Goal: Complete application form

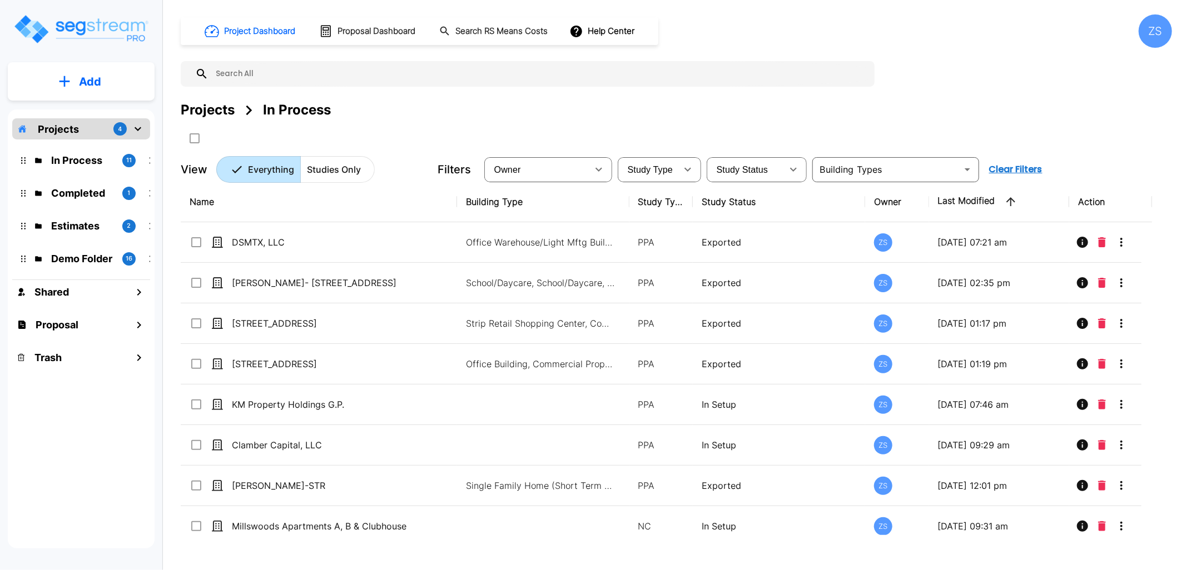
scroll to position [133, 0]
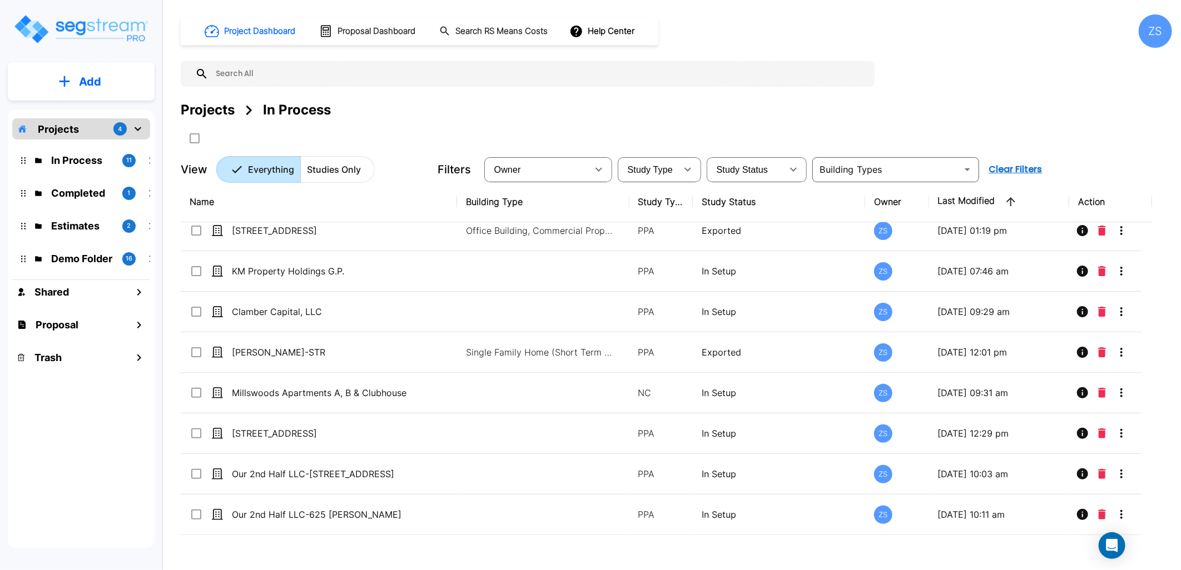
click at [115, 89] on button "Add" at bounding box center [81, 82] width 147 height 32
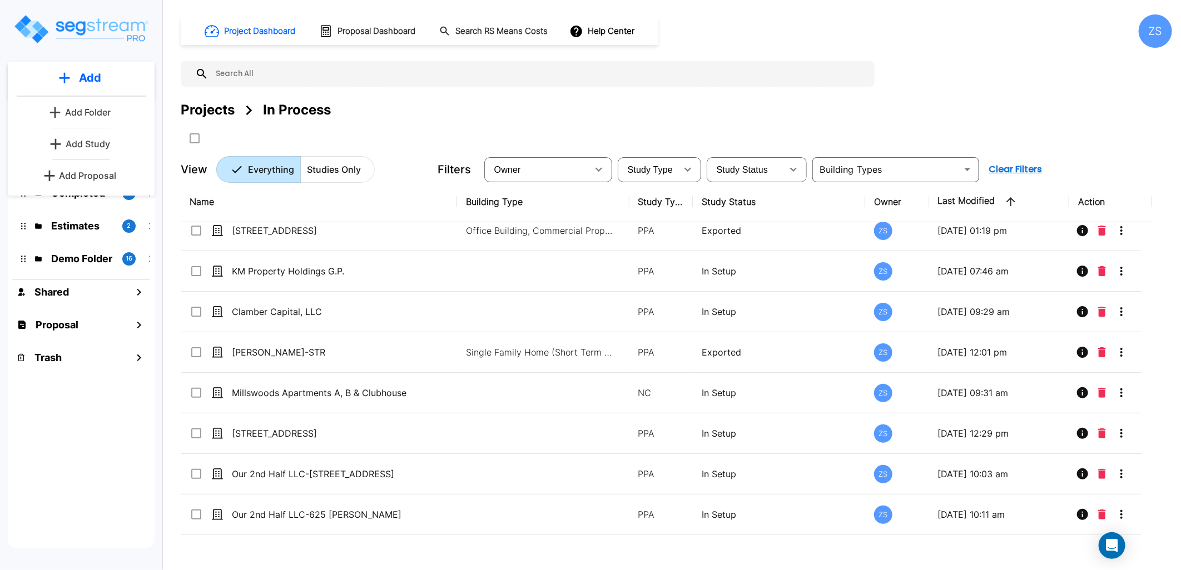
click at [93, 143] on p "Add Study" at bounding box center [88, 143] width 44 height 13
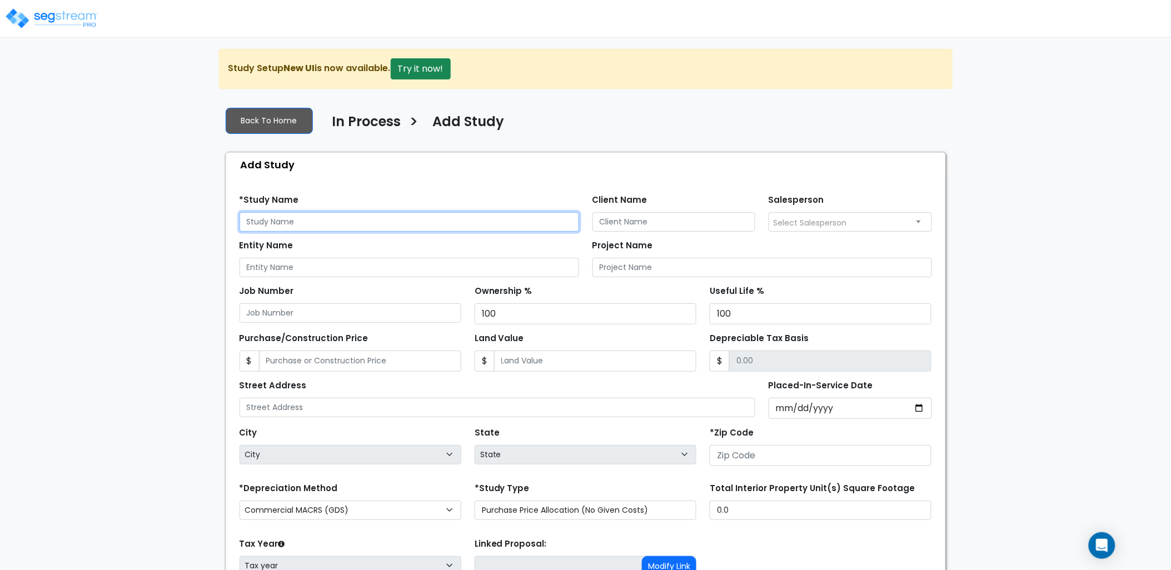
click at [282, 218] on input "text" at bounding box center [410, 221] width 340 height 19
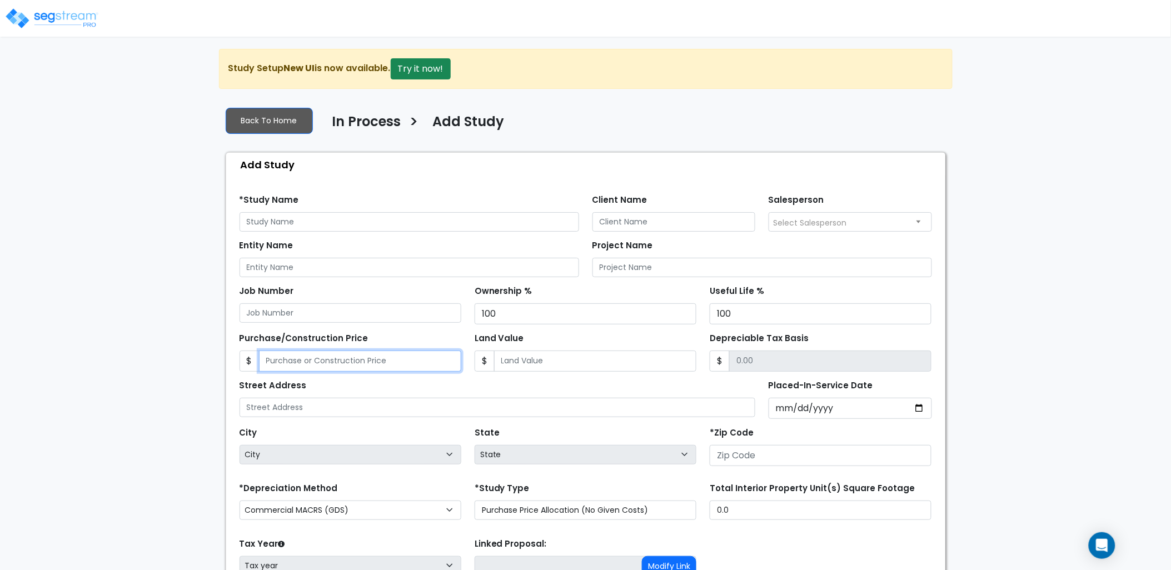
drag, startPoint x: 301, startPoint y: 361, endPoint x: 326, endPoint y: 362, distance: 25.6
click at [302, 361] on input "Purchase/Construction Price" at bounding box center [360, 361] width 202 height 21
type input "6"
type input "6.00"
type input "60"
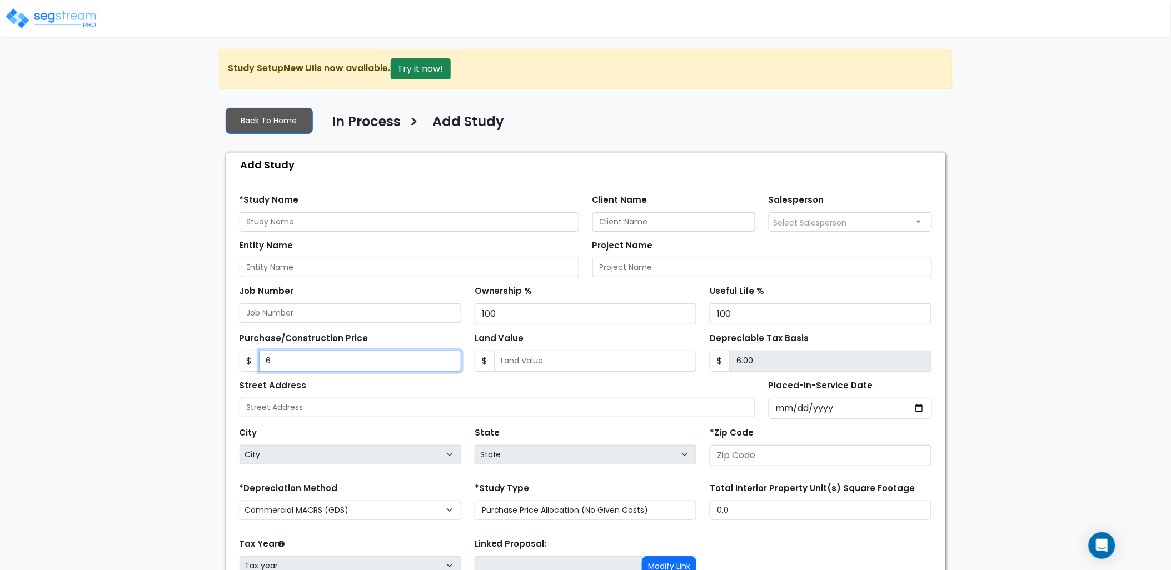
type input "60.00"
type input "602"
type input "602.00"
type input "6022"
type input "6,022.00"
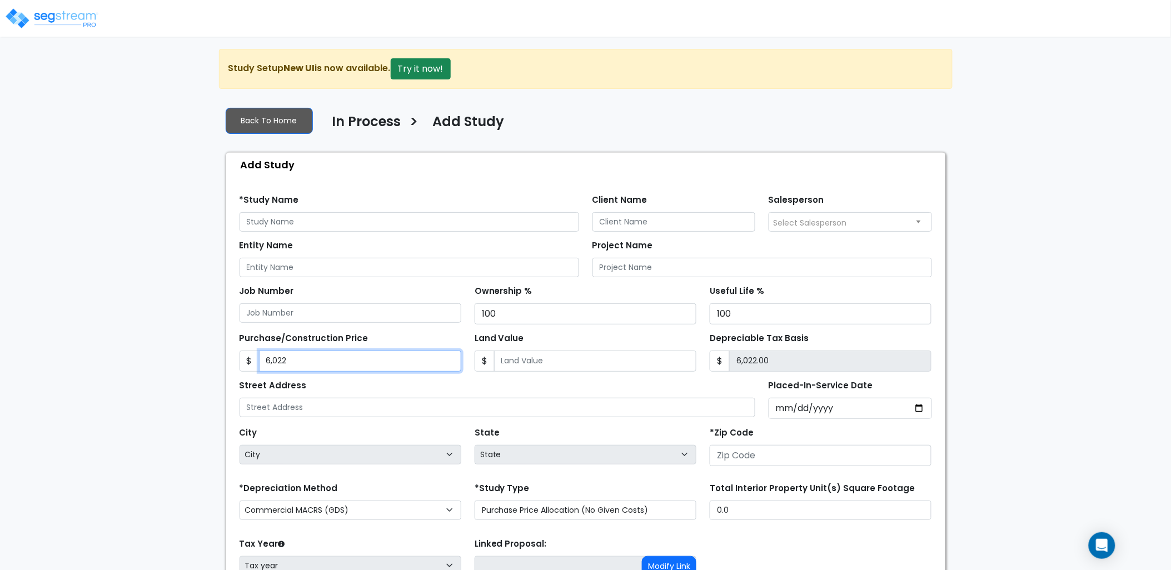
type input "6,0228"
type input "60,228.00"
type input "60,2287"
type input "602,287.00"
type input "60,22878"
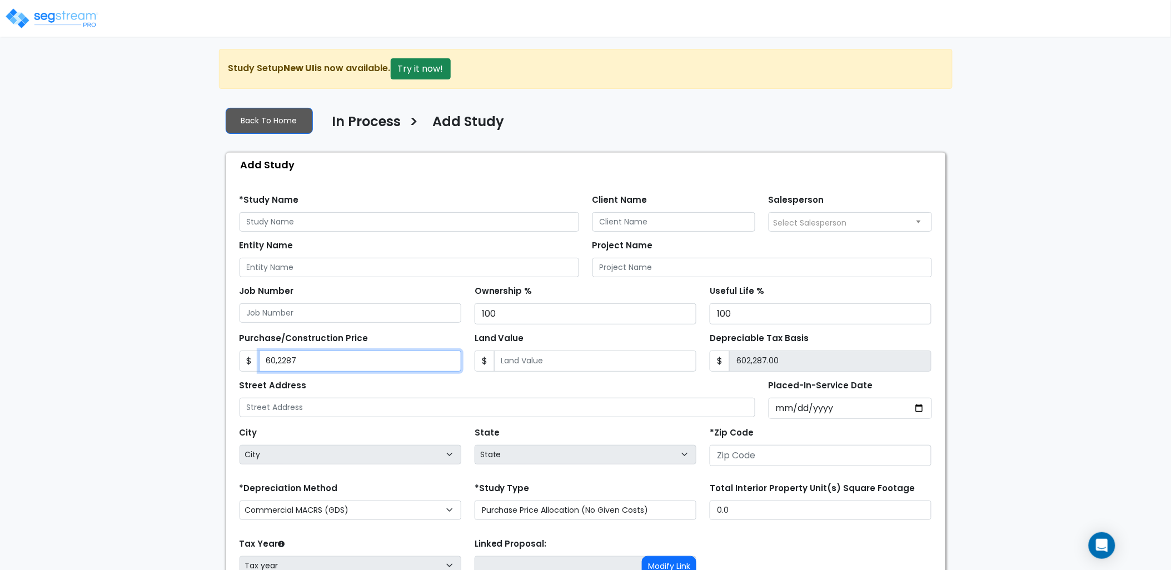
type input "6,022,878.00"
type input "6,022,878"
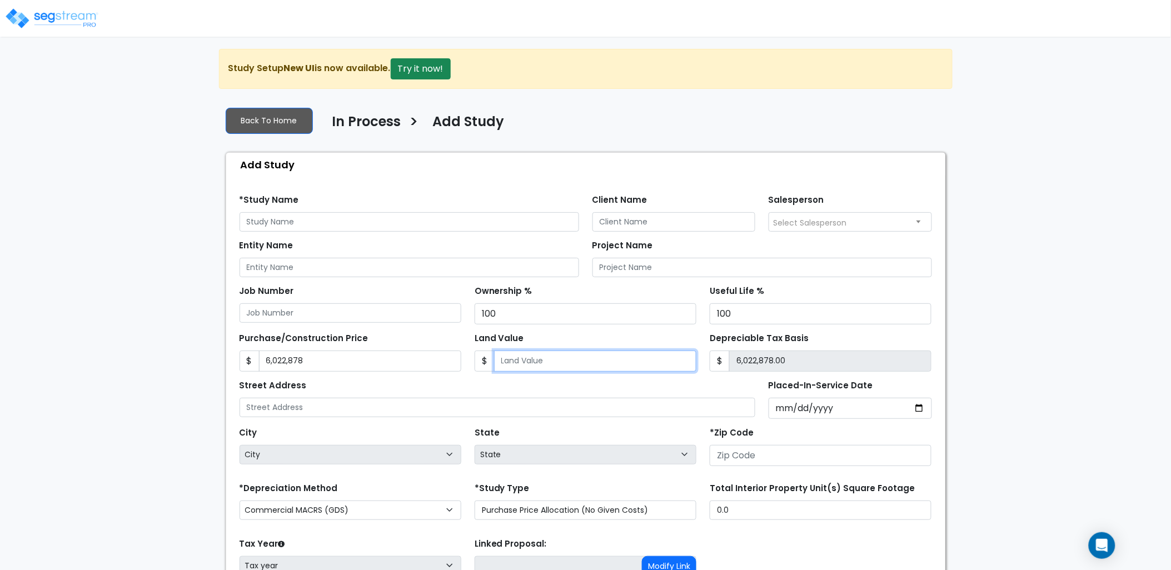
type input "5"
type input "6,022,873.00"
type input "50"
type input "6,022,828.00"
type input "500"
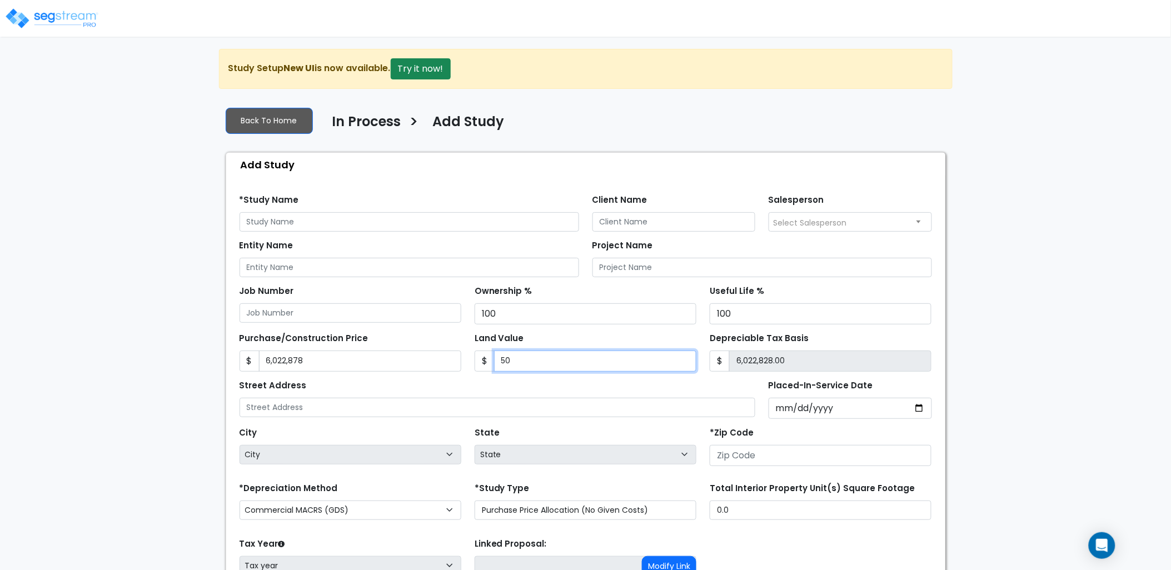
type input "6,022,378.00"
type input "5000"
type input "6,017,878.00"
type input "5,0000"
type input "5,972,878.00"
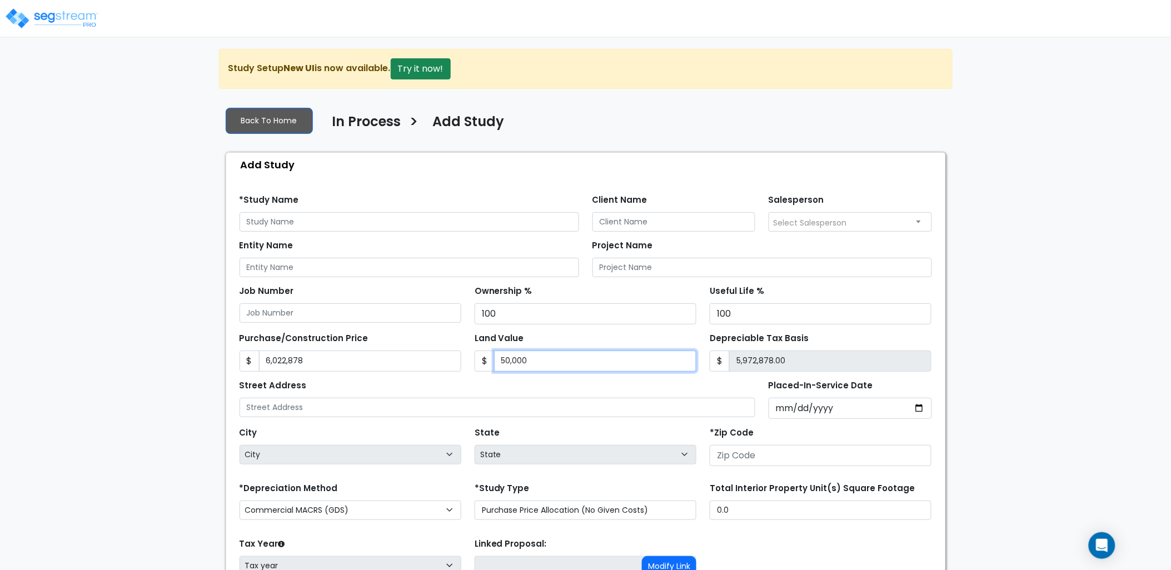
type input "50,0000"
type input "5,522,878.00"
type input "500,000"
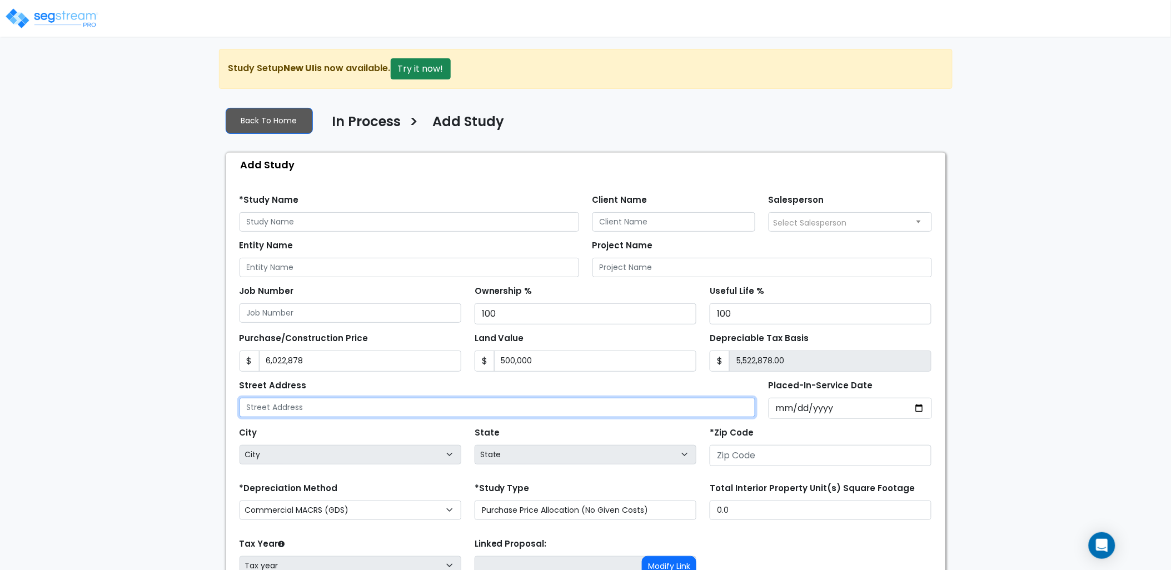
click at [325, 410] on input "text" at bounding box center [498, 407] width 516 height 19
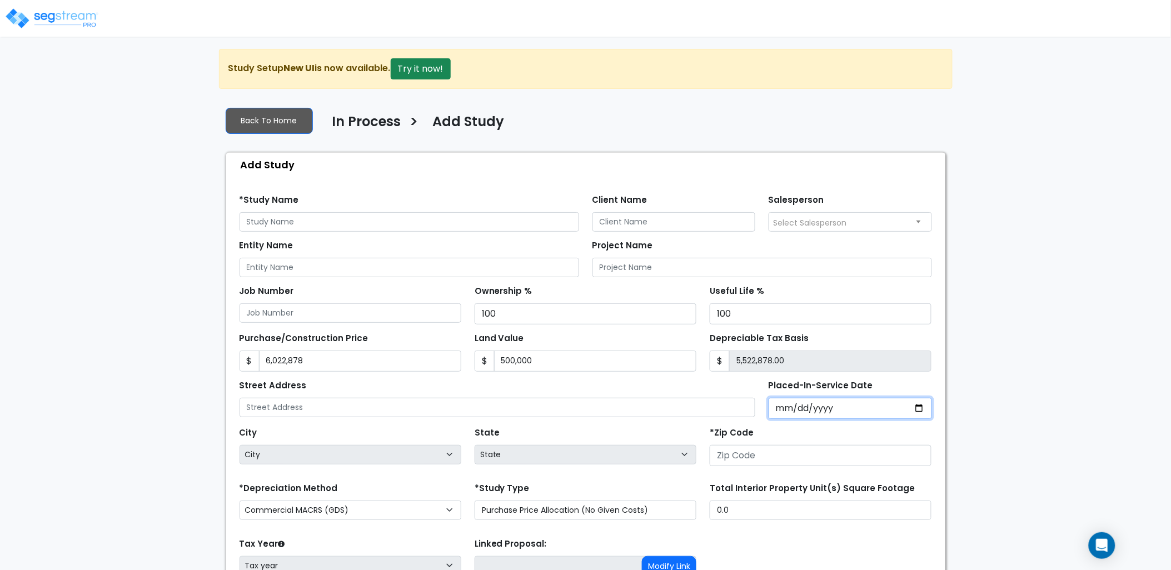
click at [796, 408] on input "Placed-In-Service Date" at bounding box center [850, 408] width 163 height 21
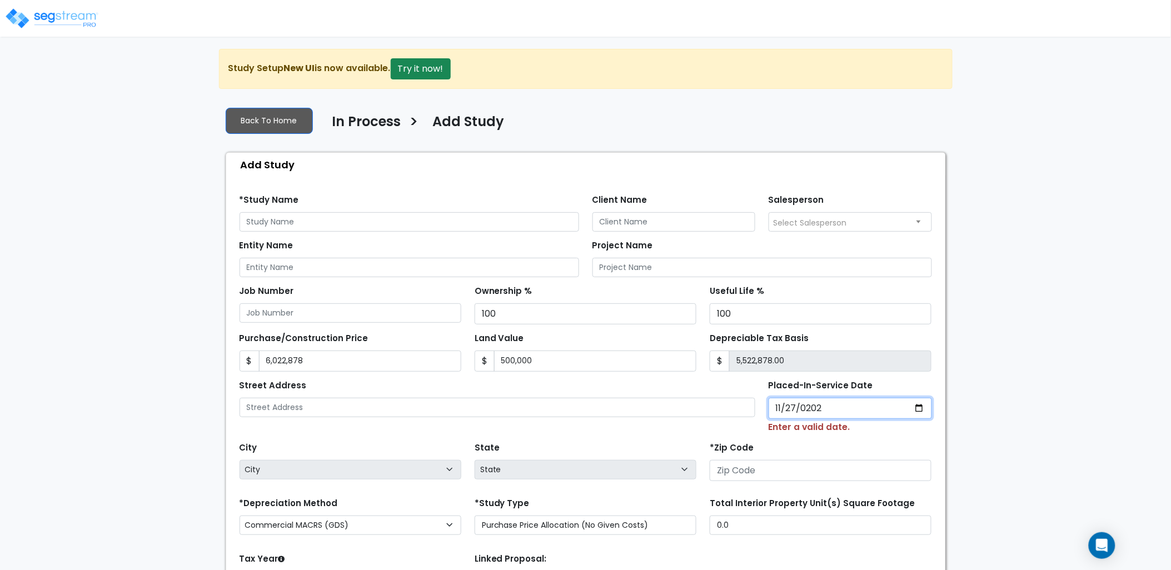
type input "[DATE]"
select select "2024"
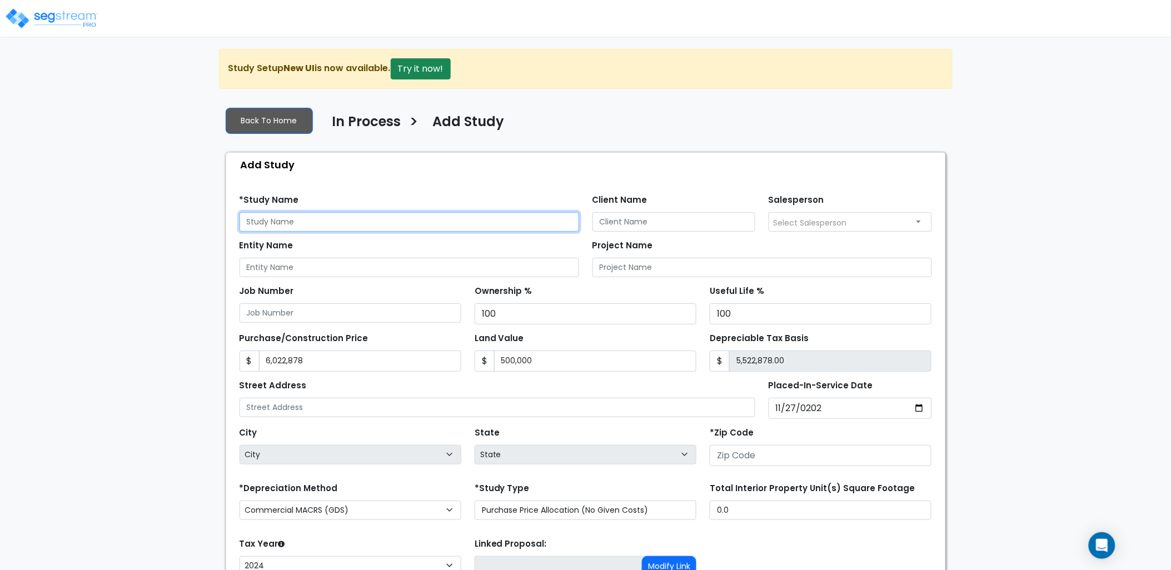
click at [286, 227] on input "text" at bounding box center [410, 221] width 340 height 19
type input "Clarktin, LLC"
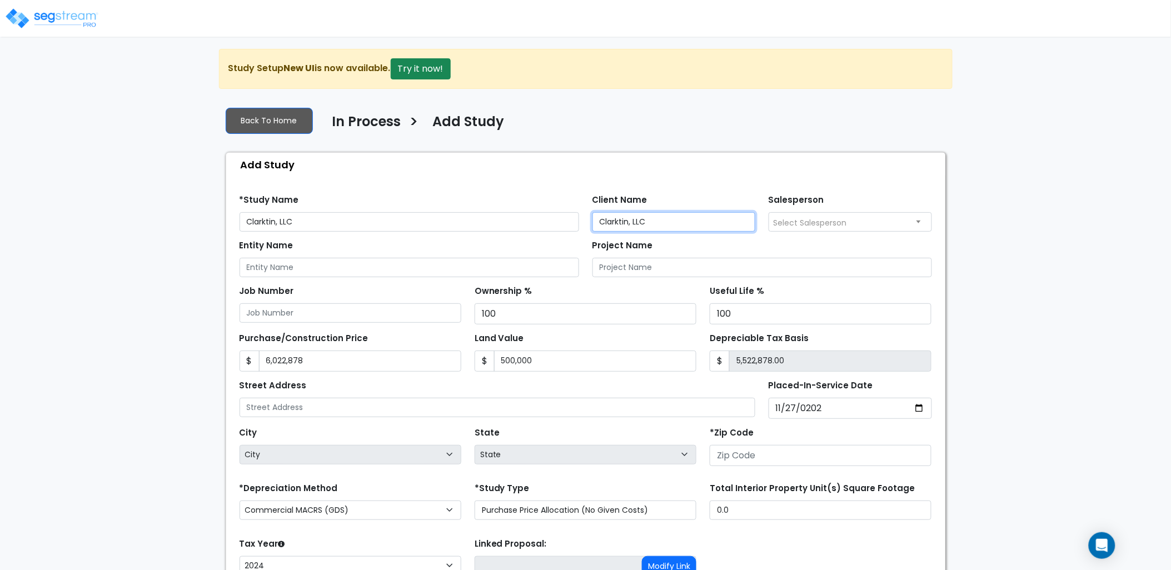
type input "Clarktin, LLC"
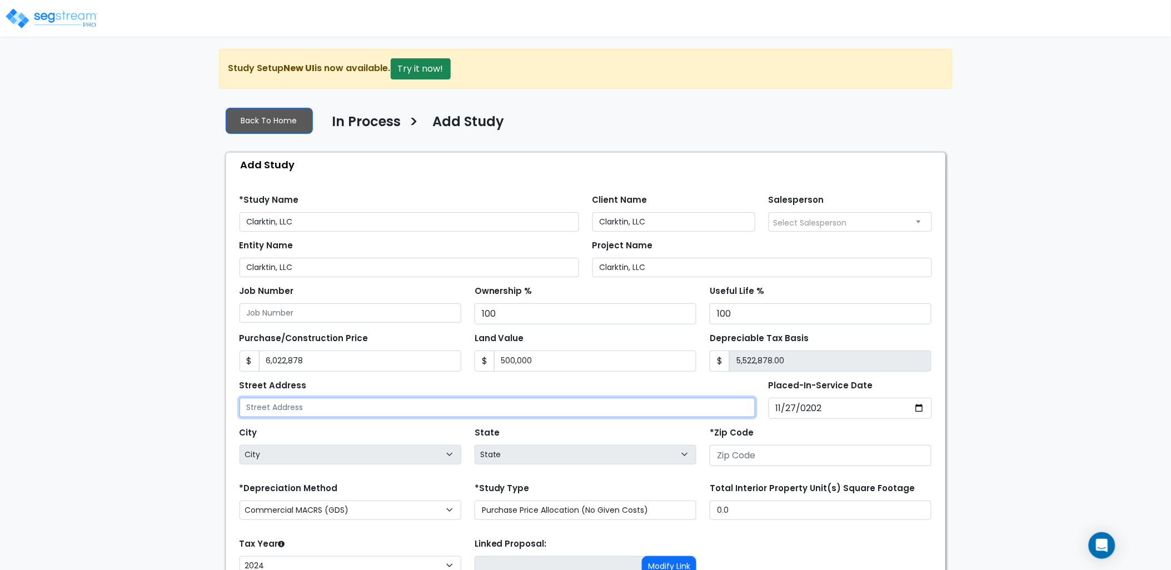
click at [335, 404] on input "text" at bounding box center [498, 407] width 516 height 19
type input "289 Highway 431"
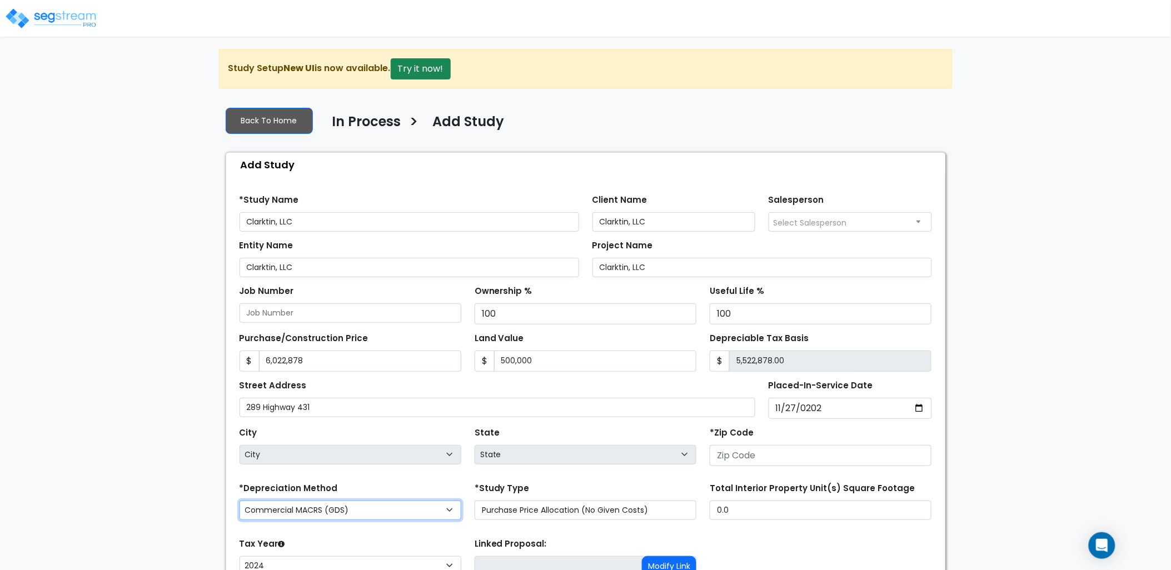
select select "National Average"
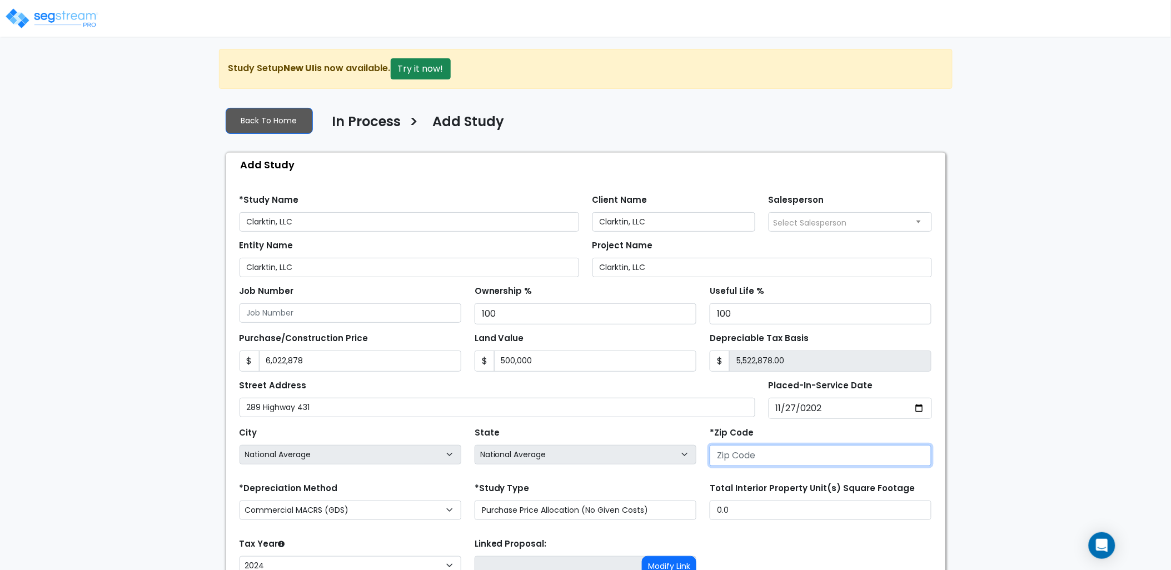
type input "3"
select select "GA"
type input "37"
select select "TN"
drag, startPoint x: 742, startPoint y: 459, endPoint x: 706, endPoint y: 456, distance: 36.2
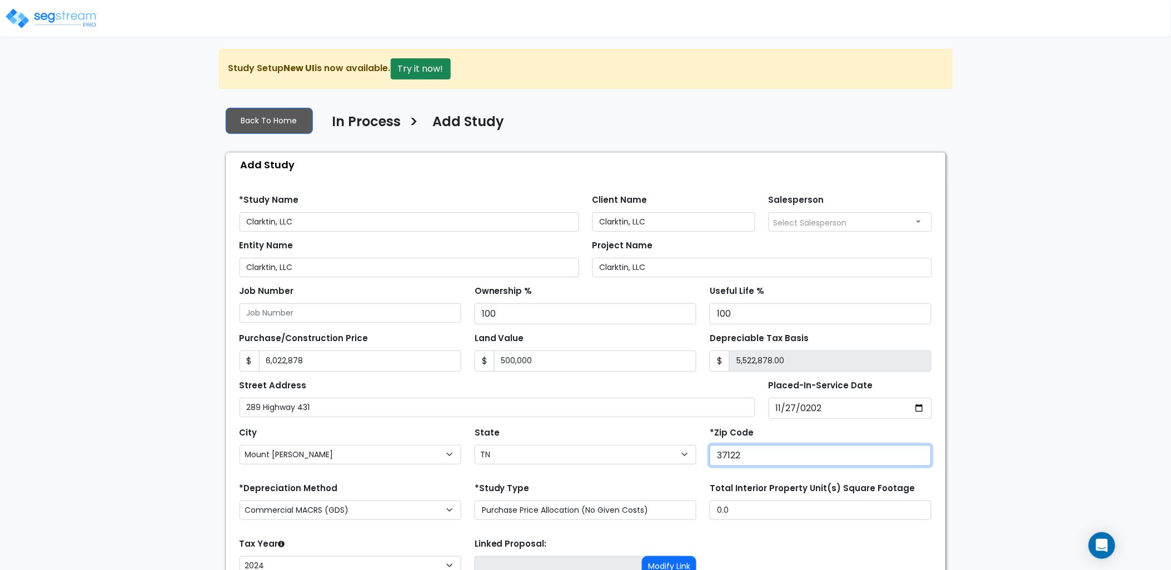
click at [704, 456] on div "*Zip Code 37122" at bounding box center [820, 447] width 235 height 44
type input "38237"
click at [638, 431] on div "State State National Average AB AK AL AR AZ [GEOGRAPHIC_DATA] CA CO CT DC DE FL…" at bounding box center [585, 447] width 235 height 44
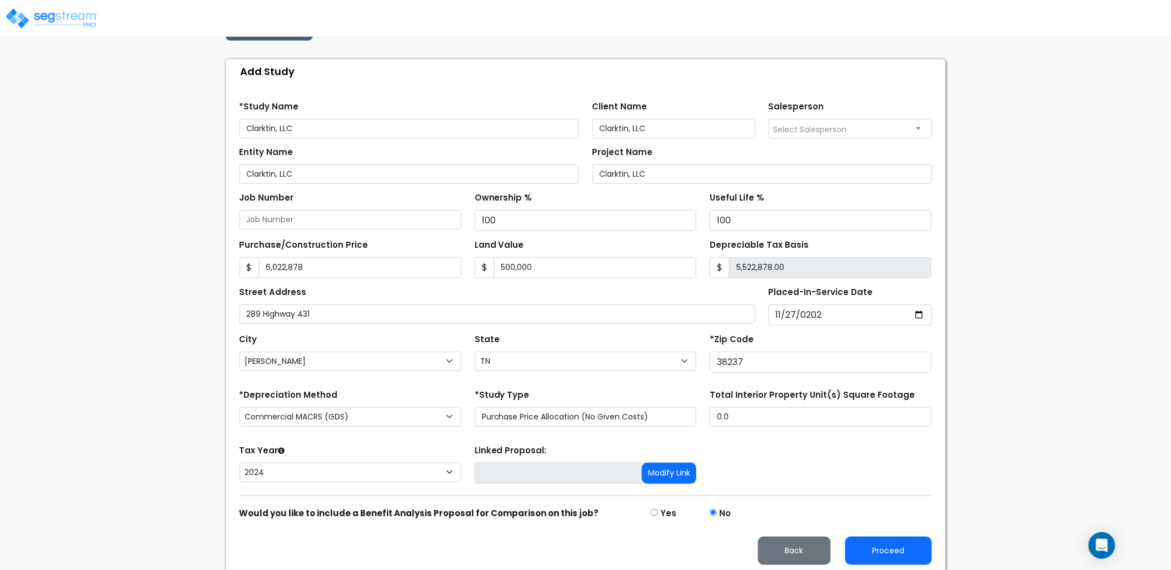
scroll to position [98, 0]
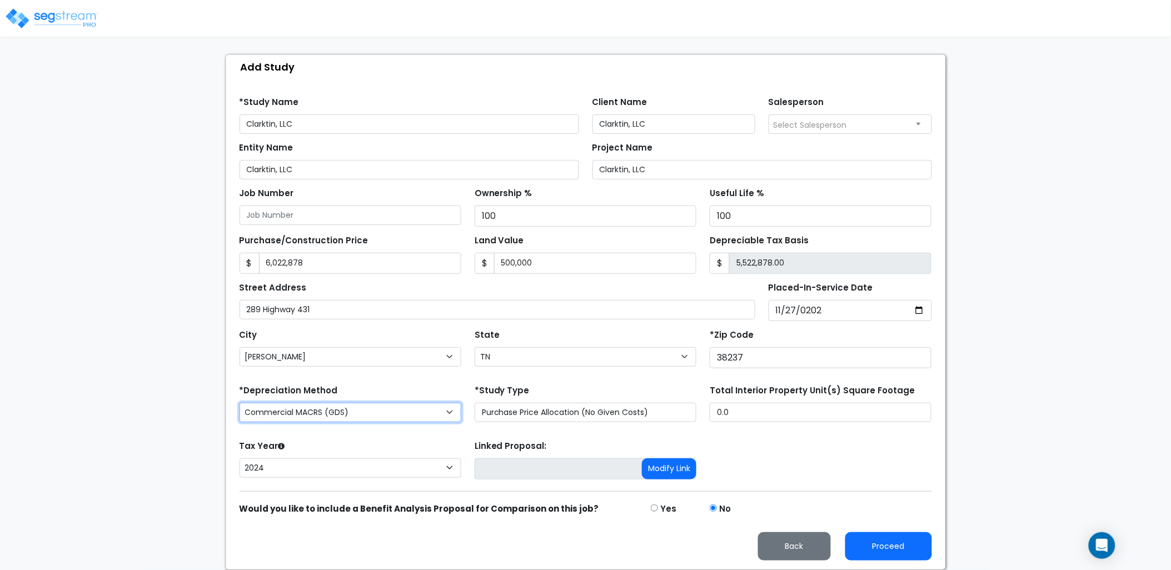
click at [368, 413] on select "Commercial MACRS (GDS) Residential Rental MACRS (GDS) Commercial MACRS (GDS) QIP" at bounding box center [351, 412] width 222 height 19
select select "RRM(_48"
drag, startPoint x: 855, startPoint y: 317, endPoint x: 849, endPoint y: 314, distance: 7.0
click at [852, 315] on input "[DATE]" at bounding box center [850, 310] width 163 height 21
click at [838, 309] on input "[DATE]" at bounding box center [850, 310] width 163 height 21
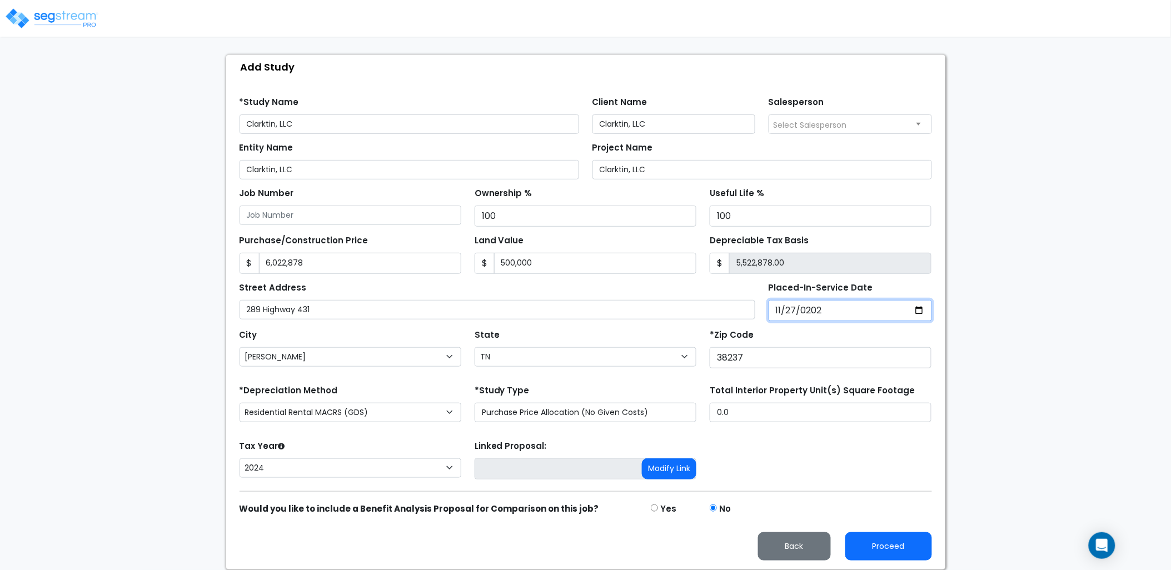
click at [819, 309] on input "[DATE]" at bounding box center [850, 310] width 163 height 21
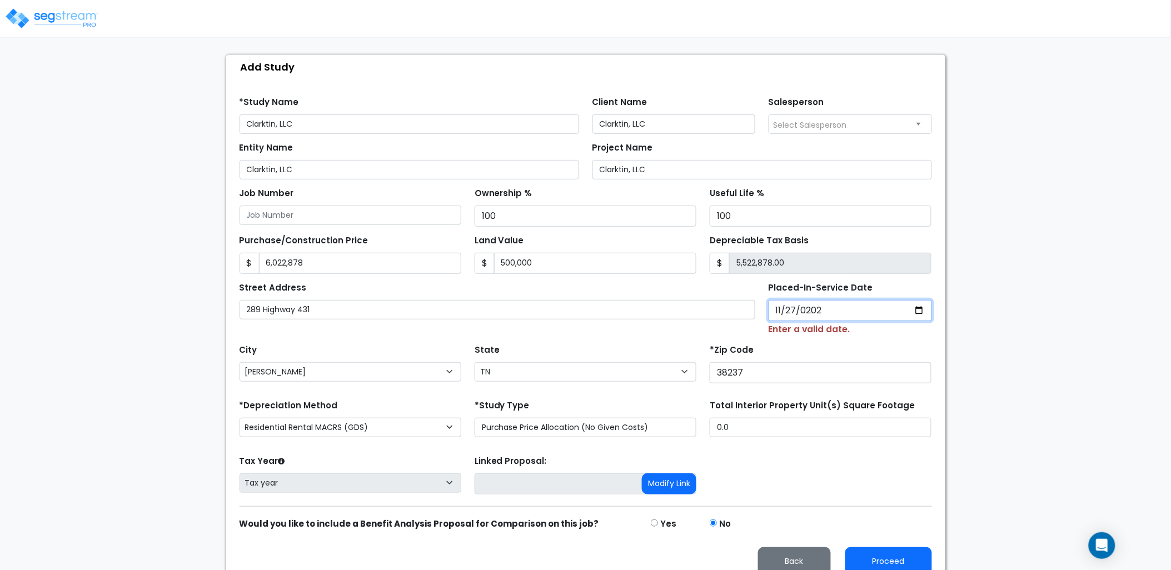
type input "[DATE]"
select select "2025"
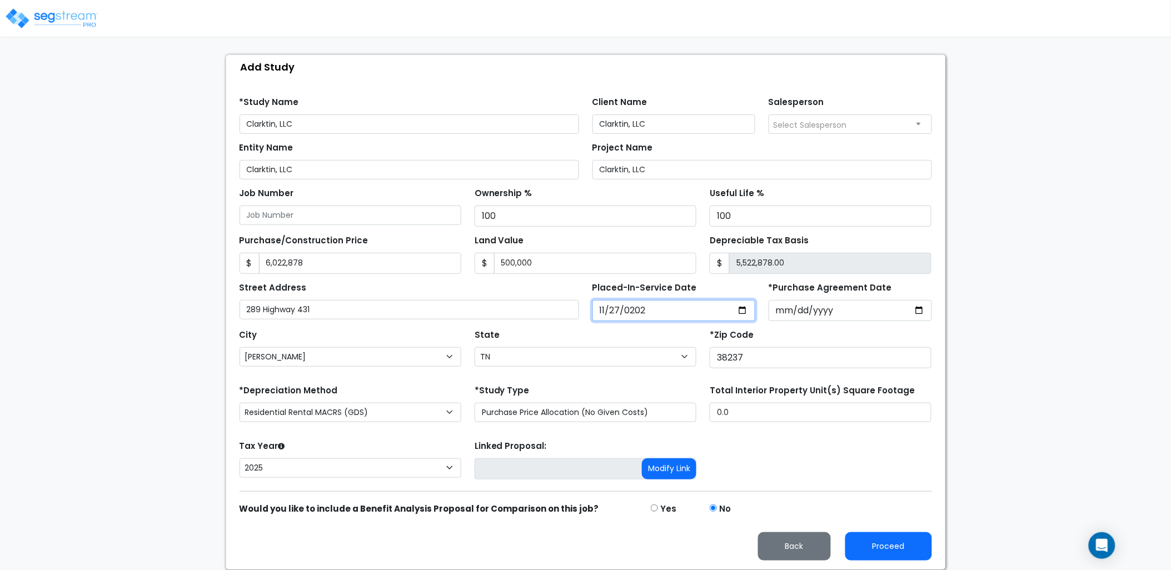
click at [664, 309] on input "[DATE]" at bounding box center [674, 310] width 163 height 21
click at [648, 313] on input "[DATE]" at bounding box center [674, 310] width 163 height 21
click at [639, 309] on input "[DATE]" at bounding box center [674, 310] width 163 height 21
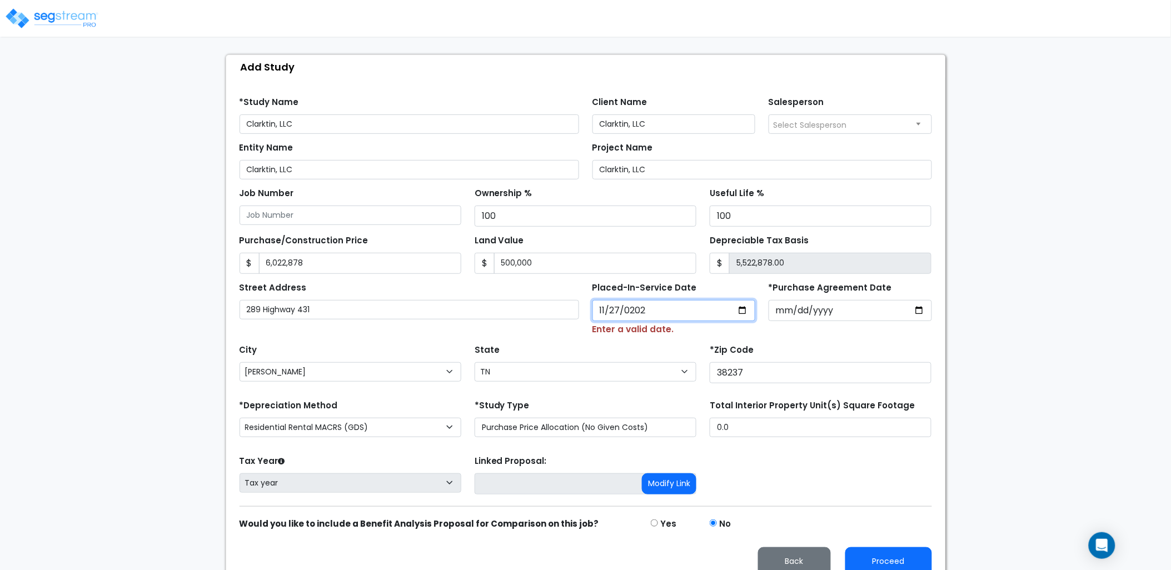
type input "[DATE]"
select select "2024"
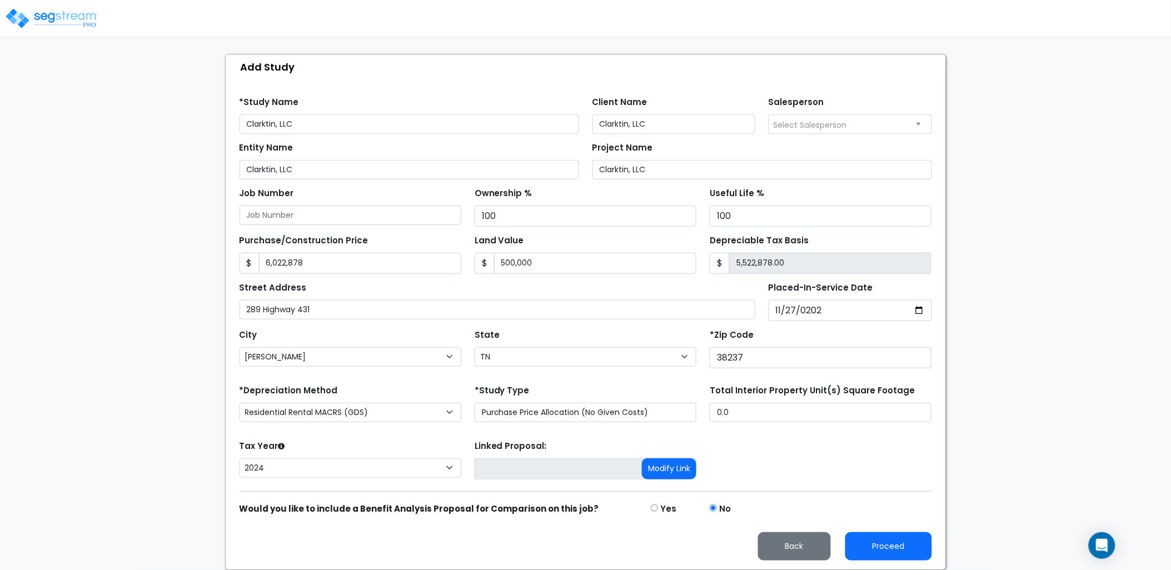
click at [788, 332] on div "*Zip Code 38237" at bounding box center [821, 348] width 222 height 42
click at [882, 542] on button "Proceed" at bounding box center [889, 547] width 87 height 28
type input "6022878"
type input "500000"
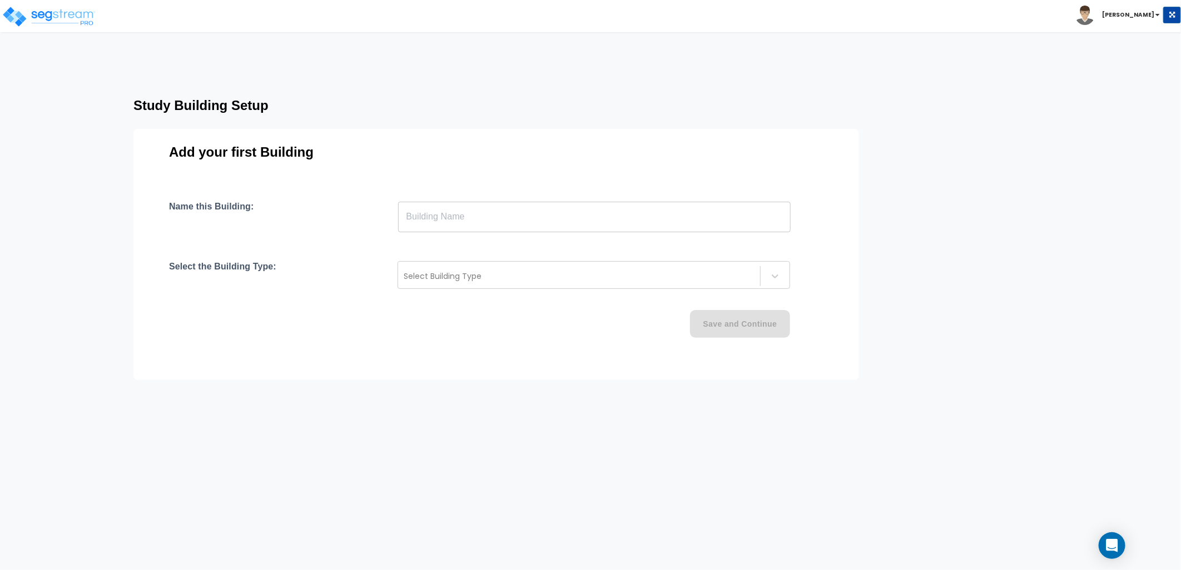
click at [464, 217] on input "text" at bounding box center [594, 216] width 392 height 31
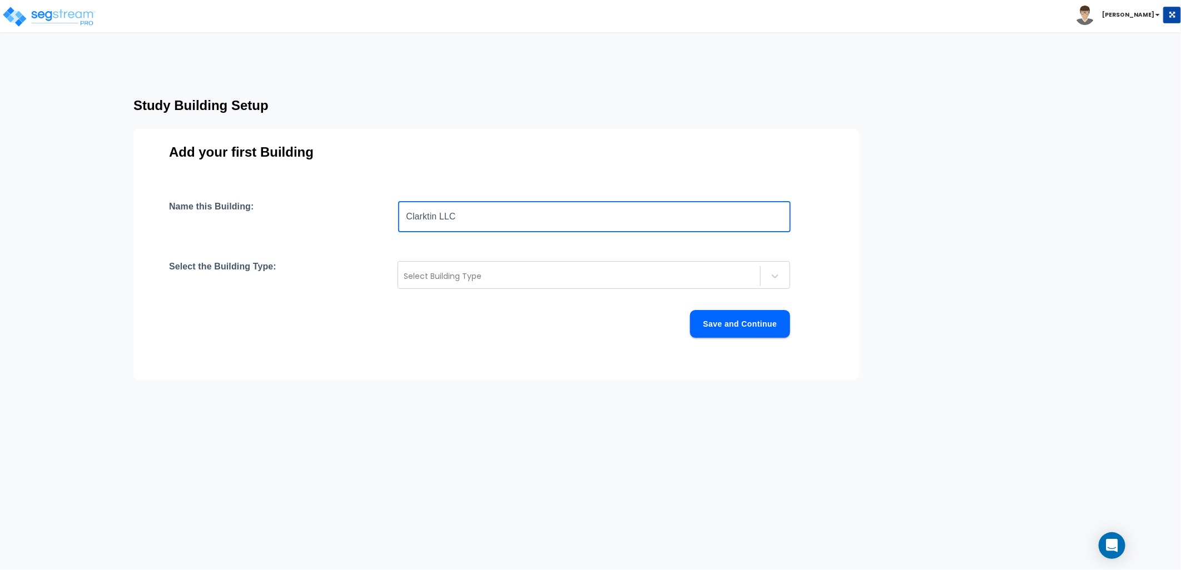
type input "Clarktin LLC"
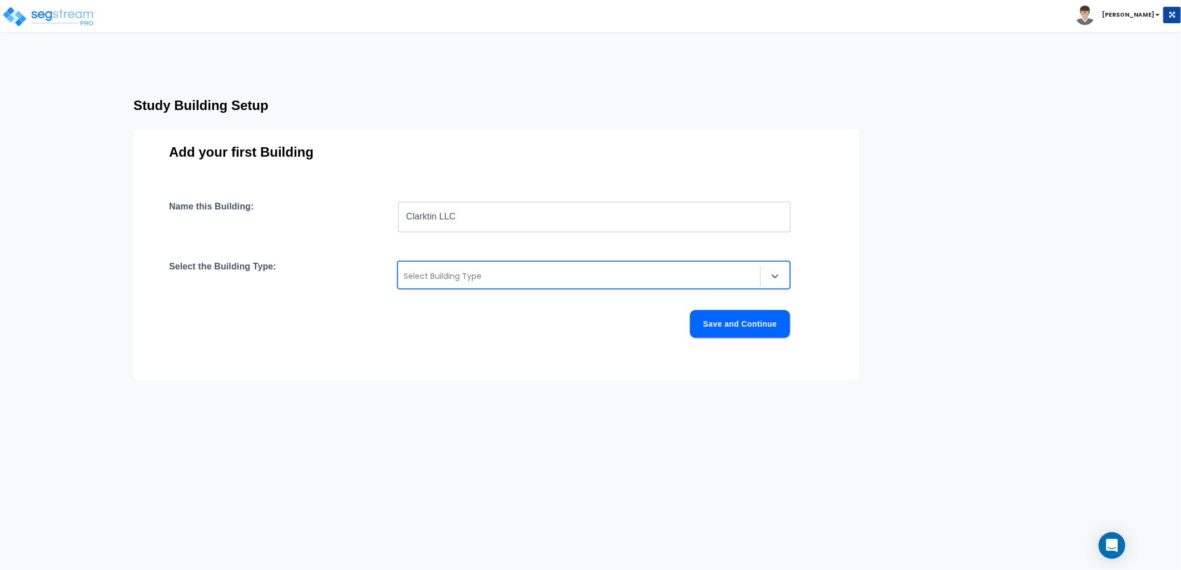
click at [493, 280] on div at bounding box center [579, 276] width 351 height 13
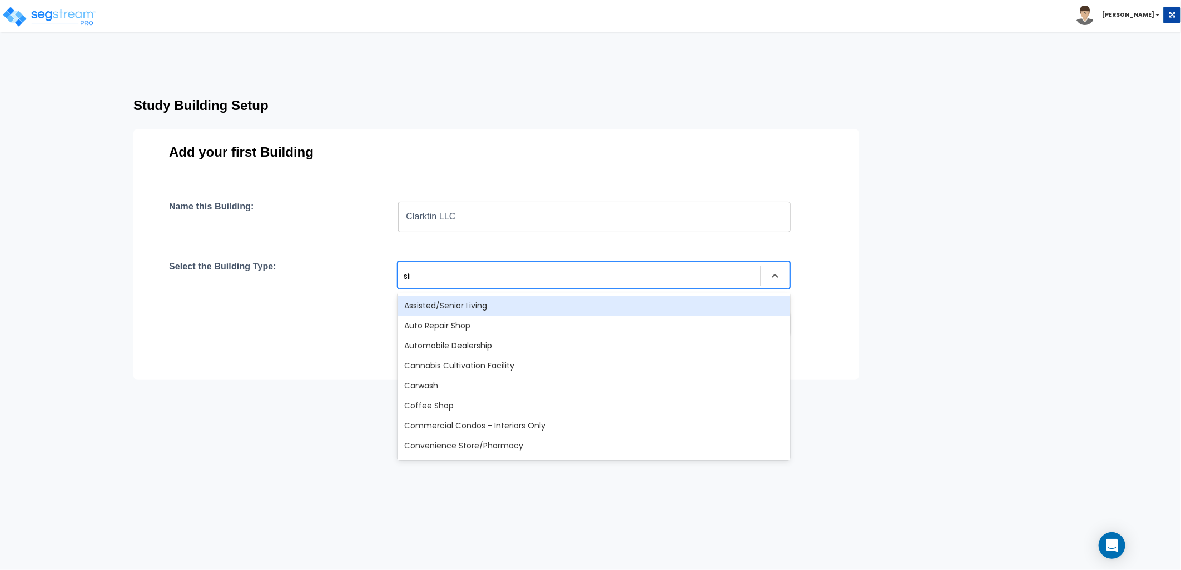
type input "sing"
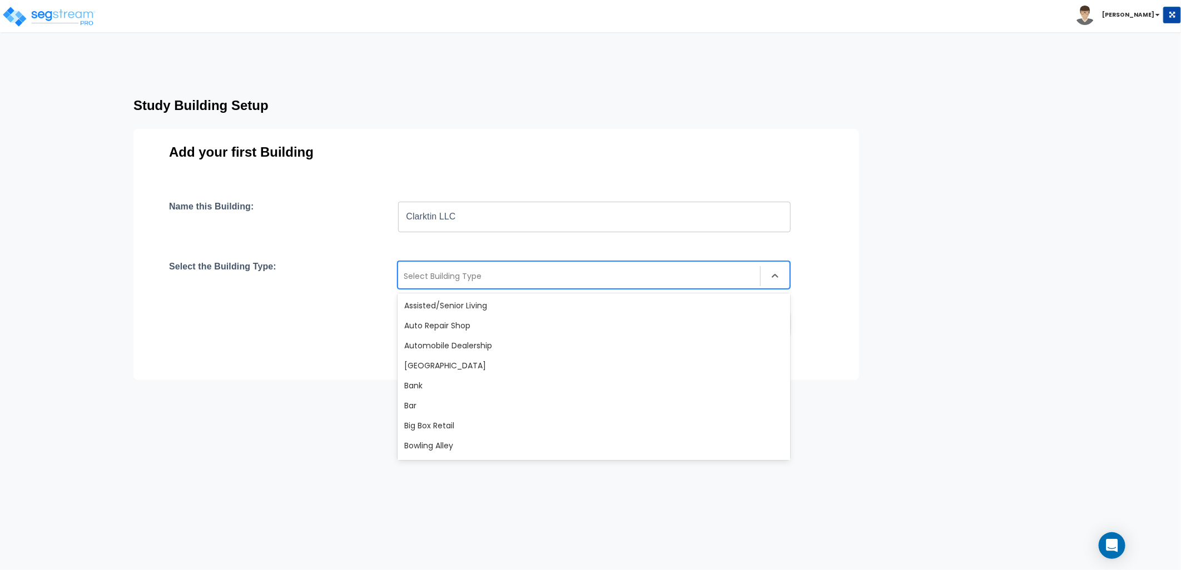
drag, startPoint x: 423, startPoint y: 276, endPoint x: 403, endPoint y: 279, distance: 20.2
click at [404, 279] on div at bounding box center [579, 276] width 351 height 13
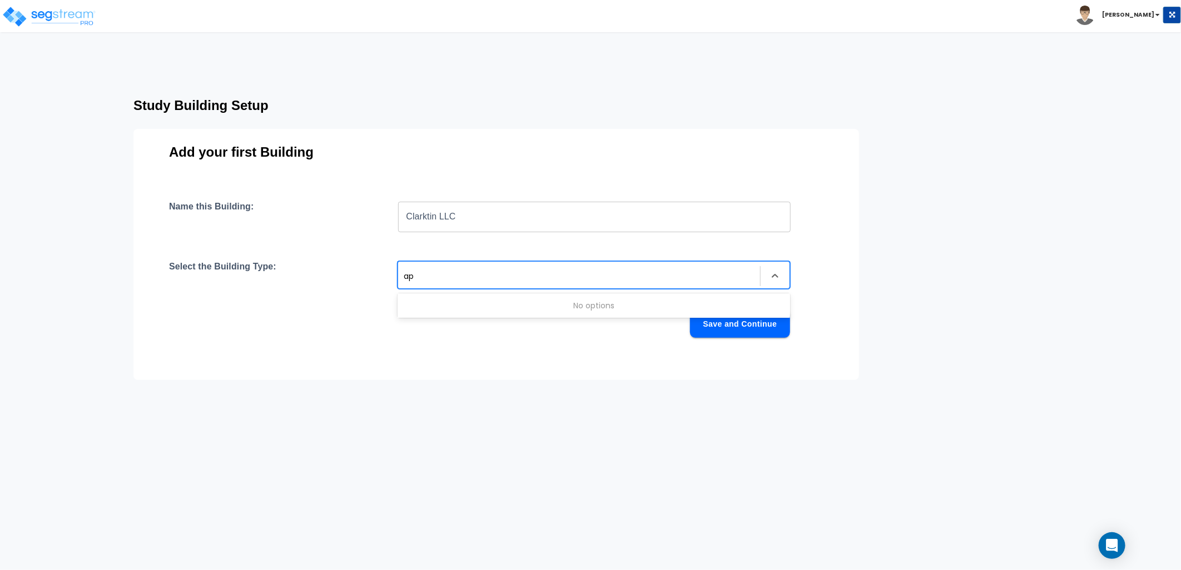
type input "a"
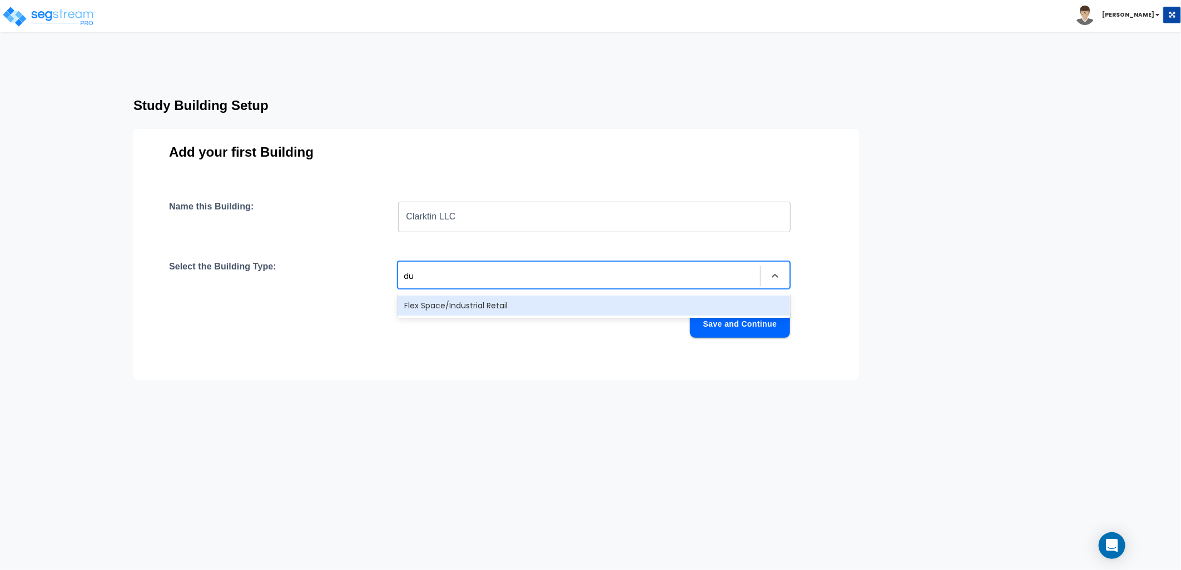
type input "d"
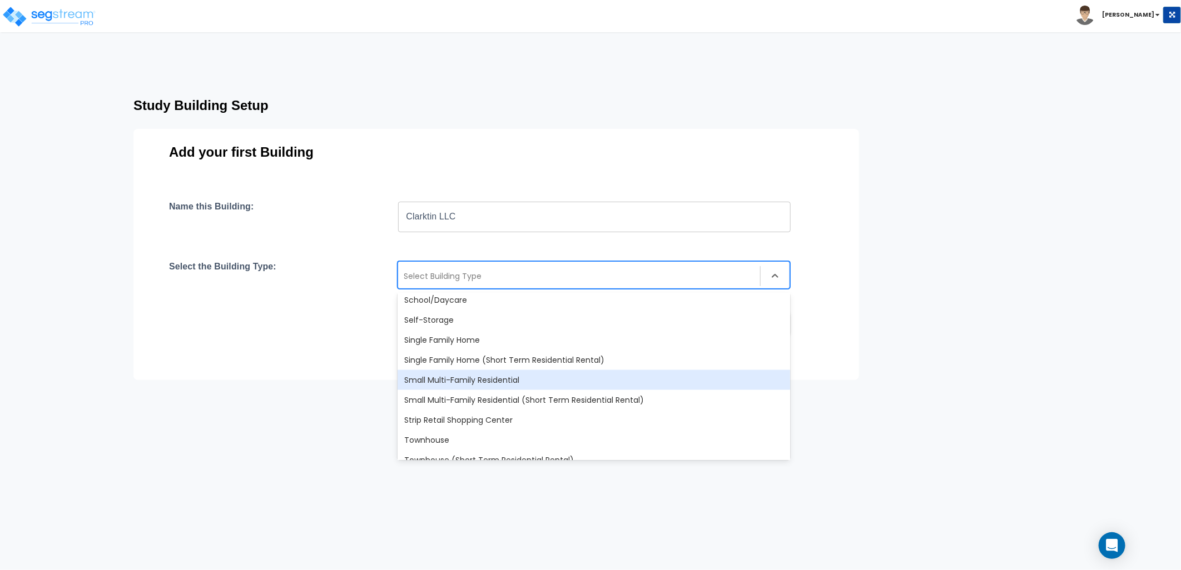
scroll to position [957, 0]
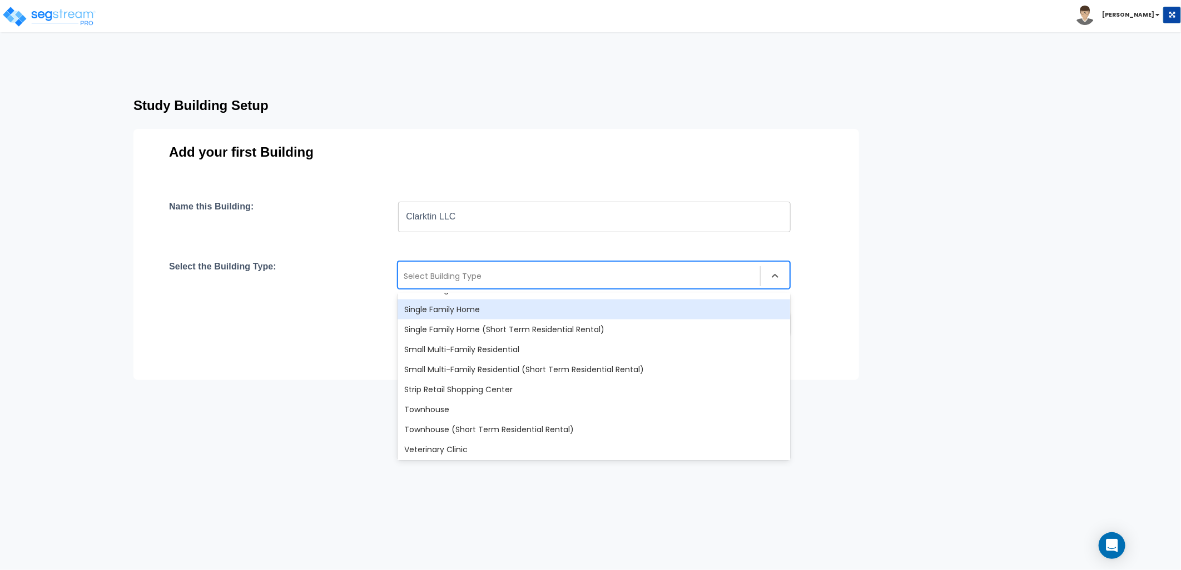
click at [471, 312] on div "Single Family Home" at bounding box center [593, 310] width 392 height 20
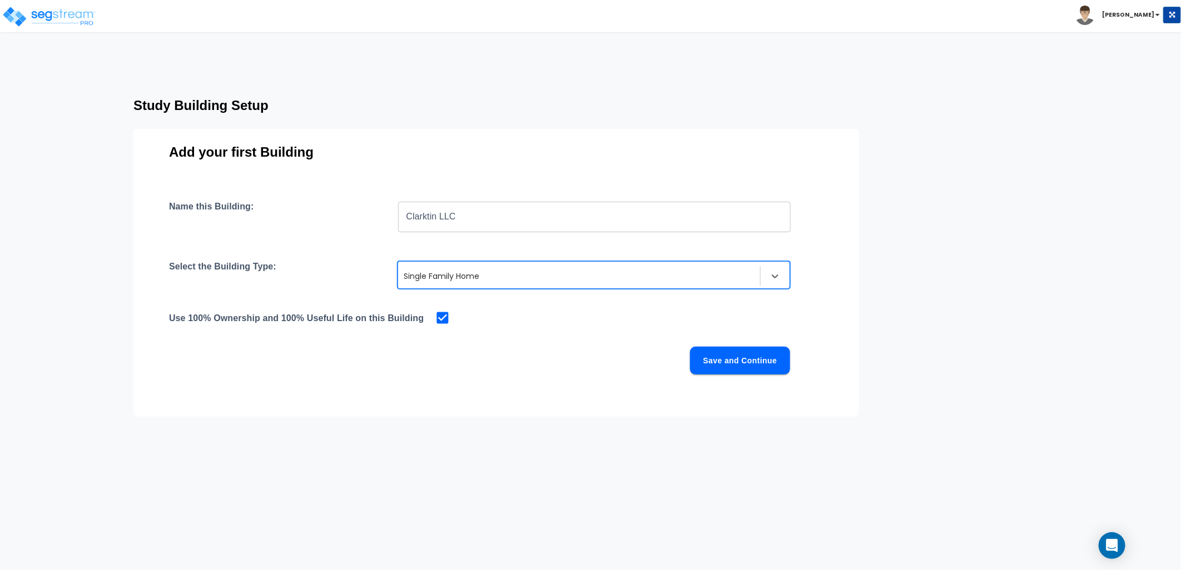
click at [745, 365] on button "Save and Continue" at bounding box center [740, 361] width 100 height 28
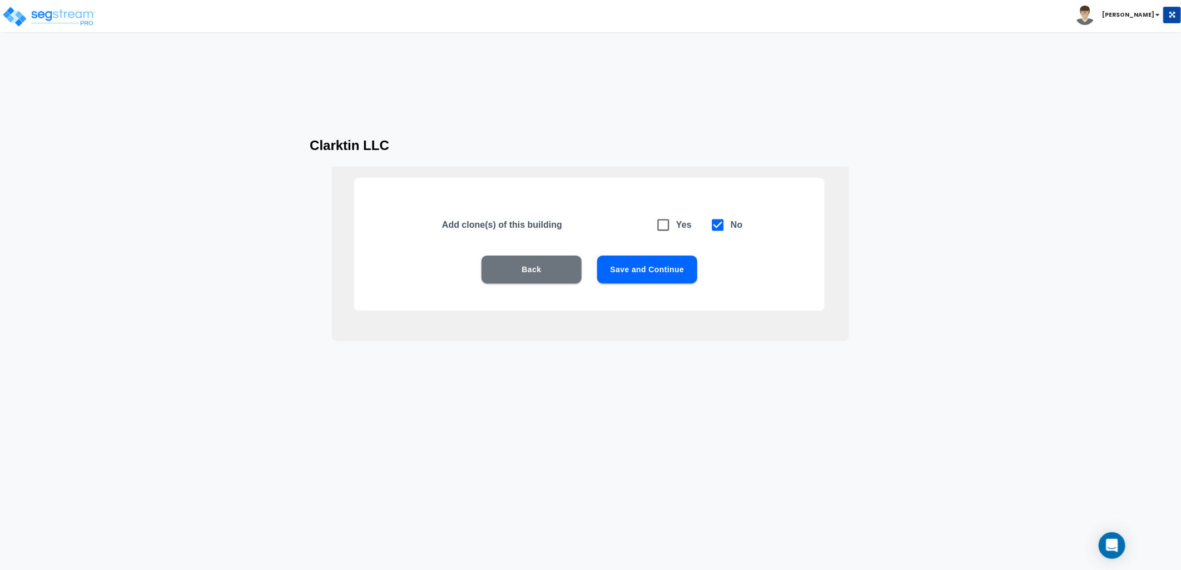
click at [663, 225] on icon at bounding box center [663, 225] width 16 height 16
checkbox input "true"
checkbox input "false"
click at [634, 270] on button "Save and Continue" at bounding box center [647, 270] width 100 height 28
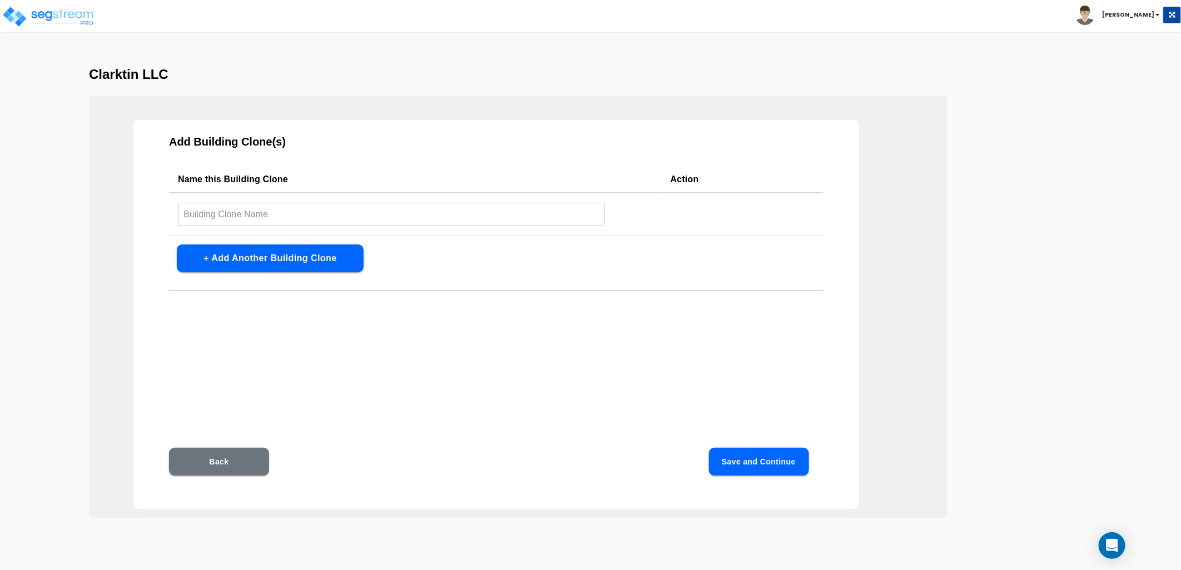
click at [256, 221] on input "text" at bounding box center [391, 214] width 427 height 24
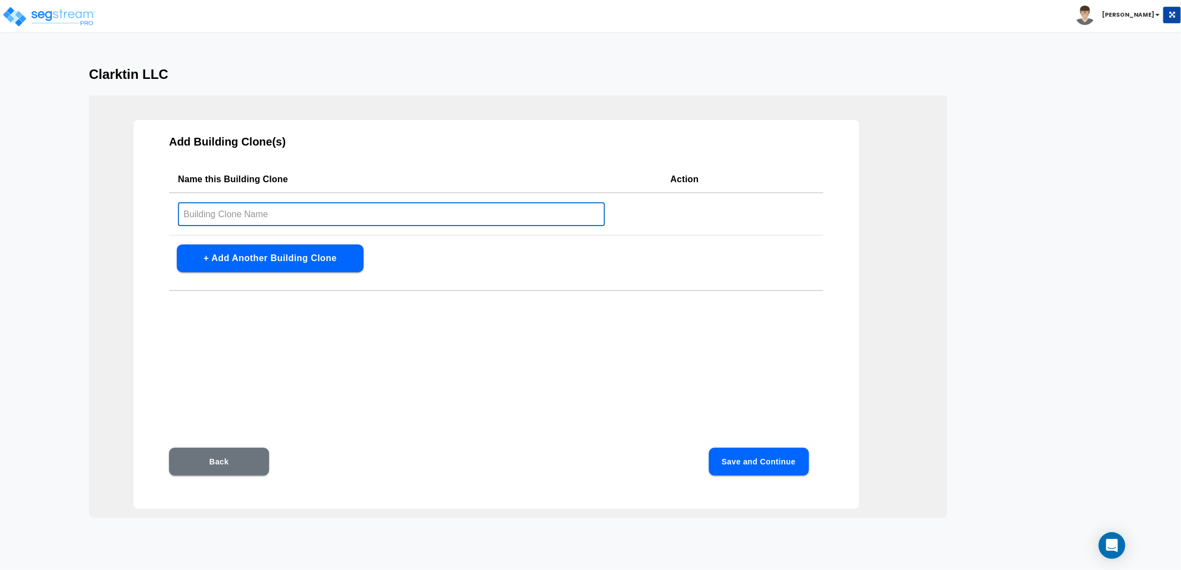
click at [224, 466] on button "Back" at bounding box center [219, 462] width 100 height 28
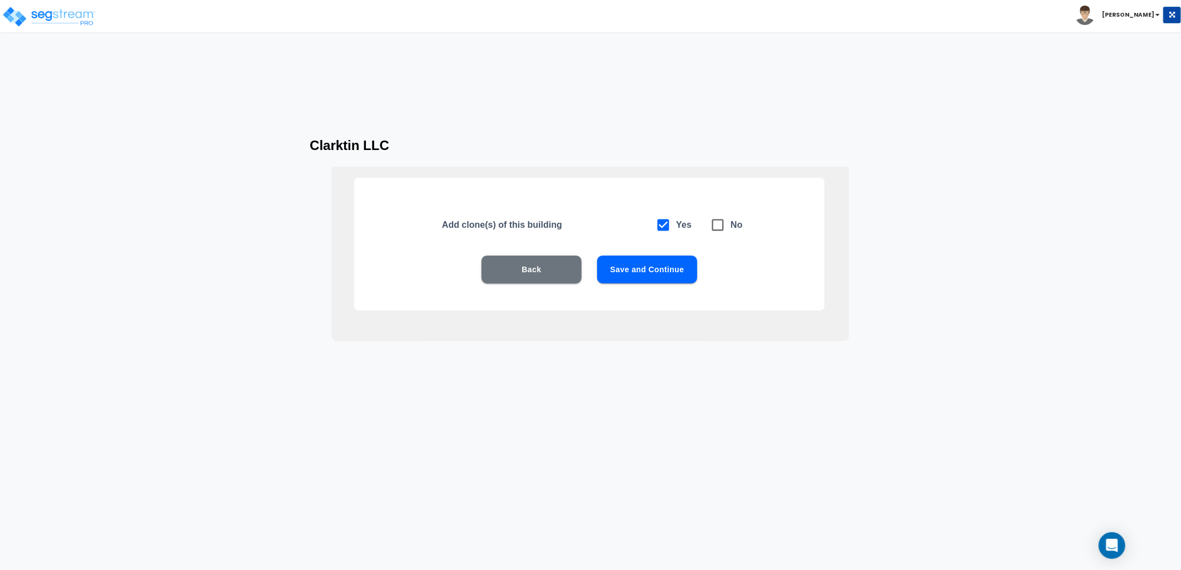
click at [524, 279] on button "Back" at bounding box center [531, 270] width 100 height 28
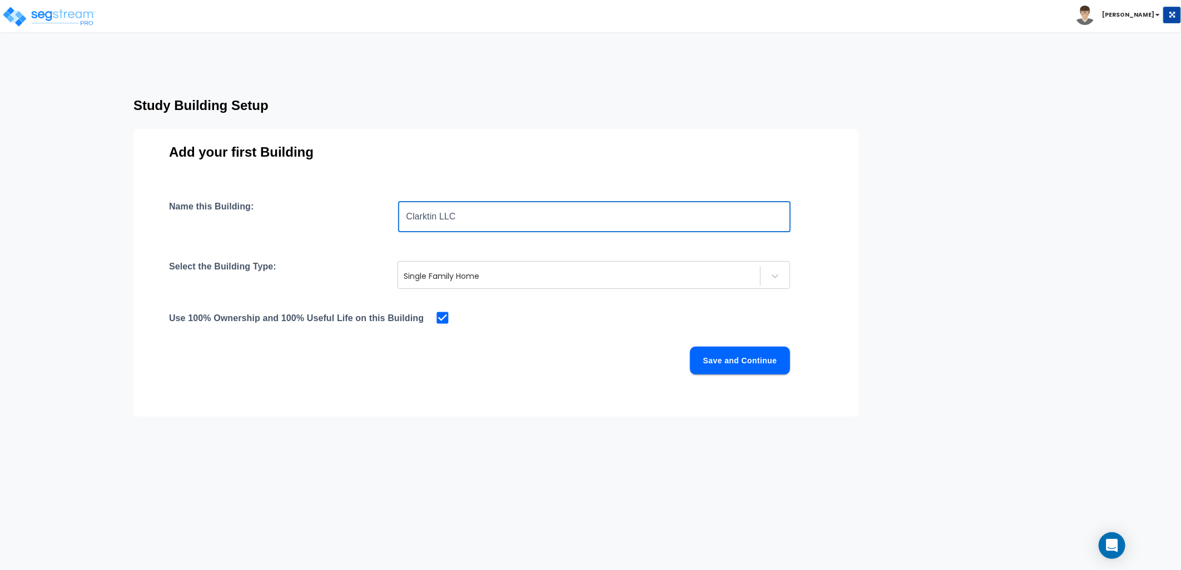
drag, startPoint x: 483, startPoint y: 220, endPoint x: 363, endPoint y: 222, distance: 119.6
click at [364, 223] on div "Name this Building: Clarktin LLC ​" at bounding box center [496, 216] width 654 height 31
drag, startPoint x: 431, startPoint y: 217, endPoint x: 387, endPoint y: 221, distance: 44.1
click at [387, 221] on div "Name this Building: Unit ​" at bounding box center [496, 216] width 654 height 31
type input "Unit 21"
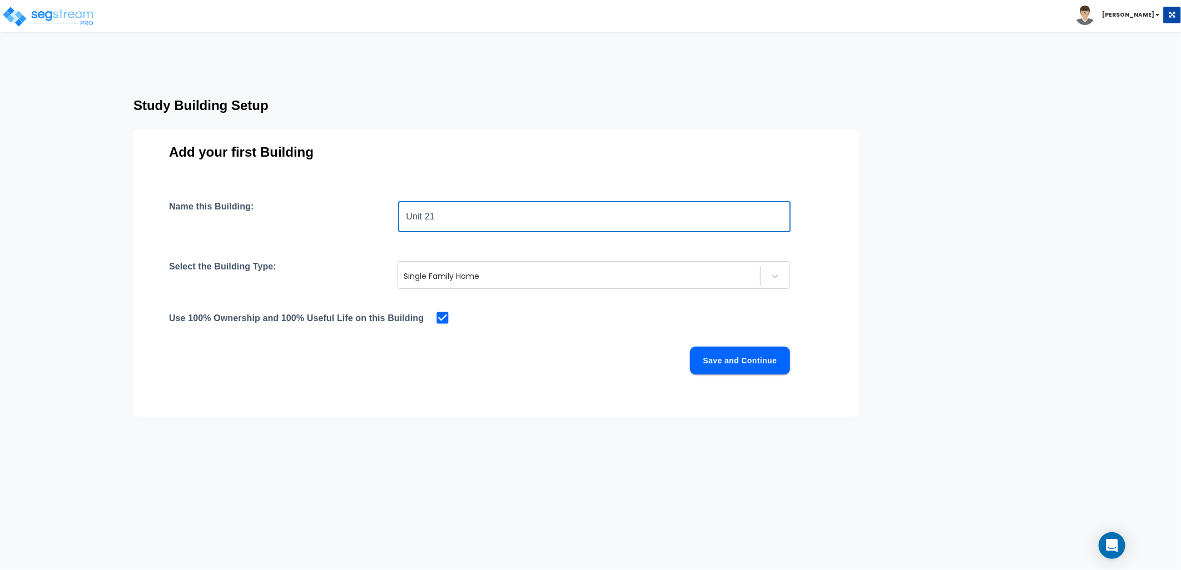
click at [717, 351] on button "Save and Continue" at bounding box center [740, 361] width 100 height 28
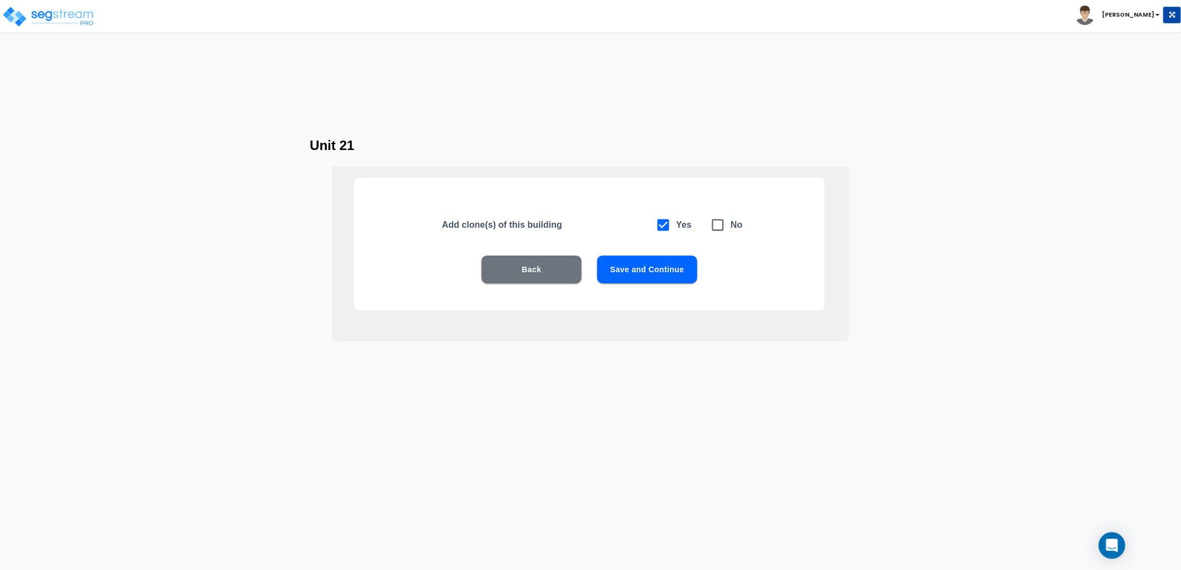
click at [652, 265] on button "Save and Continue" at bounding box center [647, 270] width 100 height 28
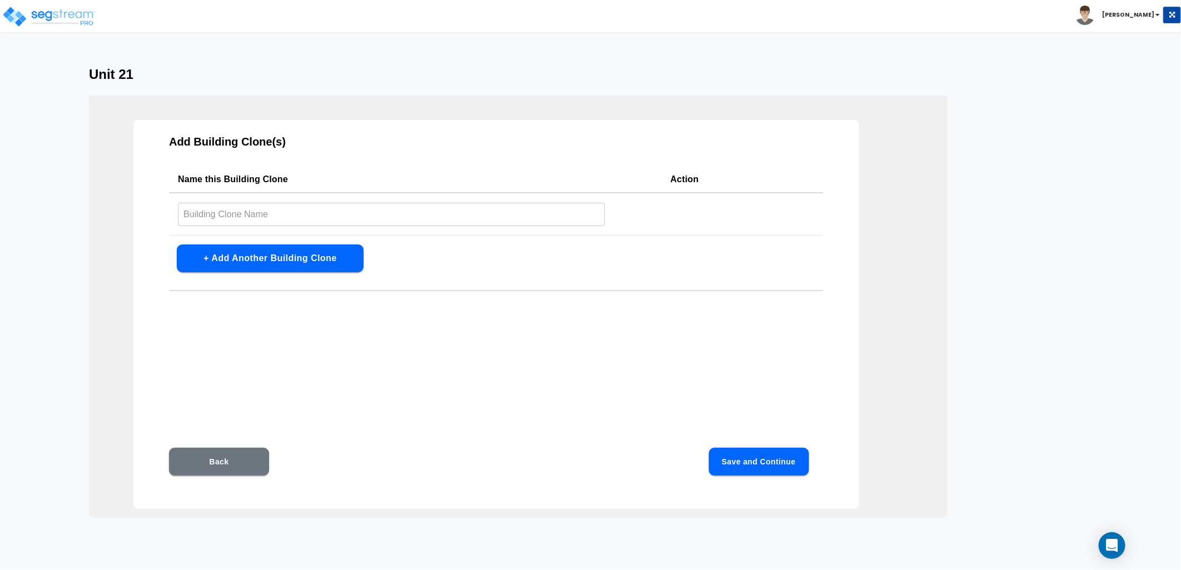
drag, startPoint x: 240, startPoint y: 216, endPoint x: 231, endPoint y: 210, distance: 10.3
click at [240, 216] on input "text" at bounding box center [391, 214] width 427 height 24
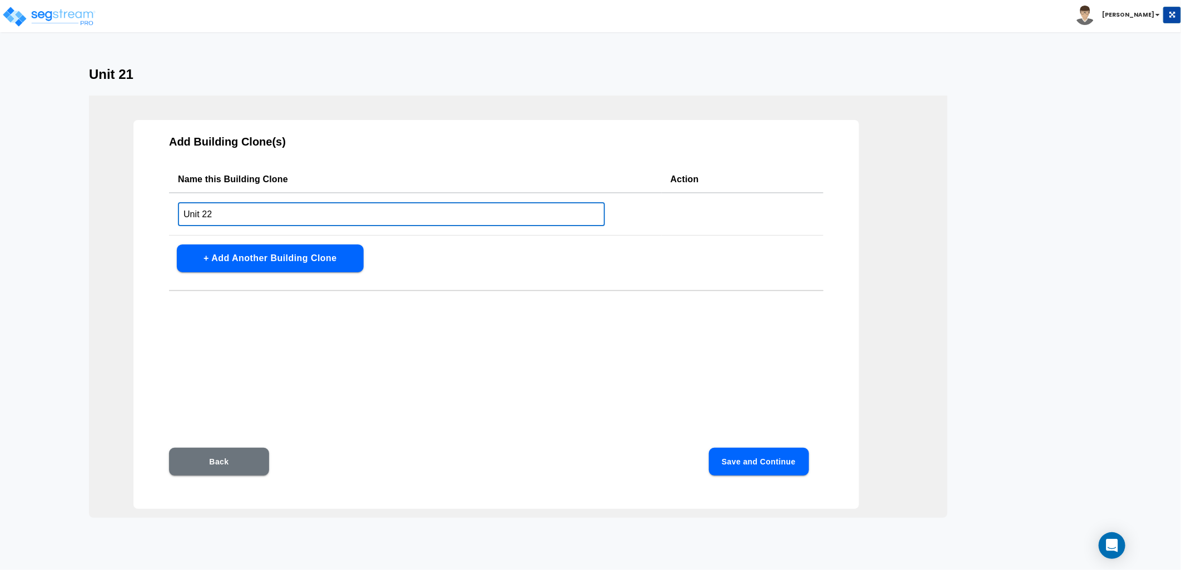
type input "Unit 22"
click at [217, 254] on button "+ Add Another Building Clone" at bounding box center [270, 259] width 187 height 28
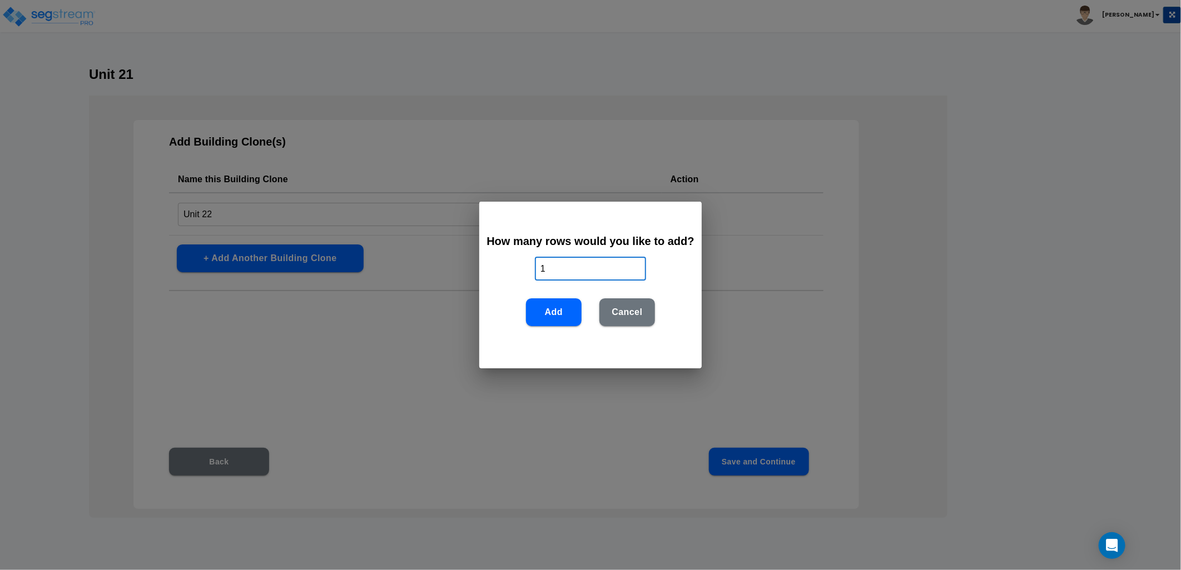
drag, startPoint x: 550, startPoint y: 273, endPoint x: 530, endPoint y: 274, distance: 20.6
click at [530, 274] on div "How many rows would you like to add? 1 ​ Add Cancel" at bounding box center [590, 285] width 222 height 167
type input "71"
click at [567, 314] on button "Add" at bounding box center [554, 313] width 56 height 28
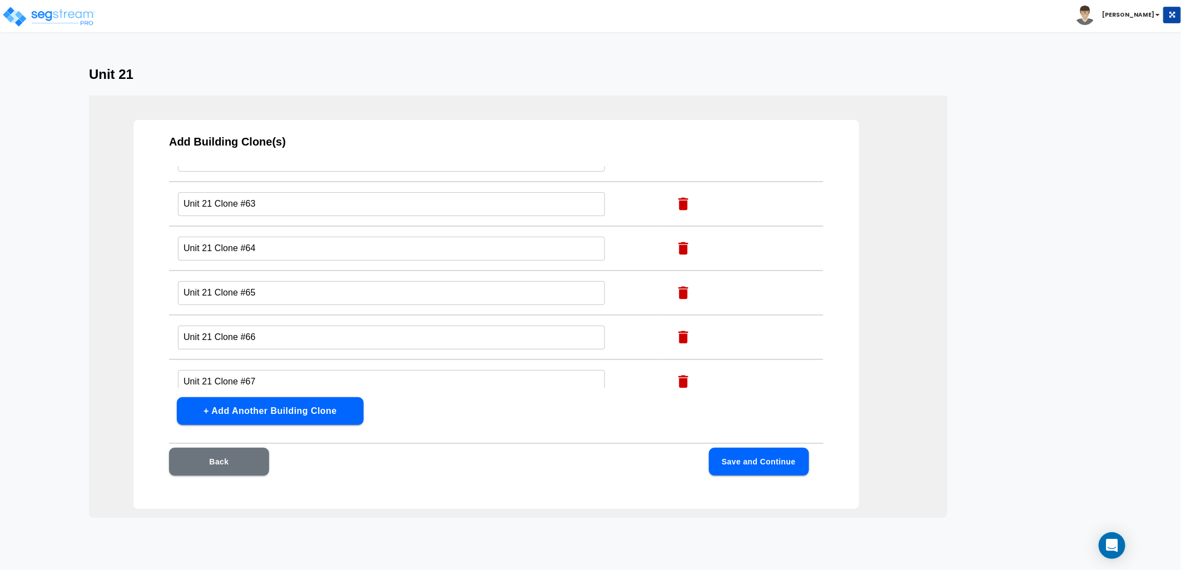
scroll to position [2969, 0]
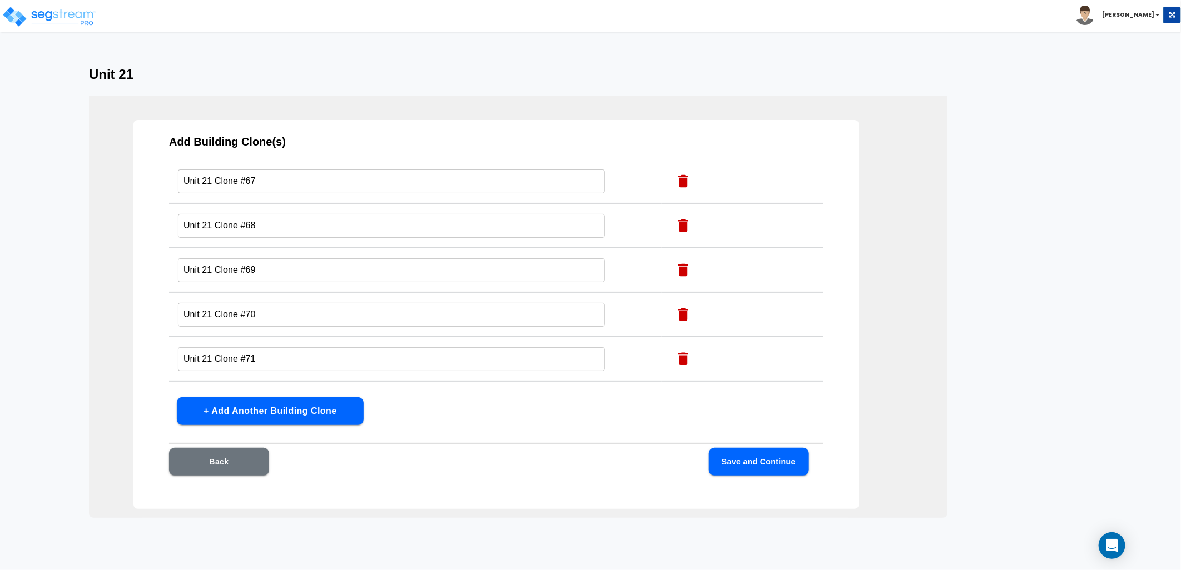
click at [675, 395] on icon "button" at bounding box center [683, 403] width 17 height 17
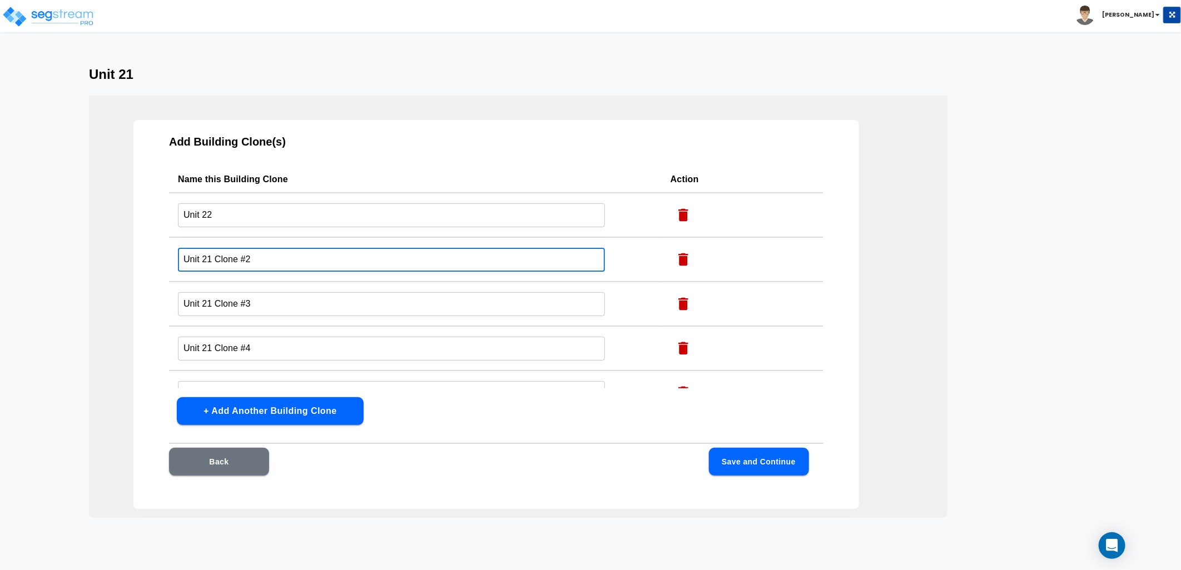
drag, startPoint x: 251, startPoint y: 260, endPoint x: 214, endPoint y: 265, distance: 37.7
click at [214, 265] on input "Unit 21 Clone #2" at bounding box center [391, 260] width 427 height 24
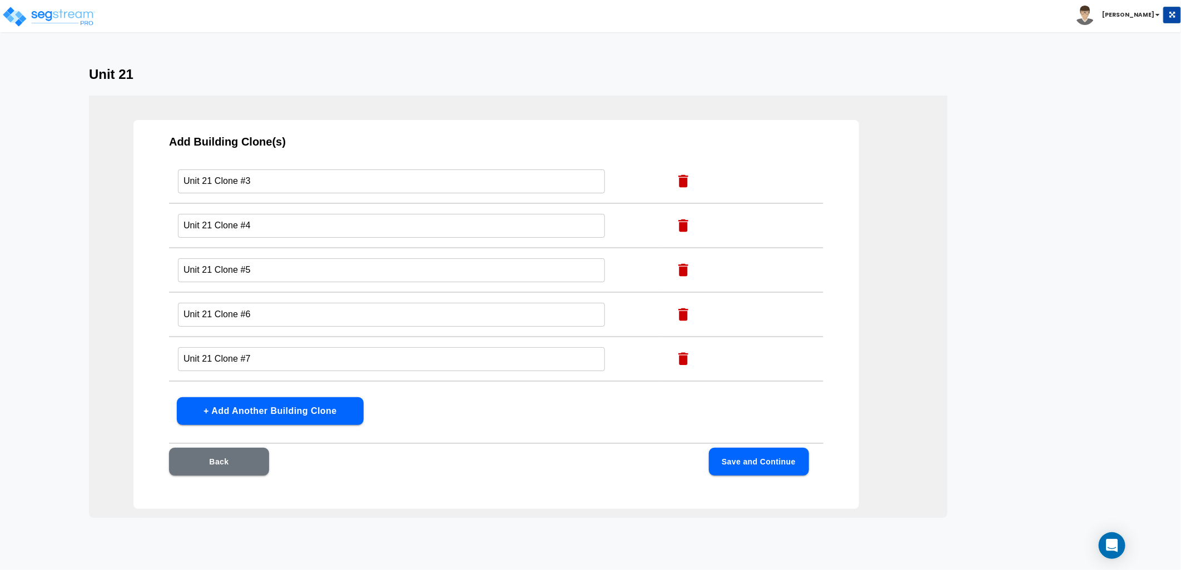
scroll to position [123, 0]
type input "Unit 21"
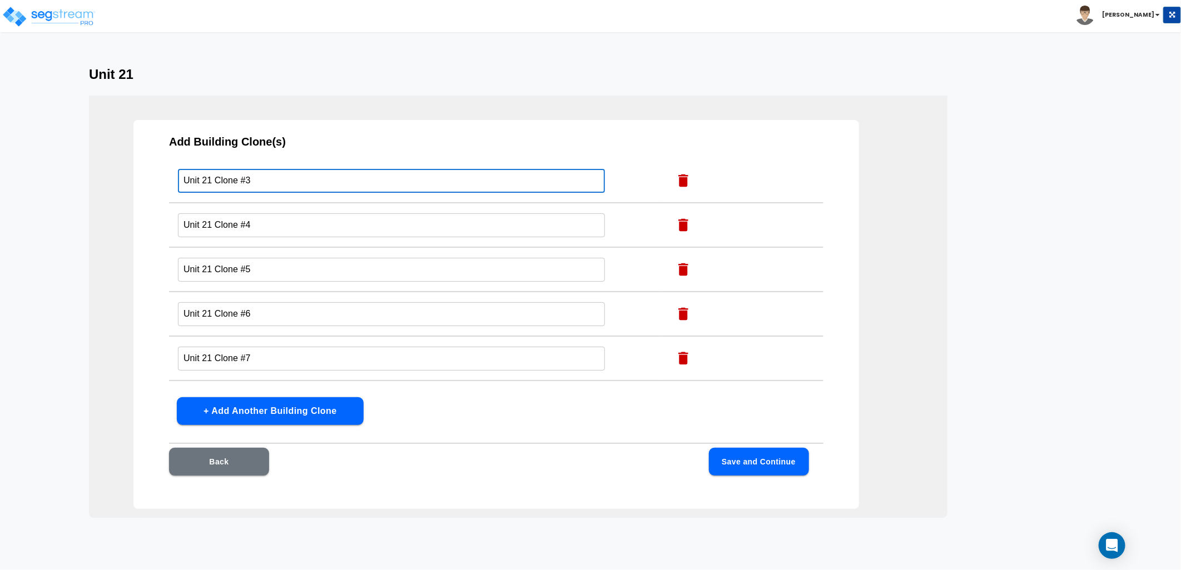
drag, startPoint x: 259, startPoint y: 181, endPoint x: 216, endPoint y: 187, distance: 43.2
click at [216, 187] on input "Unit 21 Clone #3" at bounding box center [391, 181] width 427 height 24
type input "Unit 21"
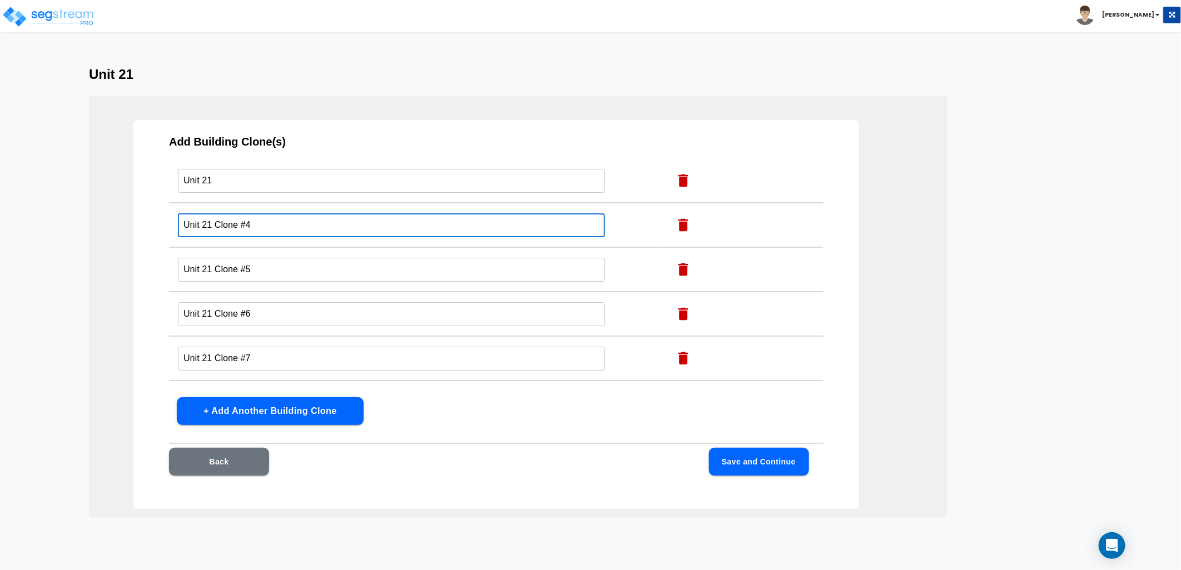
drag, startPoint x: 252, startPoint y: 226, endPoint x: 214, endPoint y: 230, distance: 38.6
click at [214, 230] on input "Unit 21 Clone #4" at bounding box center [391, 225] width 427 height 24
type input "Unit 21"
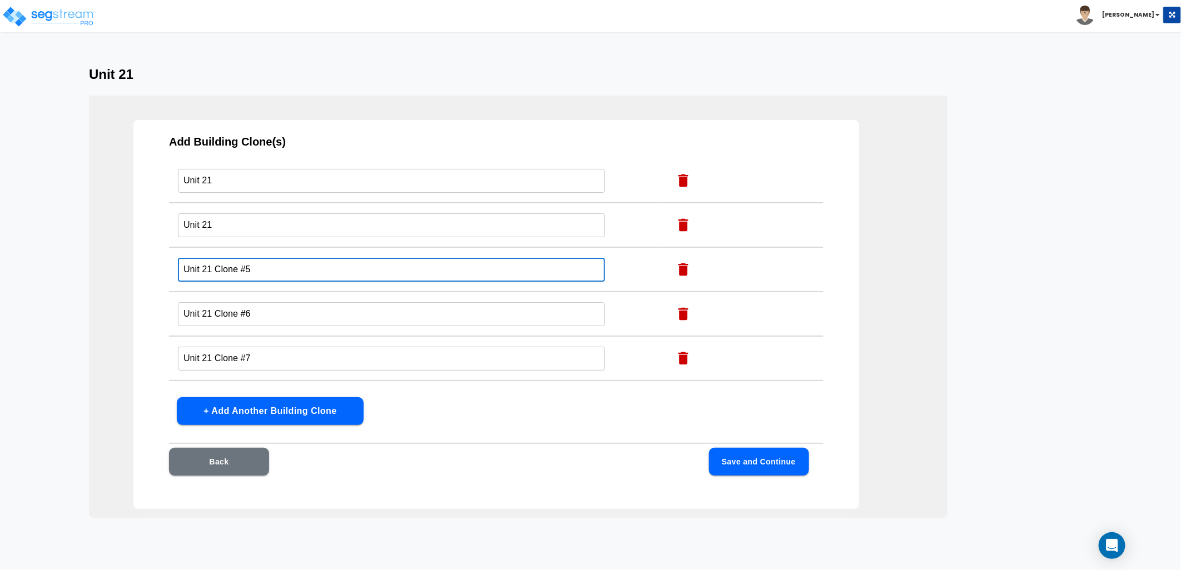
drag, startPoint x: 254, startPoint y: 268, endPoint x: 217, endPoint y: 274, distance: 37.2
click at [217, 274] on input "Unit 21 Clone #5" at bounding box center [391, 270] width 427 height 24
type input "Unit 21"
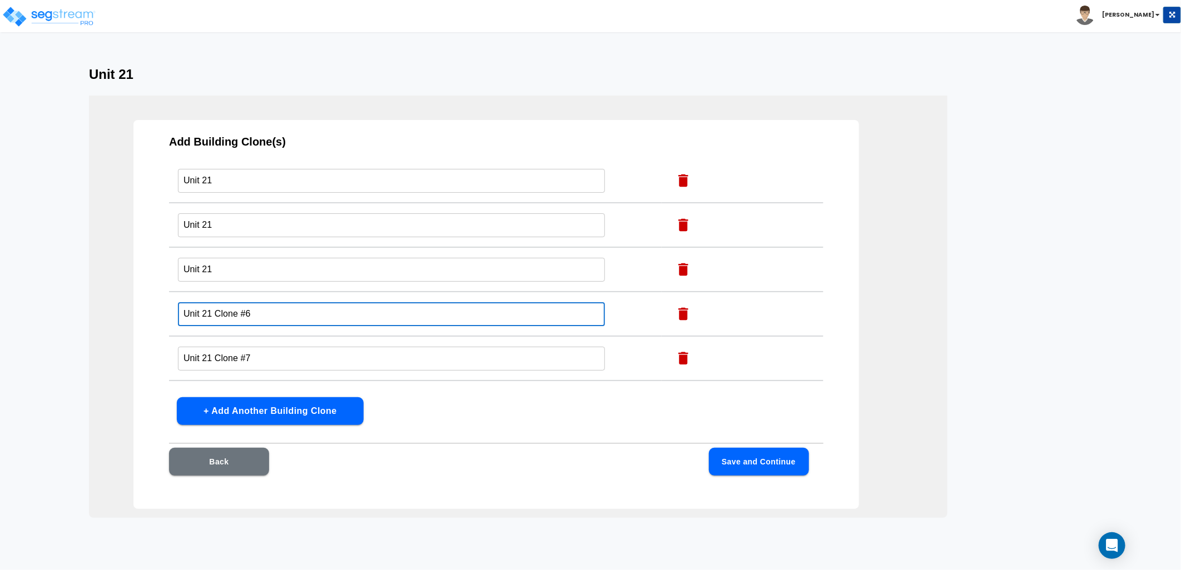
drag, startPoint x: 254, startPoint y: 317, endPoint x: 217, endPoint y: 319, distance: 36.7
click at [217, 319] on input "Unit 21 Clone #6" at bounding box center [391, 314] width 427 height 24
type input "Unit 21"
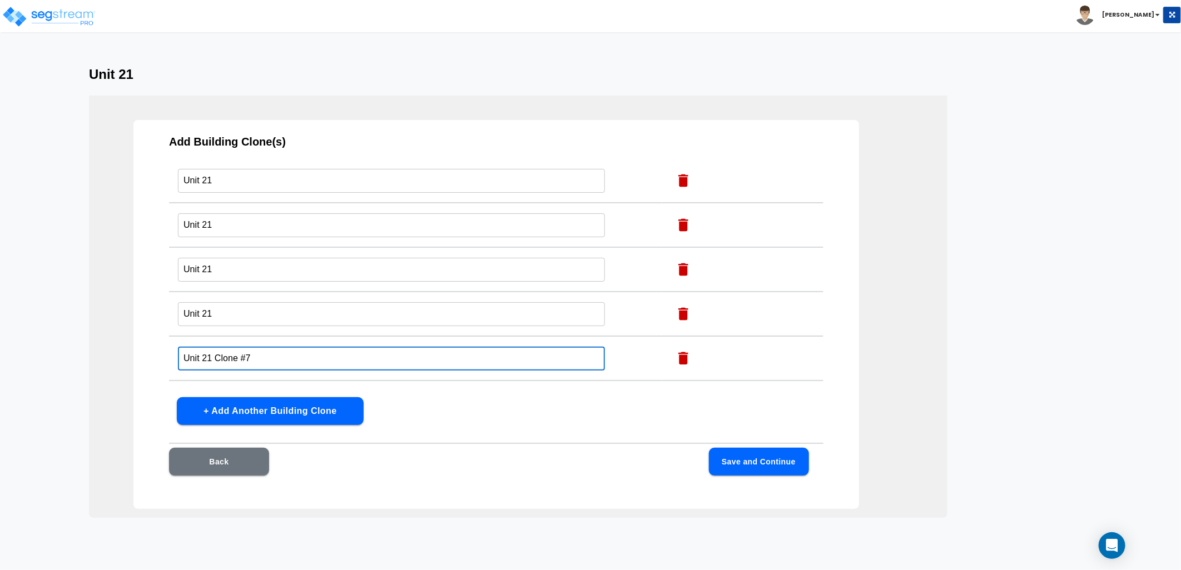
drag, startPoint x: 228, startPoint y: 362, endPoint x: 215, endPoint y: 365, distance: 13.8
click at [215, 365] on input "Unit 21 Clone #7" at bounding box center [391, 359] width 427 height 24
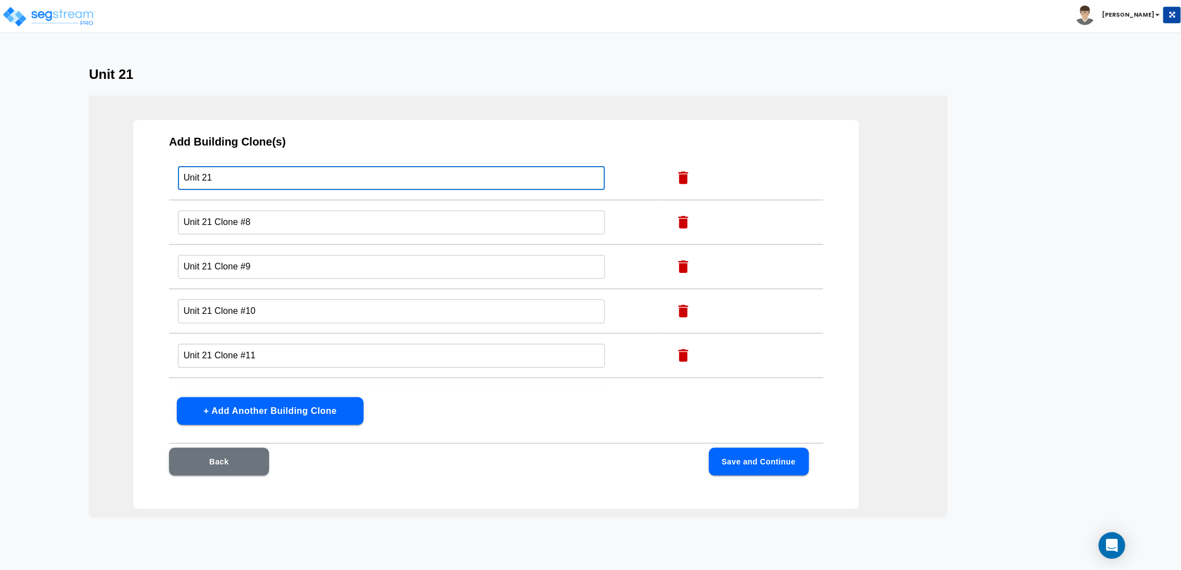
scroll to position [309, 0]
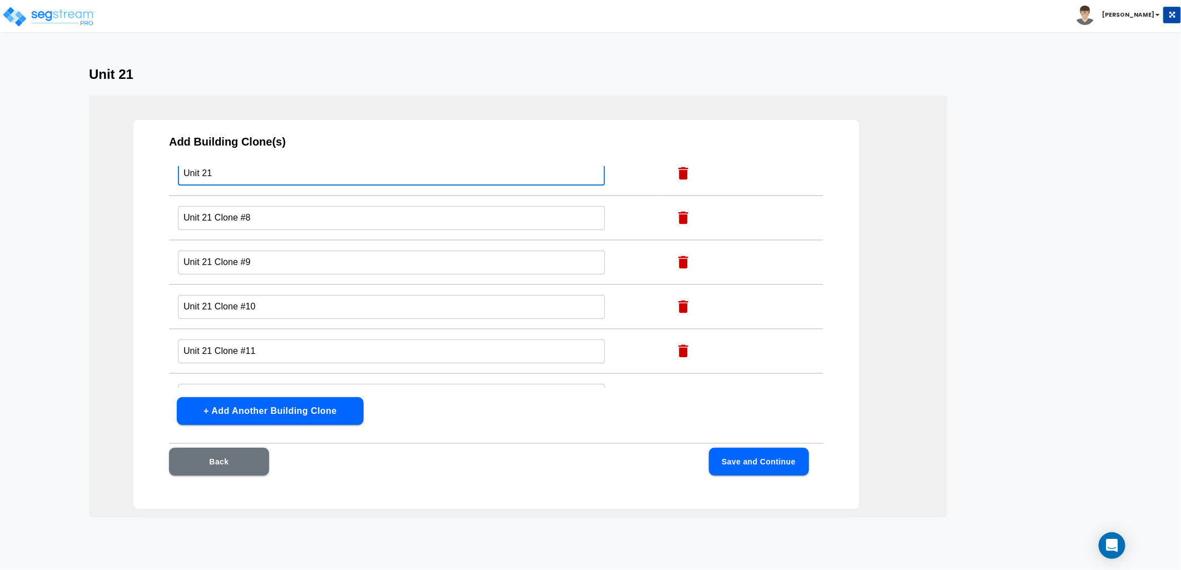
type input "Unit 21"
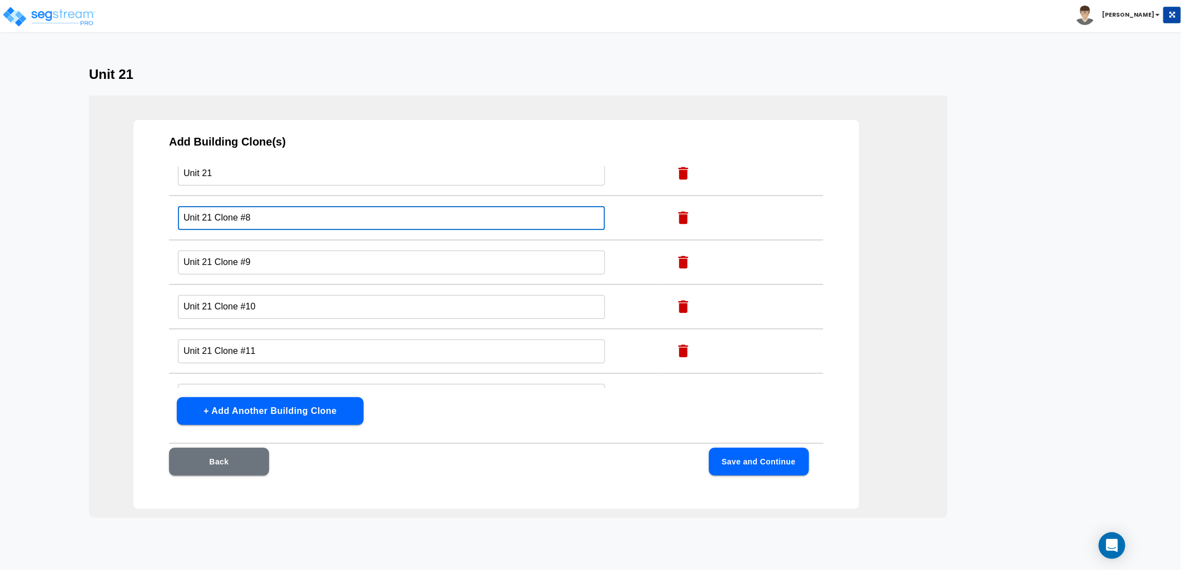
drag, startPoint x: 253, startPoint y: 218, endPoint x: 213, endPoint y: 225, distance: 40.6
click at [213, 225] on input "Unit 21 Clone #8" at bounding box center [391, 218] width 427 height 24
type input "Unit 21"
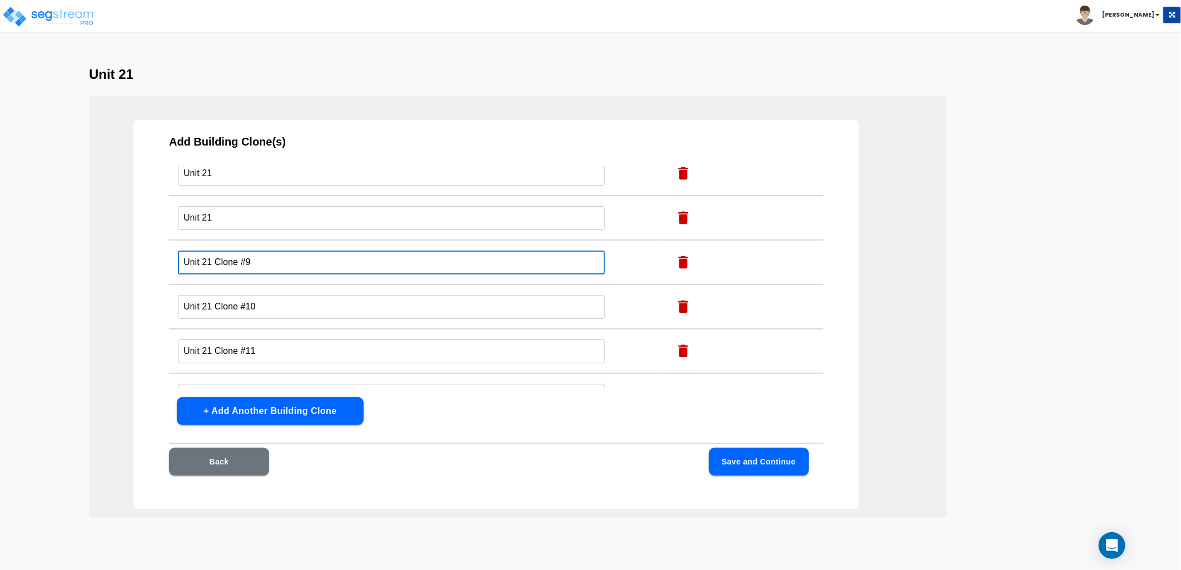
drag, startPoint x: 251, startPoint y: 265, endPoint x: 213, endPoint y: 269, distance: 37.5
click at [213, 269] on input "Unit 21 Clone #9" at bounding box center [391, 263] width 427 height 24
type input "Unit 21"
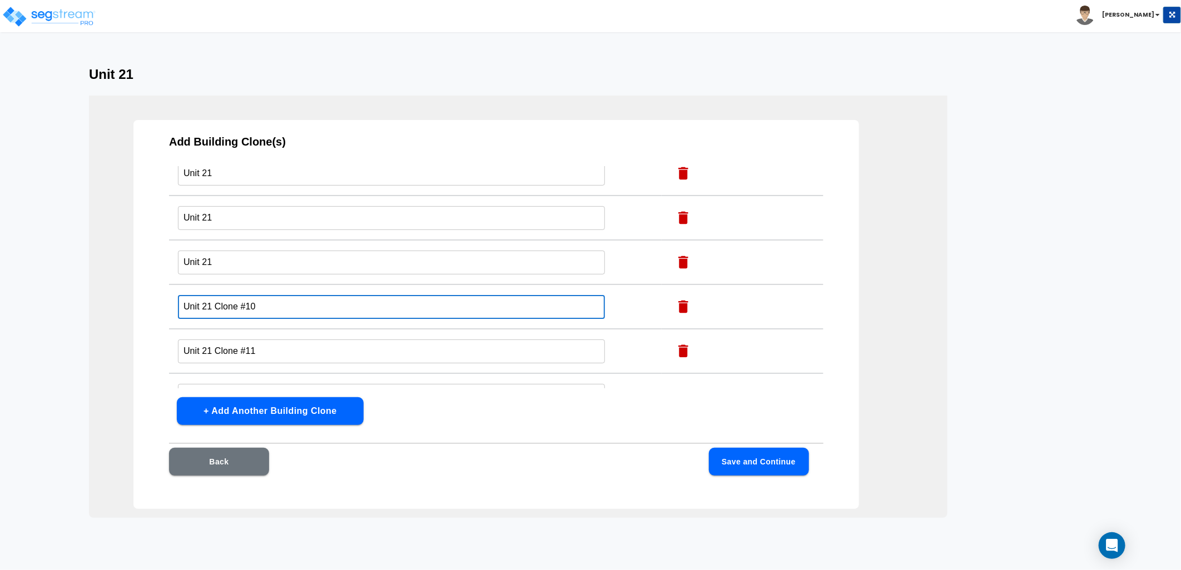
drag, startPoint x: 261, startPoint y: 307, endPoint x: 214, endPoint y: 312, distance: 47.5
click at [214, 312] on input "Unit 21 Clone #10" at bounding box center [391, 307] width 427 height 24
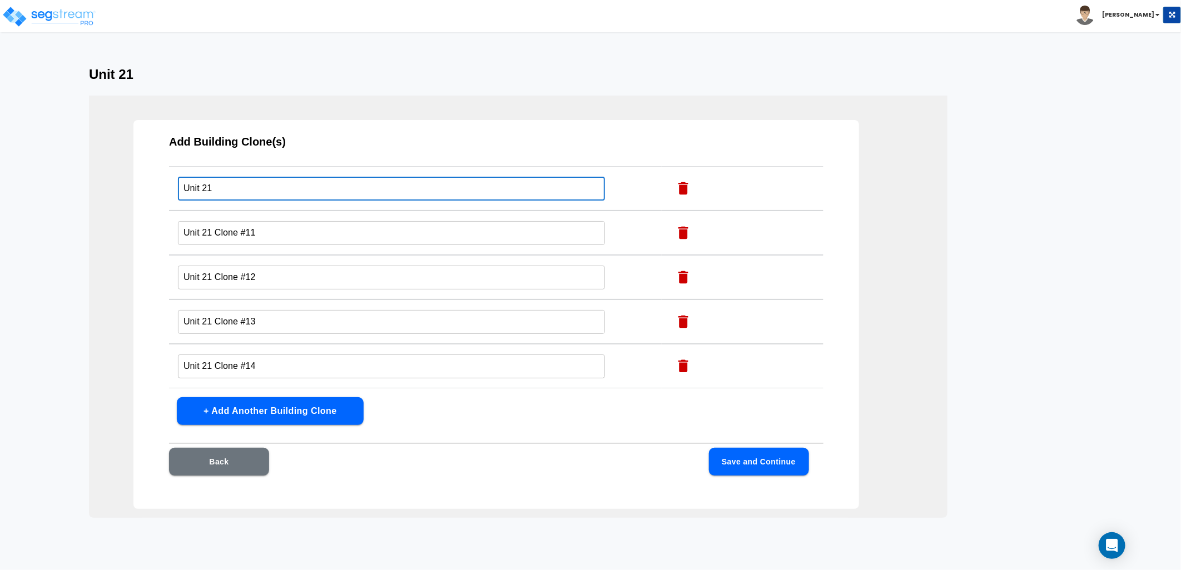
scroll to position [432, 0]
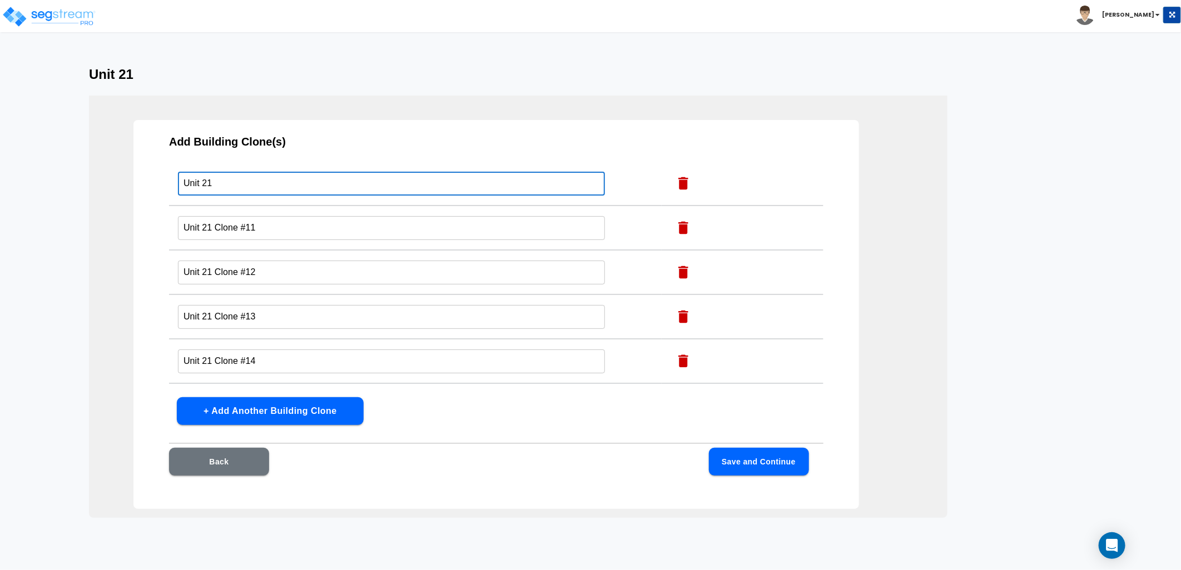
type input "Unit 21"
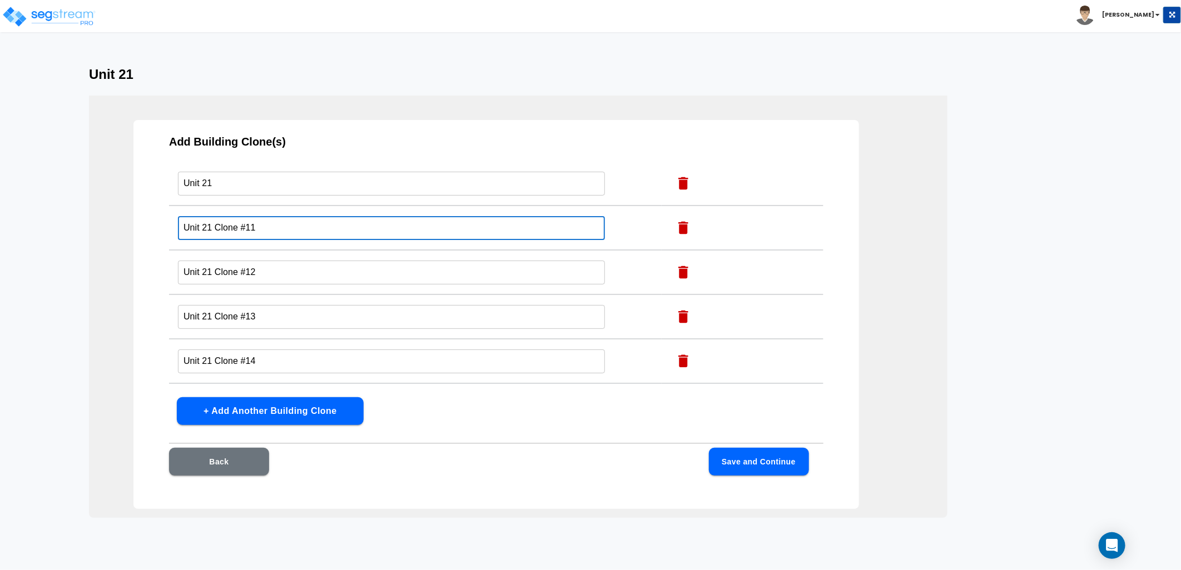
drag, startPoint x: 258, startPoint y: 227, endPoint x: 214, endPoint y: 232, distance: 44.2
click at [214, 232] on input "Unit 21 Clone #11" at bounding box center [391, 228] width 427 height 24
type input "Unit 21"
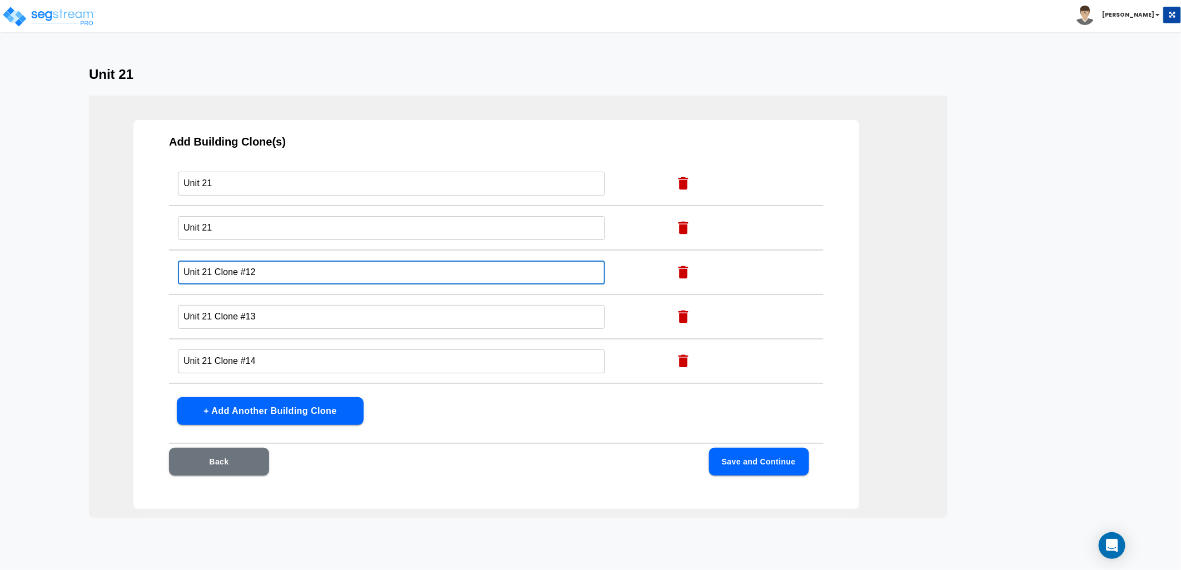
drag, startPoint x: 261, startPoint y: 274, endPoint x: 215, endPoint y: 276, distance: 46.2
click at [215, 276] on input "Unit 21 Clone #12" at bounding box center [391, 273] width 427 height 24
type input "Unit 21"
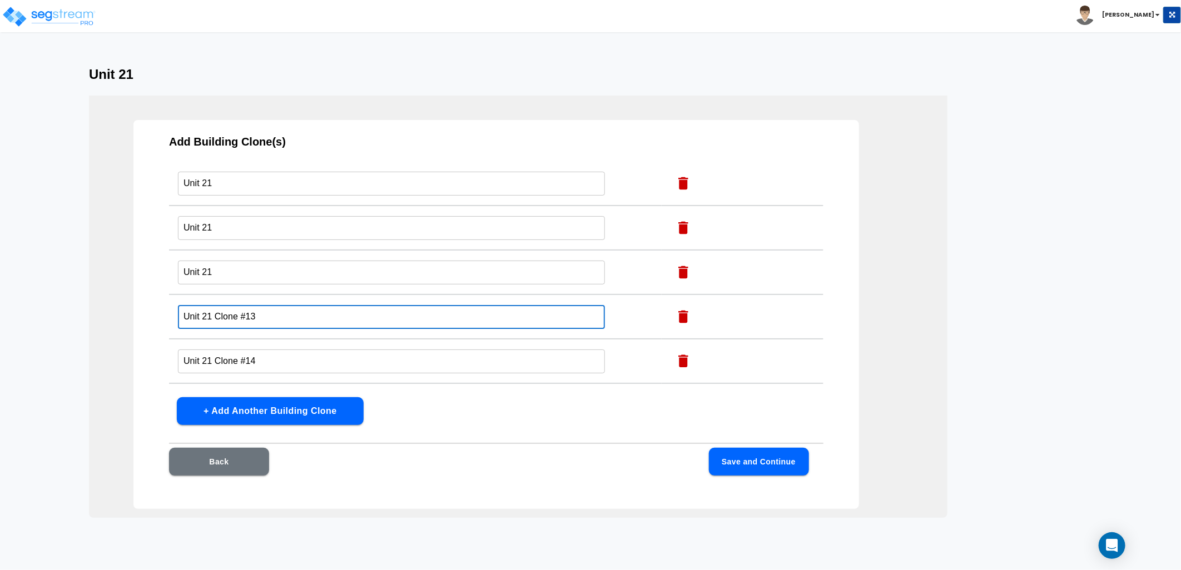
drag, startPoint x: 248, startPoint y: 315, endPoint x: 217, endPoint y: 316, distance: 31.2
click at [217, 316] on input "Unit 21 Clone #13" at bounding box center [391, 317] width 427 height 24
type input "Unit 21"
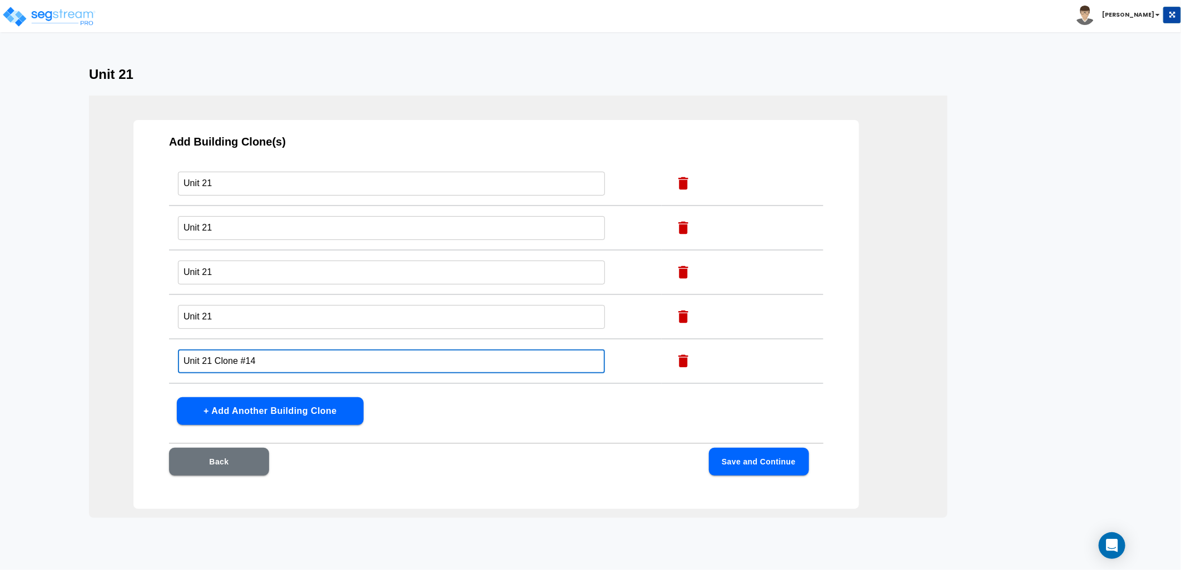
drag, startPoint x: 233, startPoint y: 359, endPoint x: 213, endPoint y: 362, distance: 20.4
click at [213, 362] on input "Unit 21 Clone #14" at bounding box center [391, 362] width 427 height 24
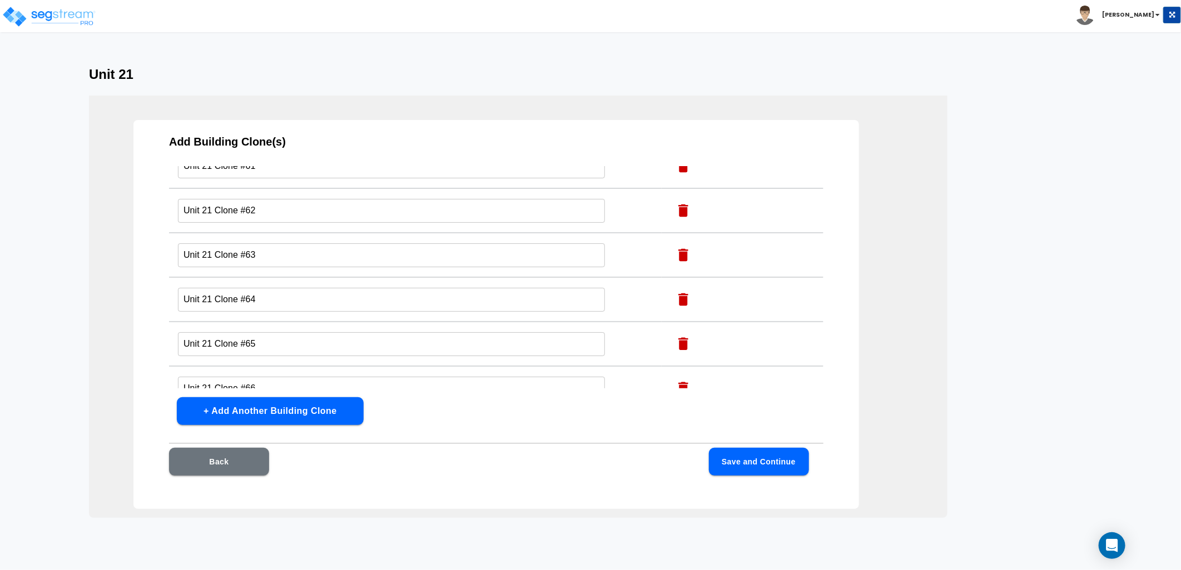
scroll to position [2925, 0]
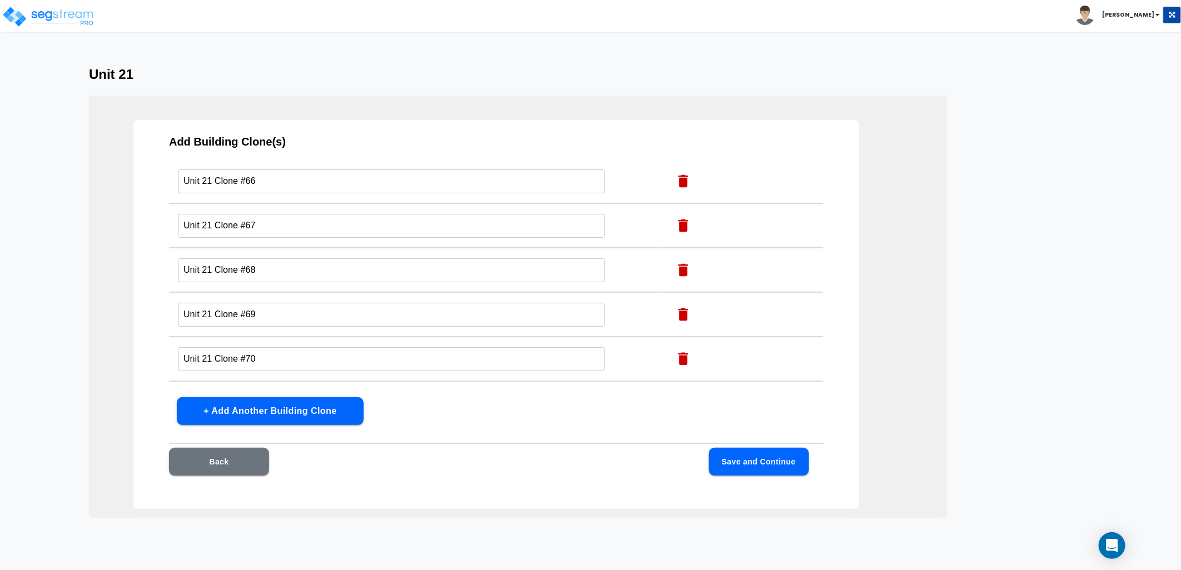
type input "Unit 21"
drag, startPoint x: 258, startPoint y: 367, endPoint x: 214, endPoint y: 372, distance: 44.3
click at [214, 392] on input "Unit 21 Clone #71" at bounding box center [391, 404] width 427 height 24
type input "Unit 21"
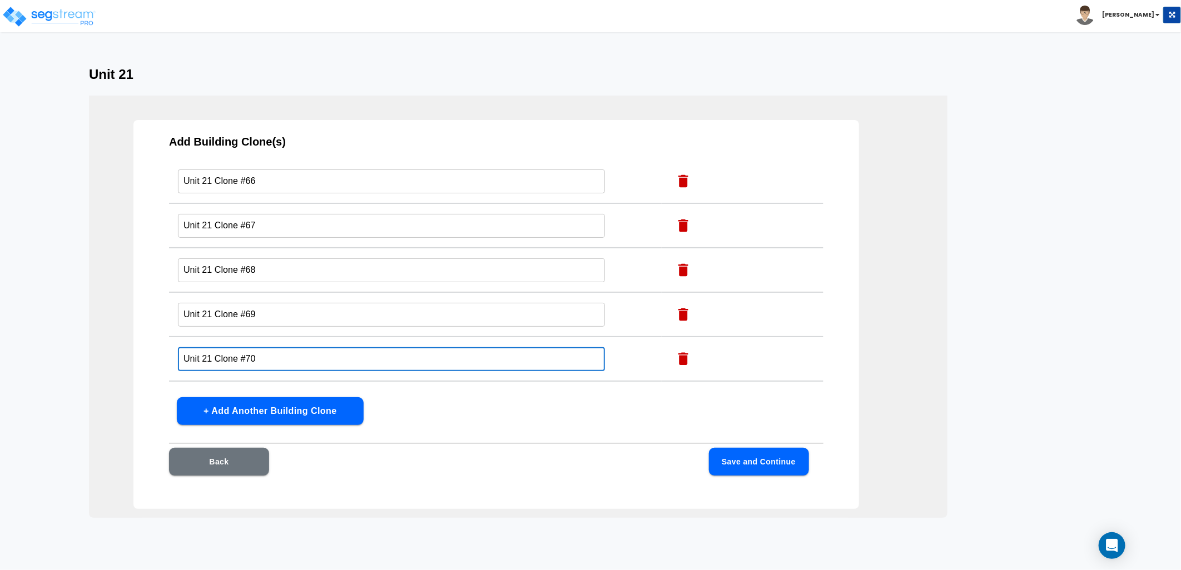
drag, startPoint x: 255, startPoint y: 326, endPoint x: 216, endPoint y: 331, distance: 39.3
click at [216, 347] on input "Unit 21 Clone #70" at bounding box center [391, 359] width 427 height 24
type input "Unit 21"
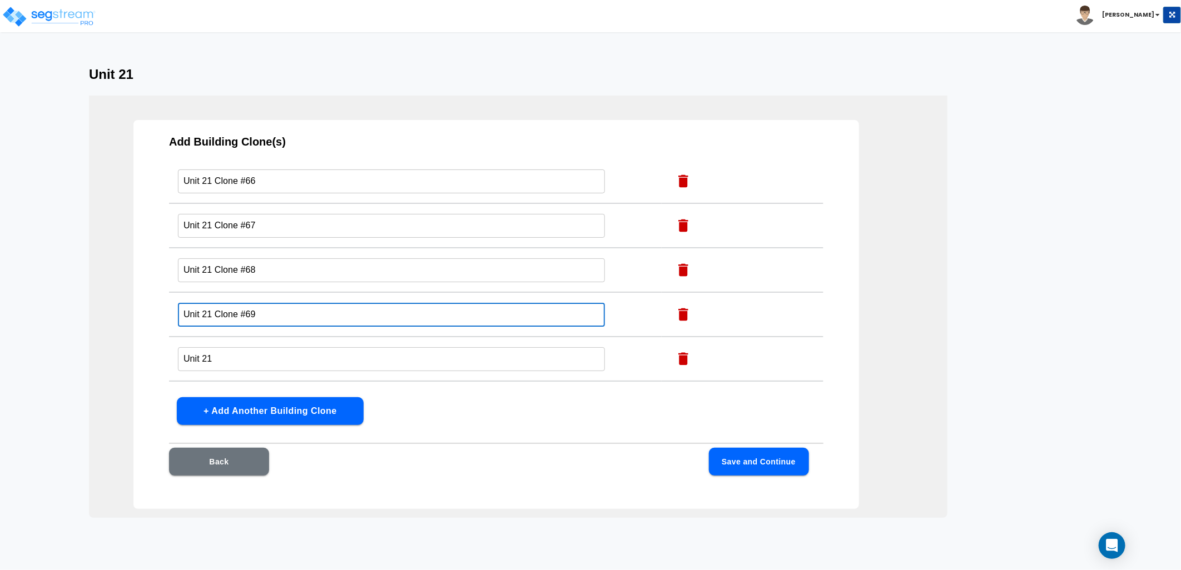
drag, startPoint x: 232, startPoint y: 282, endPoint x: 216, endPoint y: 290, distance: 17.9
click at [216, 303] on input "Unit 21 Clone #69" at bounding box center [391, 315] width 427 height 24
type input "Unit 21"
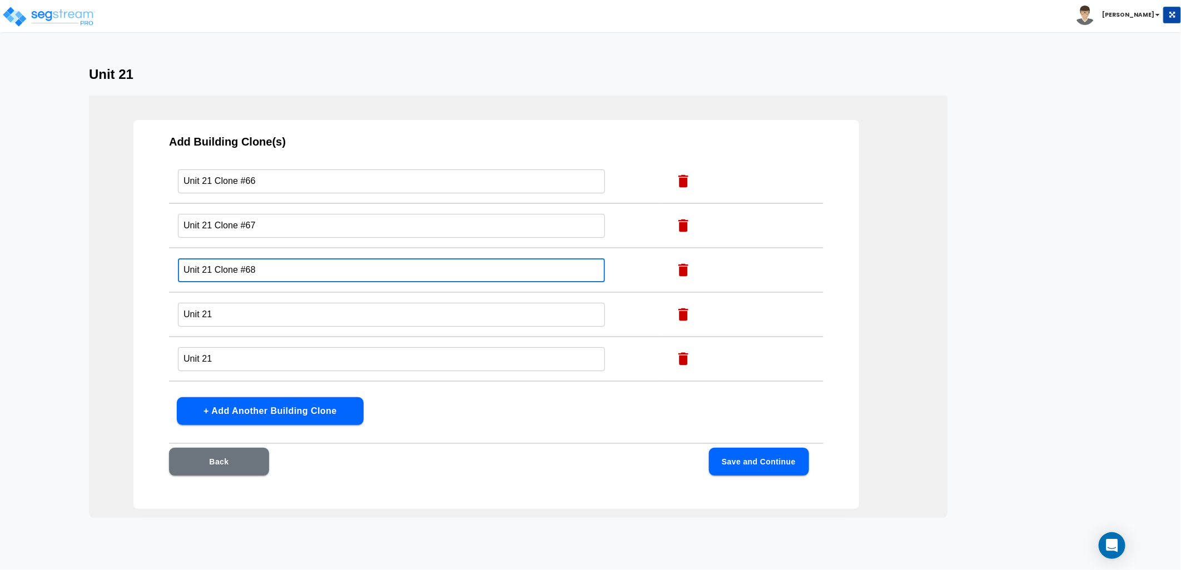
drag, startPoint x: 267, startPoint y: 238, endPoint x: 216, endPoint y: 247, distance: 51.9
click at [216, 248] on td "Unit 21 Clone #68 ​" at bounding box center [415, 270] width 493 height 44
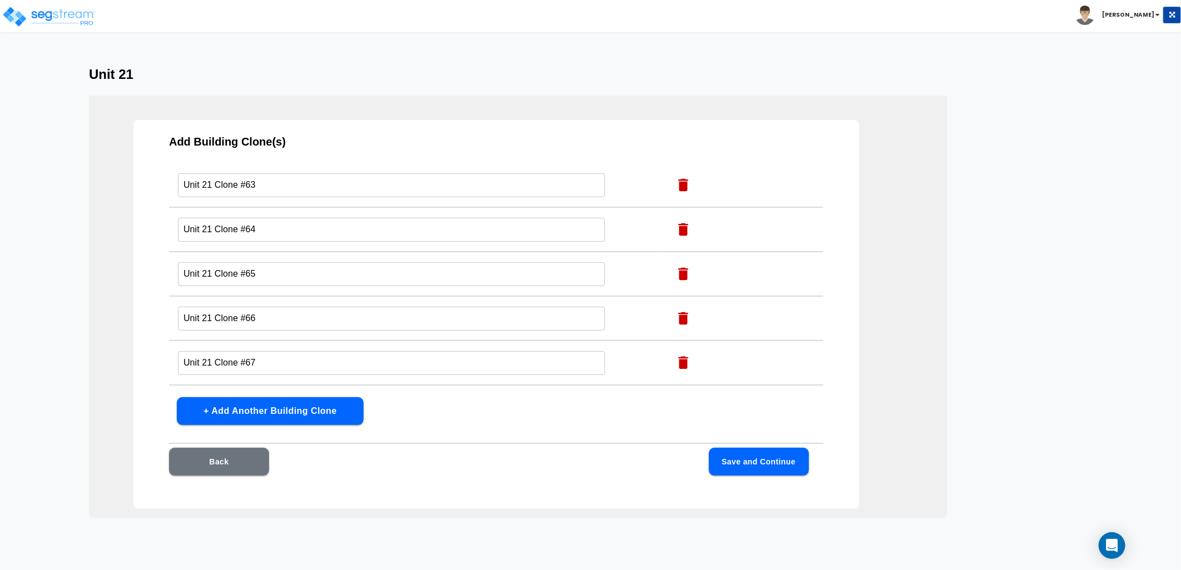
scroll to position [2801, 0]
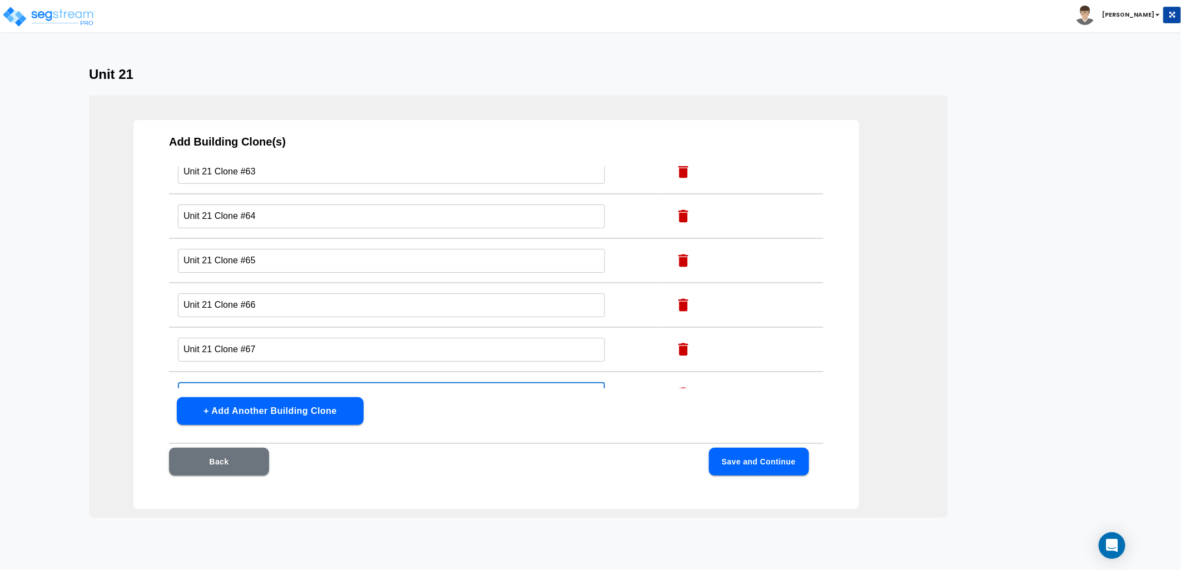
type input "Unit 21"
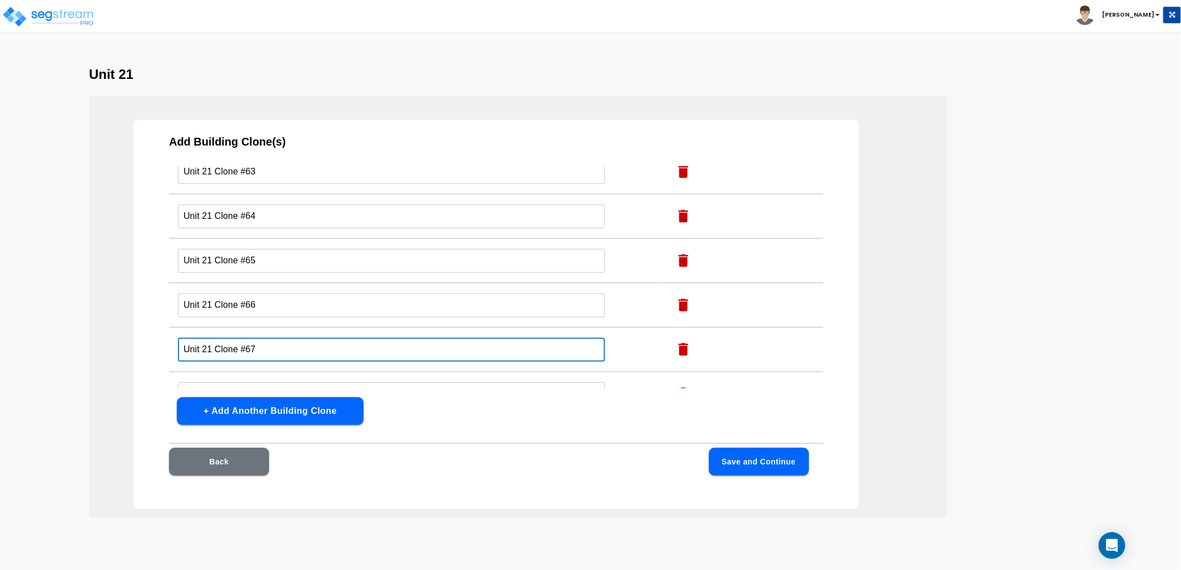
drag, startPoint x: 258, startPoint y: 314, endPoint x: 217, endPoint y: 322, distance: 42.0
click at [217, 338] on input "Unit 21 Clone #67" at bounding box center [391, 350] width 427 height 24
type input "Unit 21"
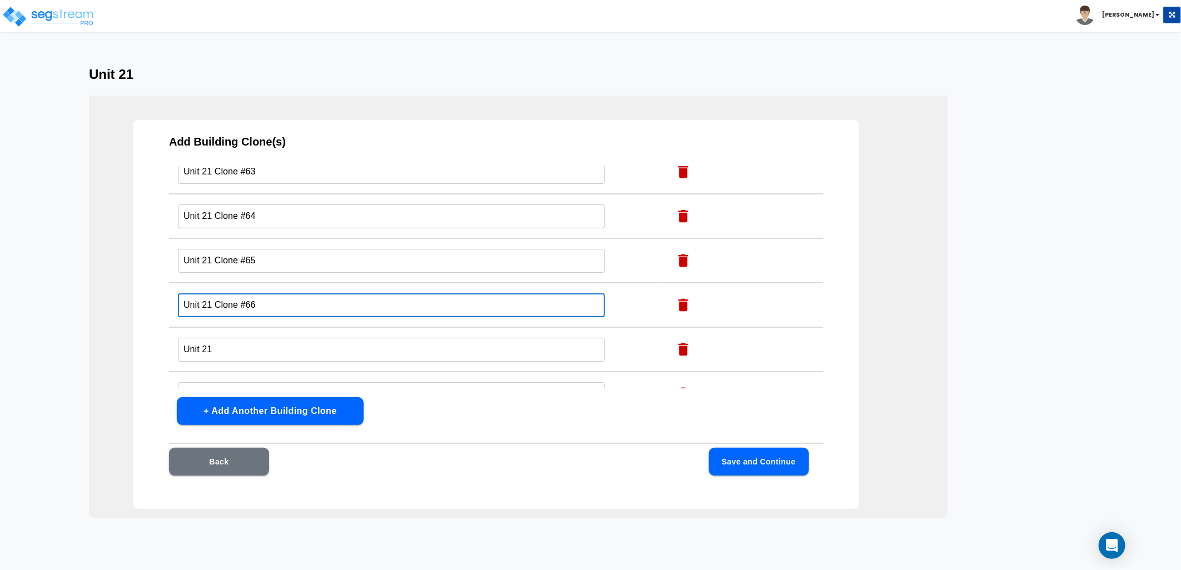
drag, startPoint x: 251, startPoint y: 271, endPoint x: 216, endPoint y: 281, distance: 37.1
click at [216, 294] on input "Unit 21 Clone #66" at bounding box center [391, 306] width 427 height 24
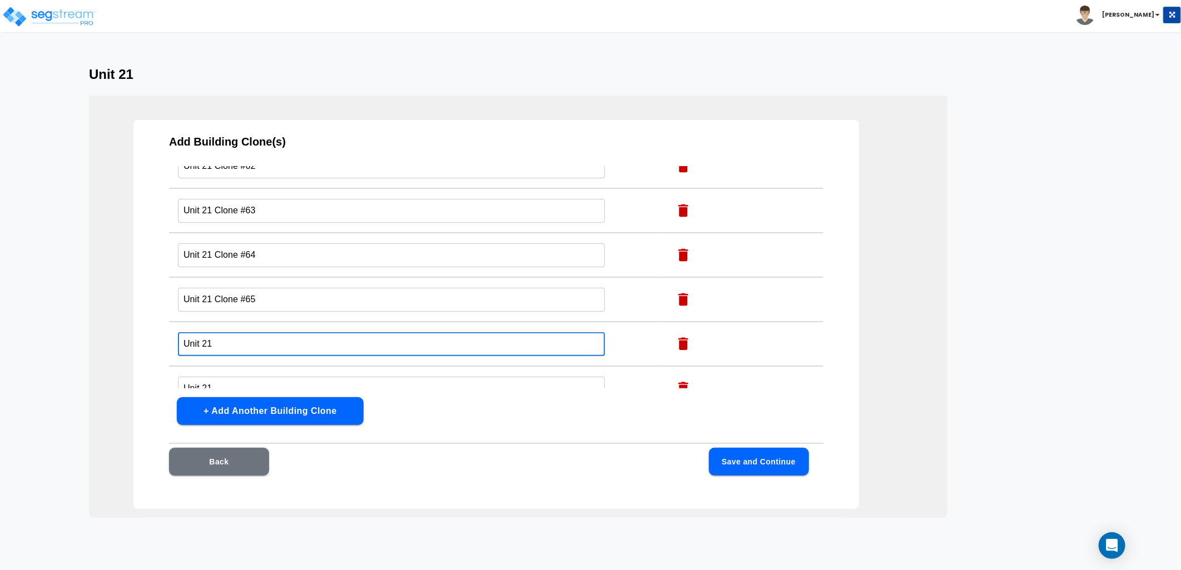
scroll to position [2739, 0]
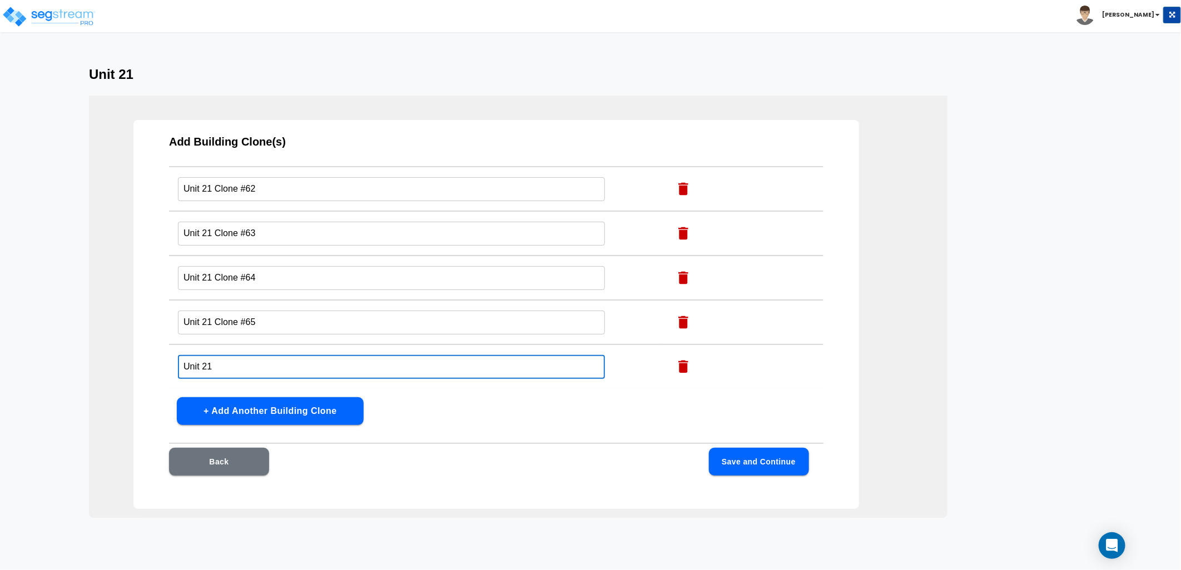
type input "Unit 21"
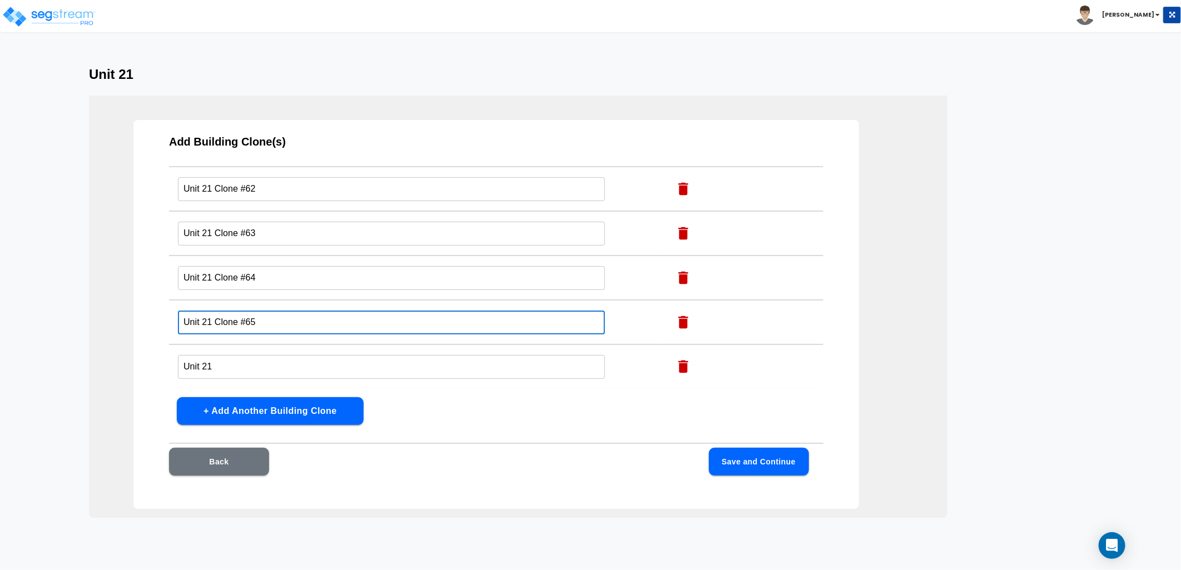
drag, startPoint x: 256, startPoint y: 288, endPoint x: 216, endPoint y: 299, distance: 41.9
click at [216, 311] on input "Unit 21 Clone #65" at bounding box center [391, 323] width 427 height 24
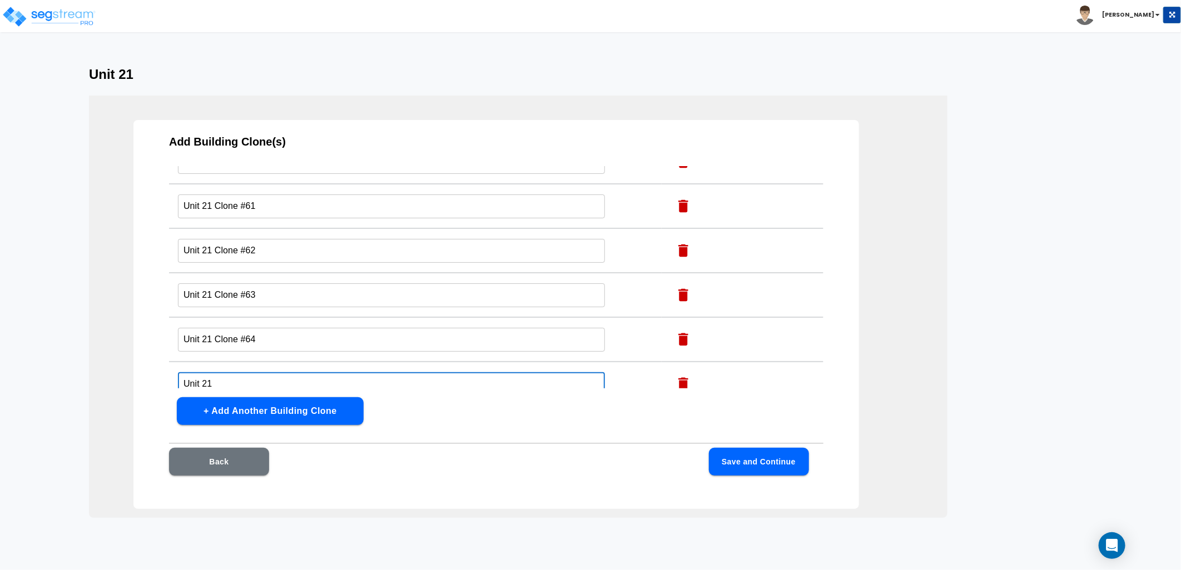
type input "Unit 21"
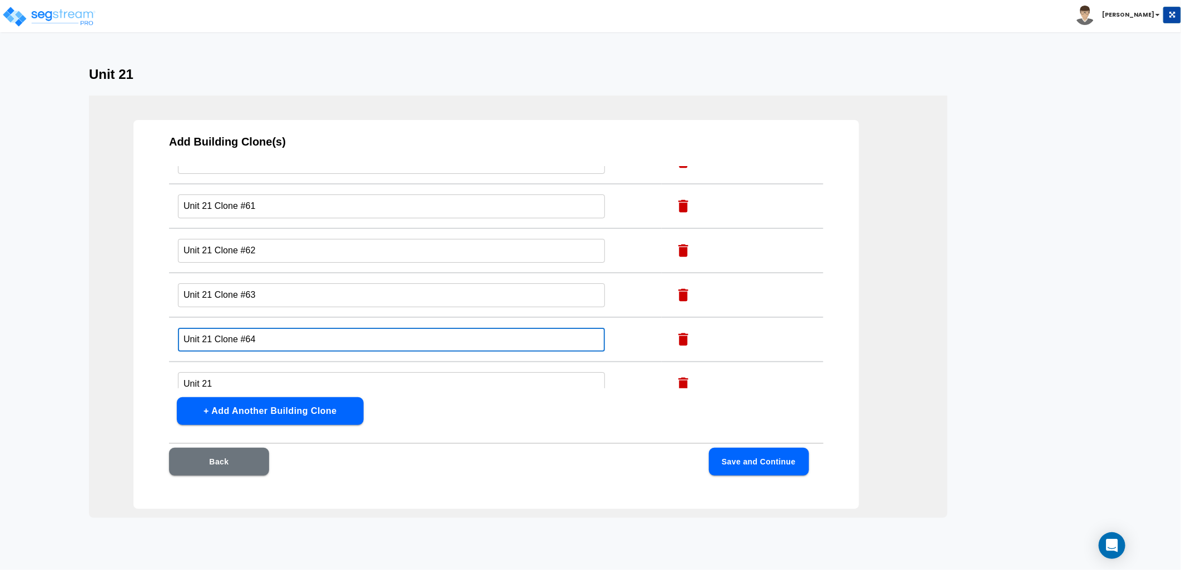
drag, startPoint x: 254, startPoint y: 304, endPoint x: 215, endPoint y: 312, distance: 39.8
click at [215, 328] on input "Unit 21 Clone #64" at bounding box center [391, 340] width 427 height 24
type input "Unit 21"
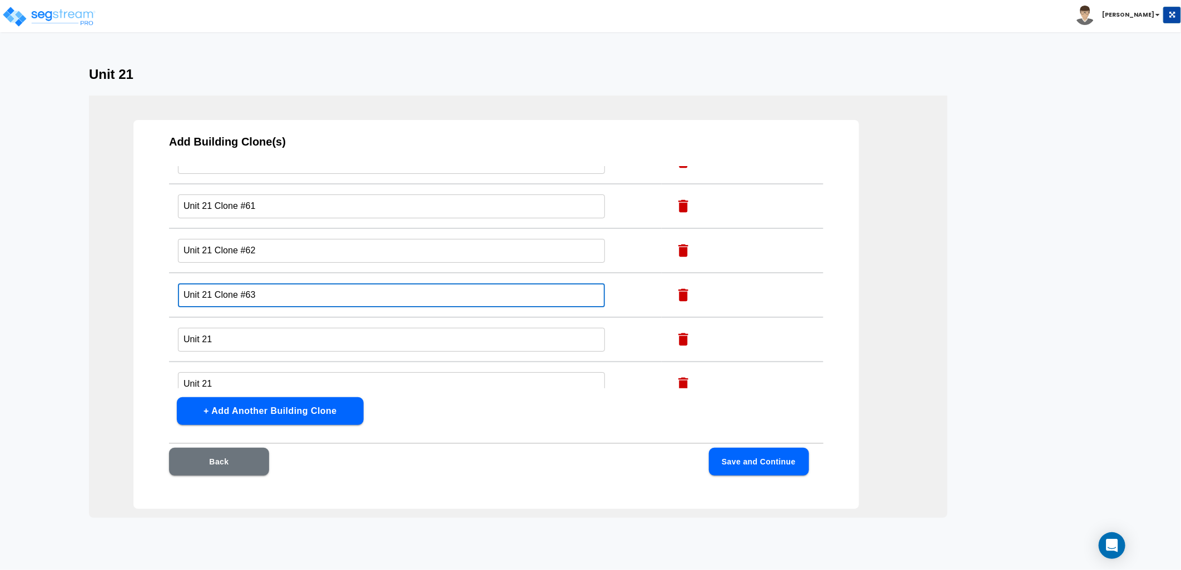
drag, startPoint x: 252, startPoint y: 266, endPoint x: 213, endPoint y: 270, distance: 39.2
click at [213, 284] on input "Unit 21 Clone #63" at bounding box center [391, 296] width 427 height 24
type input "Unit 21"
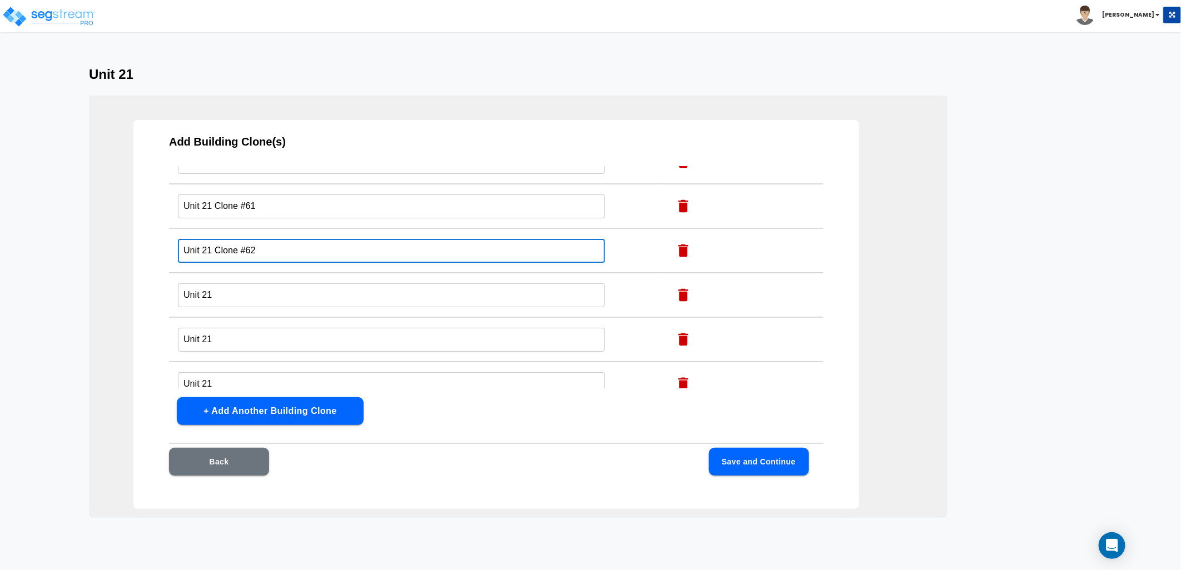
drag, startPoint x: 252, startPoint y: 221, endPoint x: 213, endPoint y: 229, distance: 39.3
click at [213, 239] on input "Unit 21 Clone #62" at bounding box center [391, 251] width 427 height 24
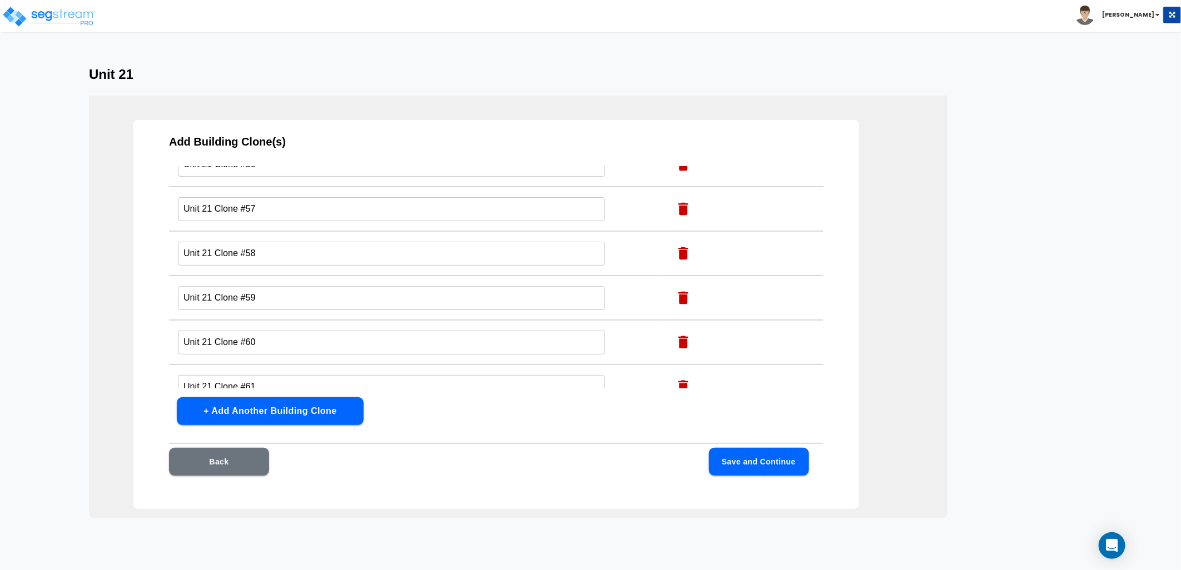
scroll to position [2492, 0]
type input "Unit 21"
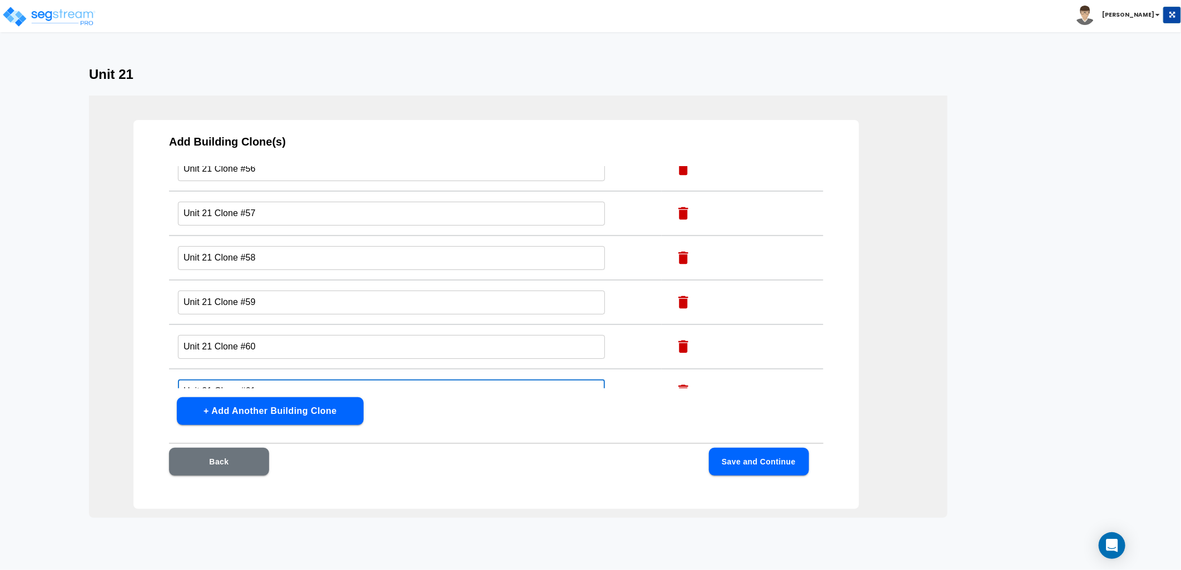
drag, startPoint x: 257, startPoint y: 353, endPoint x: 213, endPoint y: 361, distance: 44.7
click at [213, 380] on input "Unit 21 Clone #61" at bounding box center [391, 392] width 427 height 24
type input "Unit 21"
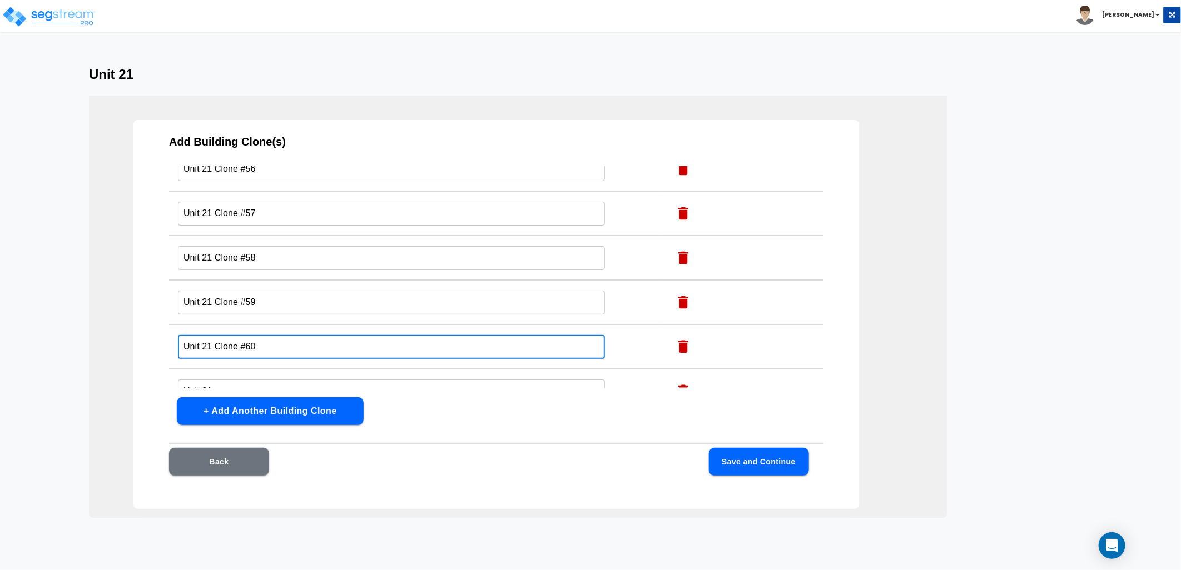
drag, startPoint x: 256, startPoint y: 318, endPoint x: 215, endPoint y: 323, distance: 41.4
click at [215, 335] on input "Unit 21 Clone #60" at bounding box center [391, 347] width 427 height 24
type input "Unit 21"
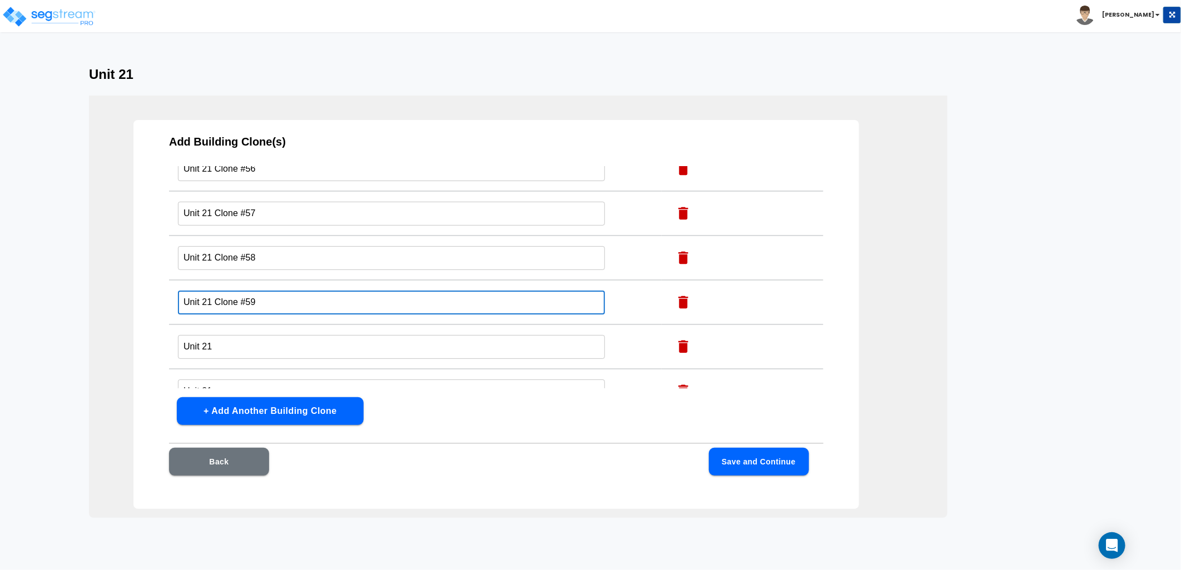
drag, startPoint x: 218, startPoint y: 277, endPoint x: 213, endPoint y: 282, distance: 7.1
click at [213, 291] on input "Unit 21 Clone #59" at bounding box center [391, 303] width 427 height 24
type input "Unit 21"
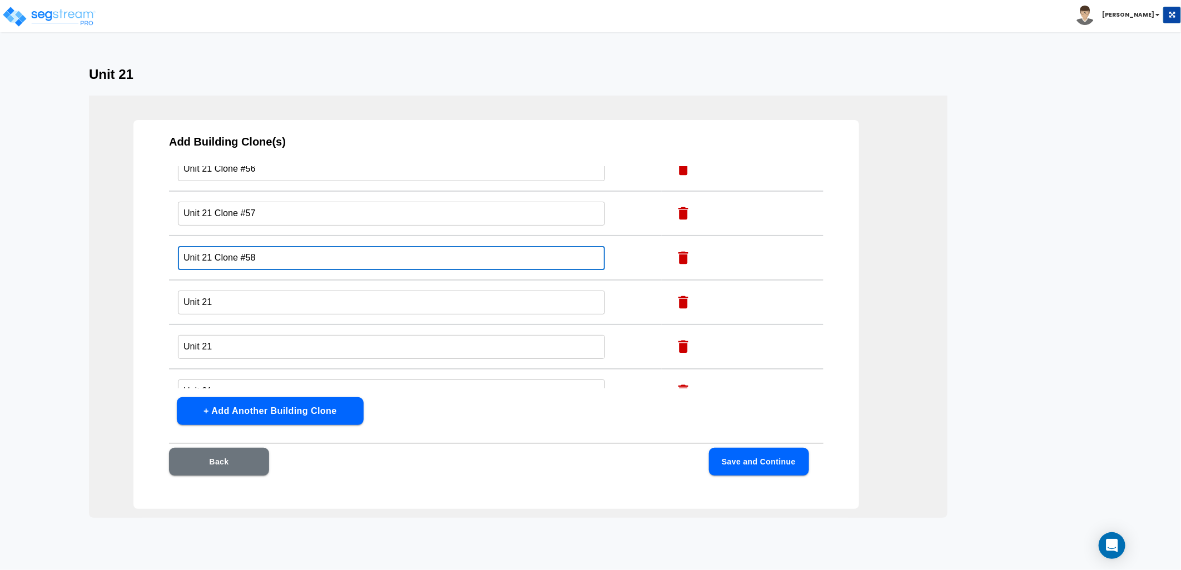
drag, startPoint x: 259, startPoint y: 233, endPoint x: 215, endPoint y: 241, distance: 44.6
click at [215, 241] on td "Unit 21 Clone #58 ​" at bounding box center [415, 258] width 493 height 44
type input "Unit 21"
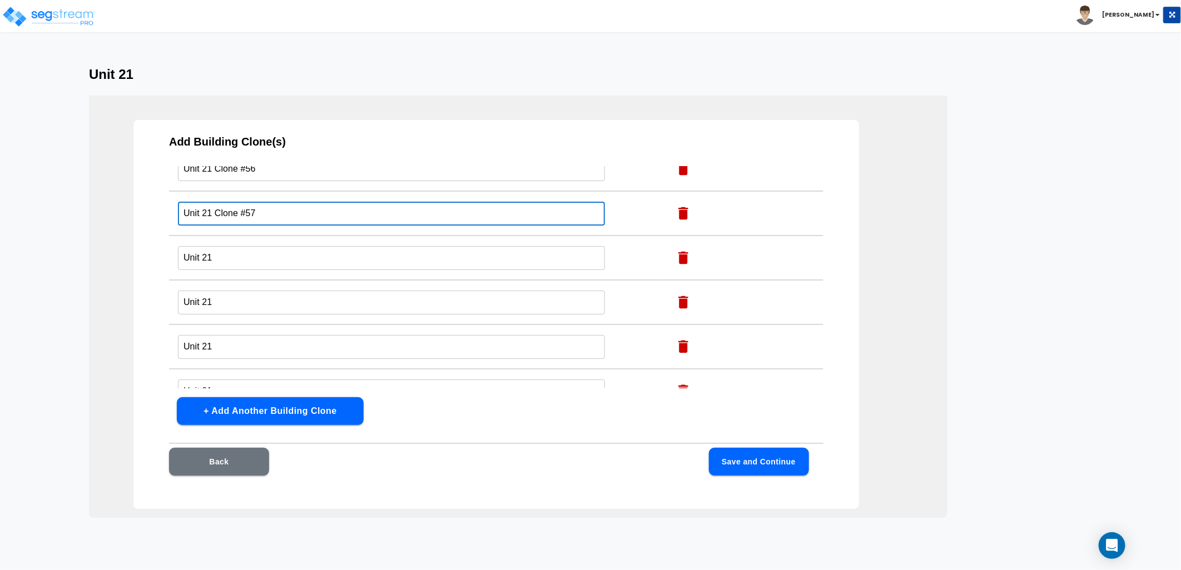
drag, startPoint x: 235, startPoint y: 187, endPoint x: 216, endPoint y: 193, distance: 20.4
click at [216, 202] on input "Unit 21 Clone #57" at bounding box center [391, 214] width 427 height 24
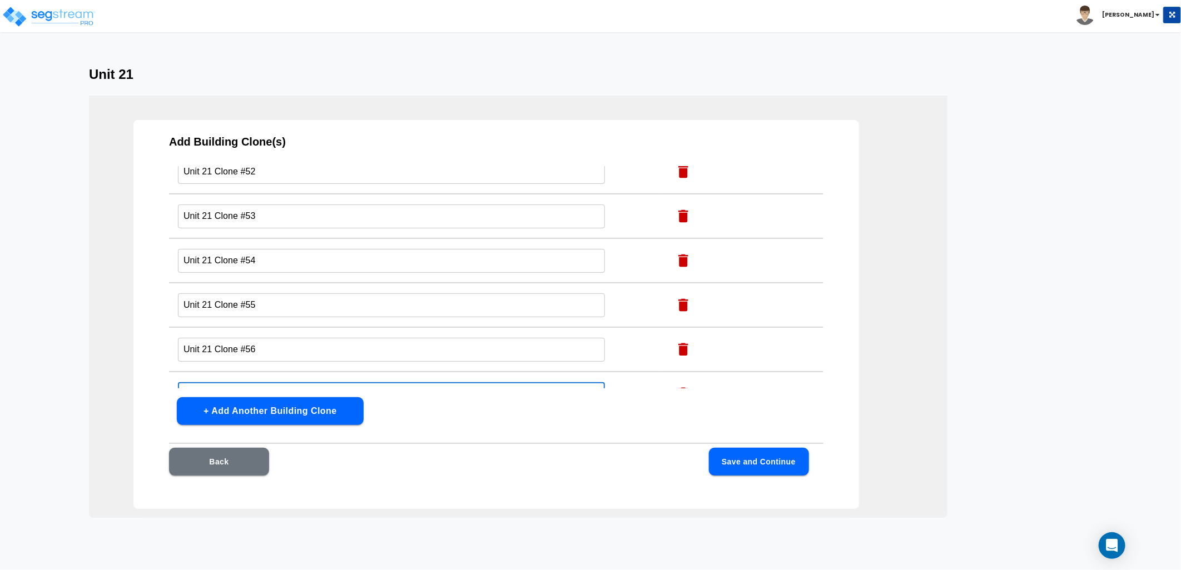
scroll to position [2307, 0]
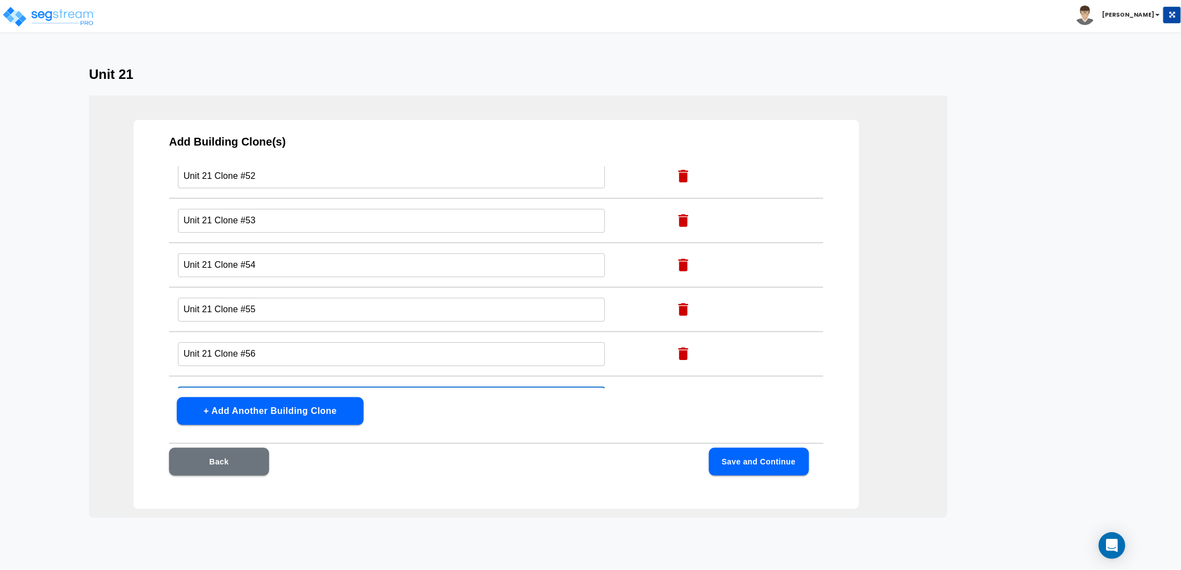
type input "Unit 21"
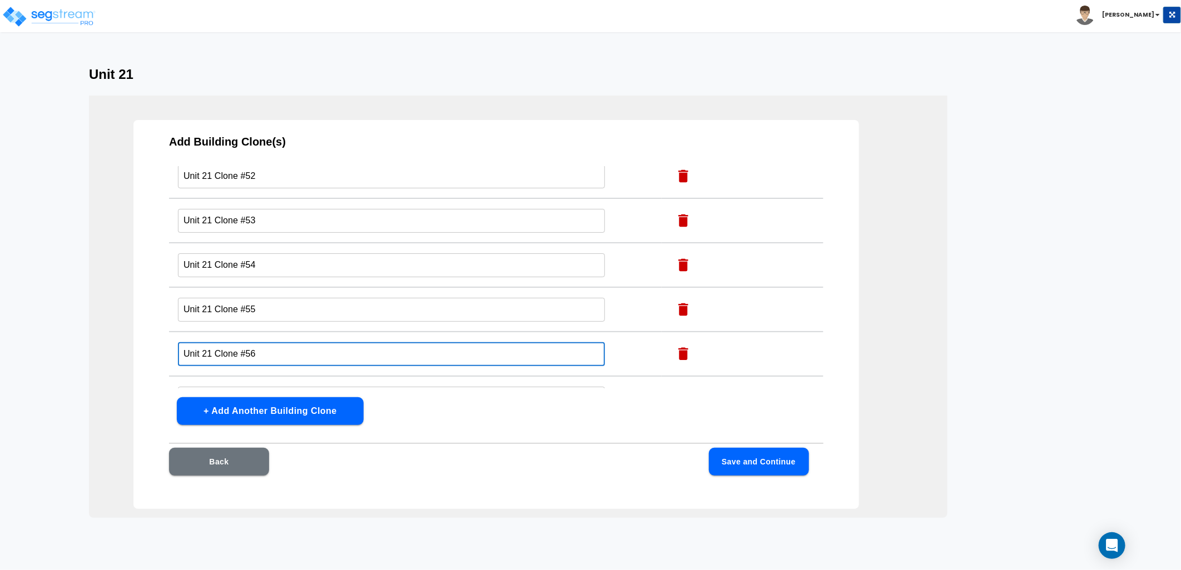
drag, startPoint x: 258, startPoint y: 321, endPoint x: 216, endPoint y: 334, distance: 44.0
click at [216, 342] on input "Unit 21 Clone #56" at bounding box center [391, 354] width 427 height 24
type input "Unit 21"
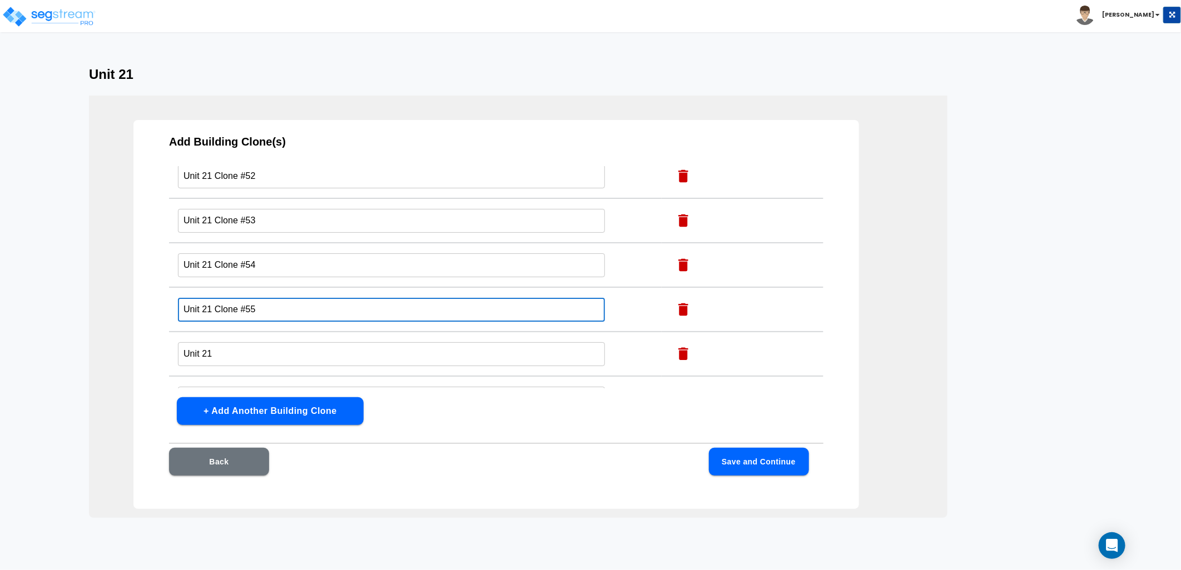
drag, startPoint x: 254, startPoint y: 282, endPoint x: 216, endPoint y: 287, distance: 38.8
click at [216, 298] on input "Unit 21 Clone #55" at bounding box center [391, 310] width 427 height 24
type input "Unit 21"
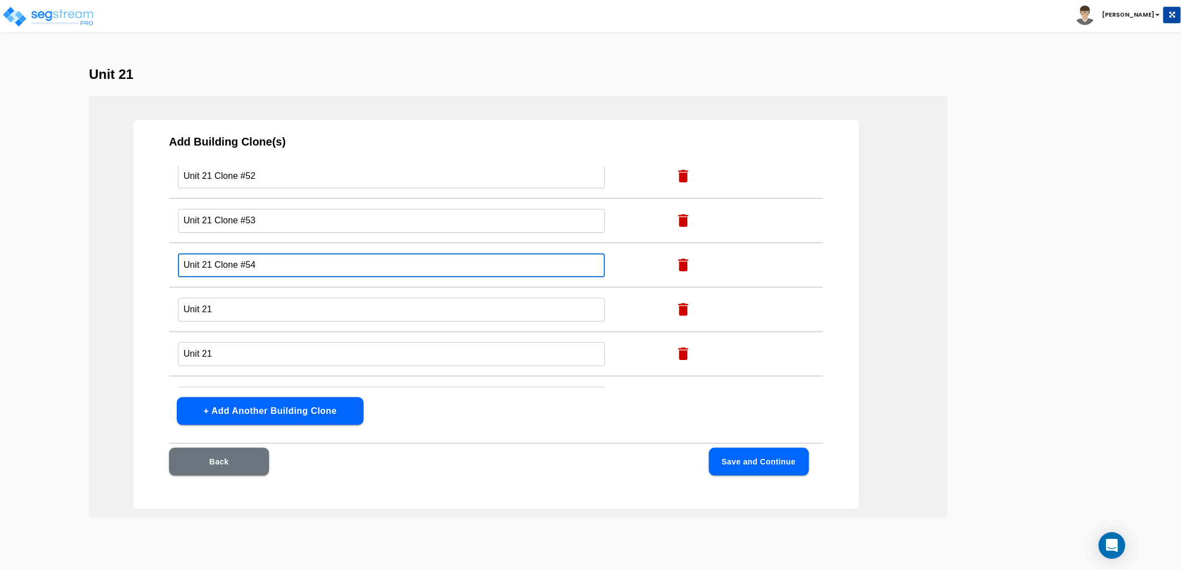
drag, startPoint x: 262, startPoint y: 237, endPoint x: 215, endPoint y: 254, distance: 50.5
click at [215, 254] on td "Unit 21 Clone #54 ​" at bounding box center [415, 265] width 493 height 44
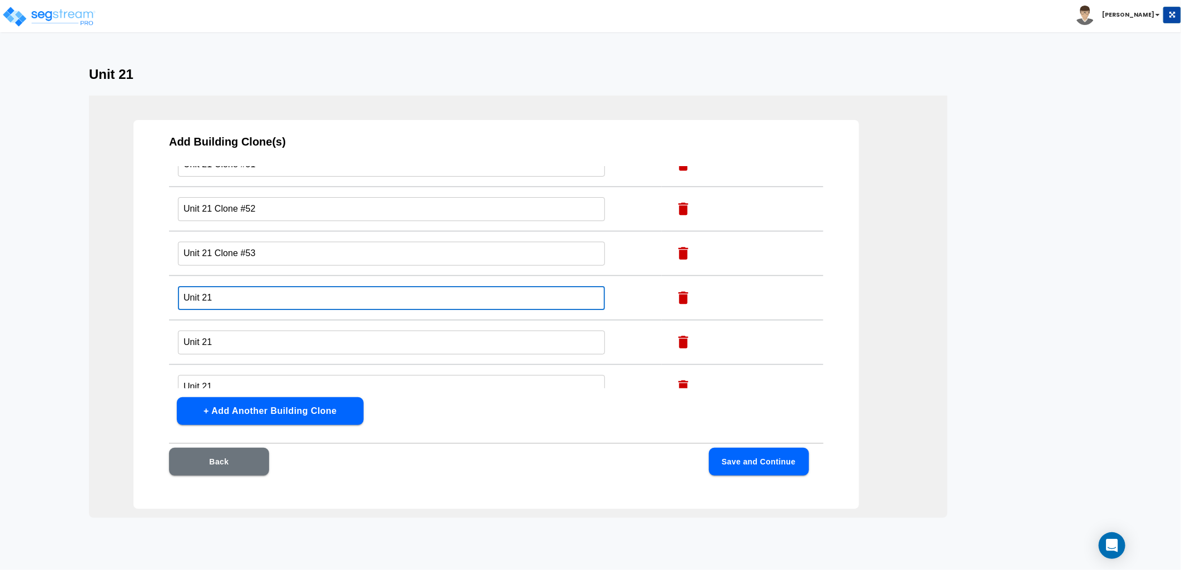
scroll to position [2245, 0]
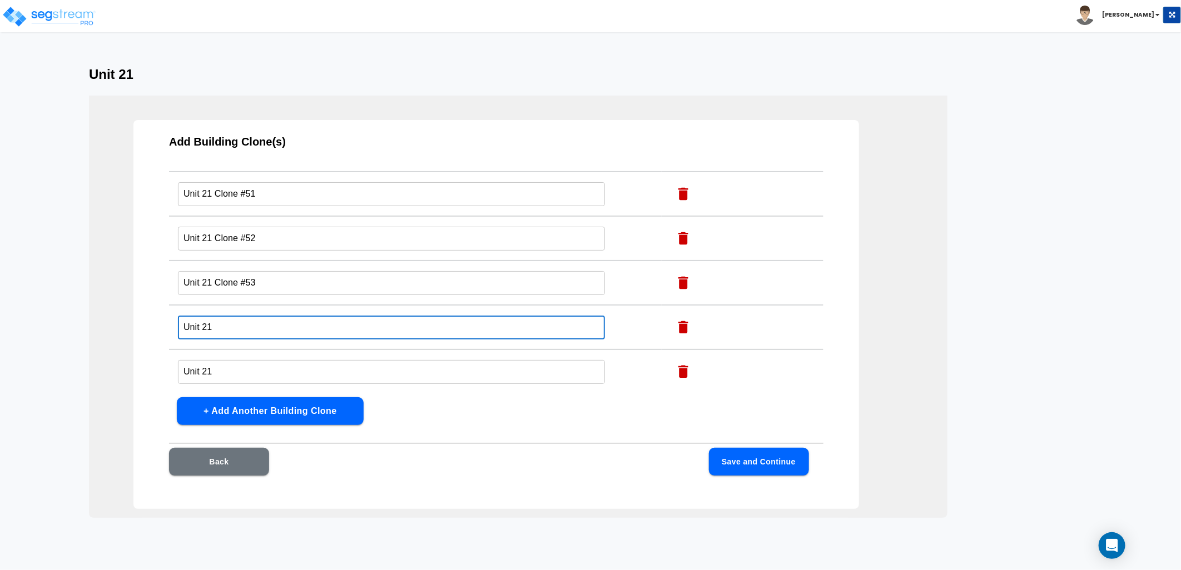
type input "Unit 21"
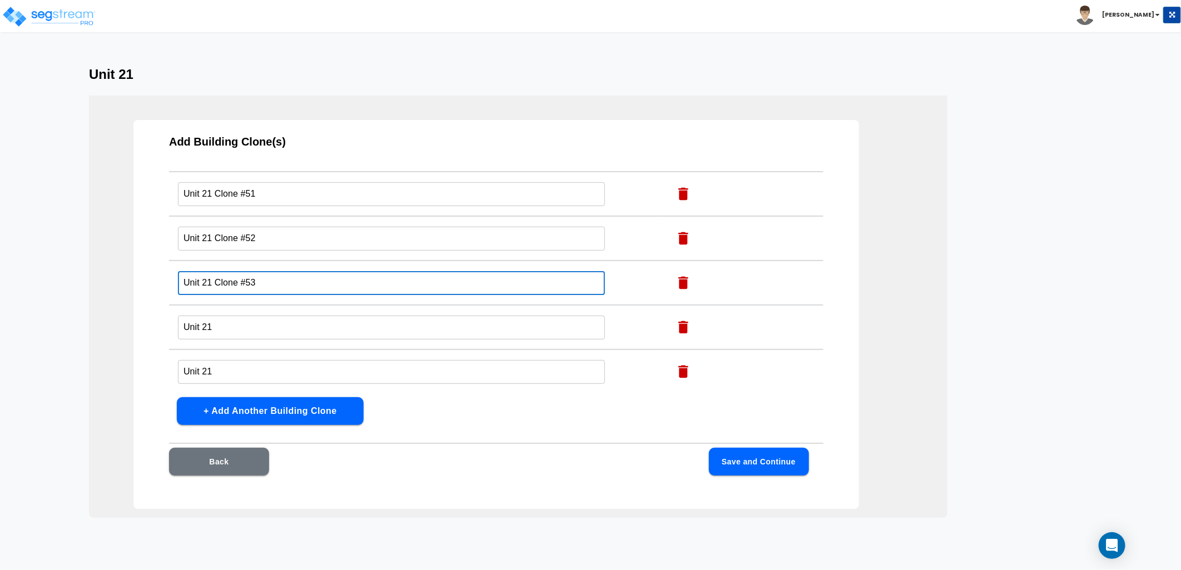
drag, startPoint x: 255, startPoint y: 257, endPoint x: 215, endPoint y: 268, distance: 41.5
click at [215, 268] on td "Unit 21 Clone #53 ​" at bounding box center [415, 283] width 493 height 44
type input "Unit 21"
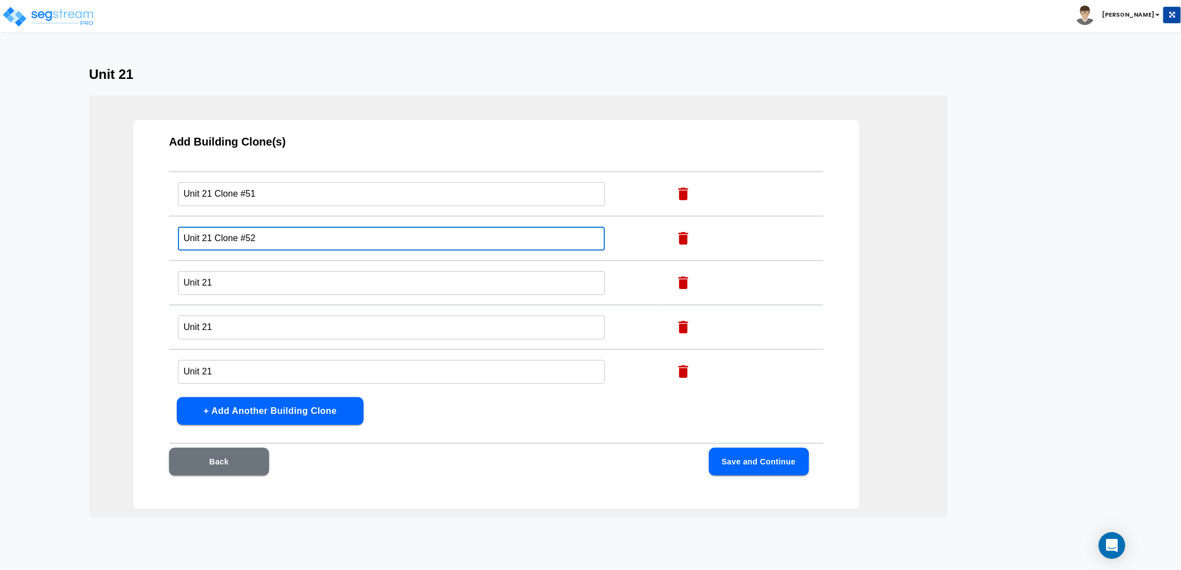
drag, startPoint x: 246, startPoint y: 215, endPoint x: 215, endPoint y: 226, distance: 32.9
click at [215, 226] on td "Unit 21 Clone #52 ​" at bounding box center [415, 238] width 493 height 44
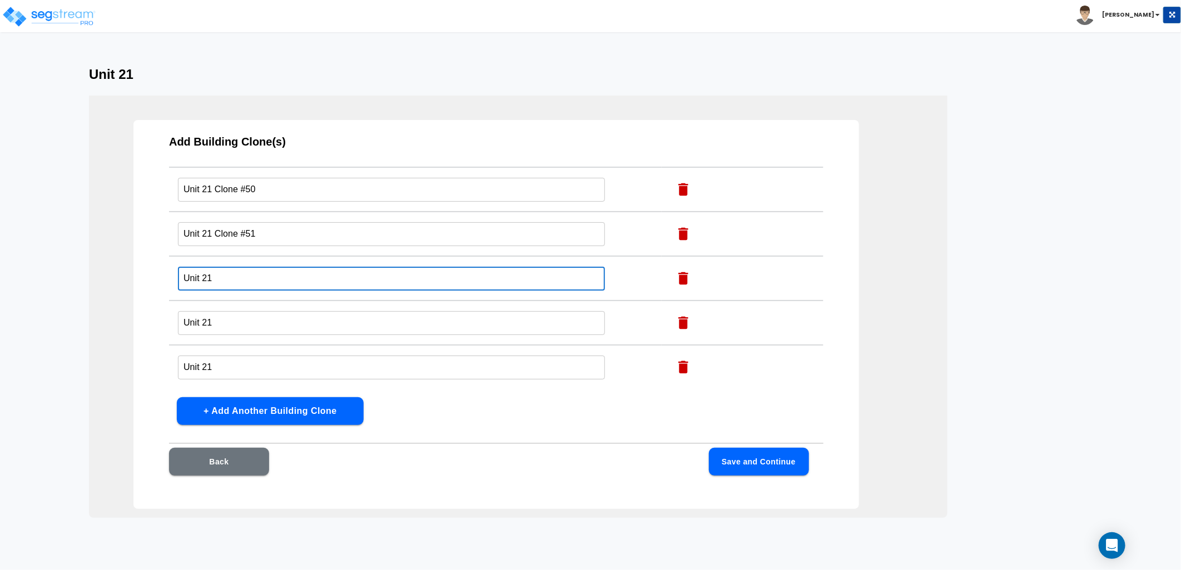
scroll to position [2183, 0]
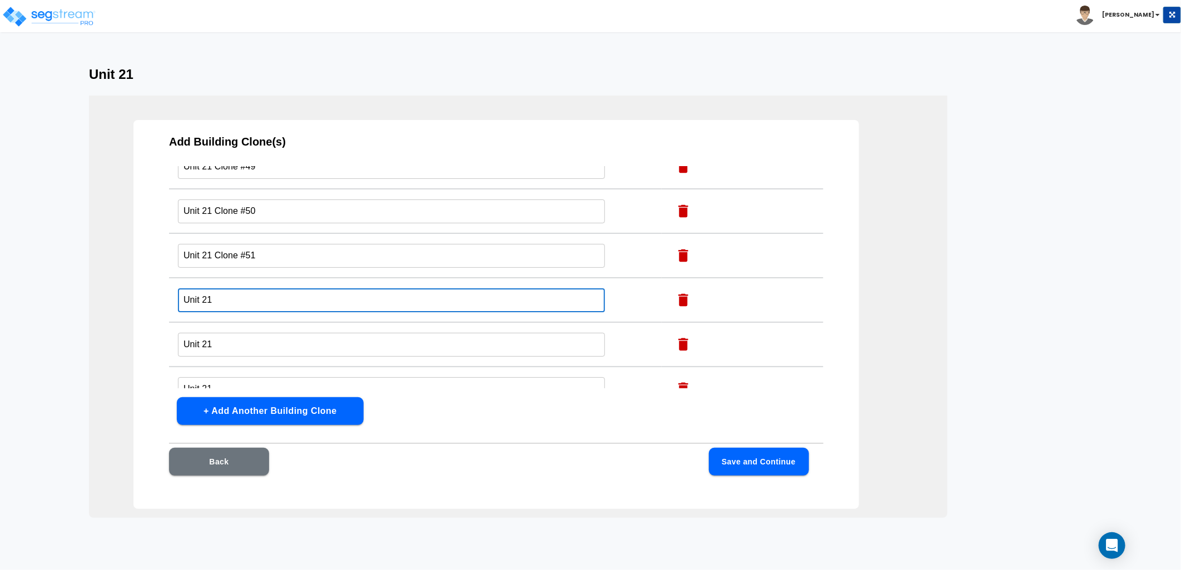
type input "Unit 21"
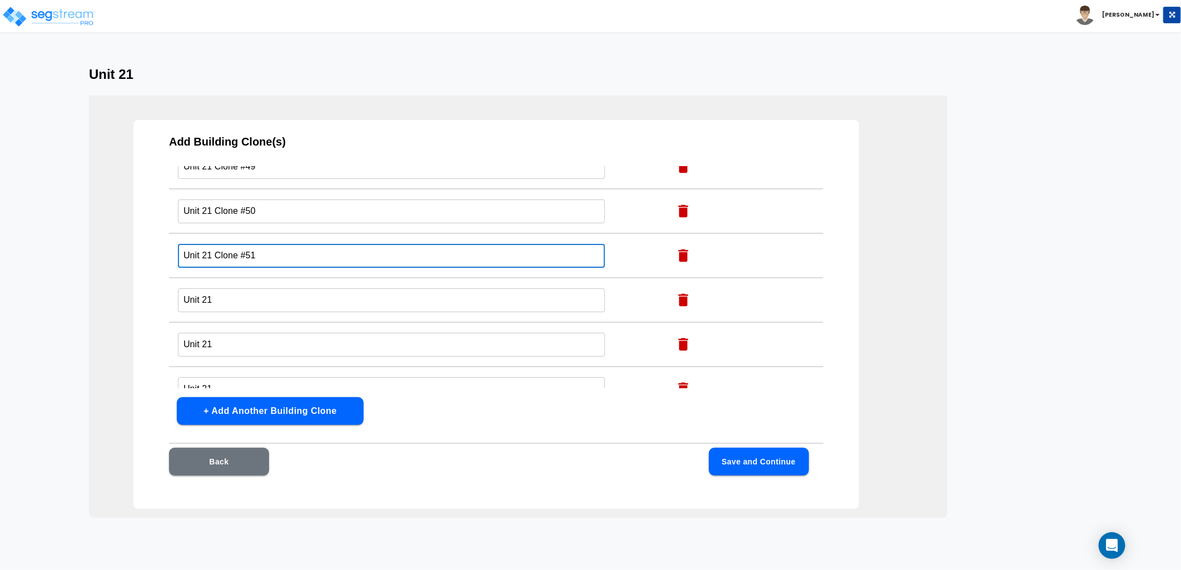
drag, startPoint x: 235, startPoint y: 238, endPoint x: 215, endPoint y: 240, distance: 20.1
click at [215, 244] on input "Unit 21 Clone #51" at bounding box center [391, 256] width 427 height 24
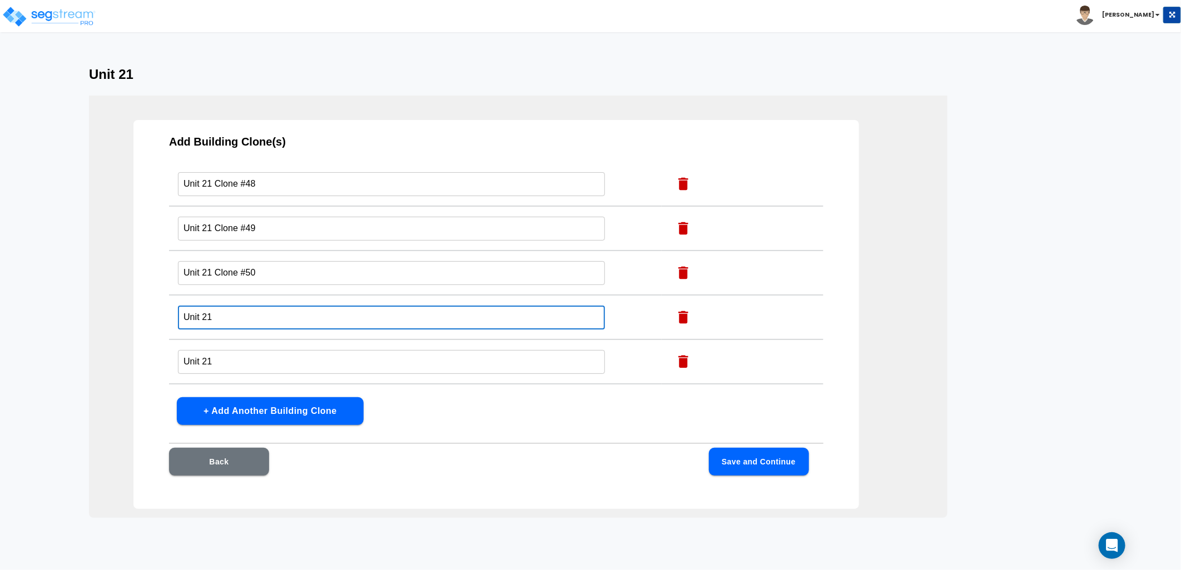
type input "Unit 21"
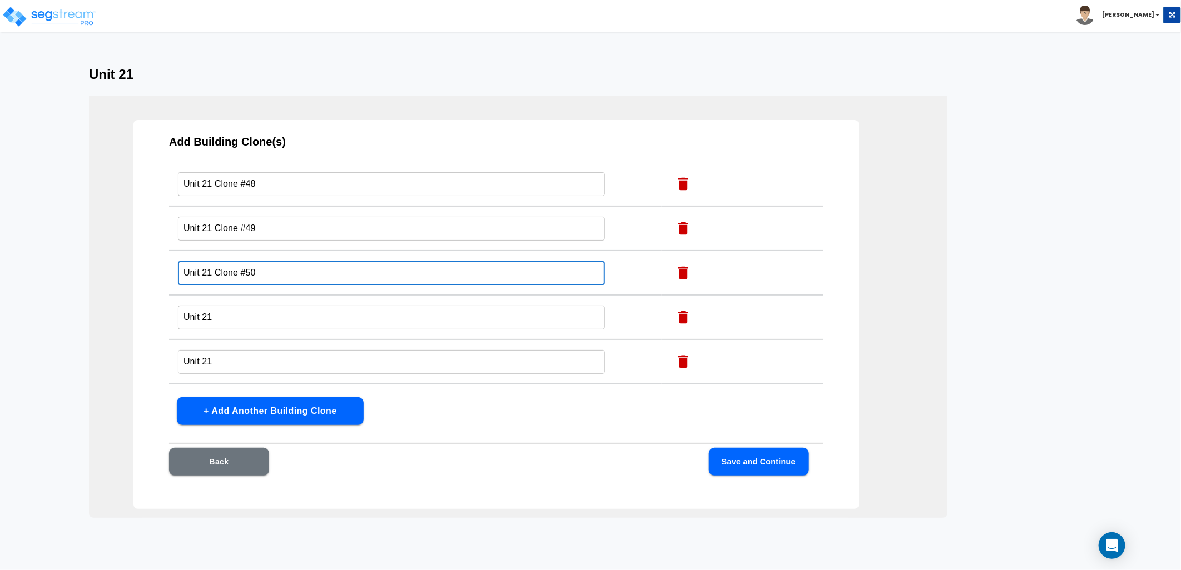
drag, startPoint x: 254, startPoint y: 245, endPoint x: 214, endPoint y: 254, distance: 41.1
click at [214, 261] on input "Unit 21 Clone #50" at bounding box center [391, 273] width 427 height 24
type input "Unit 21"
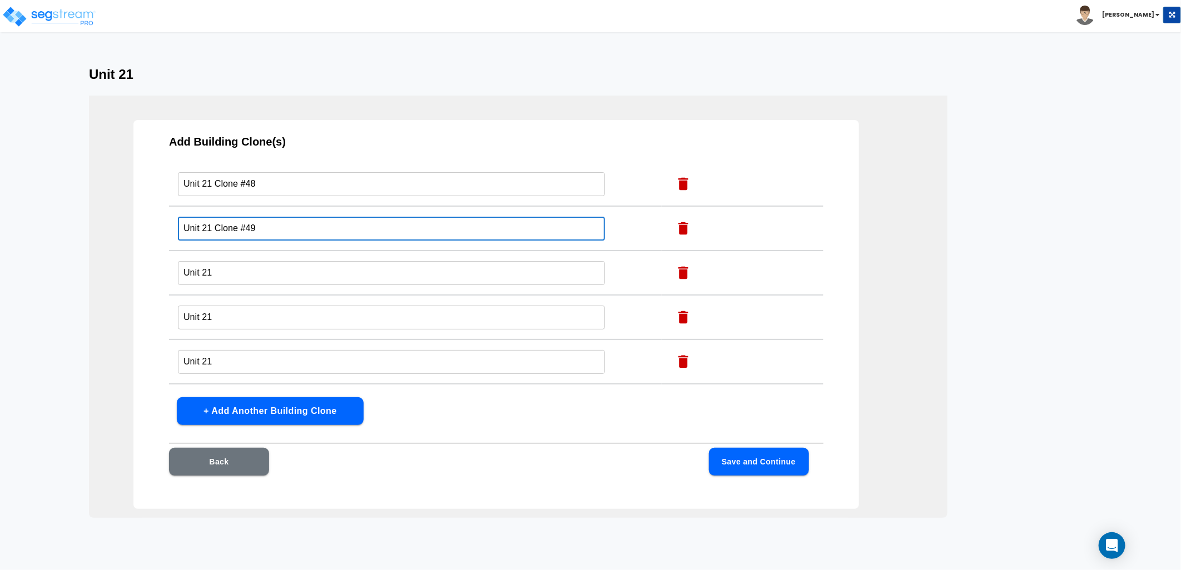
drag, startPoint x: 256, startPoint y: 203, endPoint x: 216, endPoint y: 215, distance: 41.7
click at [216, 215] on td "Unit 21 Clone #49 ​" at bounding box center [415, 228] width 493 height 44
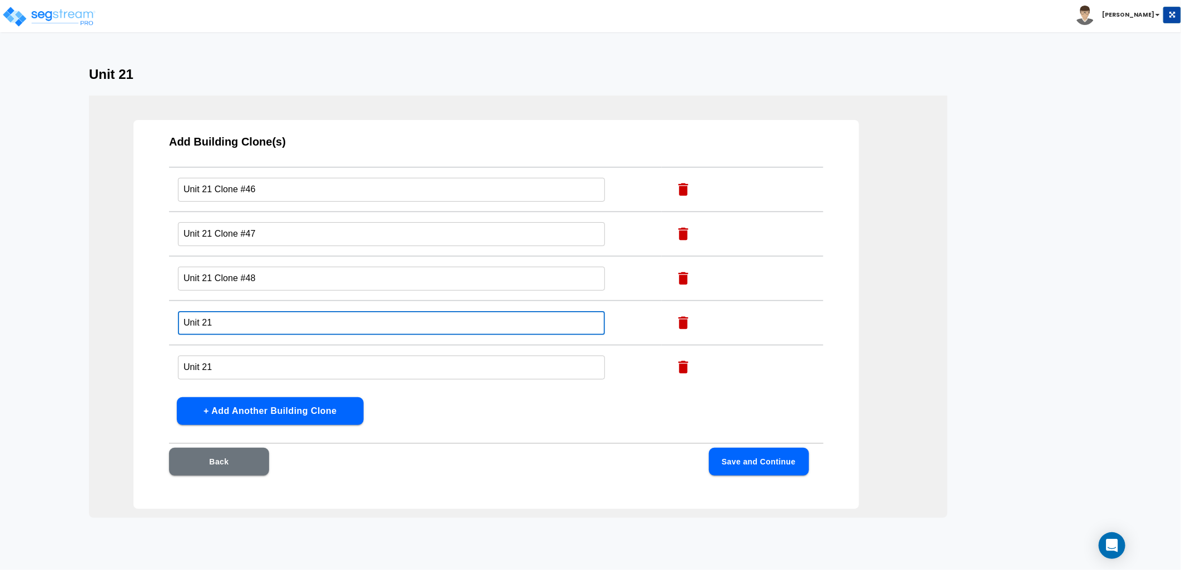
scroll to position [1998, 0]
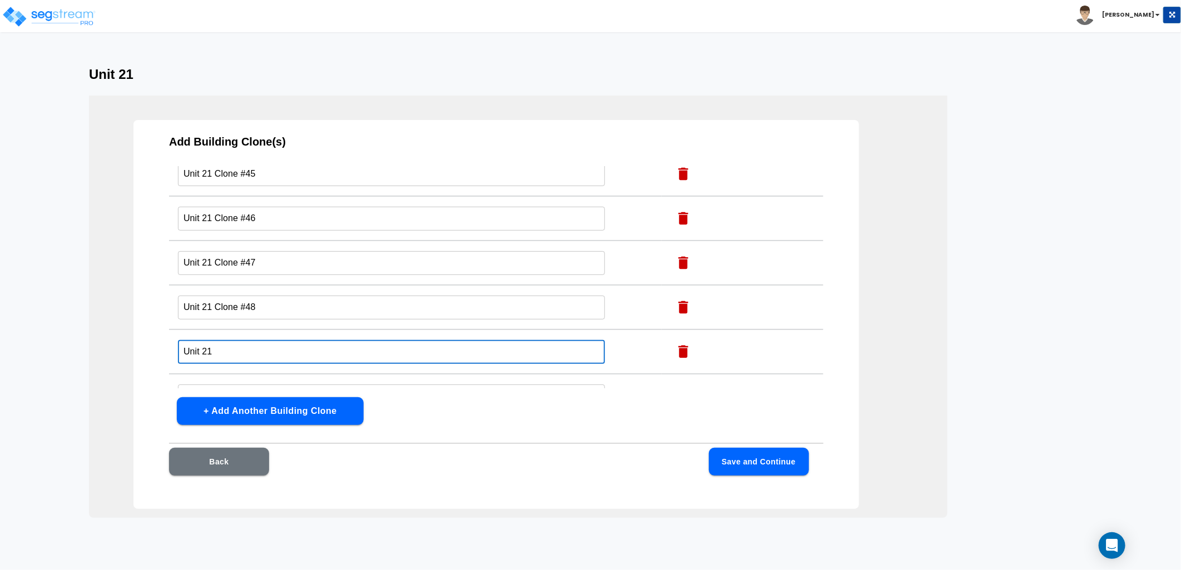
type input "Unit 21"
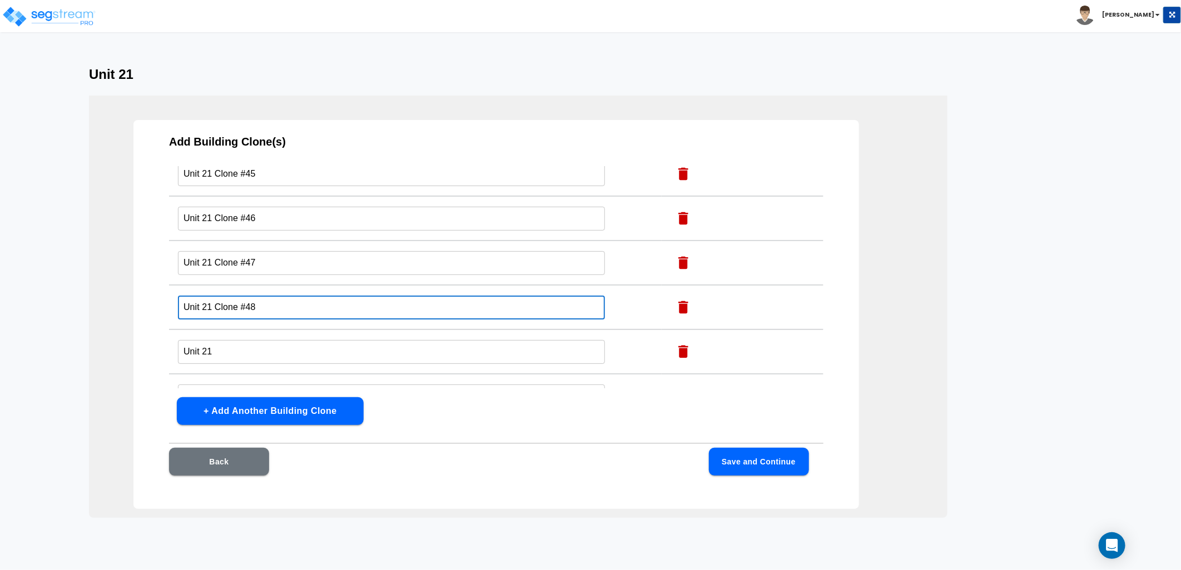
drag, startPoint x: 265, startPoint y: 279, endPoint x: 217, endPoint y: 287, distance: 48.5
click at [217, 296] on input "Unit 21 Clone #48" at bounding box center [391, 308] width 427 height 24
type input "Unit 21"
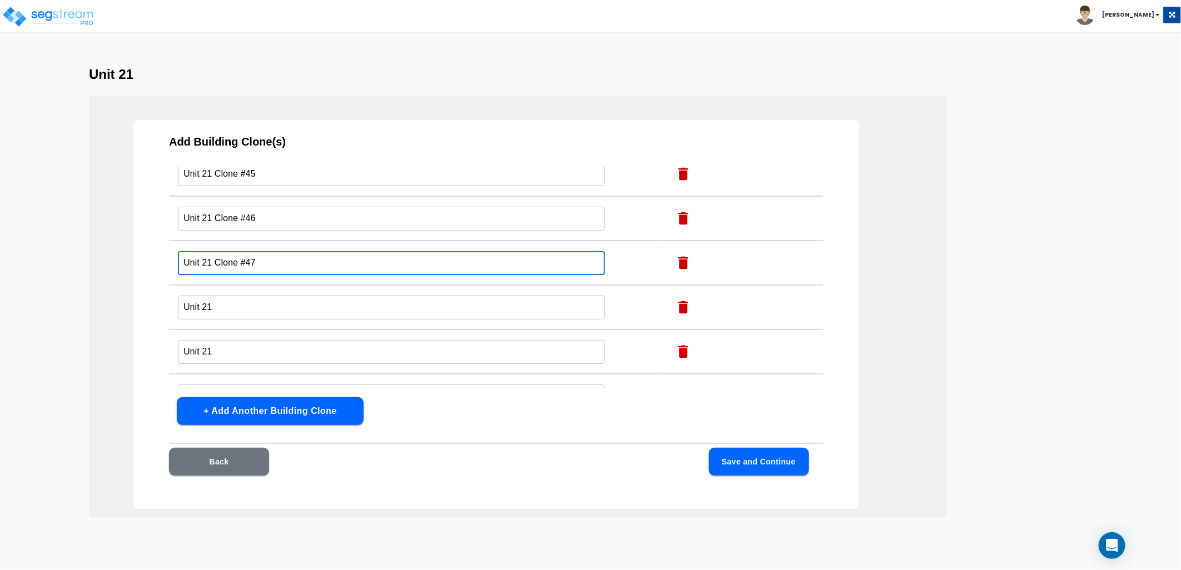
drag, startPoint x: 242, startPoint y: 243, endPoint x: 215, endPoint y: 249, distance: 28.3
click at [215, 251] on input "Unit 21 Clone #47" at bounding box center [391, 263] width 427 height 24
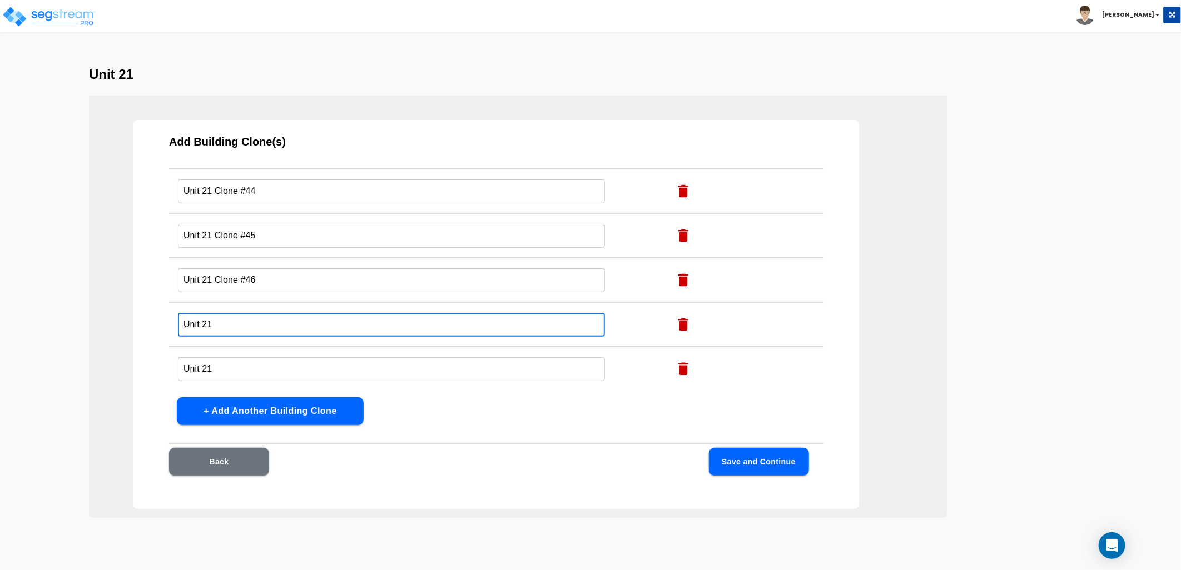
type input "Unit 21"
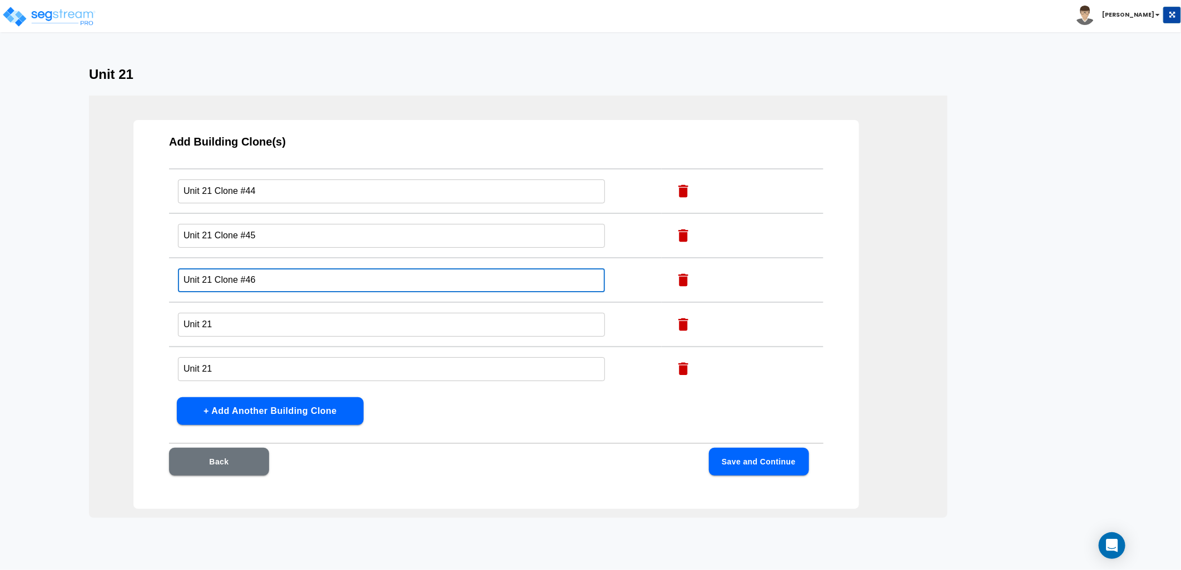
drag, startPoint x: 242, startPoint y: 260, endPoint x: 215, endPoint y: 266, distance: 27.8
click at [215, 269] on input "Unit 21 Clone #46" at bounding box center [391, 281] width 427 height 24
type input "Unit 21"
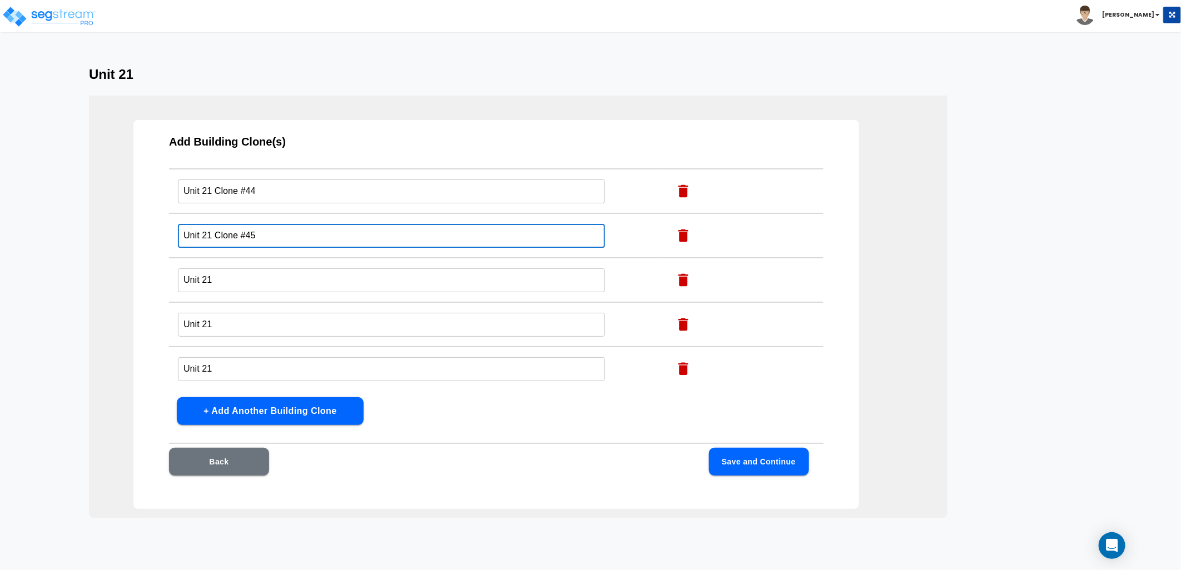
drag, startPoint x: 258, startPoint y: 210, endPoint x: 215, endPoint y: 226, distance: 46.5
click at [215, 226] on td "Unit 21 Clone #45 ​" at bounding box center [415, 235] width 493 height 44
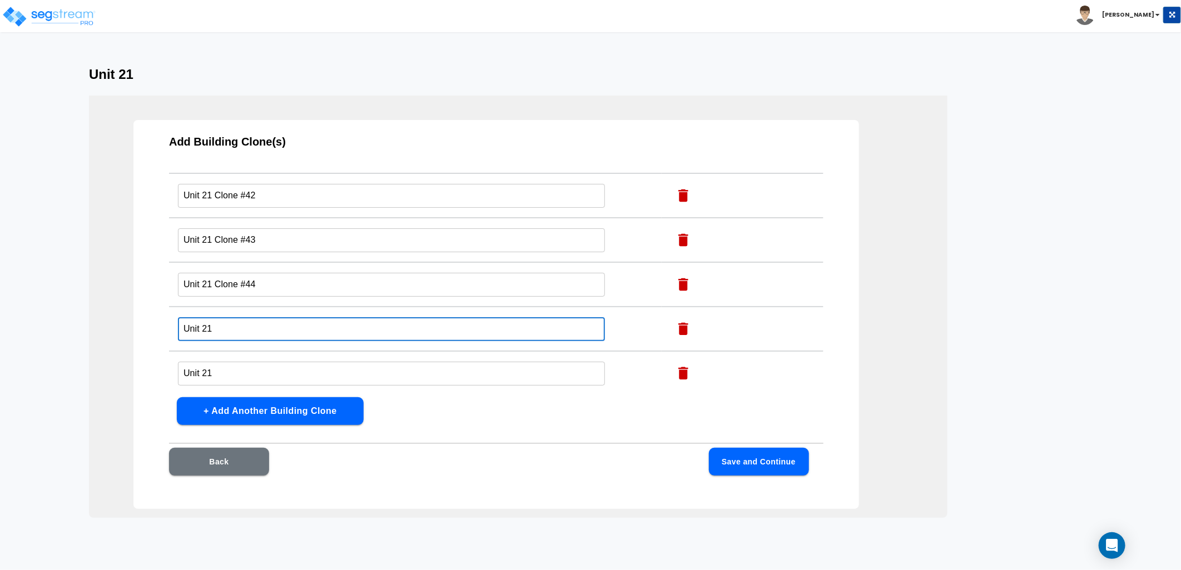
scroll to position [1813, 0]
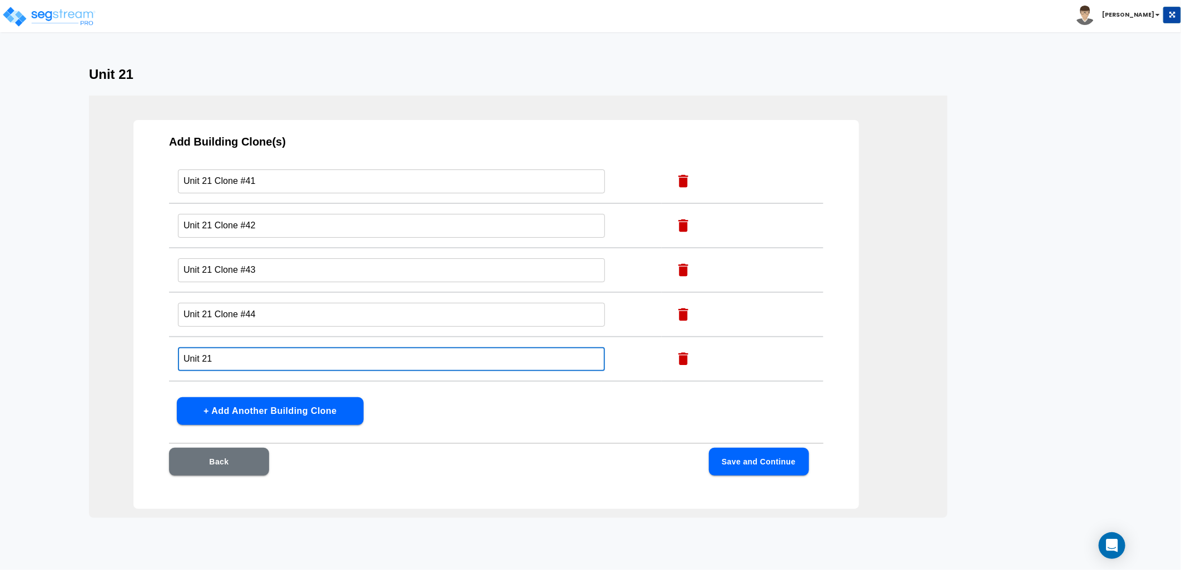
type input "Unit 21"
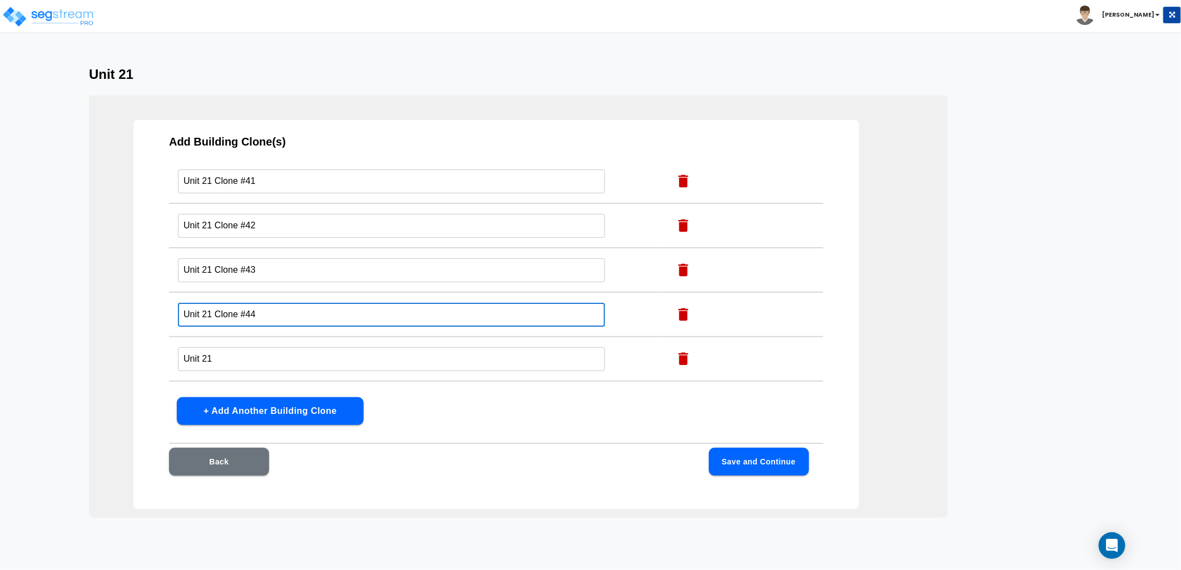
drag, startPoint x: 254, startPoint y: 290, endPoint x: 215, endPoint y: 297, distance: 39.0
click at [215, 303] on input "Unit 21 Clone #44" at bounding box center [391, 315] width 427 height 24
type input "Unit 21"
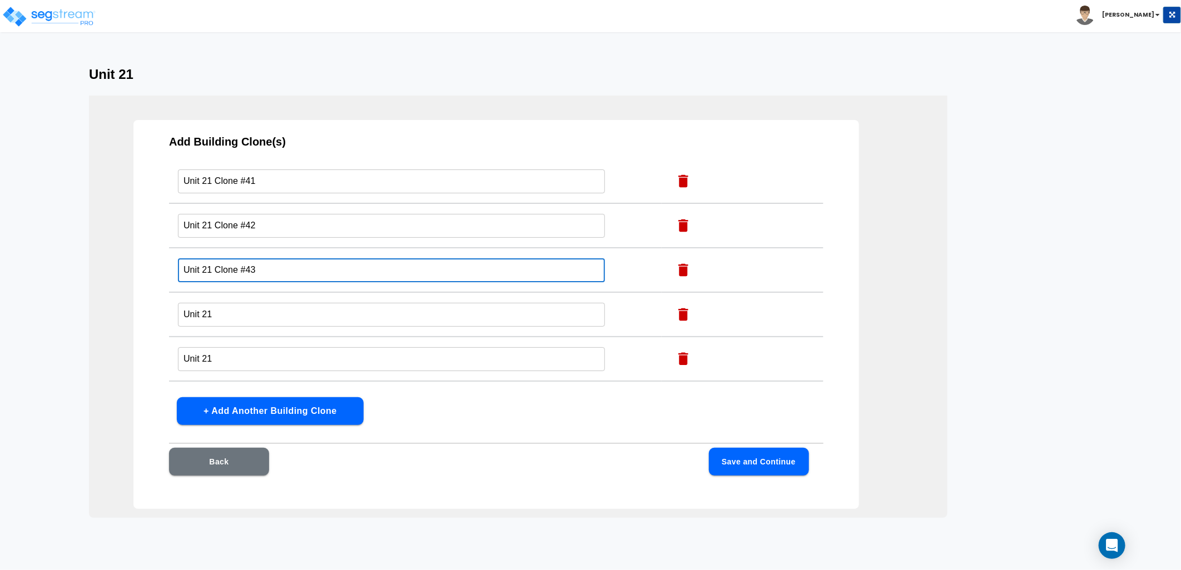
drag, startPoint x: 258, startPoint y: 247, endPoint x: 216, endPoint y: 264, distance: 45.4
click at [216, 264] on td "Unit 21 Clone #43 ​" at bounding box center [415, 270] width 493 height 44
type input "Unit 21"
click at [259, 216] on td "Unit 21 Clone #42 ​" at bounding box center [415, 225] width 493 height 44
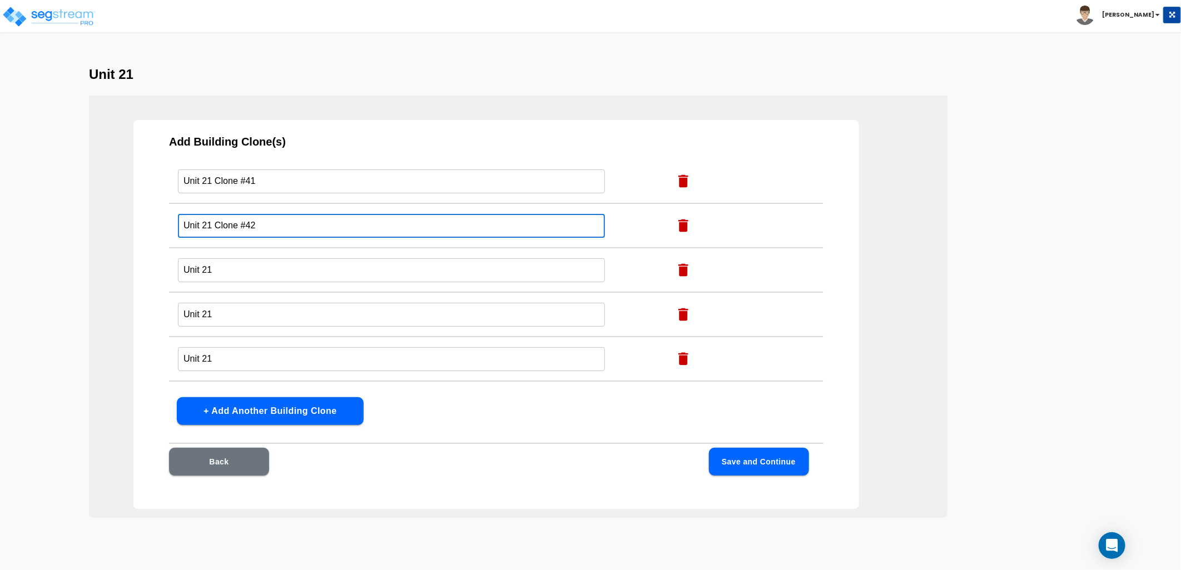
drag, startPoint x: 259, startPoint y: 211, endPoint x: 213, endPoint y: 220, distance: 46.3
click at [213, 220] on td "Unit 21 Clone #42 ​" at bounding box center [415, 225] width 493 height 44
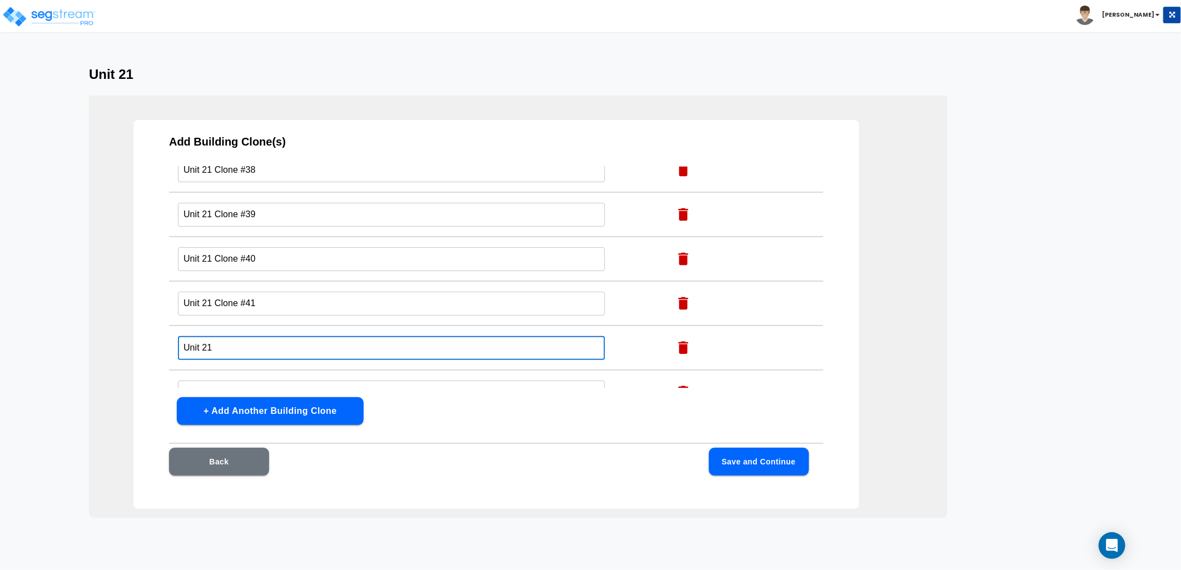
scroll to position [1689, 0]
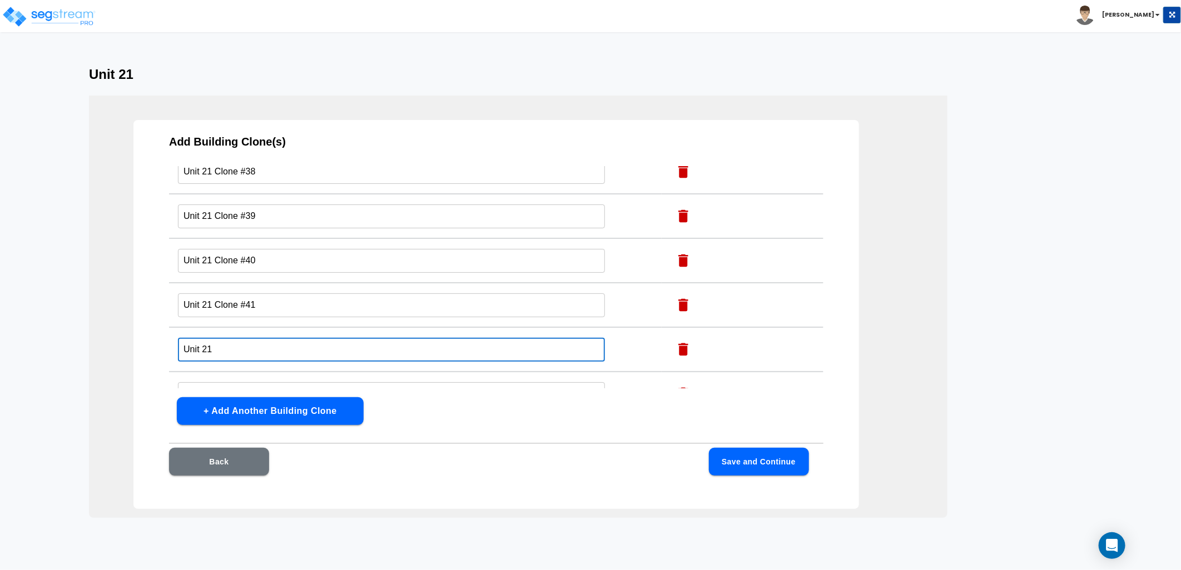
type input "Unit 21"
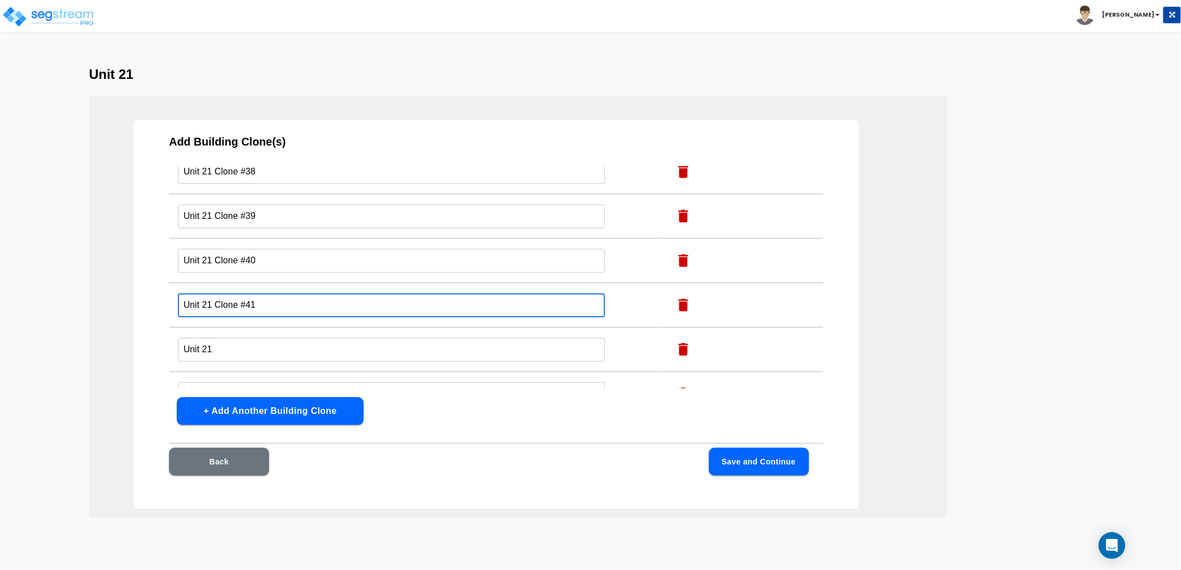
drag
click at [215, 294] on input "Unit 21 Clone #41" at bounding box center [391, 306] width 427 height 24
type input "Unit 21"
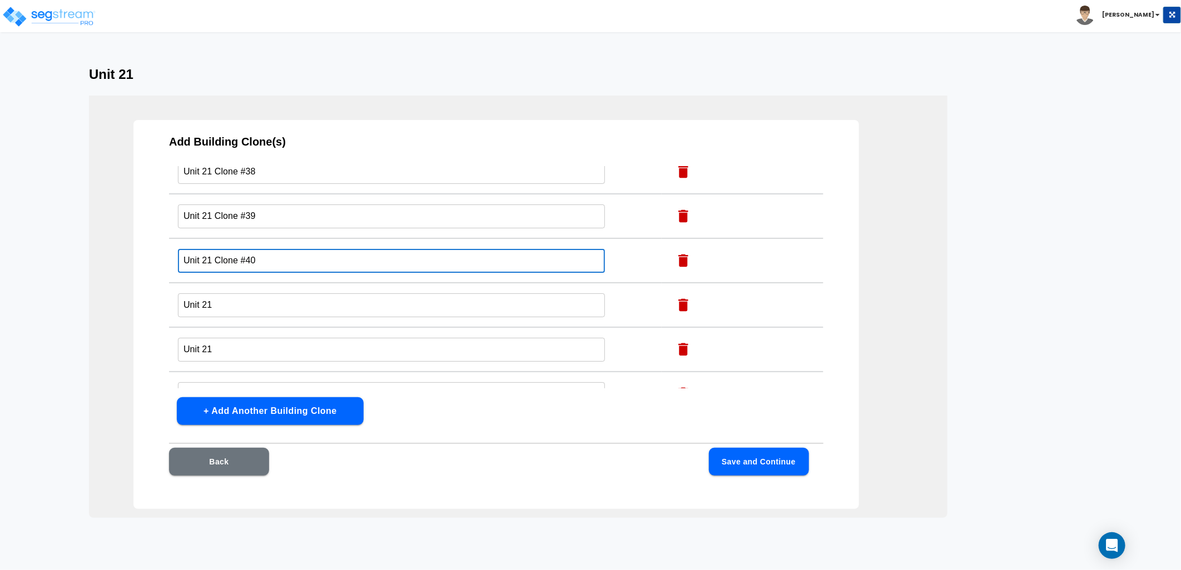
click at [216, 249] on input "Unit 21 Clone #40" at bounding box center [391, 261] width 427 height 24
type input "Unit 21"
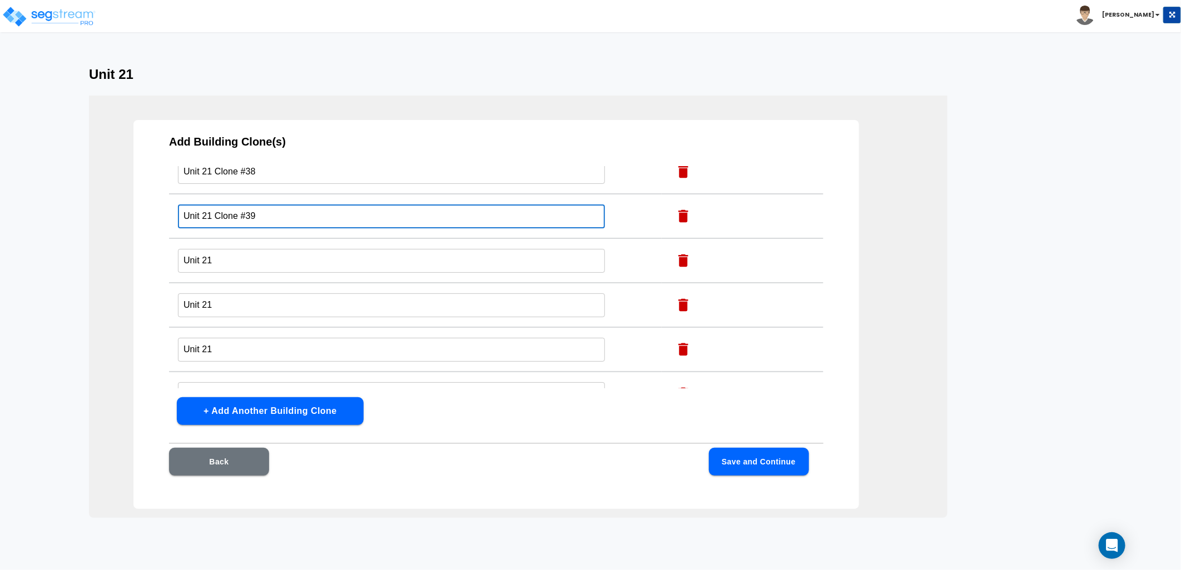
click at [215, 208] on td "Unit 21 Clone #39 ​" at bounding box center [415, 216] width 493 height 44
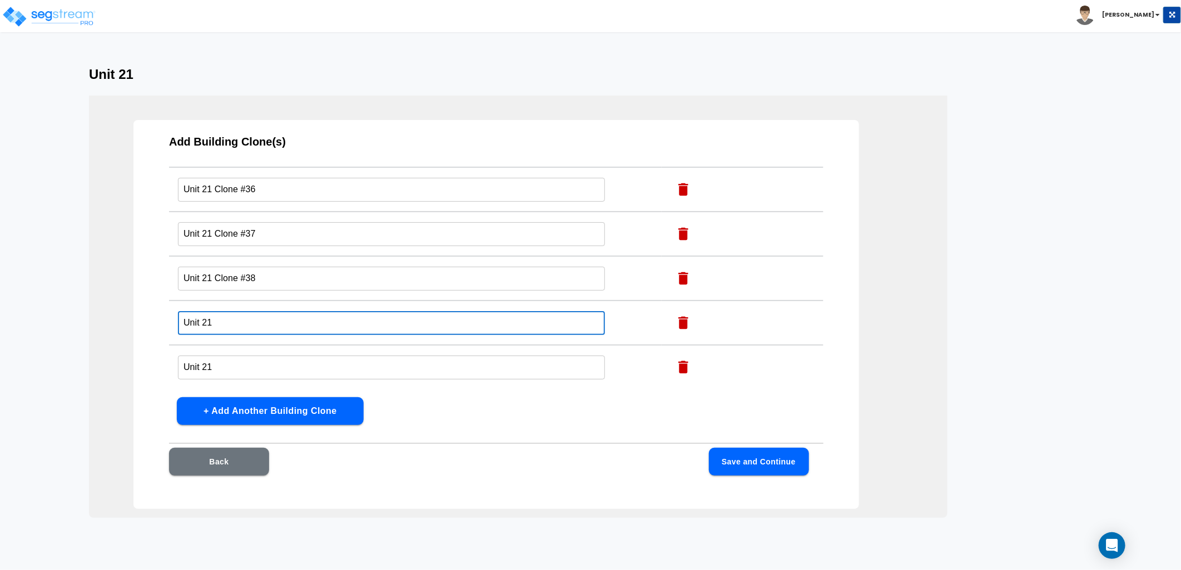
scroll to position [1566, 0]
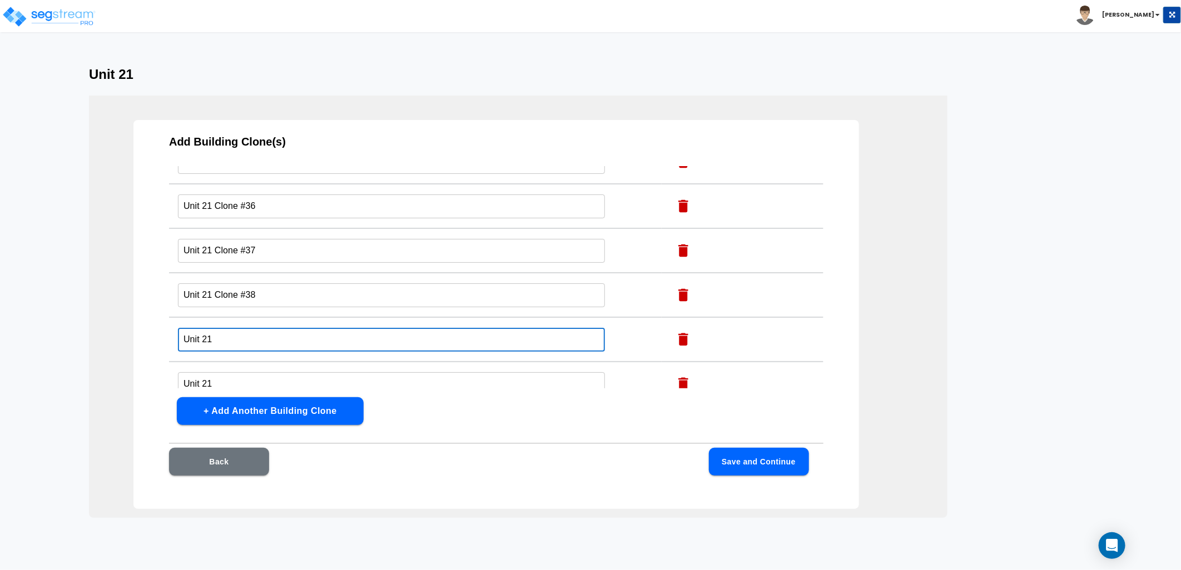
type input "Unit 21"
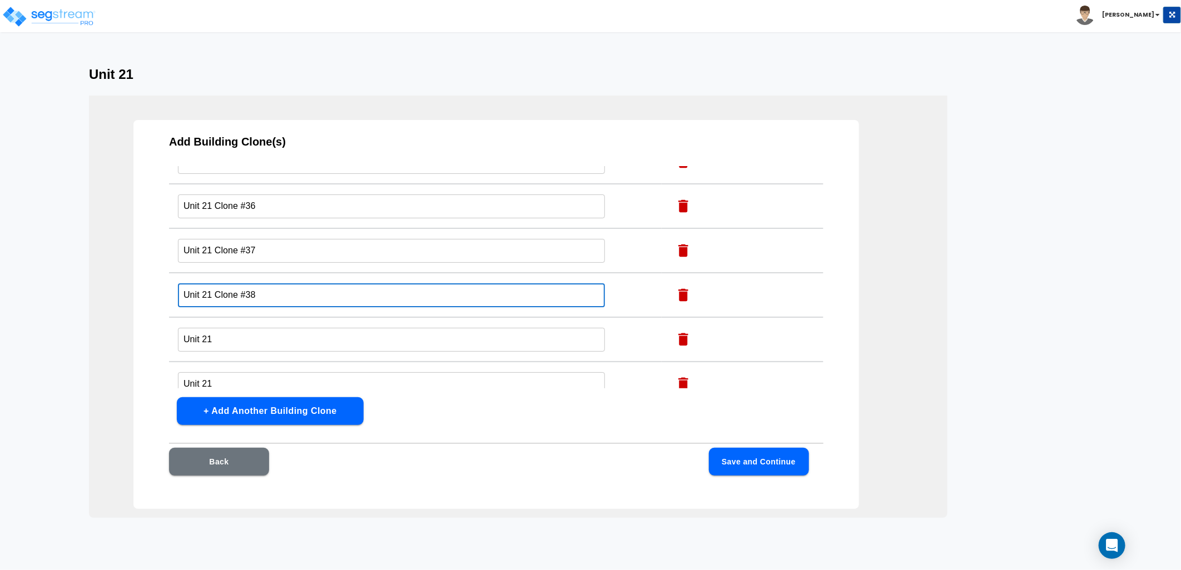
click at [213, 284] on input "Unit 21 Clone #38" at bounding box center [391, 296] width 427 height 24
type input "Unit 21"
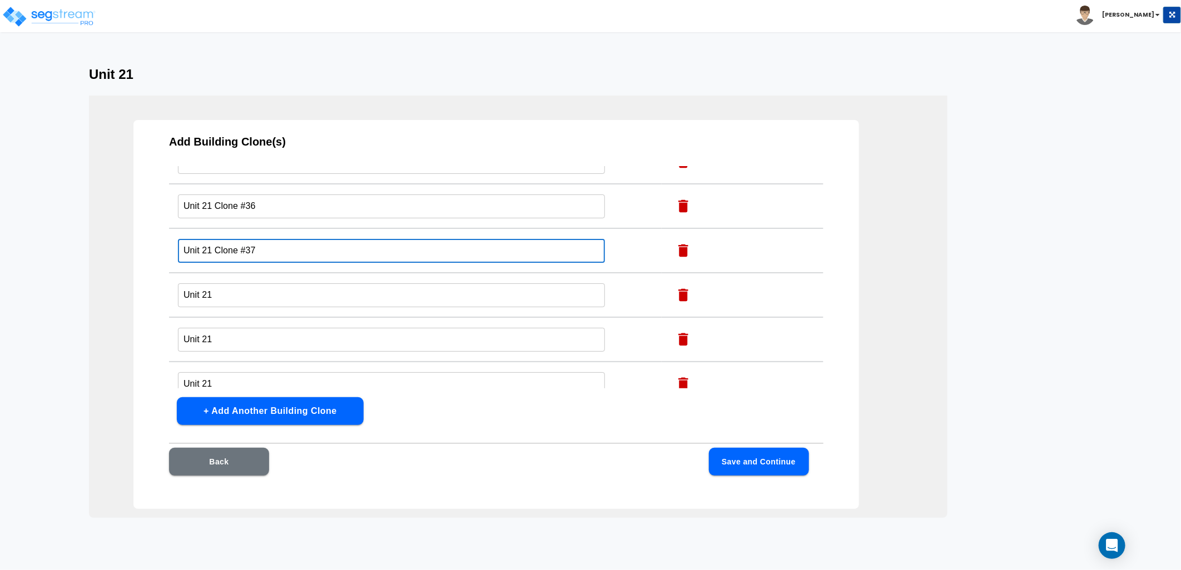
click at [215, 244] on td "Unit 21 Clone #37 ​" at bounding box center [415, 250] width 493 height 44
type input "Unit 21"
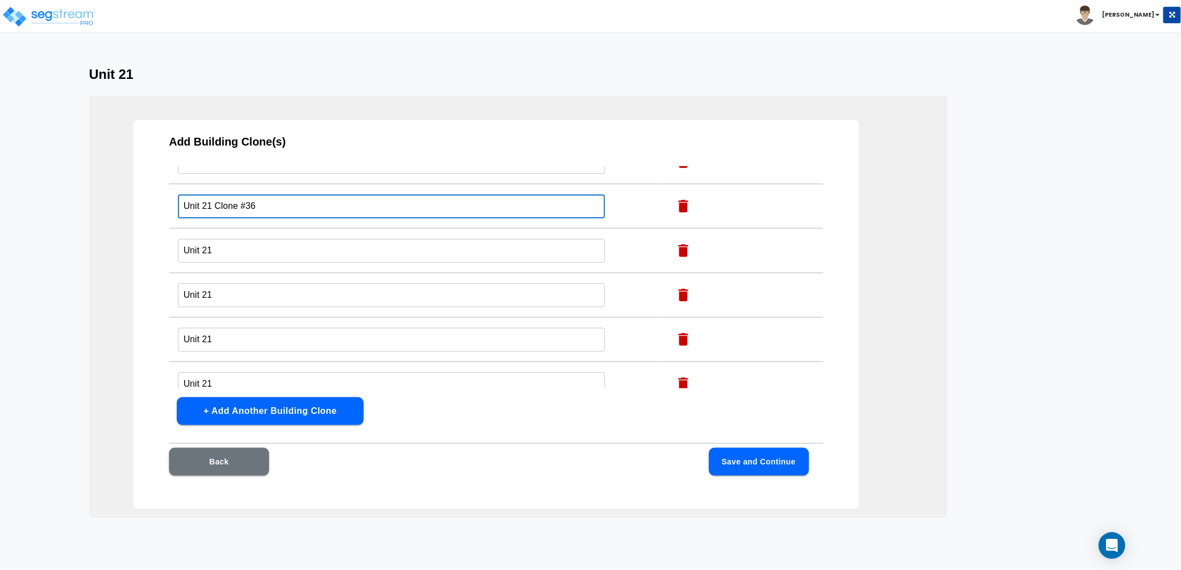
click at [216, 203] on td "Unit 21 Clone #36 ​" at bounding box center [415, 206] width 493 height 44
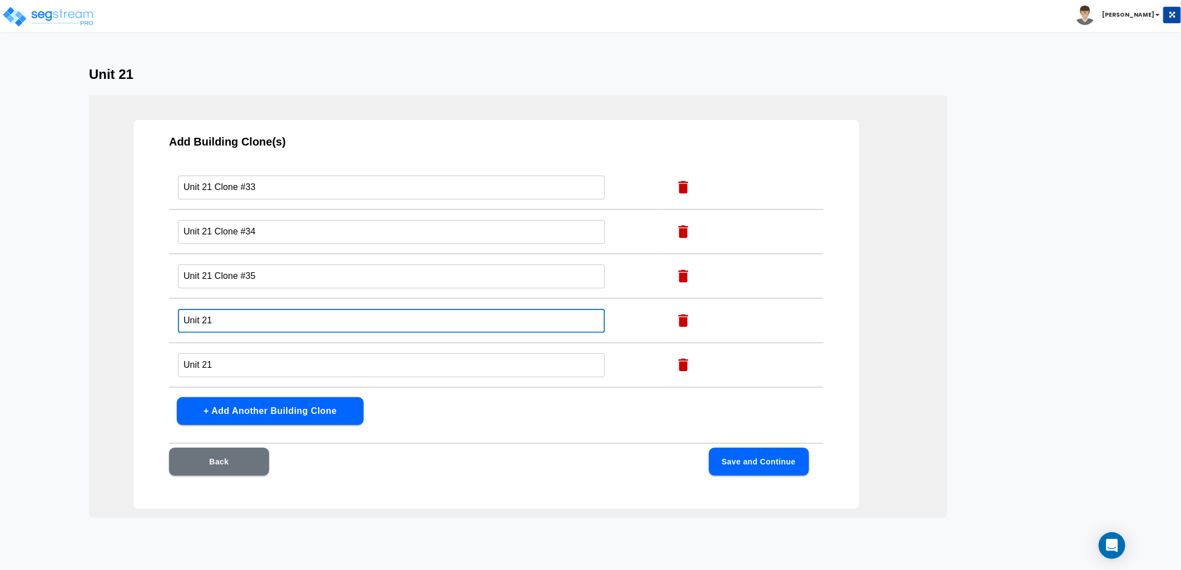
scroll to position [1442, 0]
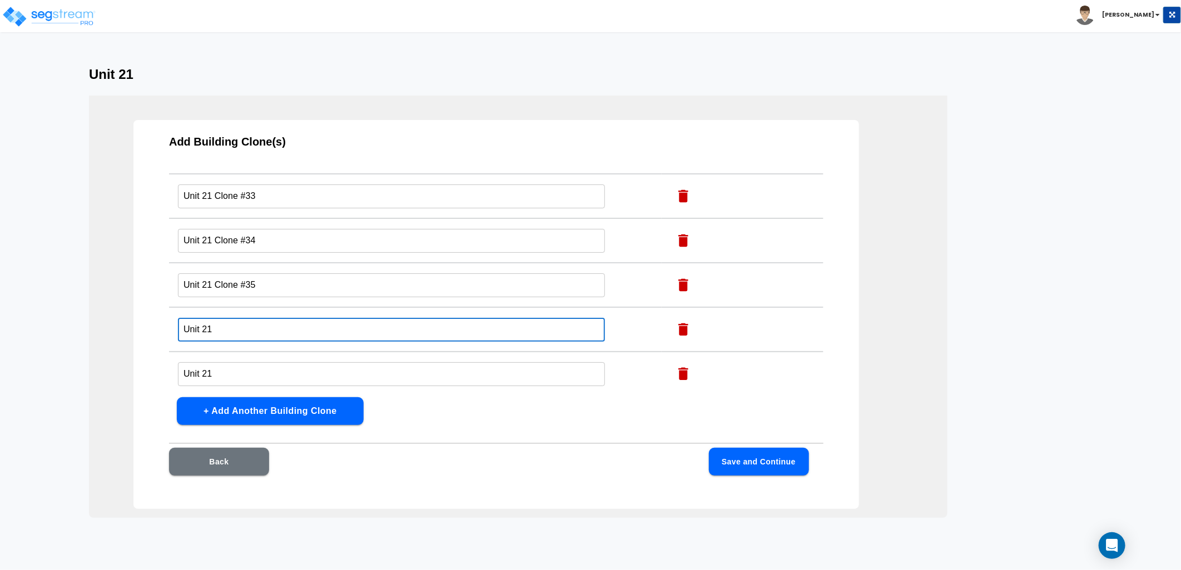
type input "Unit 21"
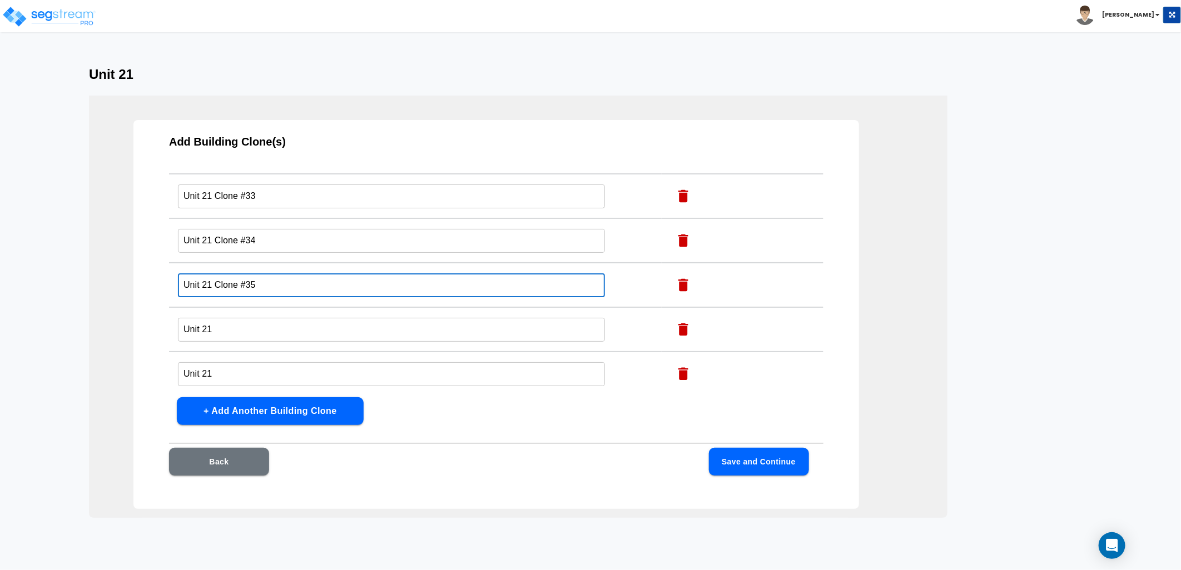
click at [215, 279] on input "Unit 21 Clone #35" at bounding box center [391, 286] width 427 height 24
type input "Unit 21"
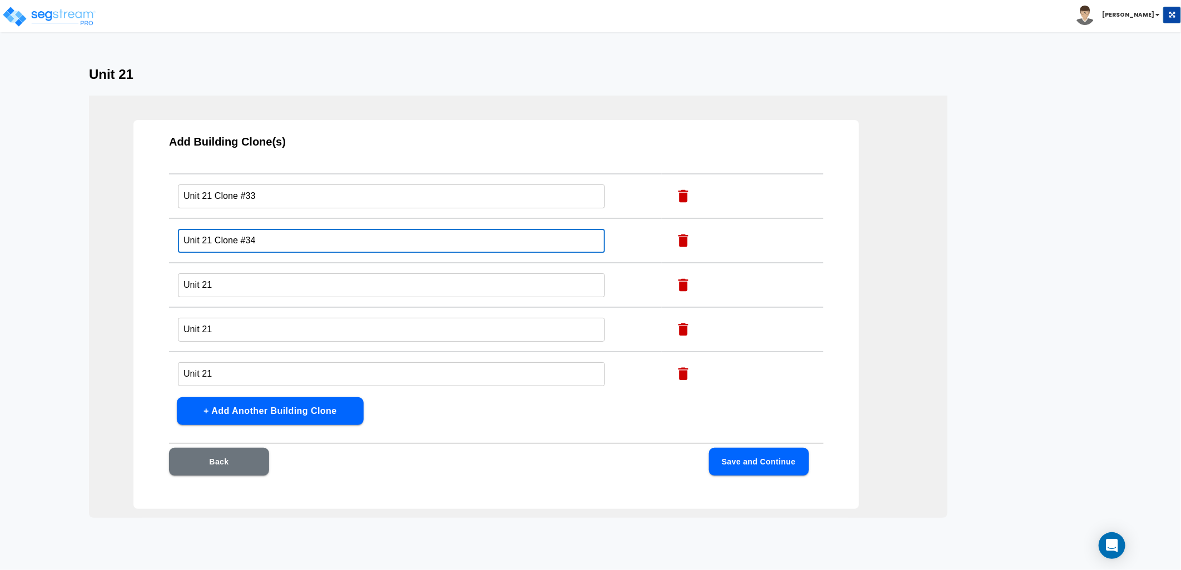
click at [215, 236] on td "Unit 21 Clone #34 ​" at bounding box center [415, 240] width 493 height 44
type input "Unit 21"
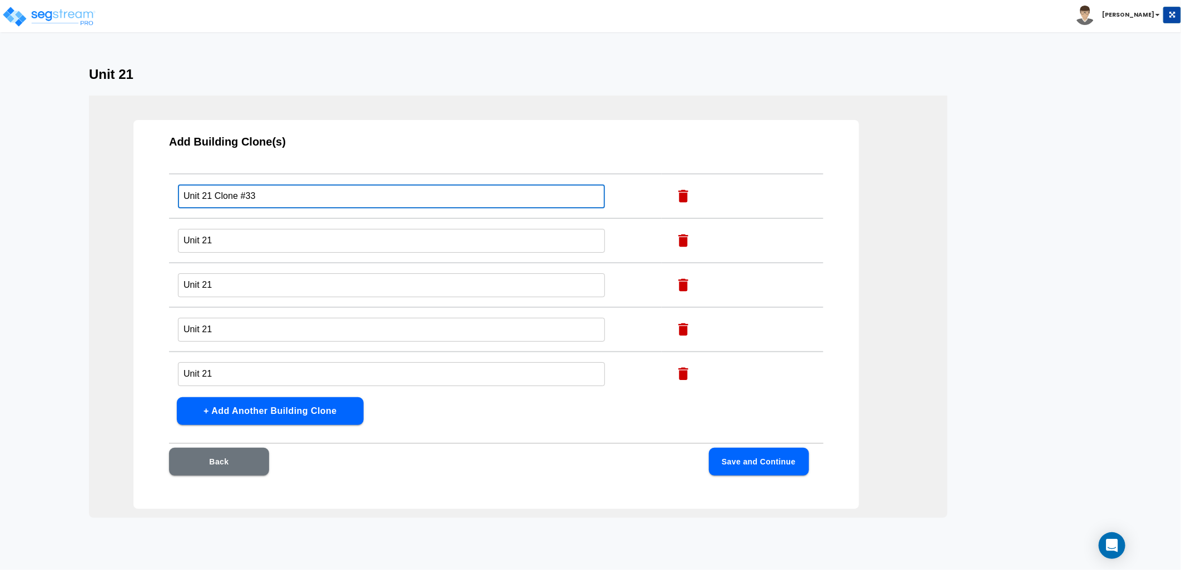
click at [217, 196] on td "Unit 21 Clone #33 ​" at bounding box center [415, 196] width 493 height 44
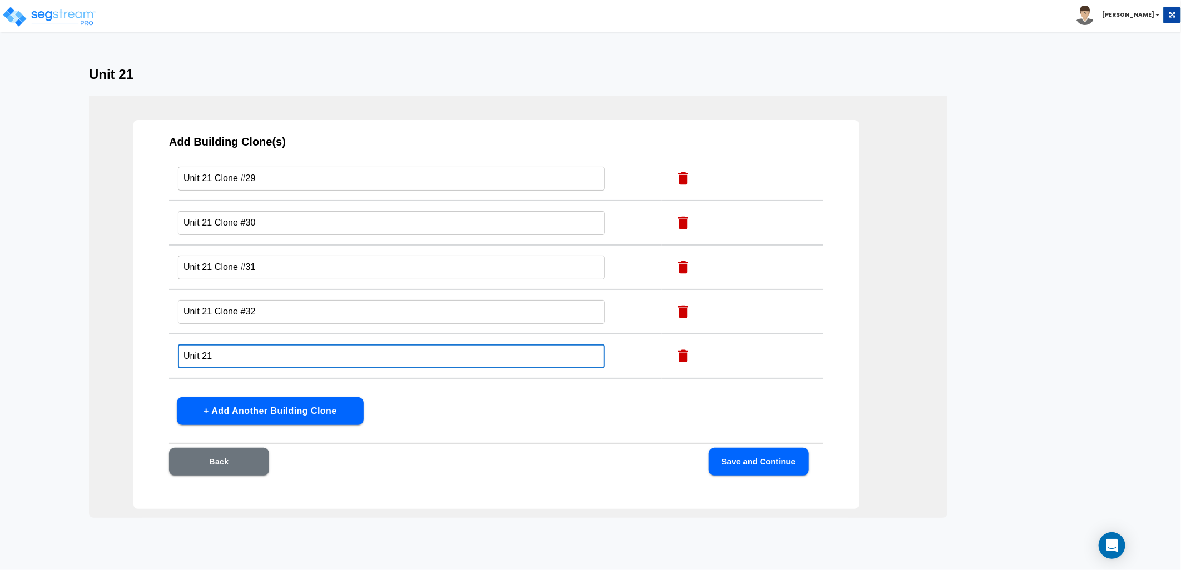
scroll to position [1257, 0]
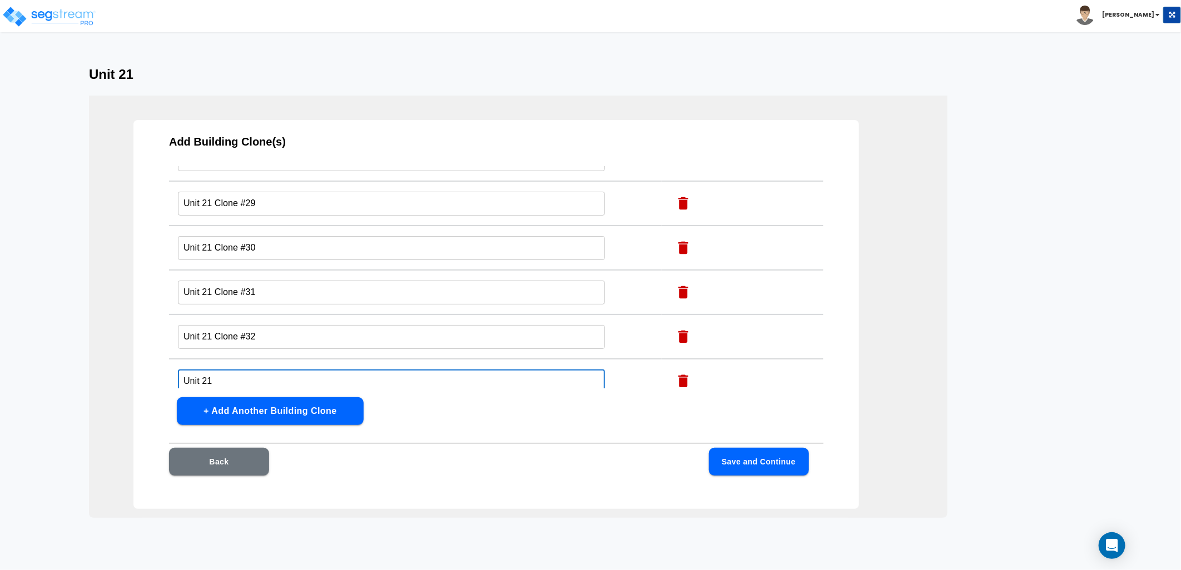
type input "Unit 21"
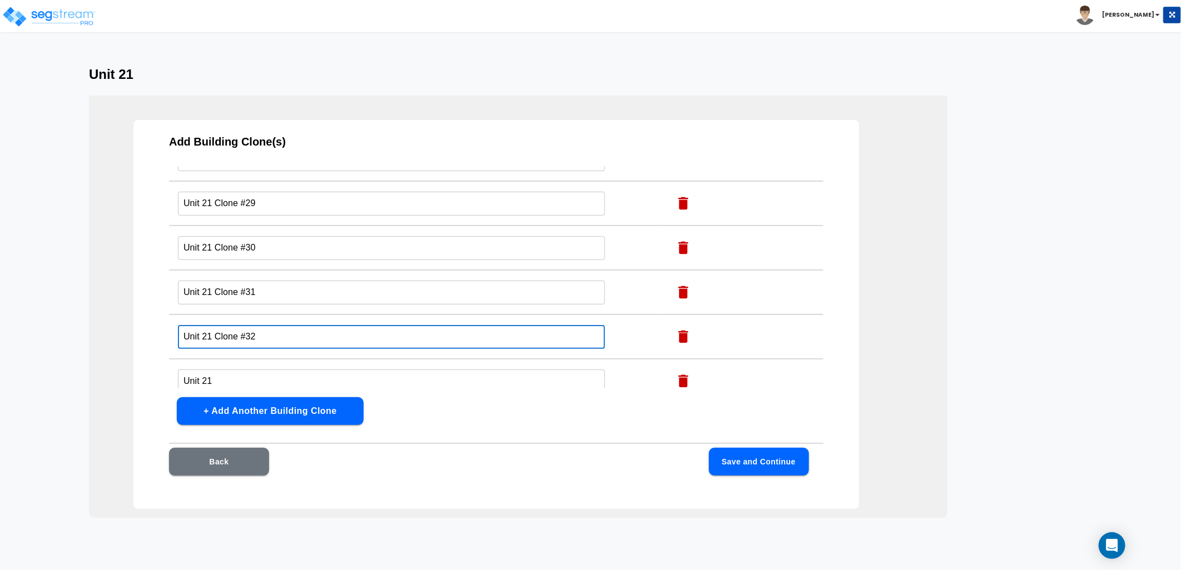
click at [216, 326] on input "Unit 21 Clone #32" at bounding box center [391, 337] width 427 height 24
type input "Unit 21"
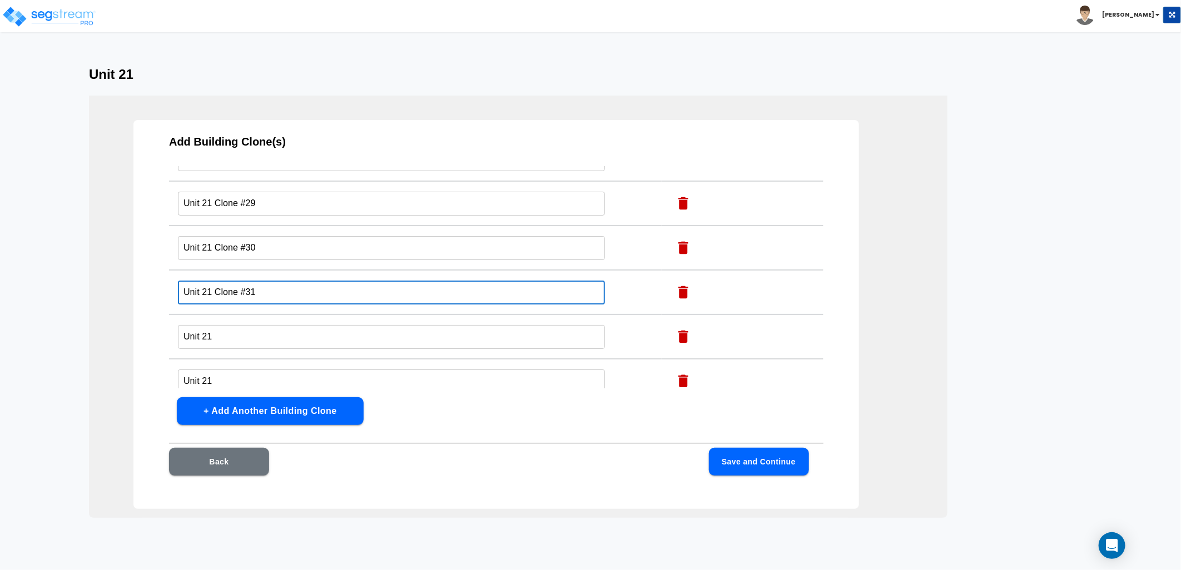
click at [215, 282] on input "Unit 21 Clone #31" at bounding box center [391, 293] width 427 height 24
type input "Unit 21"
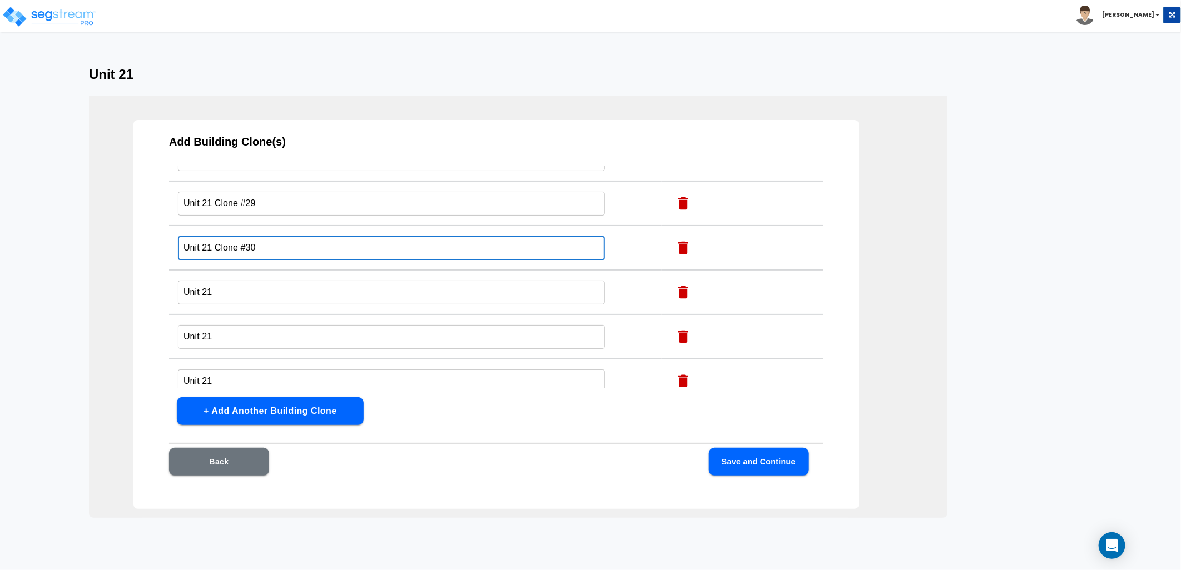
click at [217, 241] on input "Unit 21 Clone #30" at bounding box center [391, 248] width 427 height 24
type input "Unit 21"
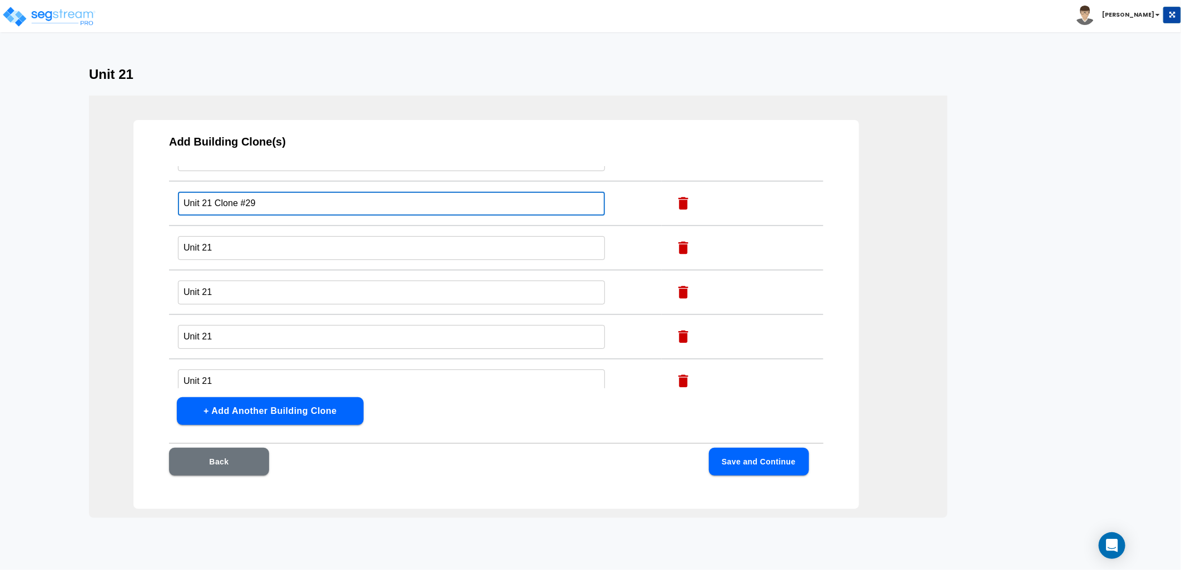
click at [213, 201] on td "Unit 21 Clone #29 ​" at bounding box center [415, 203] width 493 height 44
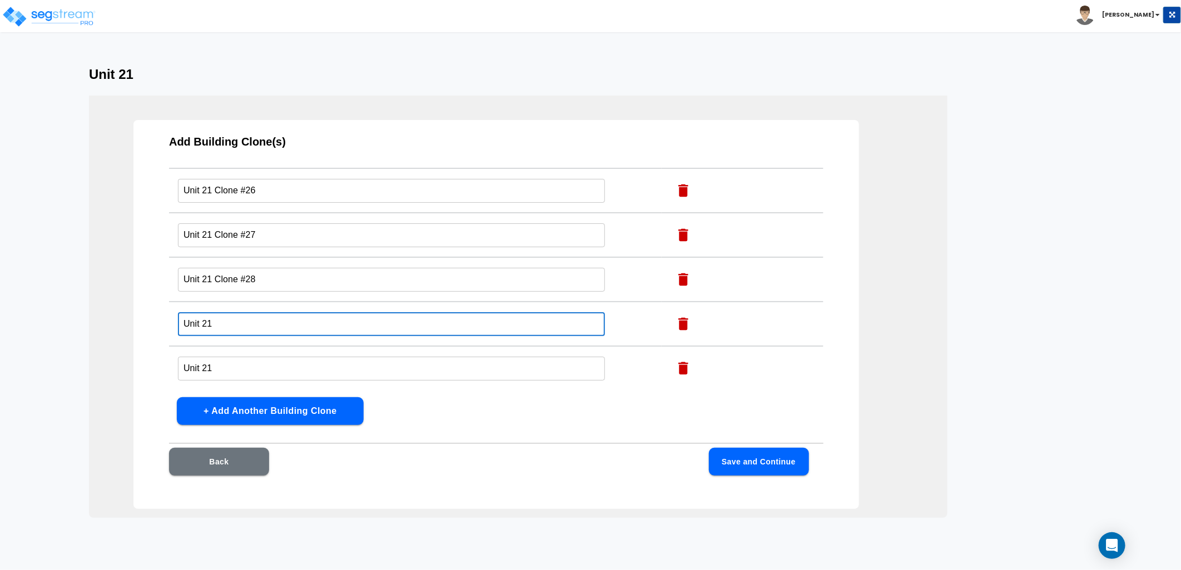
scroll to position [1133, 0]
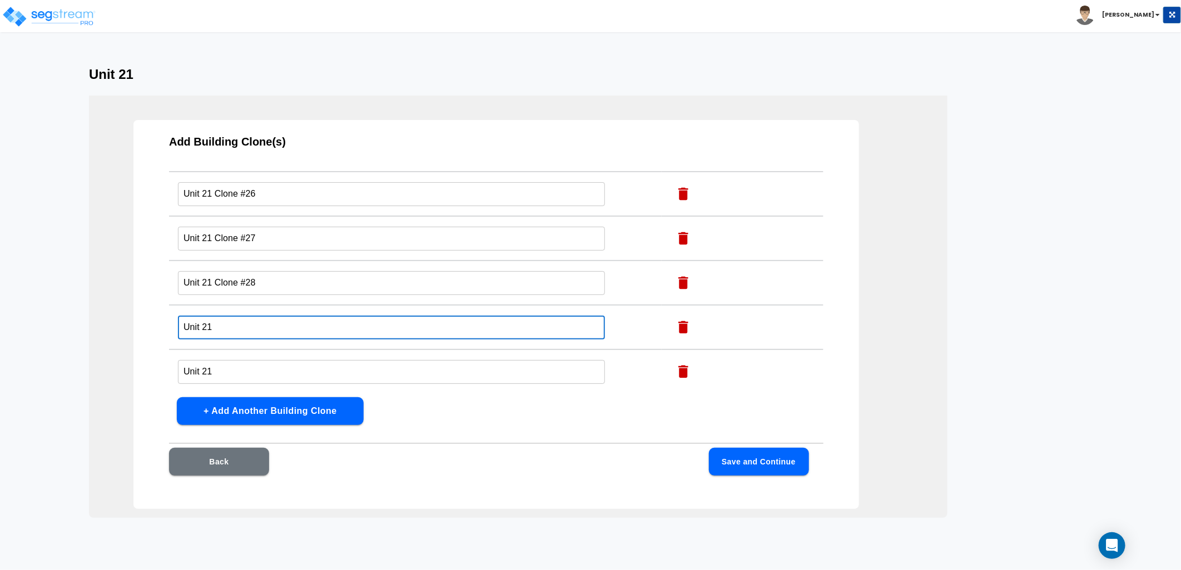
type input "Unit 21"
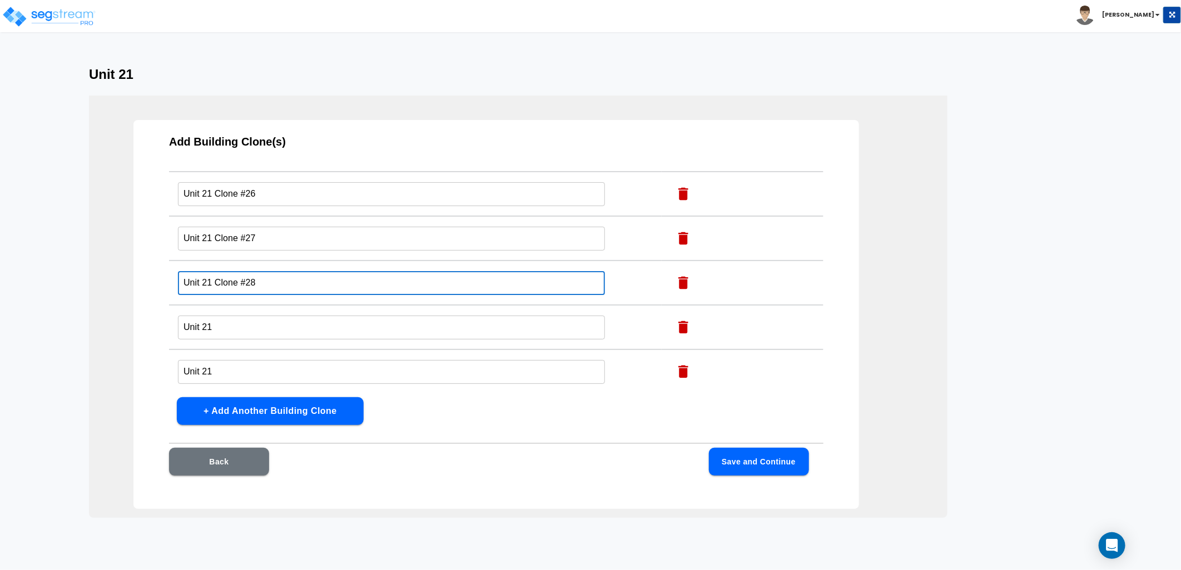
click at [215, 284] on td "Unit 21 Clone #28 ​" at bounding box center [415, 283] width 493 height 44
type input "Unit 21"
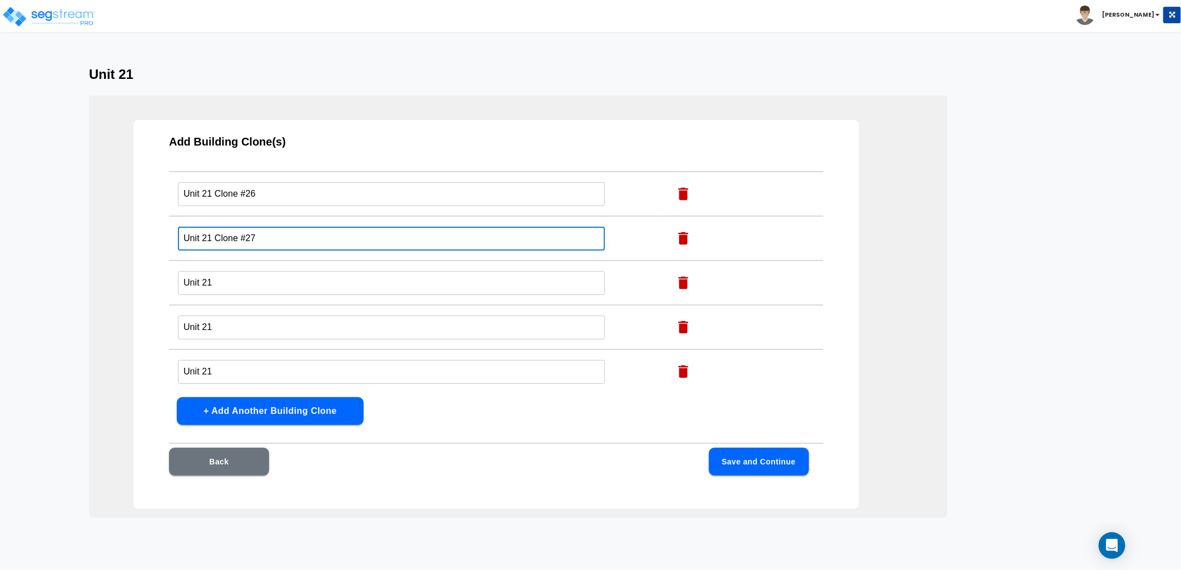
click at [215, 239] on td "Unit 21 Clone #27 ​" at bounding box center [415, 238] width 493 height 44
type input "Unit 21"
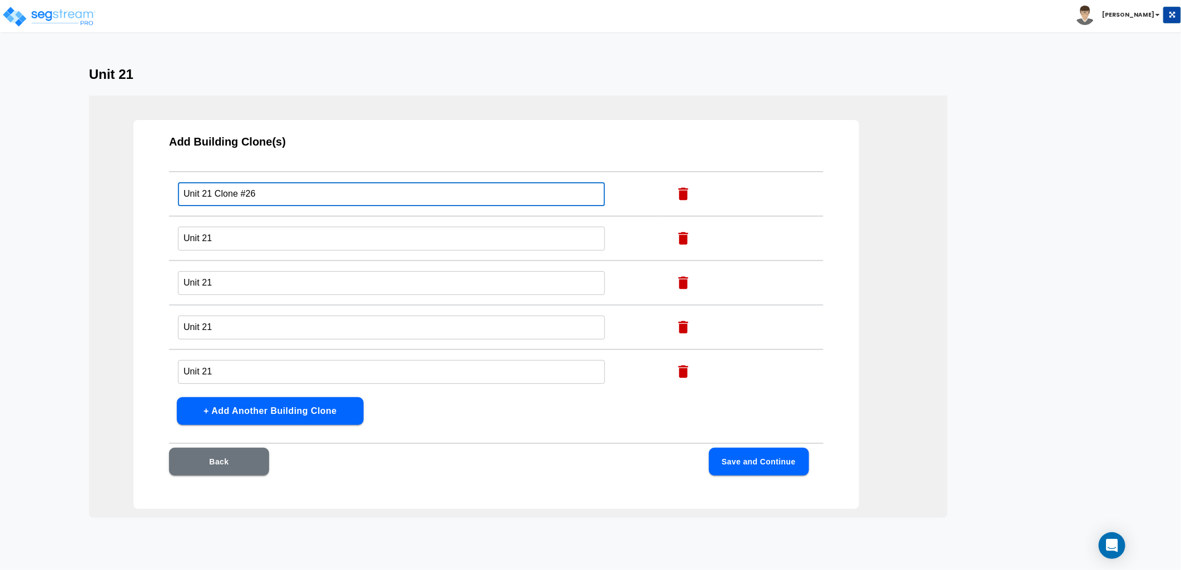
click at [216, 191] on input "Unit 21 Clone #26" at bounding box center [391, 194] width 427 height 24
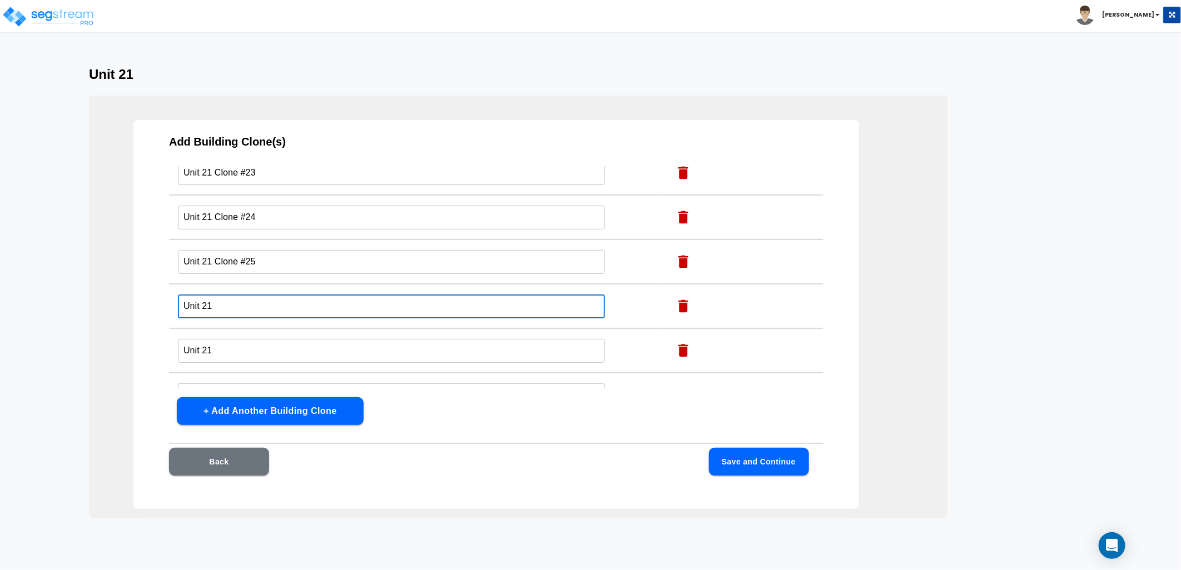
scroll to position [1010, 0]
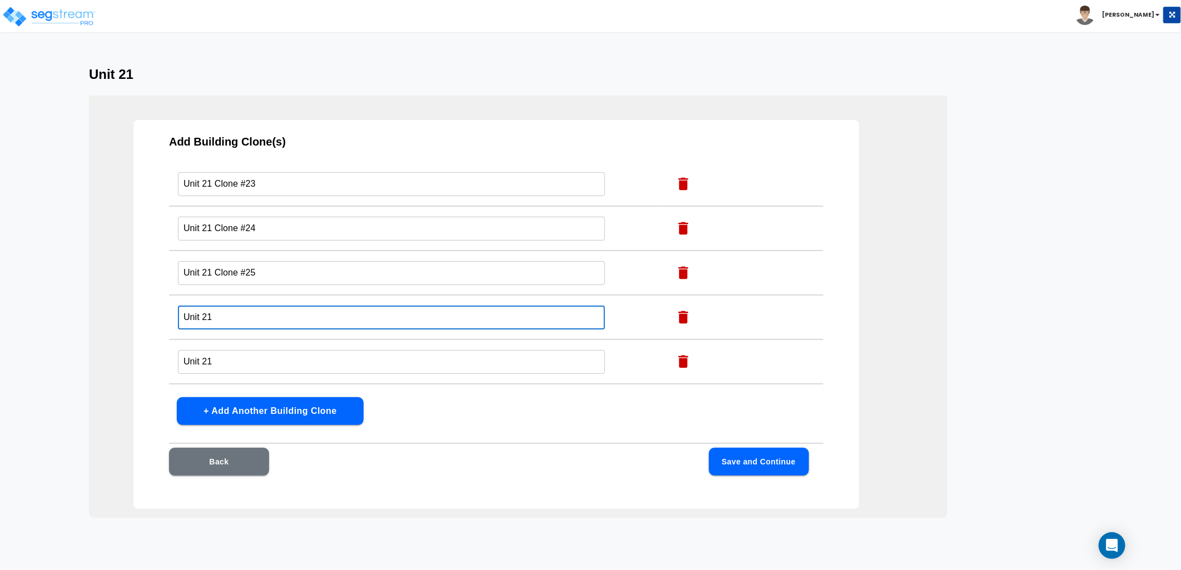
type input "Unit 21"
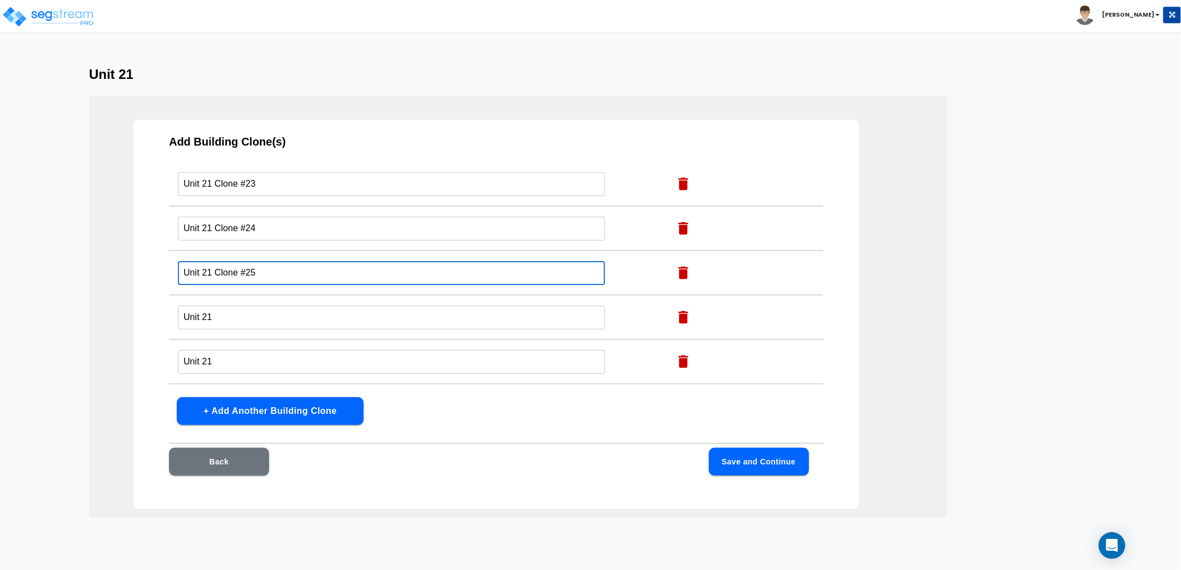
click at [215, 267] on input "Unit 21 Clone #25" at bounding box center [391, 273] width 427 height 24
type input "Unit 21"
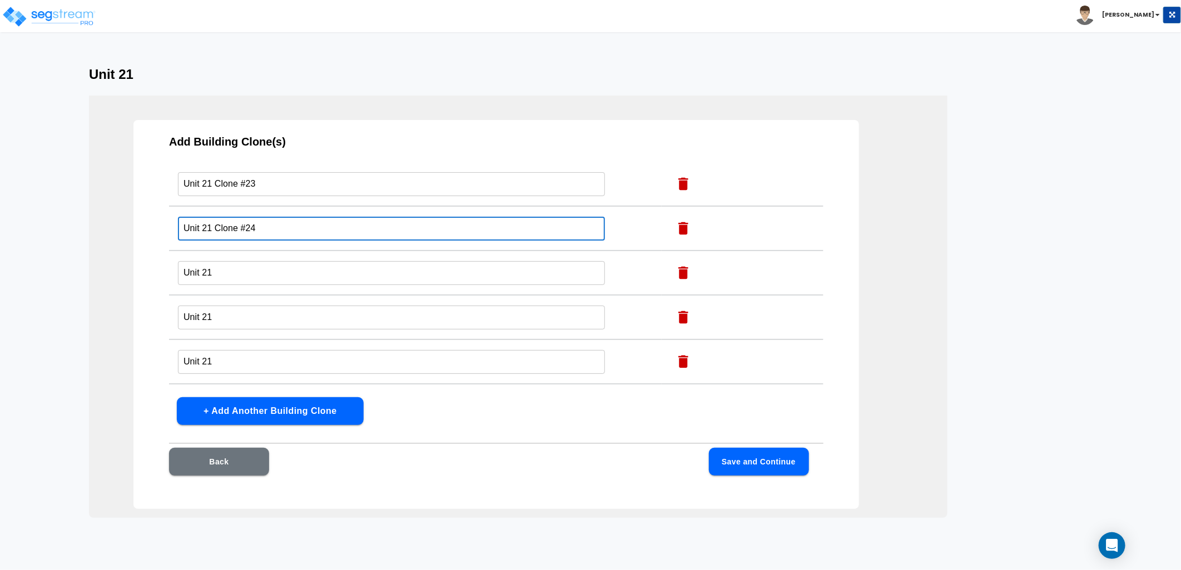
click at [215, 231] on td "Unit 21 Clone #24 ​" at bounding box center [415, 228] width 493 height 44
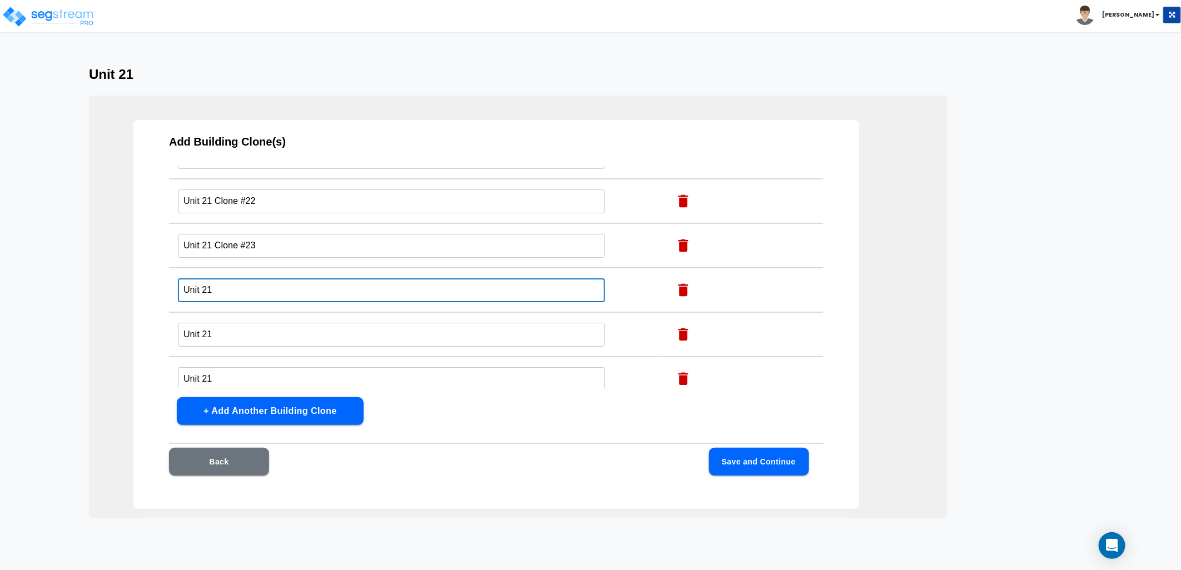
type input "Unit 21"
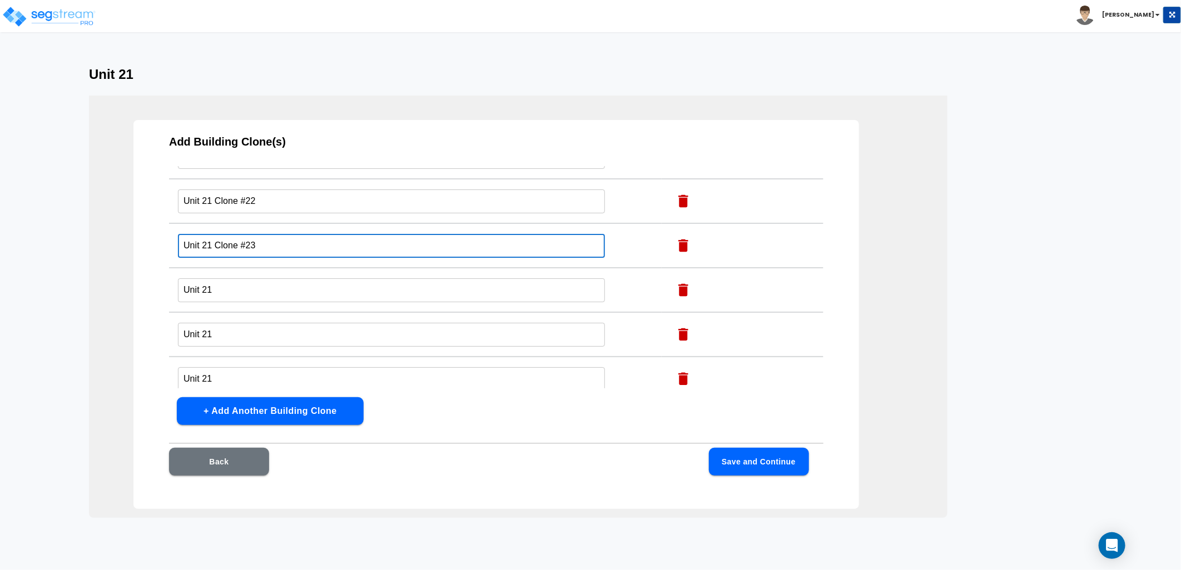
click at [216, 245] on input "Unit 21 Clone #23" at bounding box center [391, 246] width 427 height 24
type input "Unit 21"
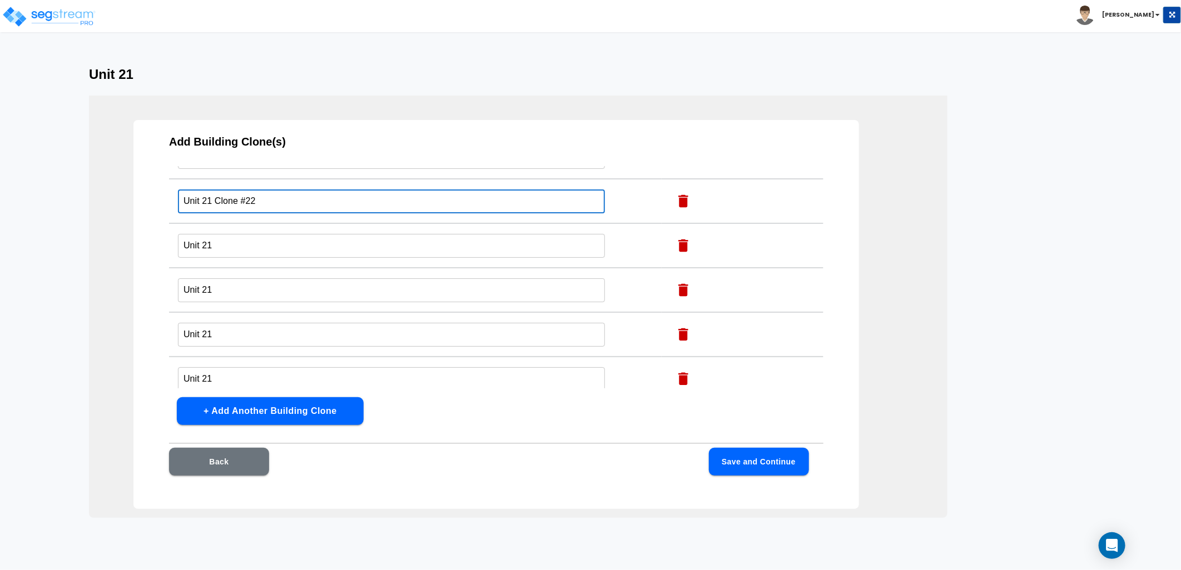
click at [214, 199] on input "Unit 21 Clone #22" at bounding box center [391, 202] width 427 height 24
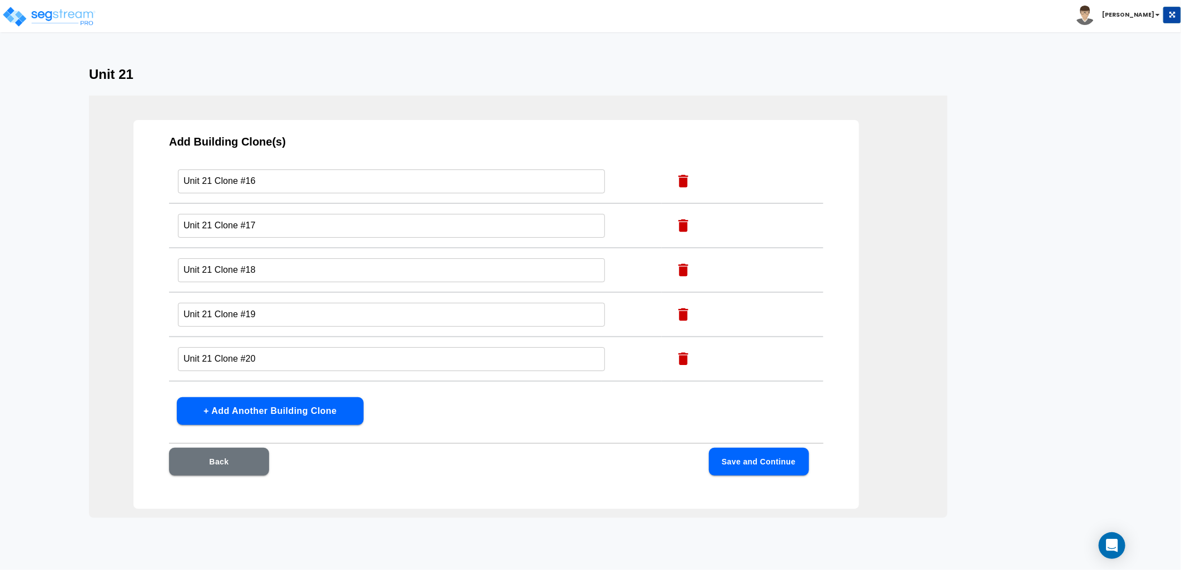
scroll to position [763, 0]
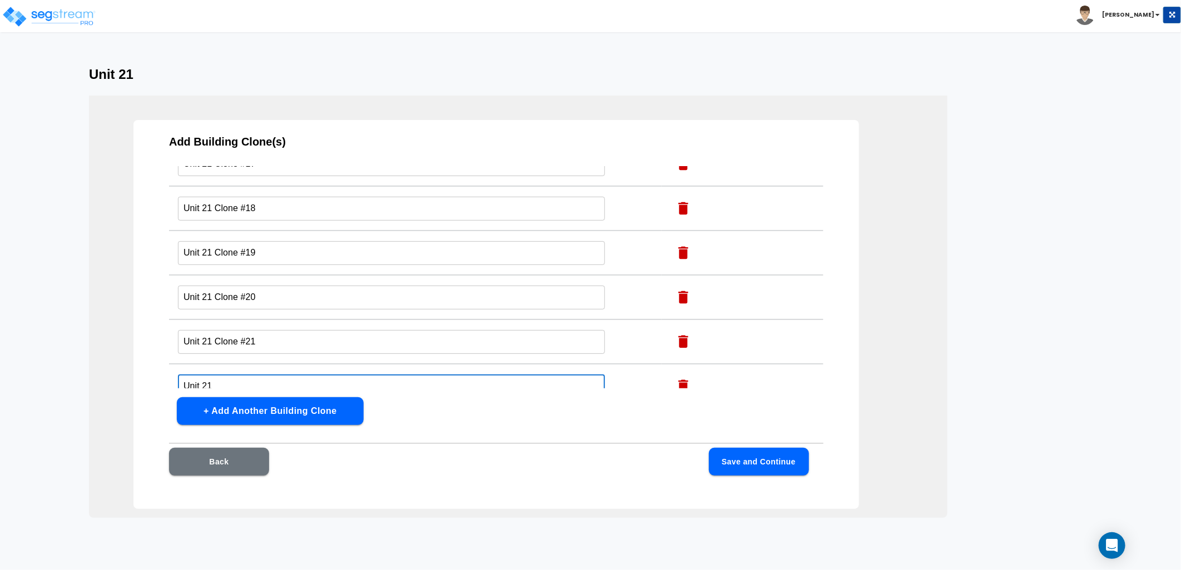
type input "Unit 21"
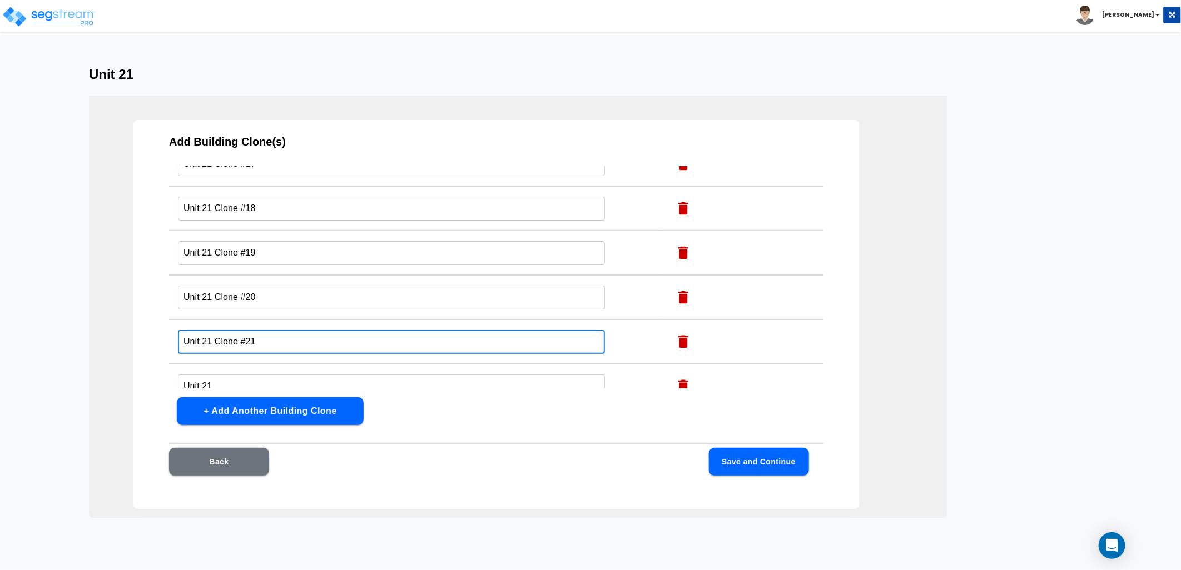
click at [214, 335] on input "Unit 21 Clone #21" at bounding box center [391, 342] width 427 height 24
type input "Unit 21"
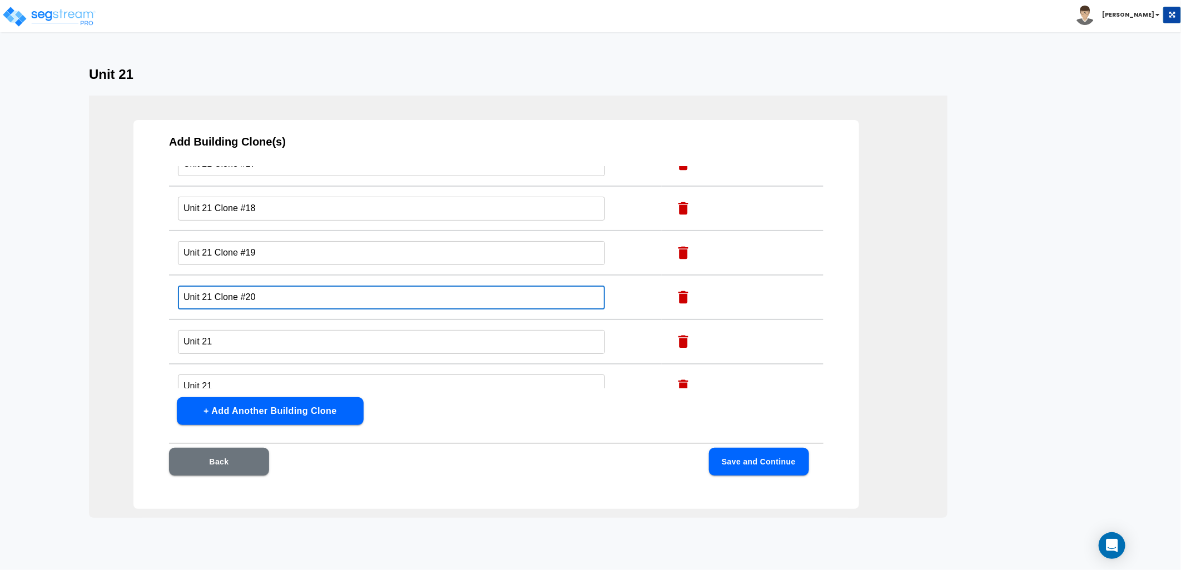
click at [215, 296] on input "Unit 21 Clone #20" at bounding box center [391, 298] width 427 height 24
type input "Unit 21"
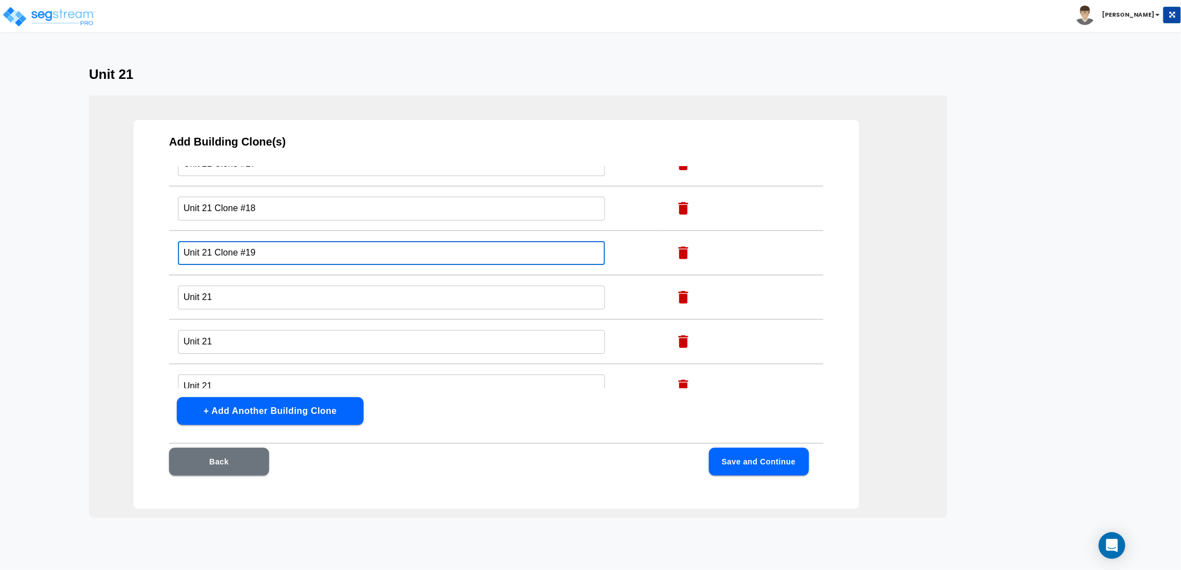
click at [214, 247] on input "Unit 21 Clone #19" at bounding box center [391, 253] width 427 height 24
type input "Unit 21"
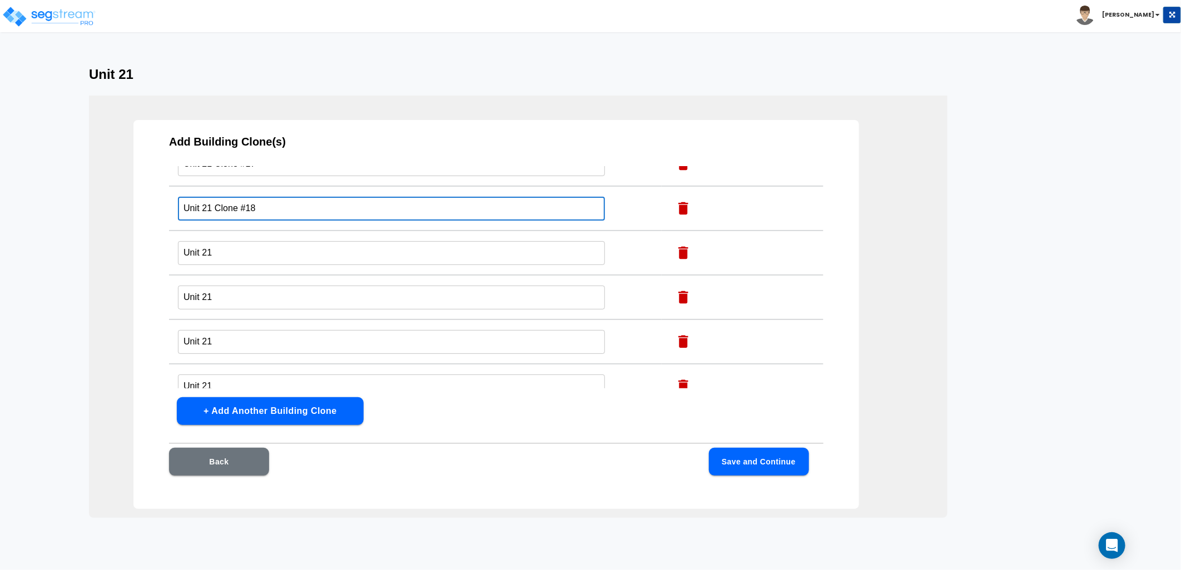
click at [216, 207] on input "Unit 21 Clone #18" at bounding box center [391, 209] width 427 height 24
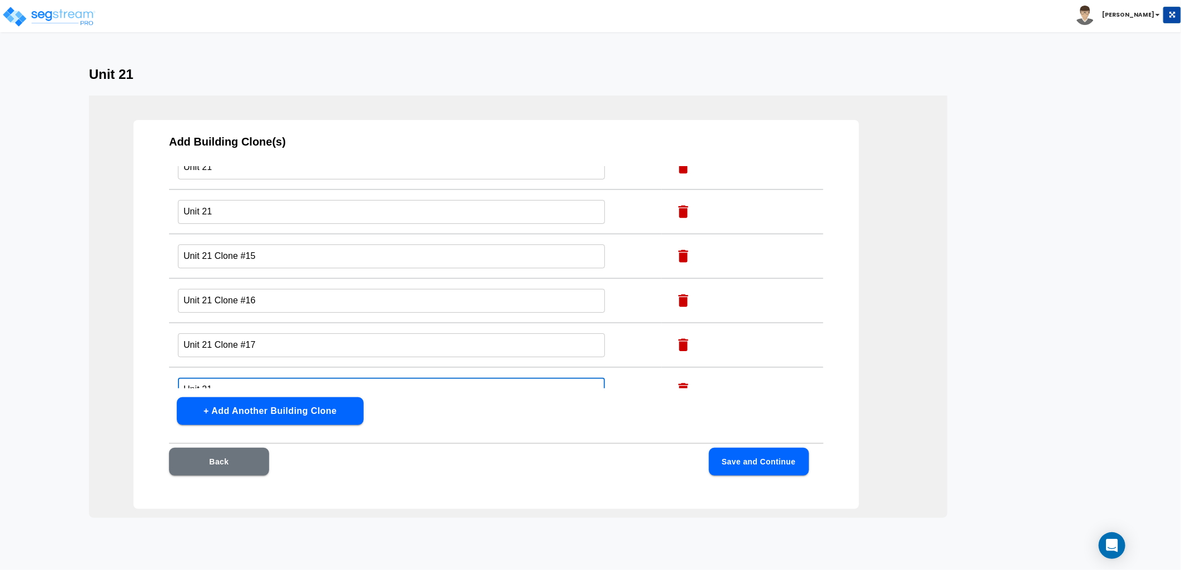
scroll to position [577, 0]
type input "Unit 21"
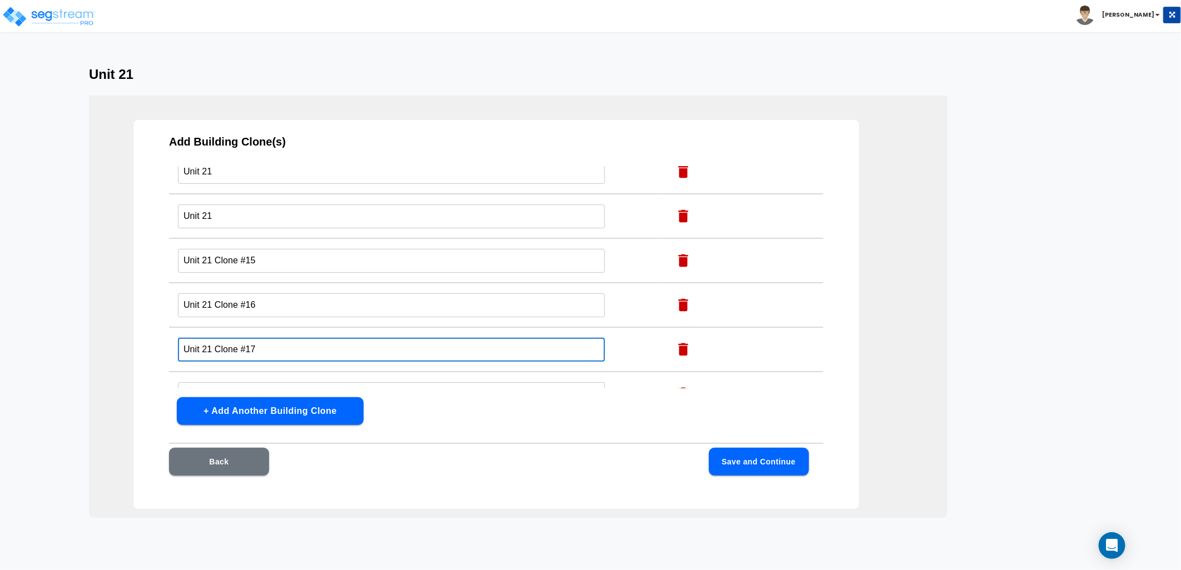
click at [215, 346] on input "Unit 21 Clone #17" at bounding box center [391, 350] width 427 height 24
type input "Unit 21"
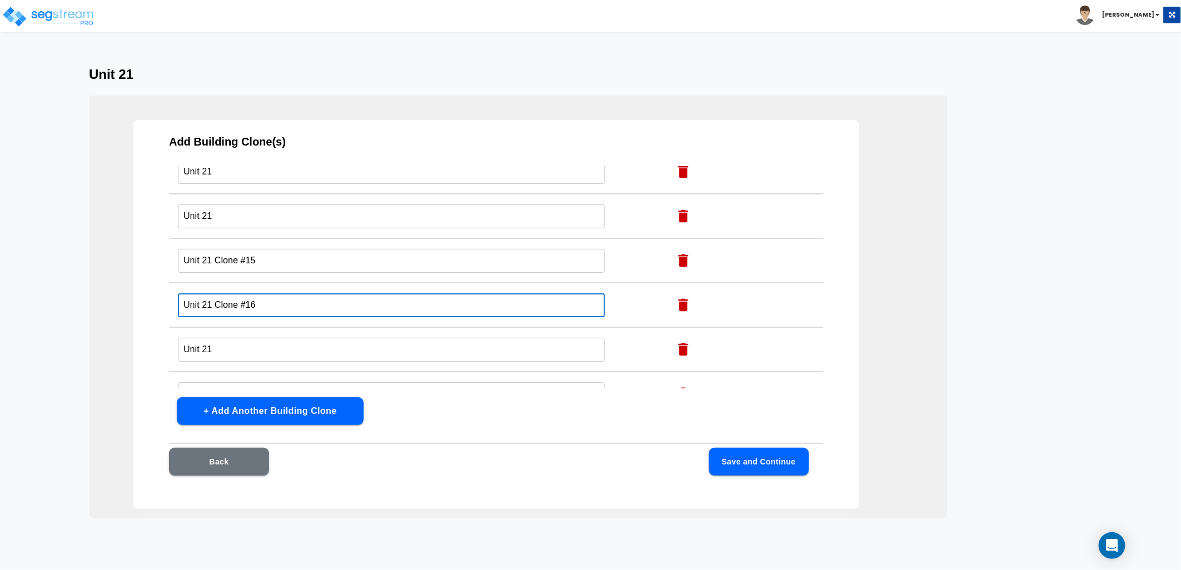
click at [216, 304] on input "Unit 21 Clone #16" at bounding box center [391, 306] width 427 height 24
type input "Unit 21"
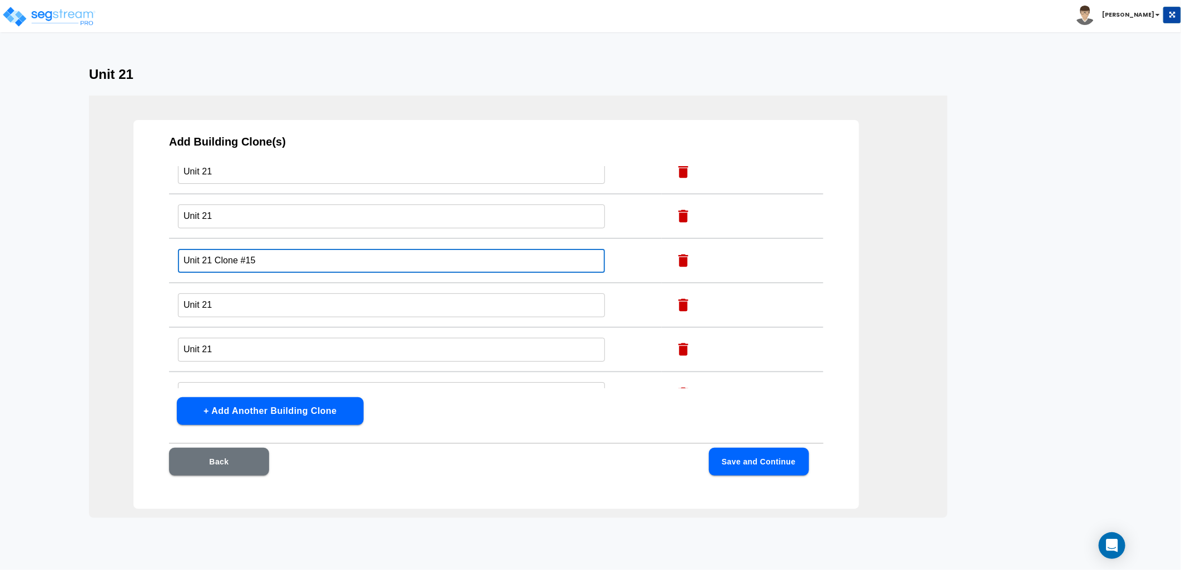
click at [216, 259] on input "Unit 21 Clone #15" at bounding box center [391, 261] width 427 height 24
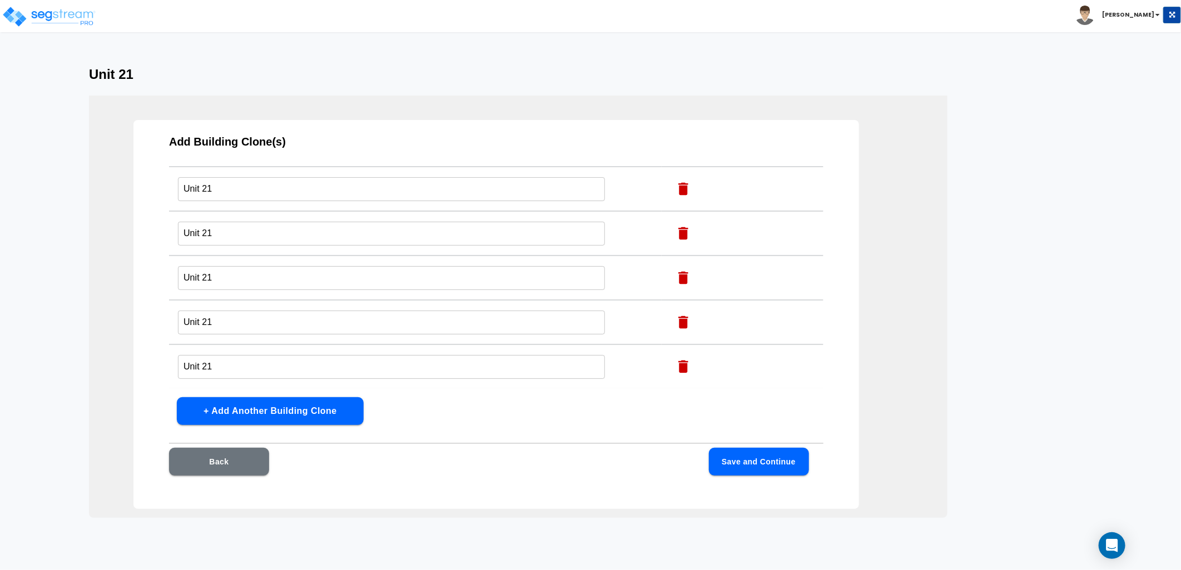
scroll to position [0, 0]
type input "Unit 21"
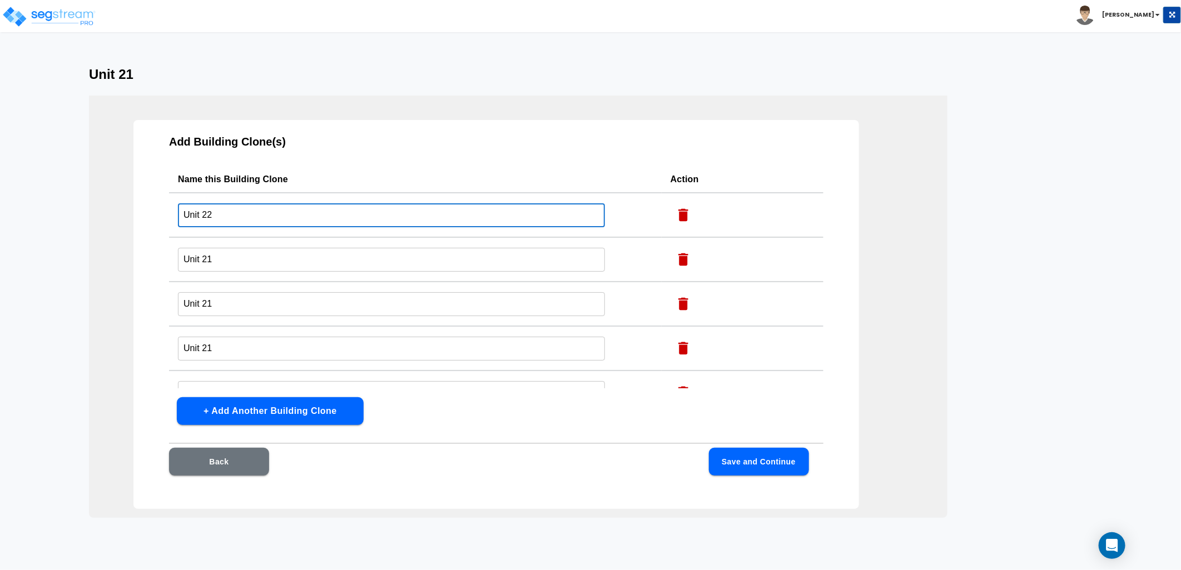
click at [224, 212] on input "Unit 22" at bounding box center [391, 215] width 427 height 24
click at [220, 256] on input "Unit 21" at bounding box center [391, 260] width 427 height 24
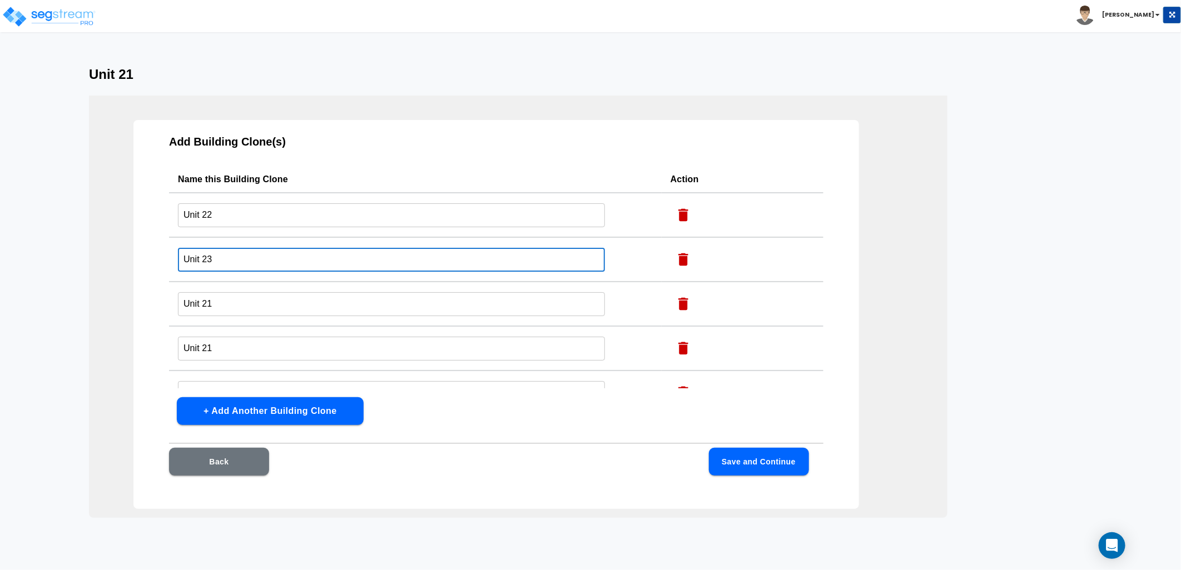
type input "Unit 23"
drag, startPoint x: 213, startPoint y: 307, endPoint x: 226, endPoint y: 306, distance: 12.8
click at [213, 307] on input "Unit 21" at bounding box center [391, 304] width 427 height 24
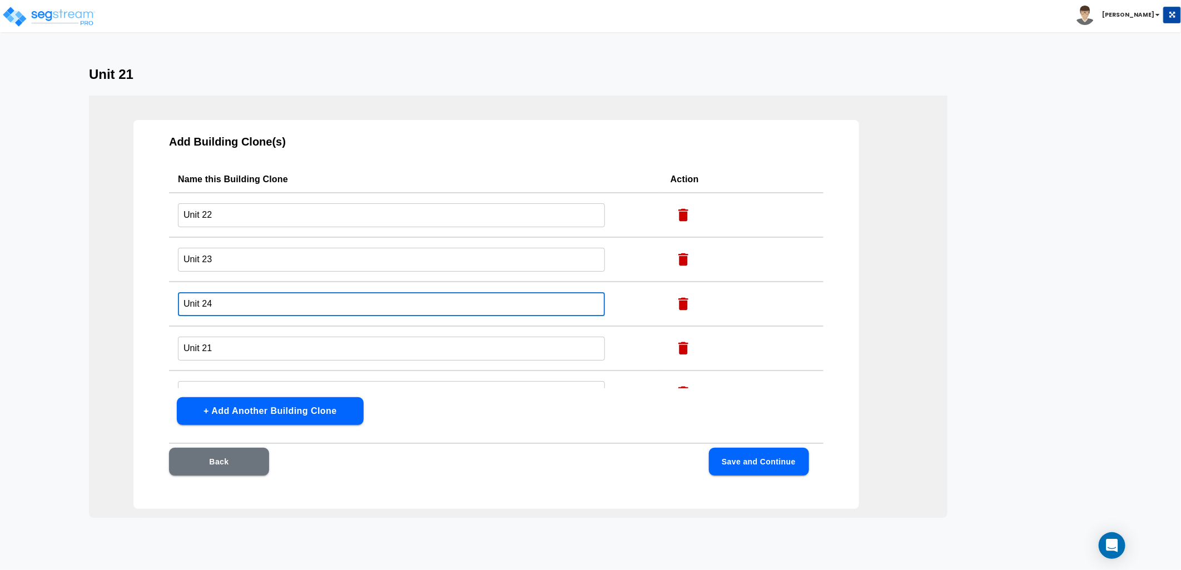
type input "Unit 24"
click at [234, 351] on input "Unit 21" at bounding box center [391, 349] width 427 height 24
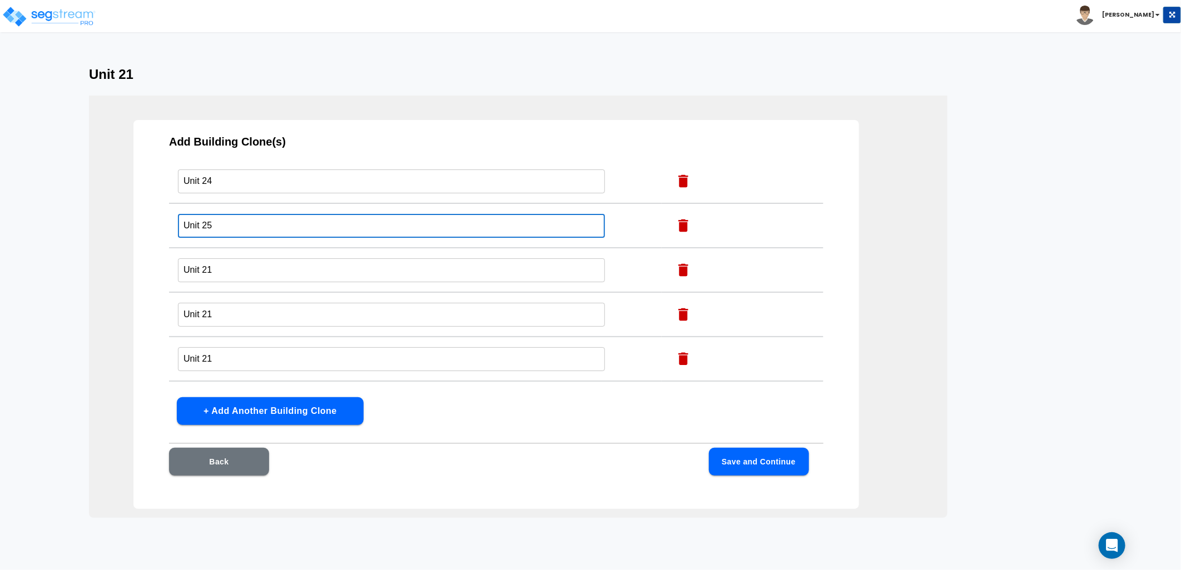
scroll to position [123, 0]
type input "Unit 25"
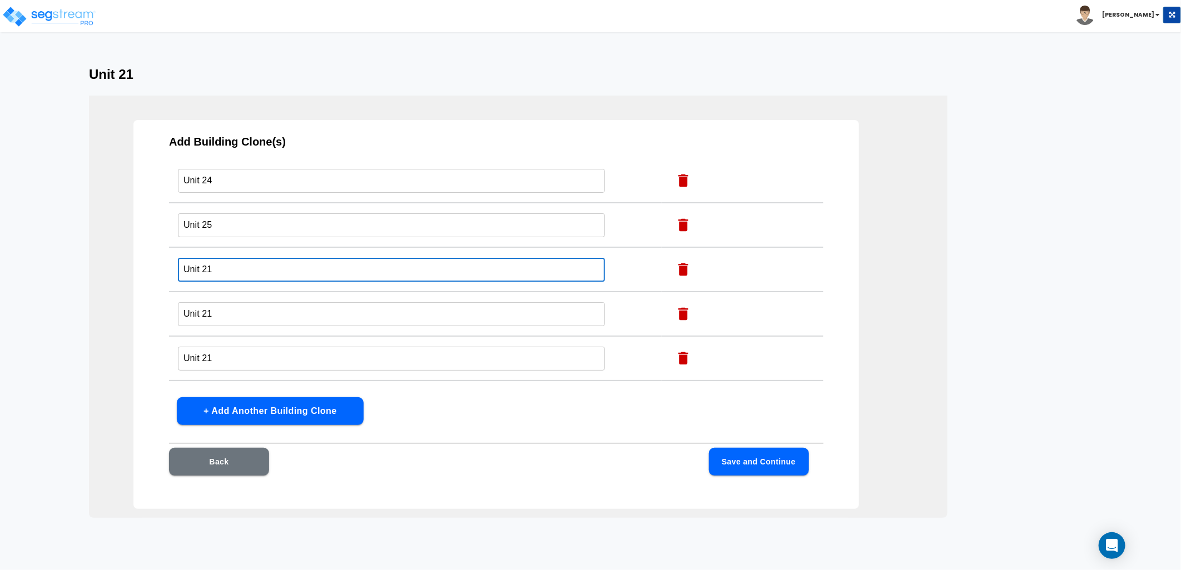
click at [207, 269] on input "Unit 21" at bounding box center [391, 270] width 427 height 24
type input "Unit 26"
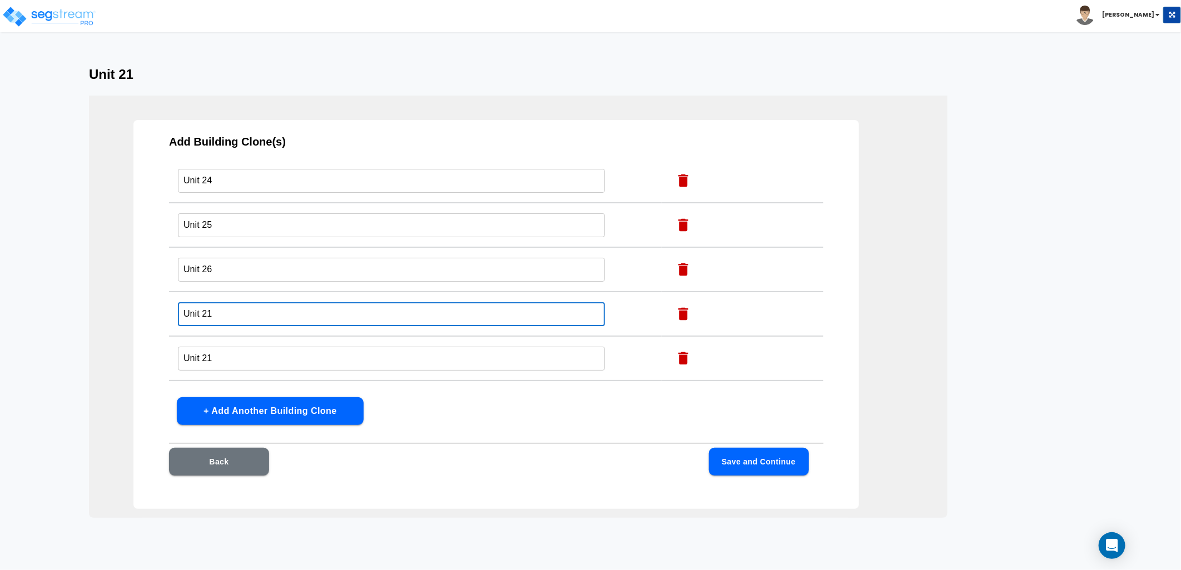
click at [216, 310] on input "Unit 21" at bounding box center [391, 314] width 427 height 24
type input "Unit 27"
click at [232, 358] on input "Unit 21" at bounding box center [391, 359] width 427 height 24
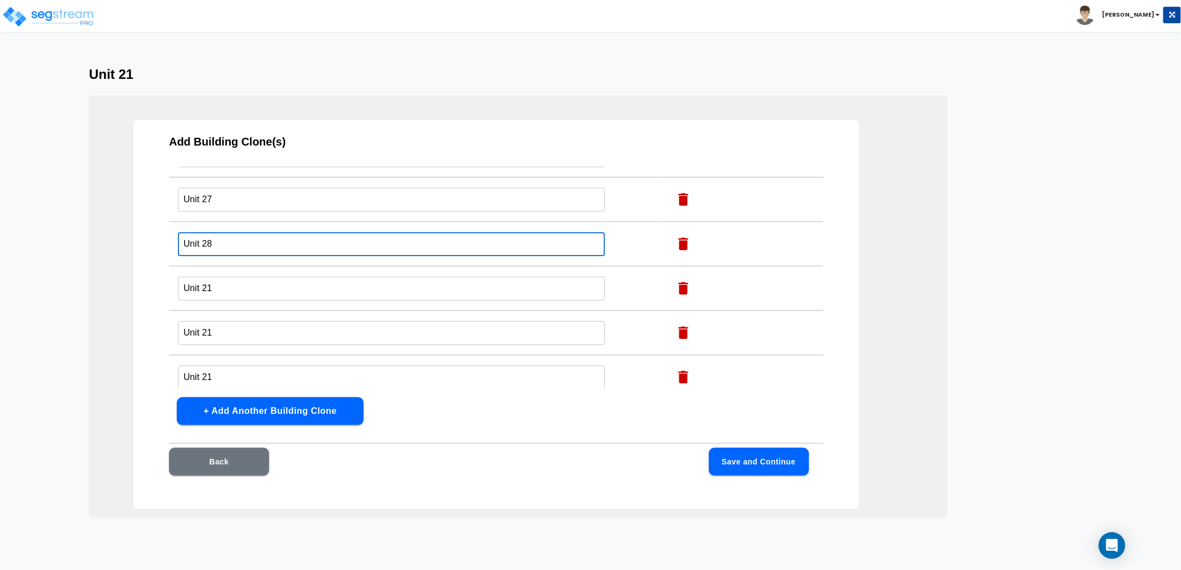
scroll to position [247, 0]
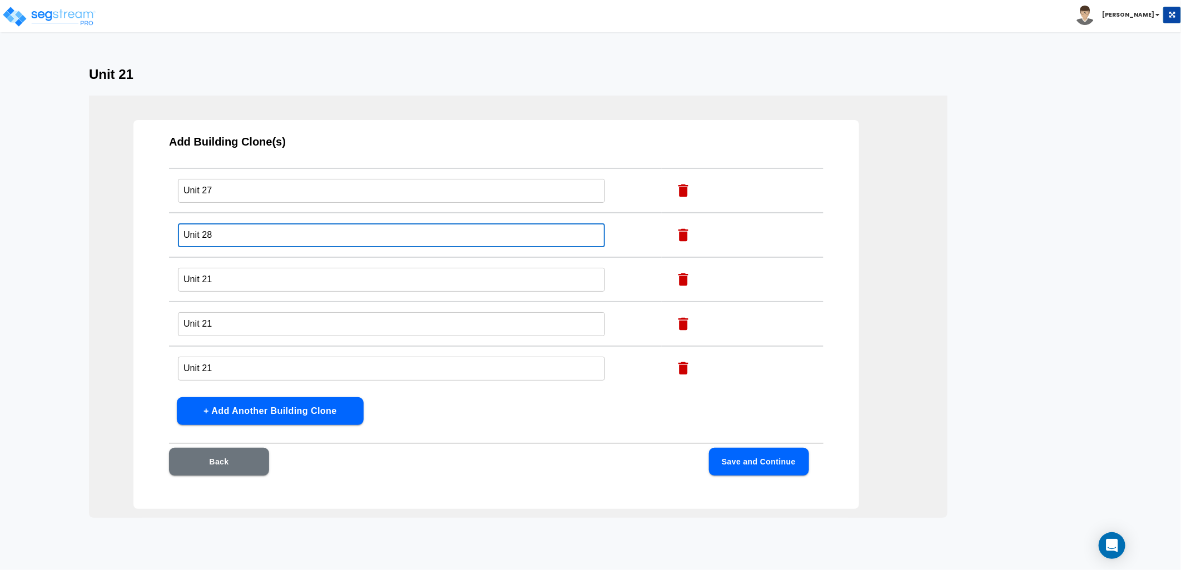
type input "Unit 28"
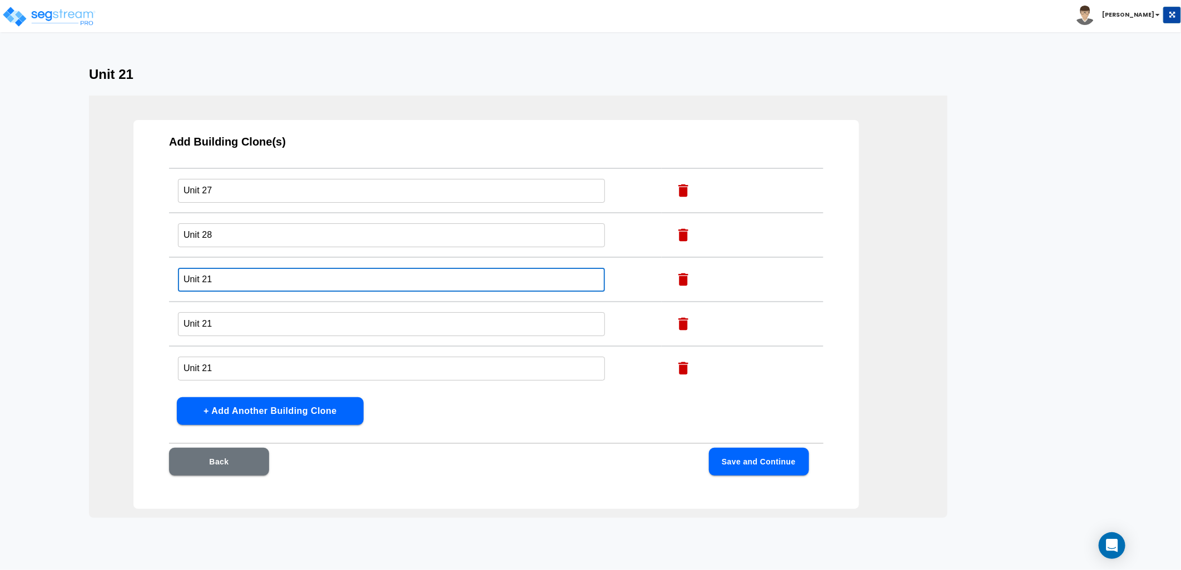
click at [220, 275] on input "Unit 21" at bounding box center [391, 280] width 427 height 24
type input "Unit 29"
click at [227, 319] on input "Unit 21" at bounding box center [391, 324] width 427 height 24
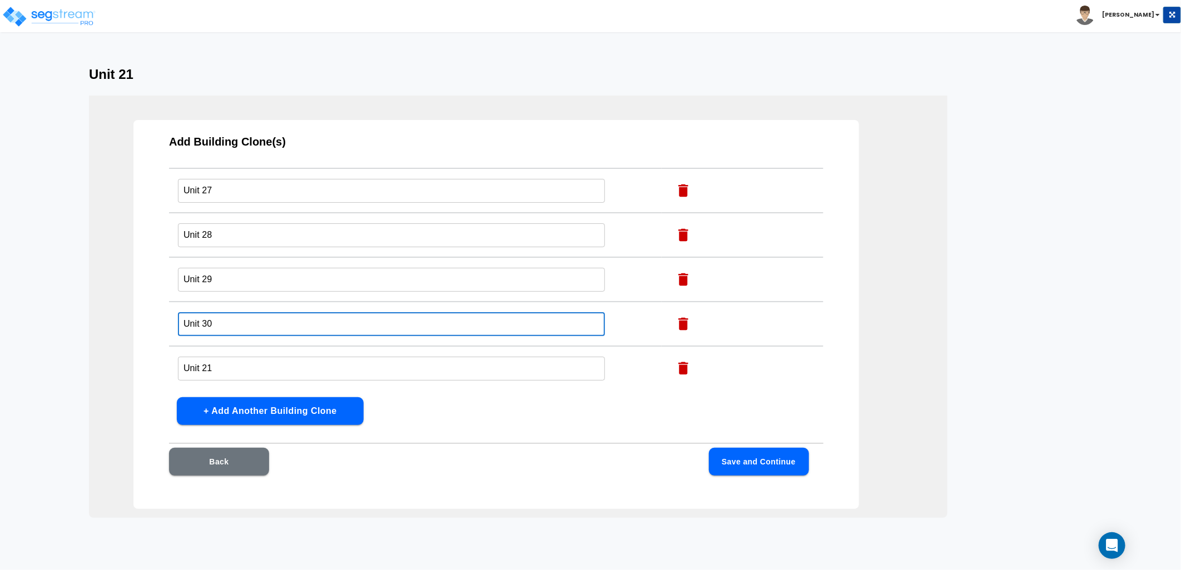
type input "Unit 30"
click at [225, 364] on input "Unit 21" at bounding box center [391, 369] width 427 height 24
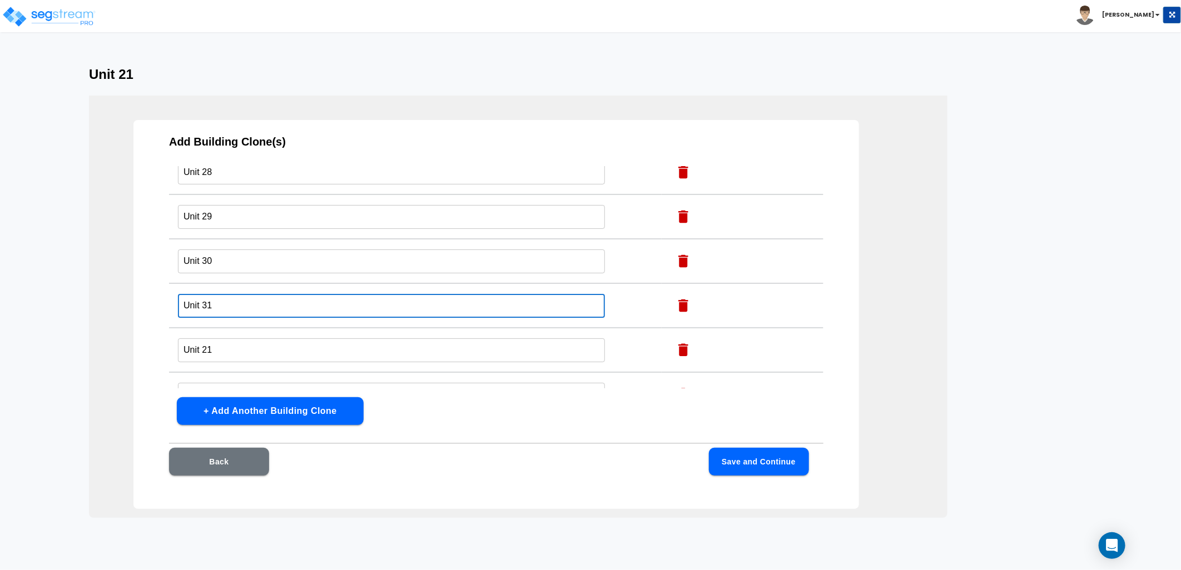
scroll to position [432, 0]
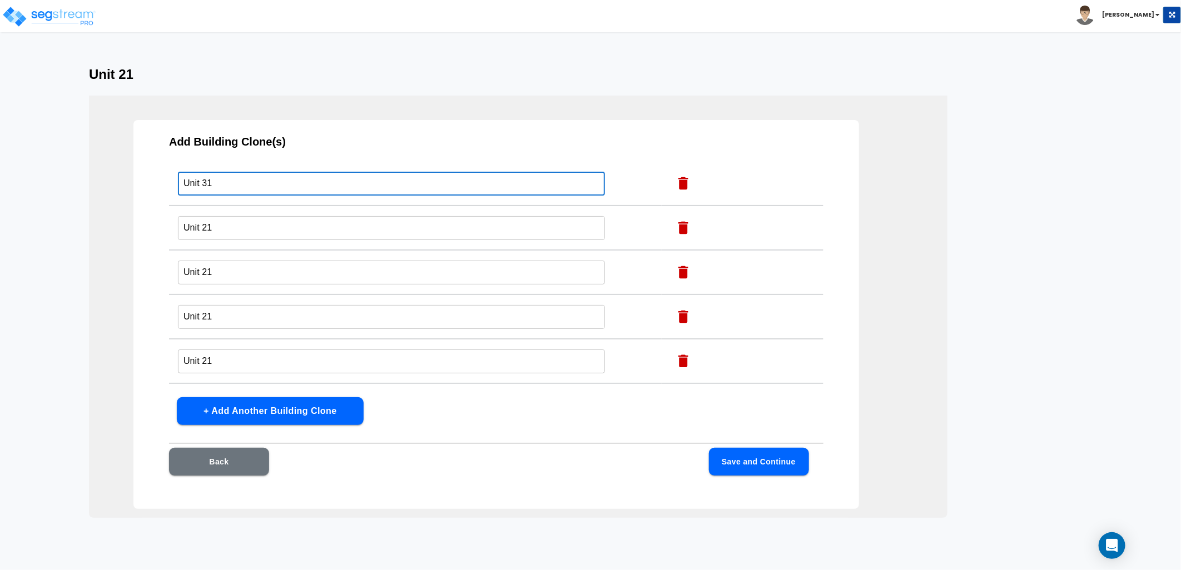
type input "Unit 31"
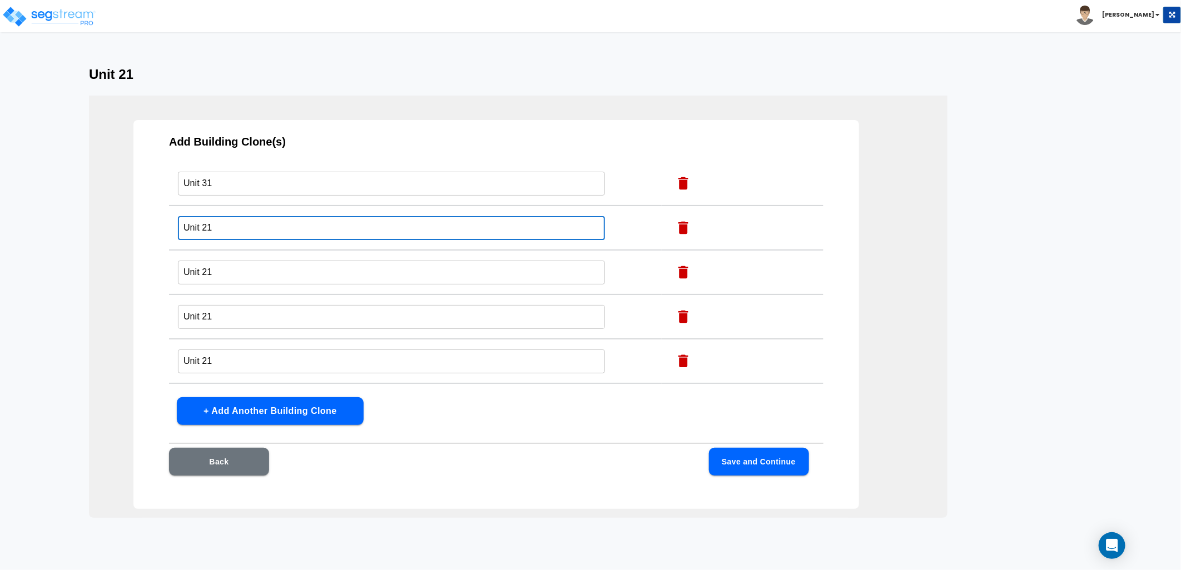
click at [228, 226] on input "Unit 21" at bounding box center [391, 228] width 427 height 24
type input "Unit 32"
click at [232, 264] on input "Unit 21" at bounding box center [391, 273] width 427 height 24
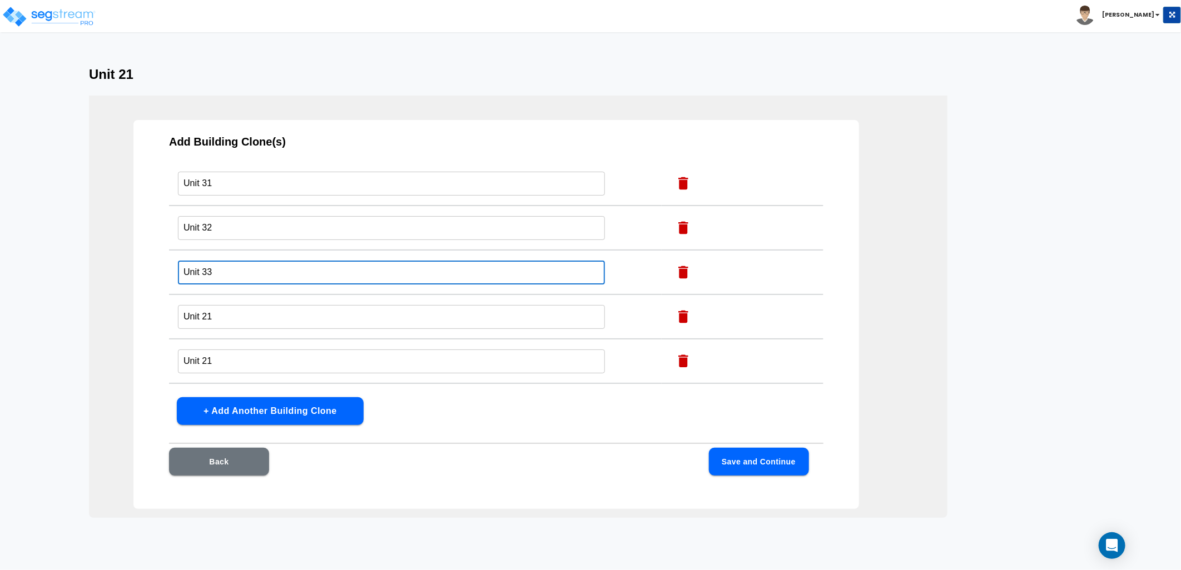
type input "Unit 33"
click at [233, 307] on input "Unit 21" at bounding box center [391, 317] width 427 height 24
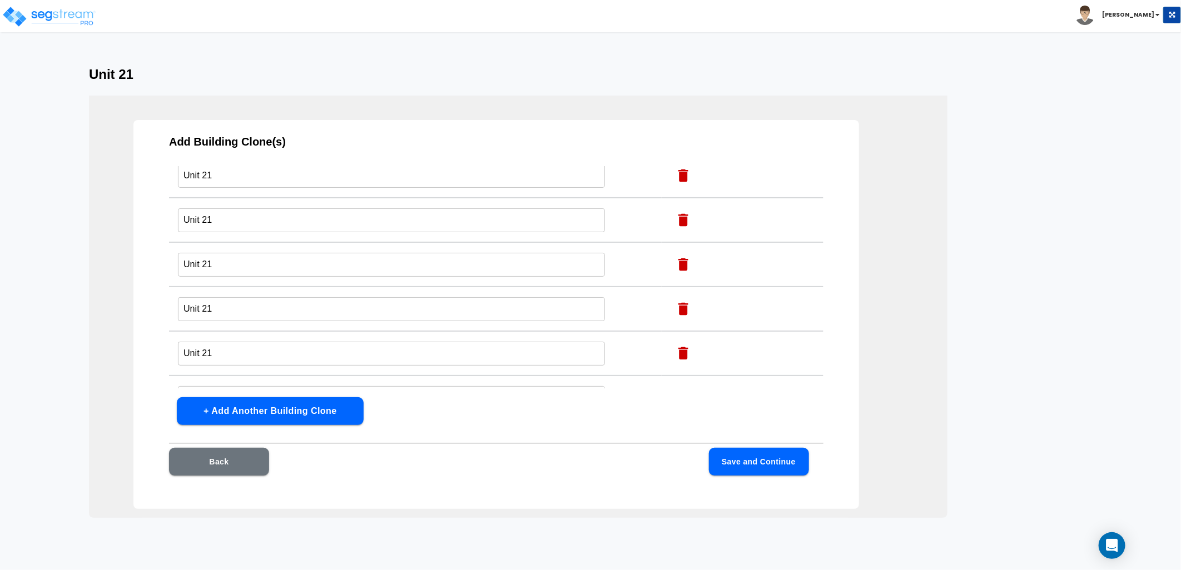
scroll to position [556, 0]
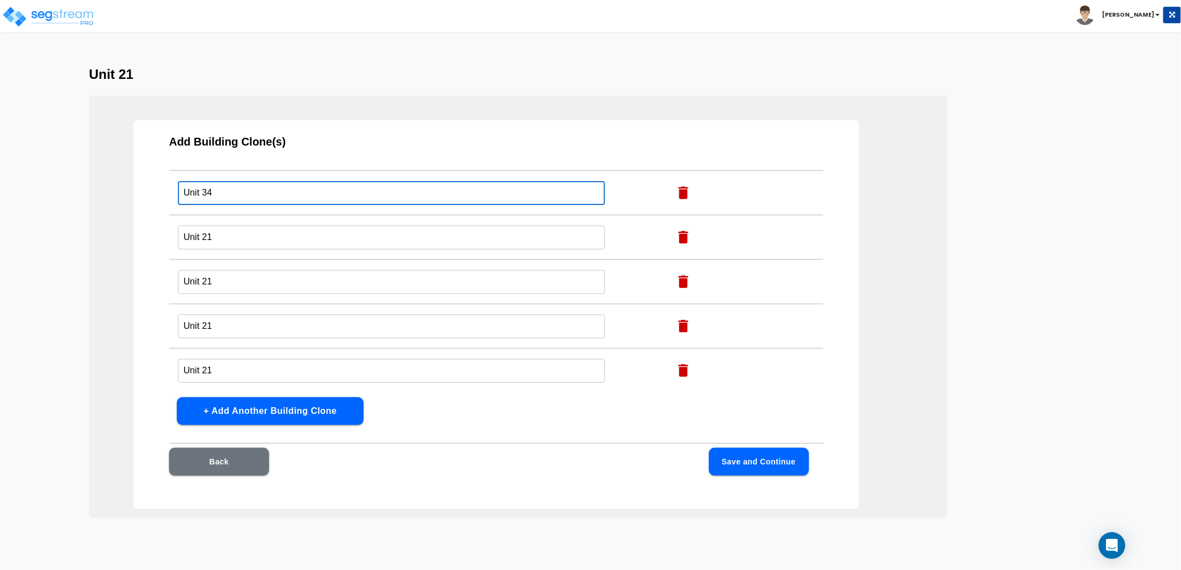
type input "Unit 34"
click at [236, 232] on input "Unit 21" at bounding box center [391, 238] width 427 height 24
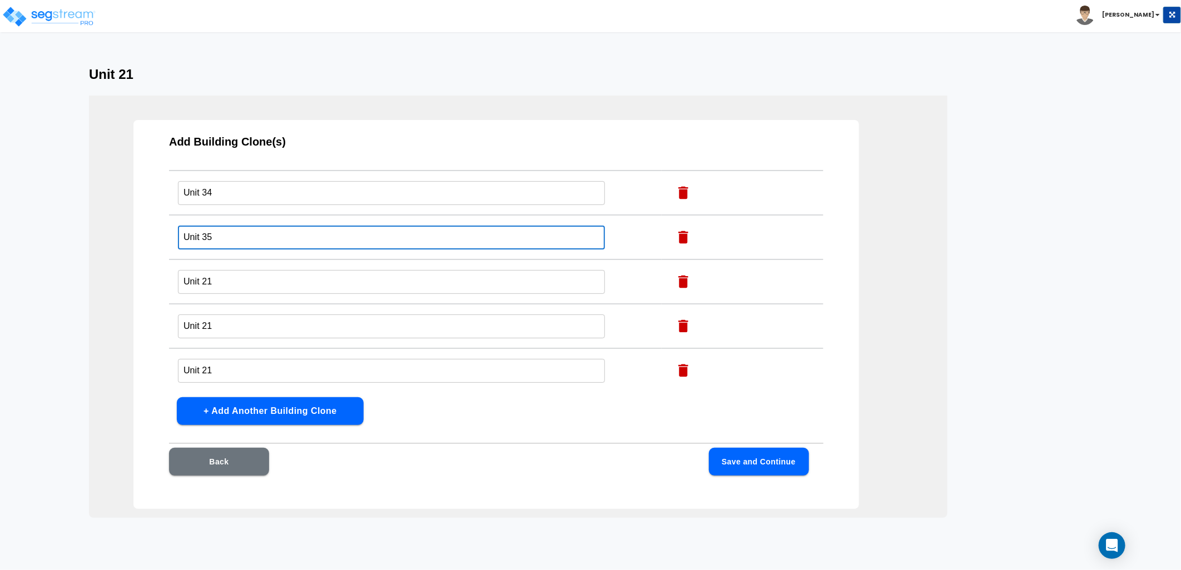
type input "Unit 35"
click at [218, 276] on input "Unit 21" at bounding box center [391, 282] width 427 height 24
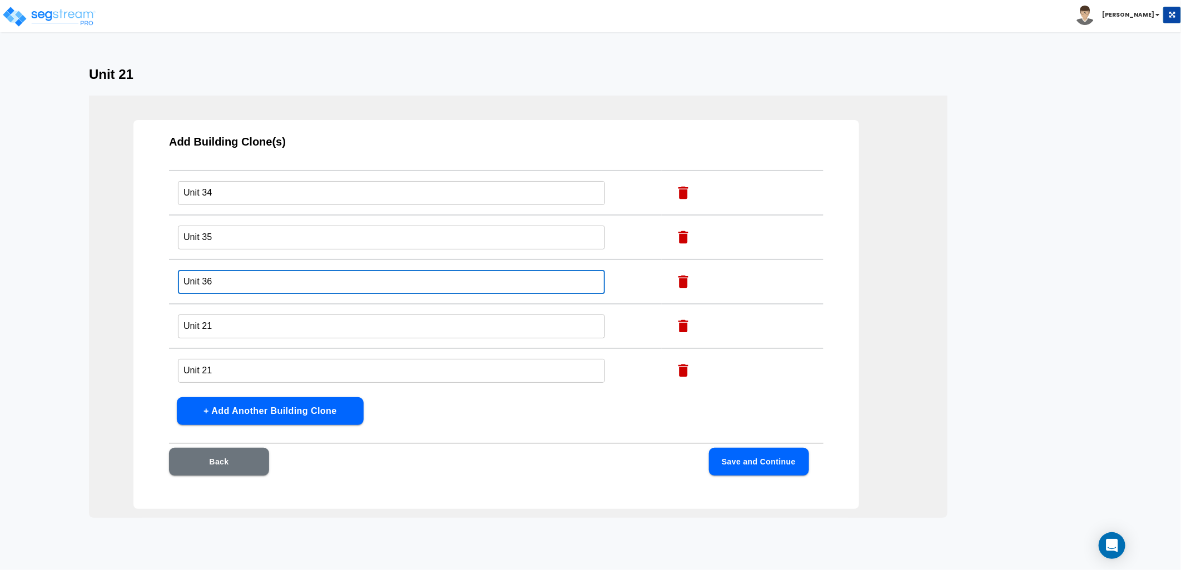
type input "Unit 36"
click at [228, 320] on input "Unit 21" at bounding box center [391, 327] width 427 height 24
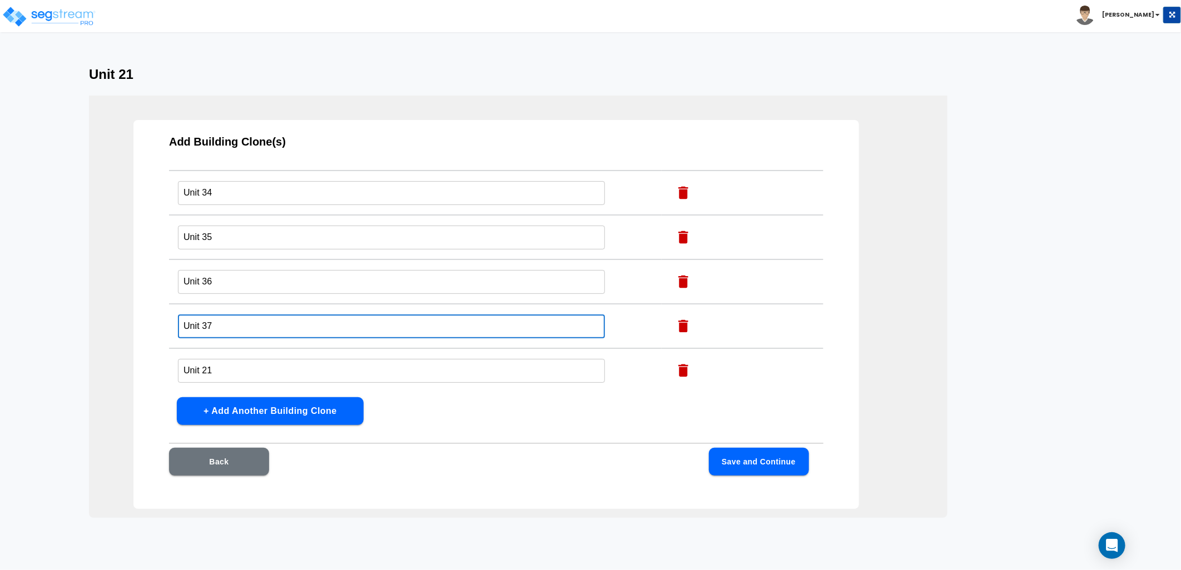
type input "Unit 37"
click at [223, 365] on input "Unit 21" at bounding box center [391, 371] width 427 height 24
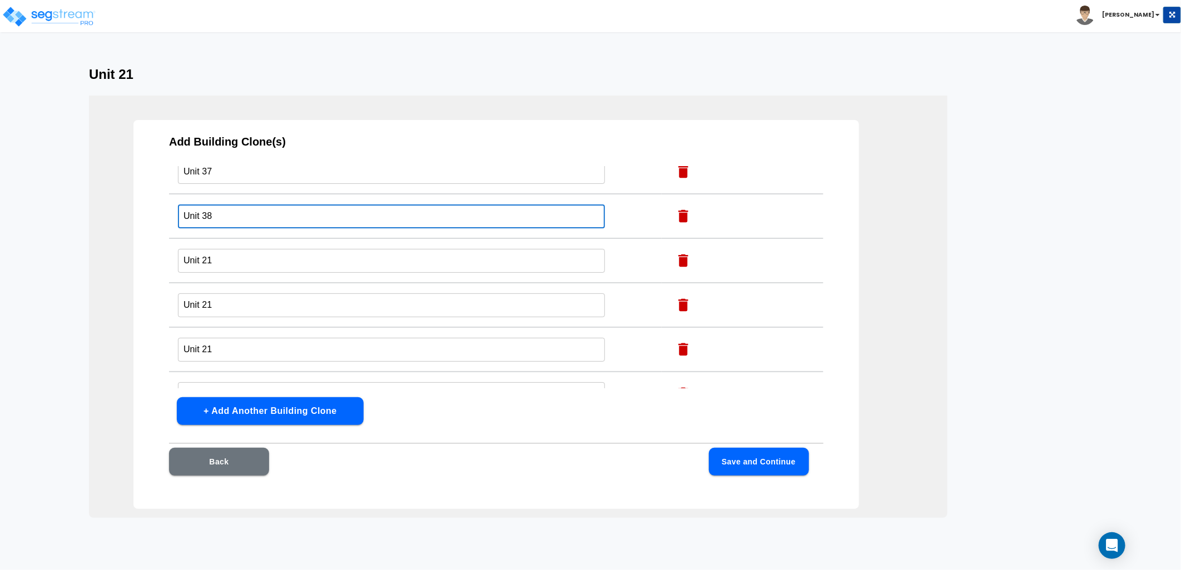
scroll to position [741, 0]
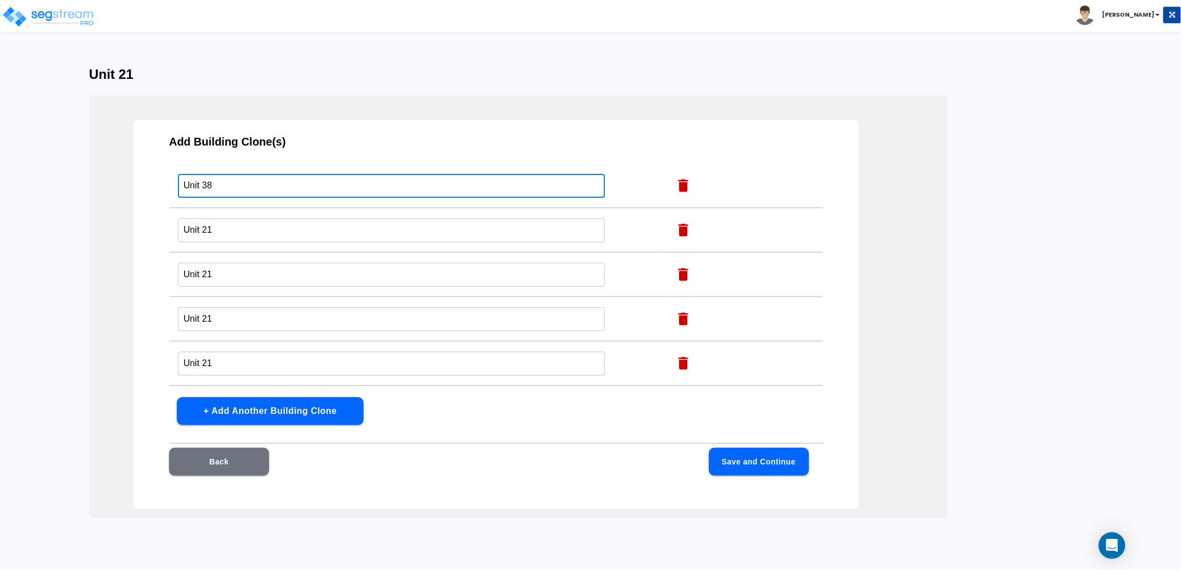
type input "Unit 38"
click at [218, 218] on input "Unit 21" at bounding box center [391, 230] width 427 height 24
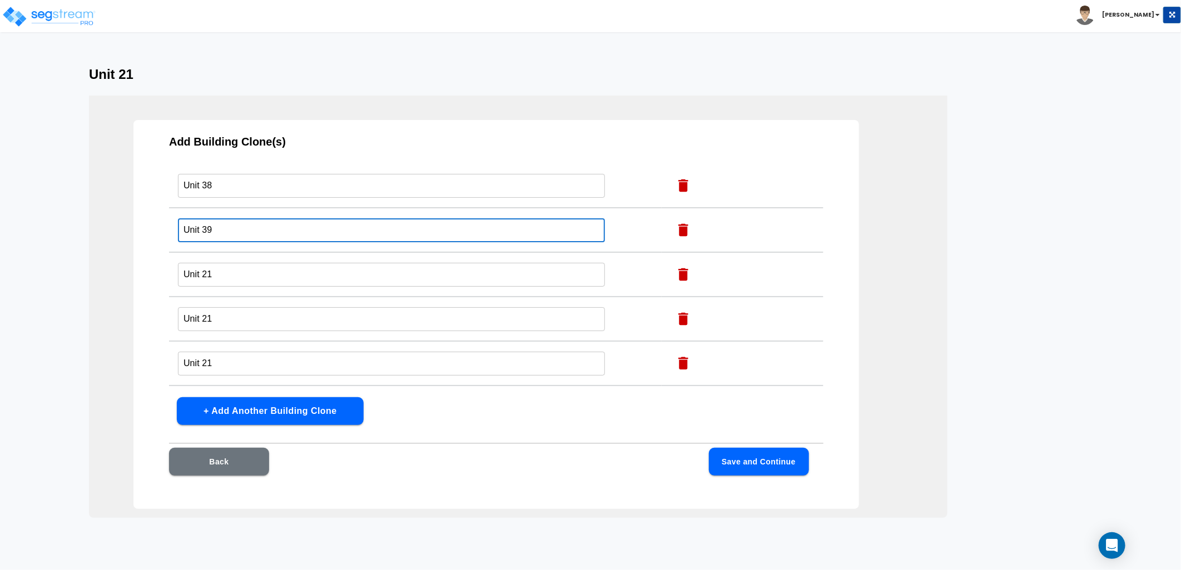
type input "Unit 39"
click at [213, 266] on input "Unit 21" at bounding box center [391, 275] width 427 height 24
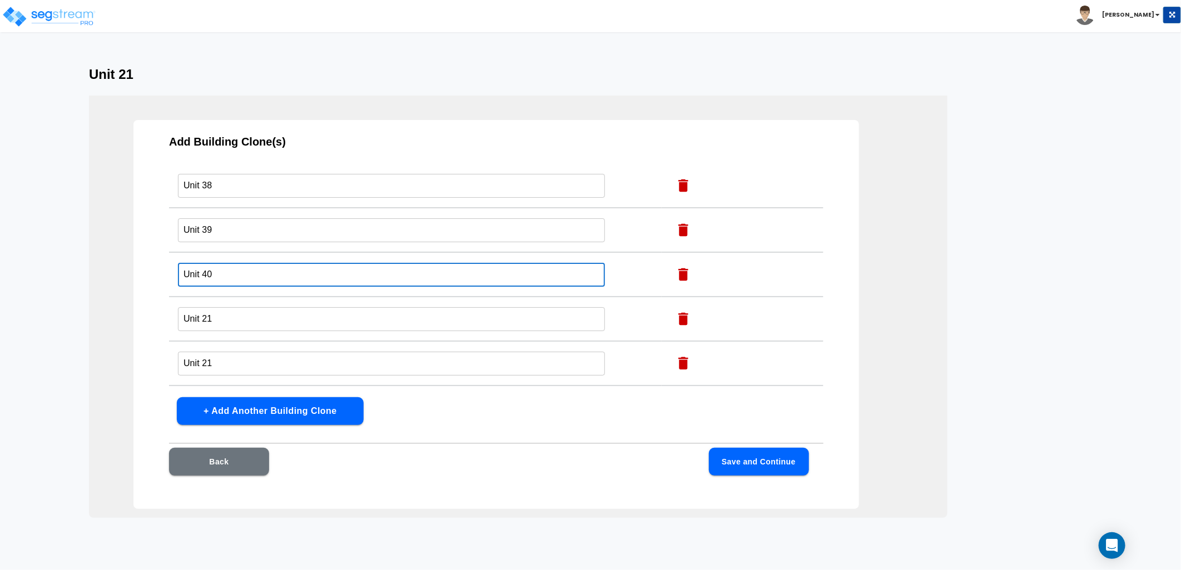
type input "Unit 40"
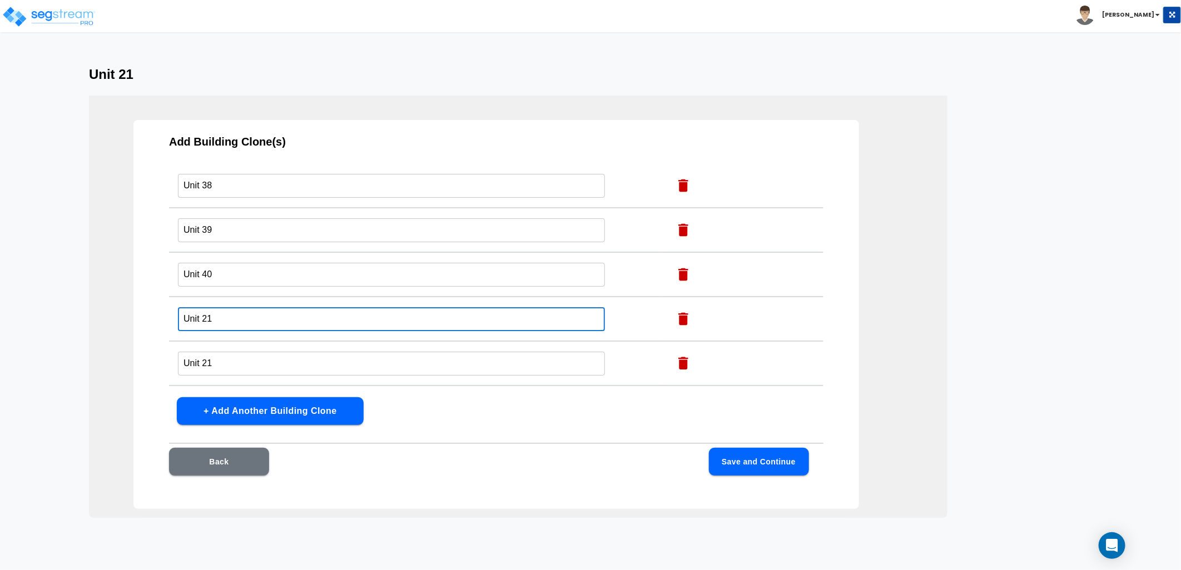
click at [218, 309] on input "Unit 21" at bounding box center [391, 319] width 427 height 24
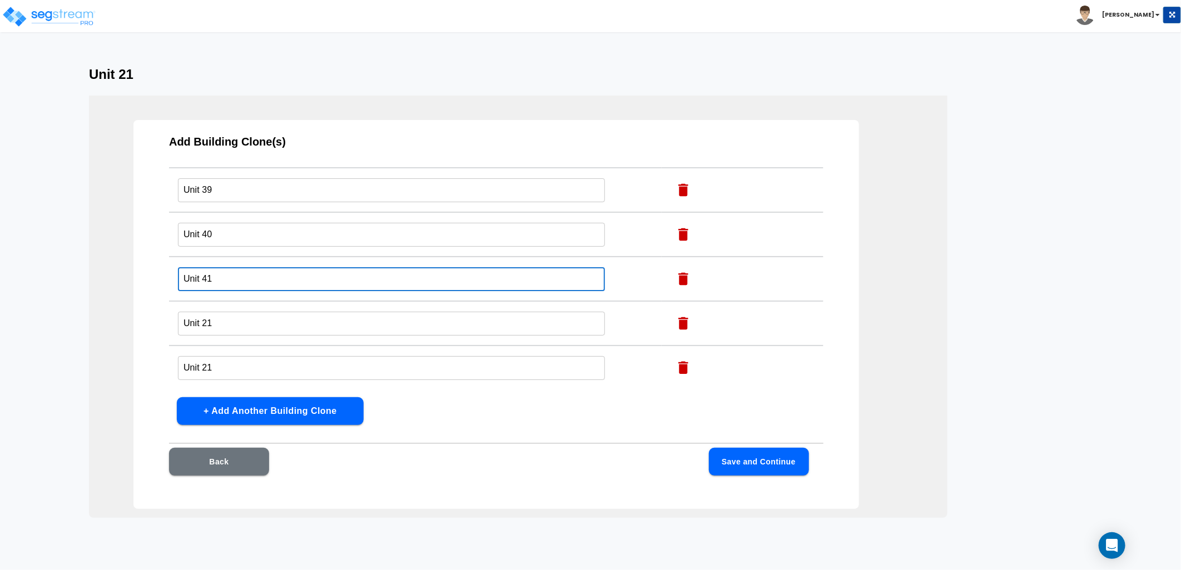
scroll to position [803, 0]
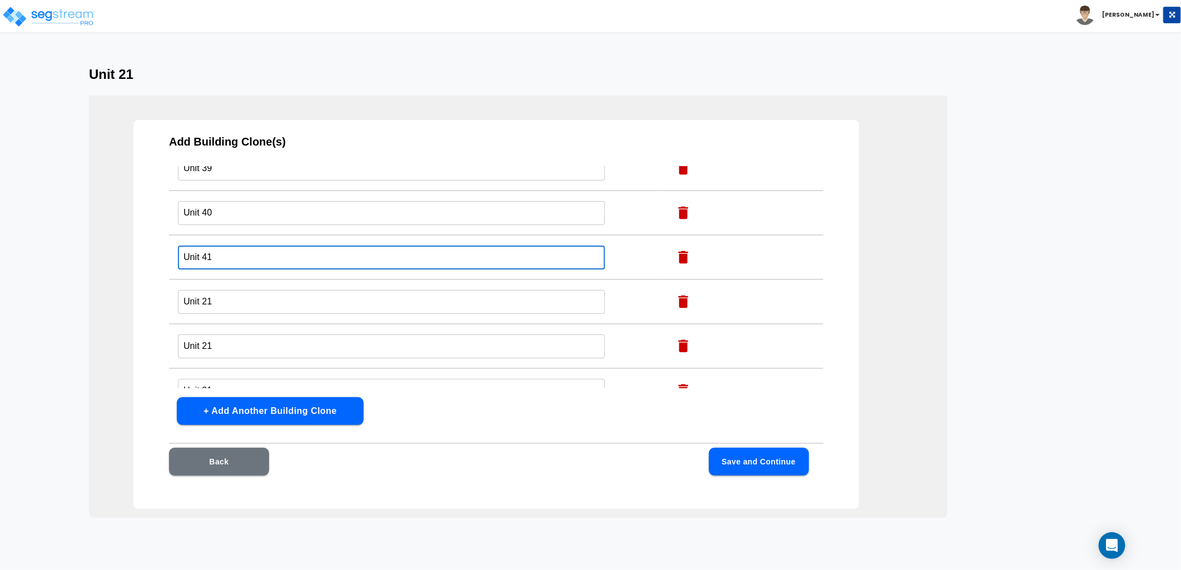
type input "Unit 41"
click at [234, 291] on input "Unit 21" at bounding box center [391, 302] width 427 height 24
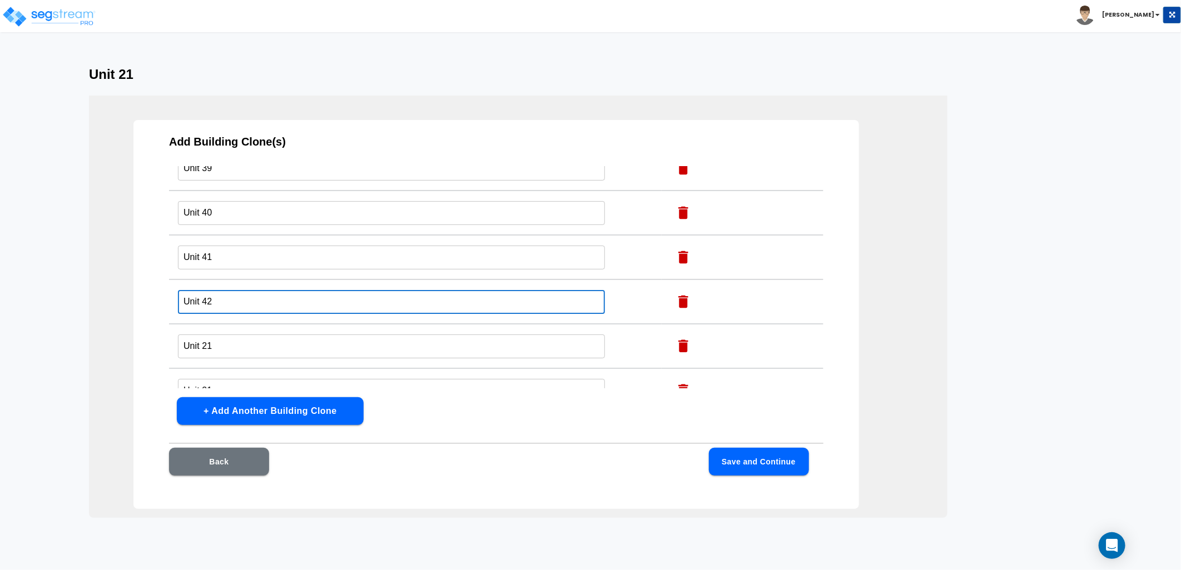
type input "Unit 42"
click at [242, 335] on input "Unit 21" at bounding box center [391, 347] width 427 height 24
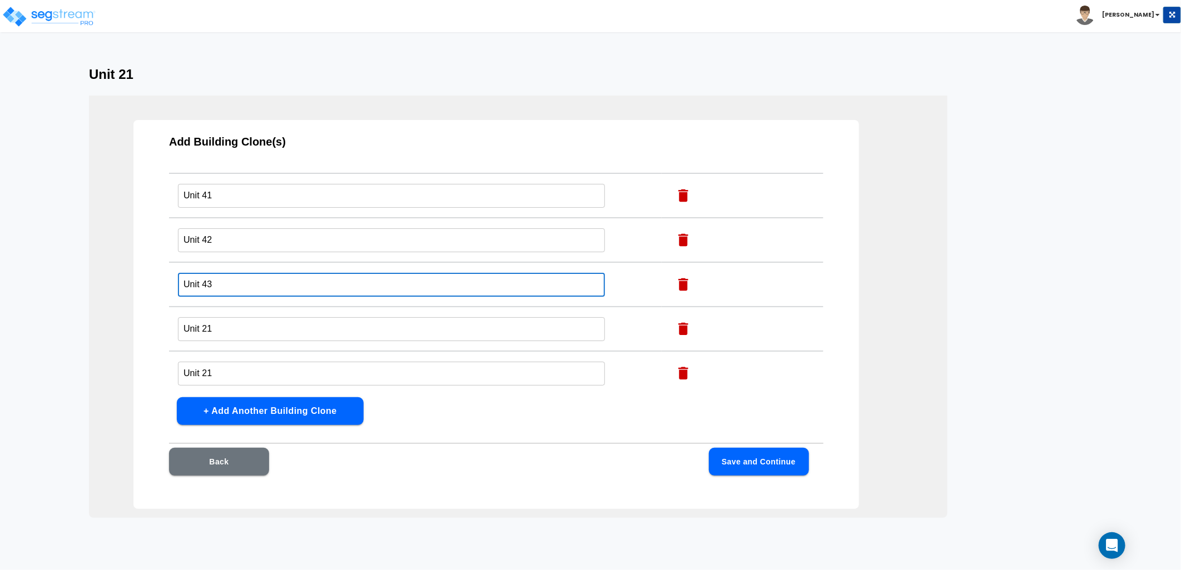
type input "Unit 43"
click at [232, 317] on input "Unit 21" at bounding box center [391, 329] width 427 height 24
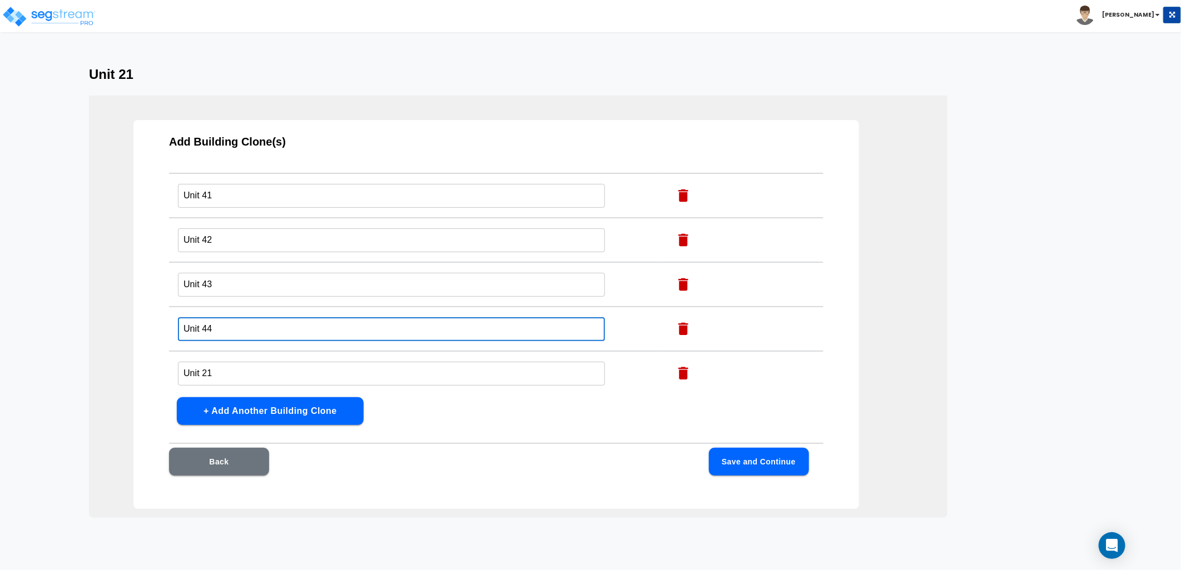
scroll to position [926, 0]
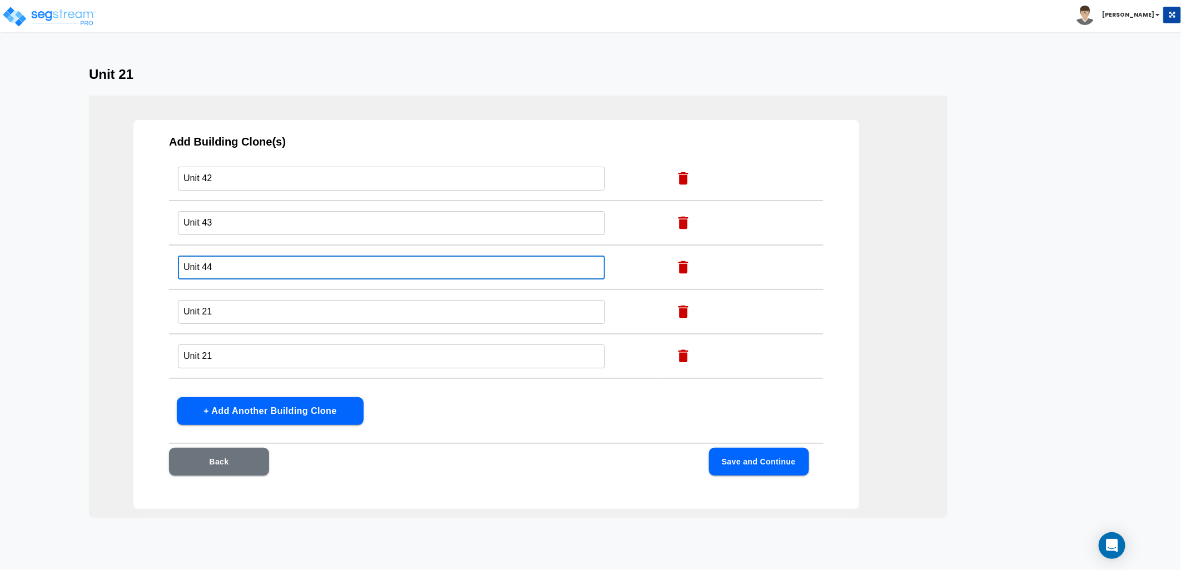
type input "Unit 44"
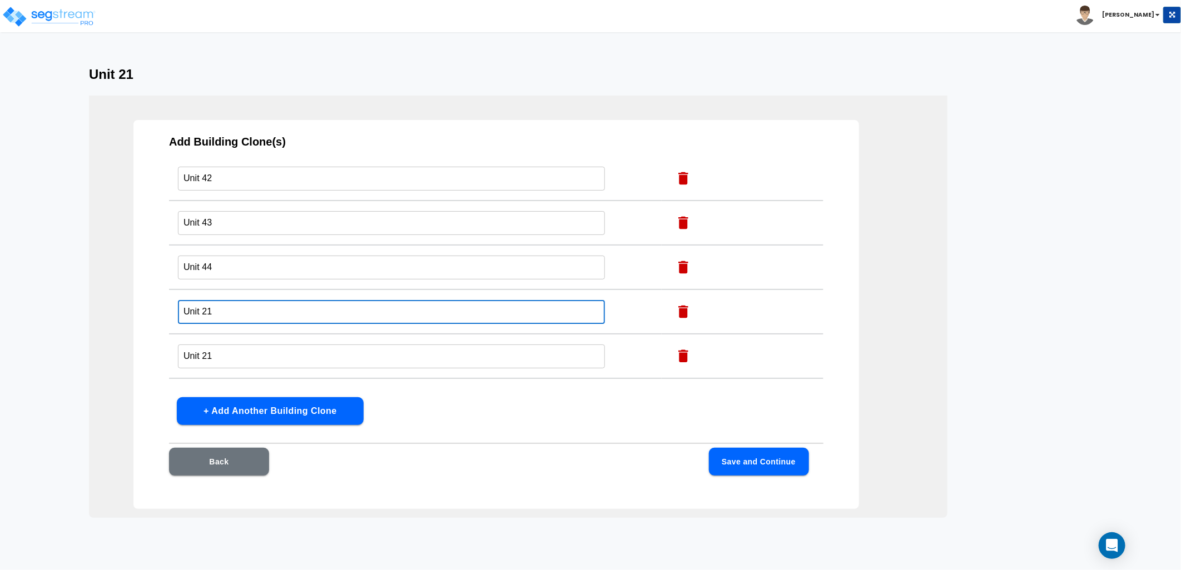
click at [255, 300] on input "Unit 21" at bounding box center [391, 312] width 427 height 24
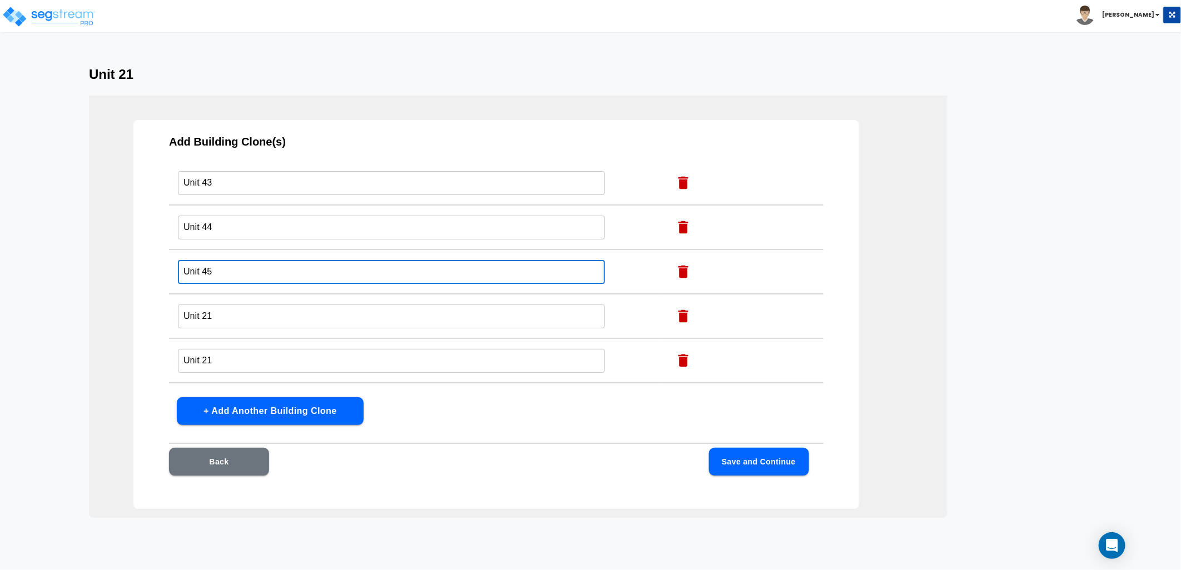
scroll to position [988, 0]
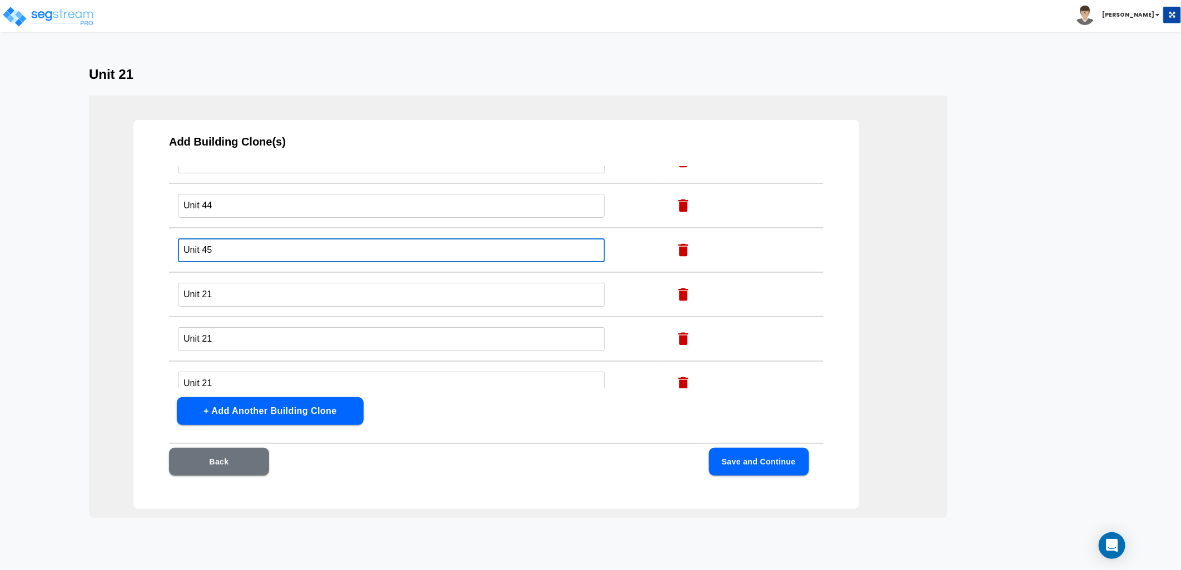
type input "Unit 45"
click at [248, 283] on input "Unit 21" at bounding box center [391, 295] width 427 height 24
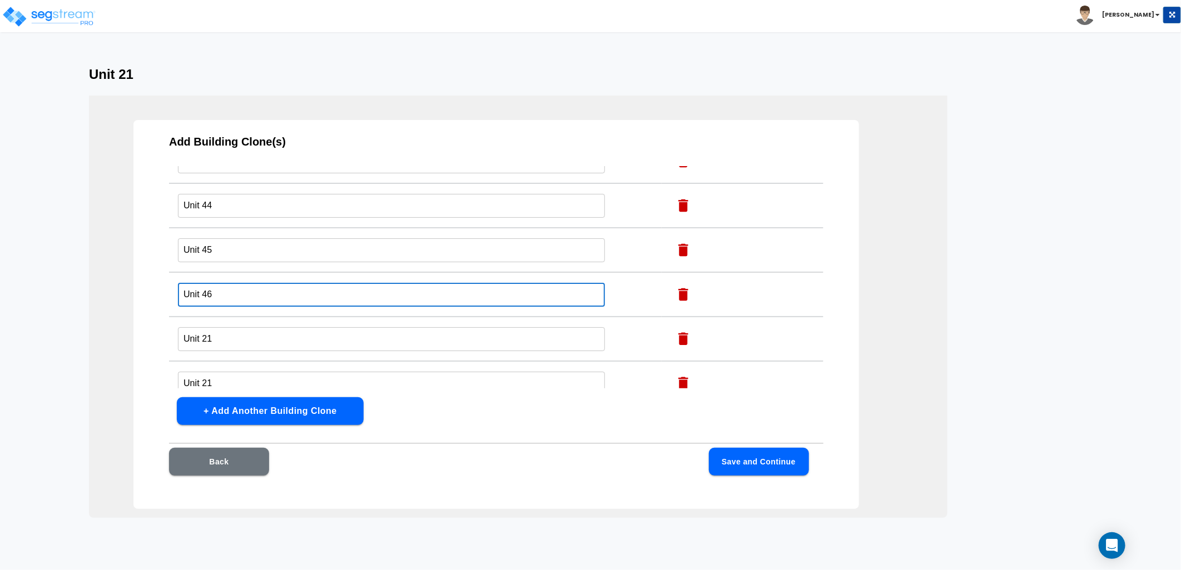
type input "Unit 46"
click at [228, 331] on input "Unit 21" at bounding box center [391, 339] width 427 height 24
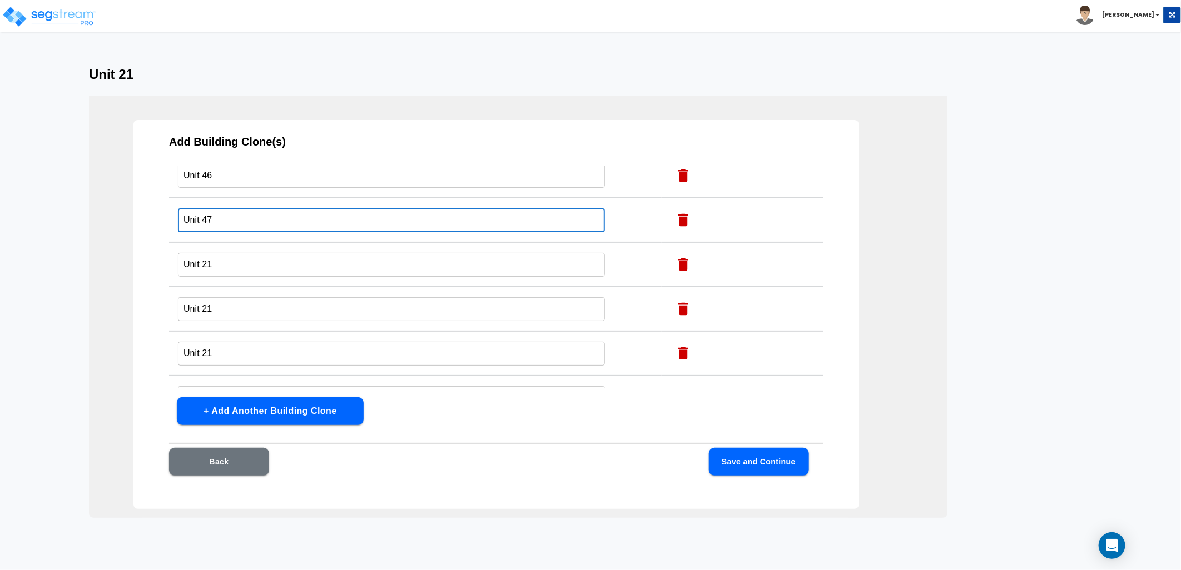
scroll to position [1112, 0]
type input "Unit 47"
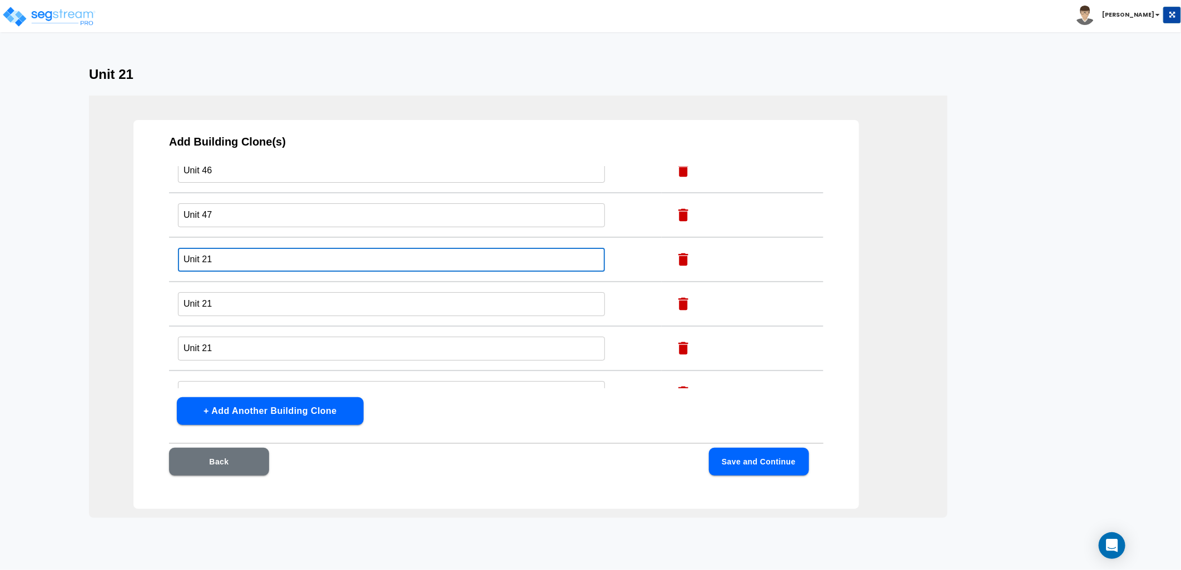
click at [220, 248] on input "Unit 21" at bounding box center [391, 260] width 427 height 24
type input "Unit 4"
click at [219, 292] on input "Unit 21" at bounding box center [391, 304] width 427 height 24
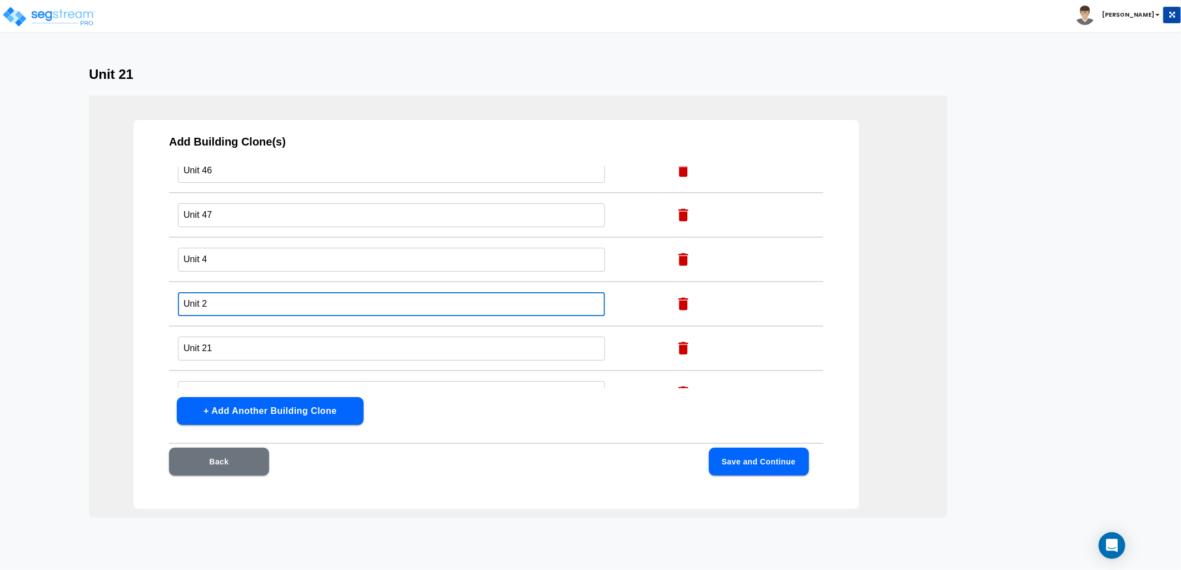
type input "Unit 2"
click at [240, 251] on input "Unit 4" at bounding box center [391, 260] width 427 height 24
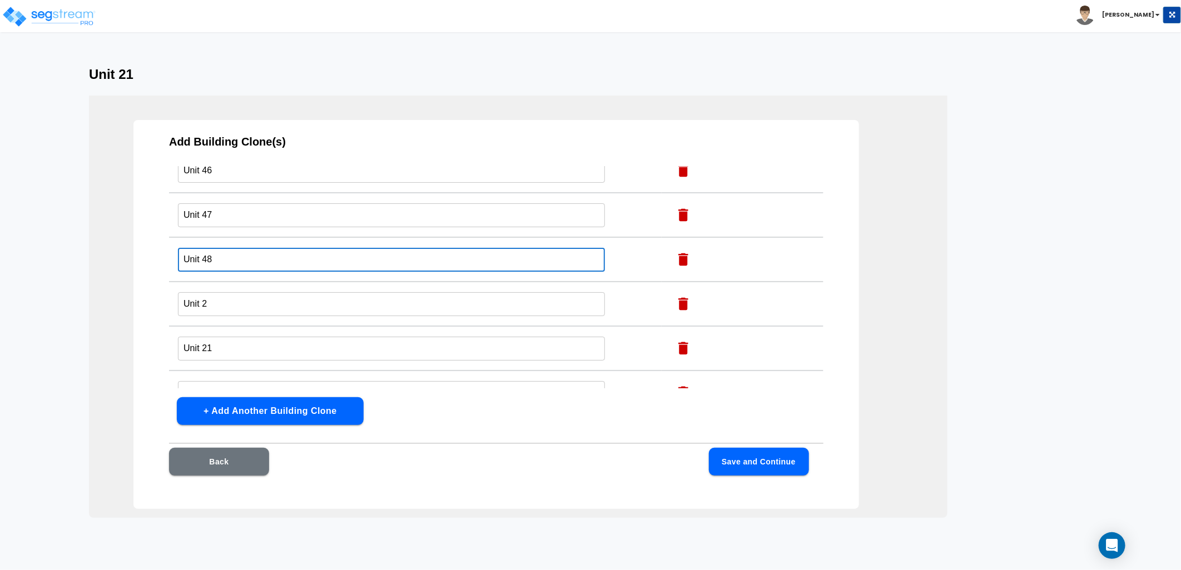
type input "Unit 48"
click at [234, 292] on input "Unit 2" at bounding box center [391, 304] width 427 height 24
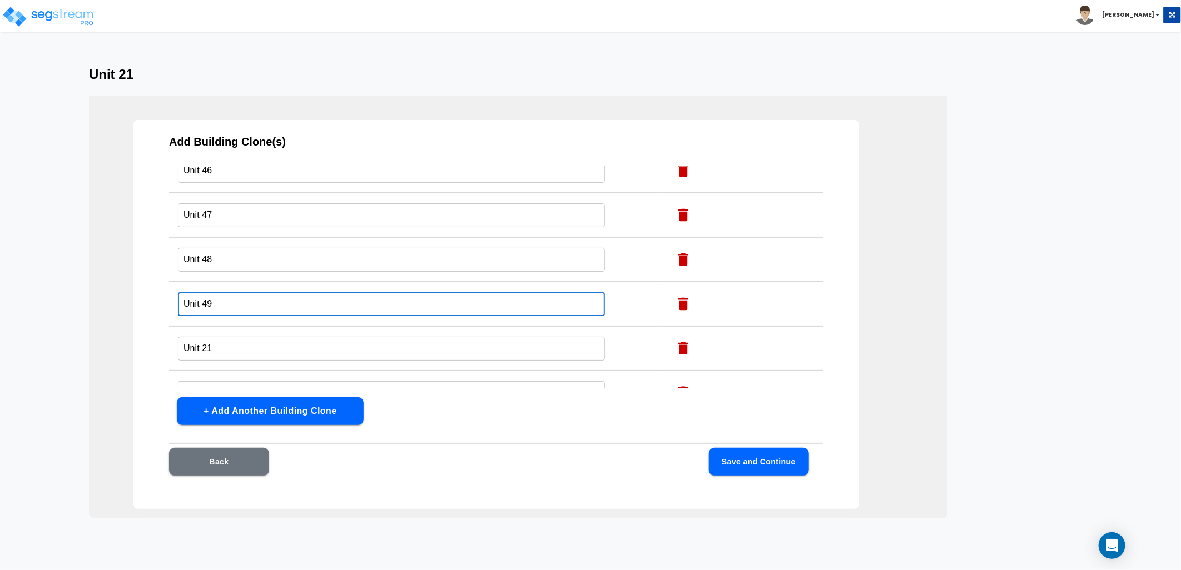
type input "Unit 49"
click at [236, 337] on input "Unit 21" at bounding box center [391, 349] width 427 height 24
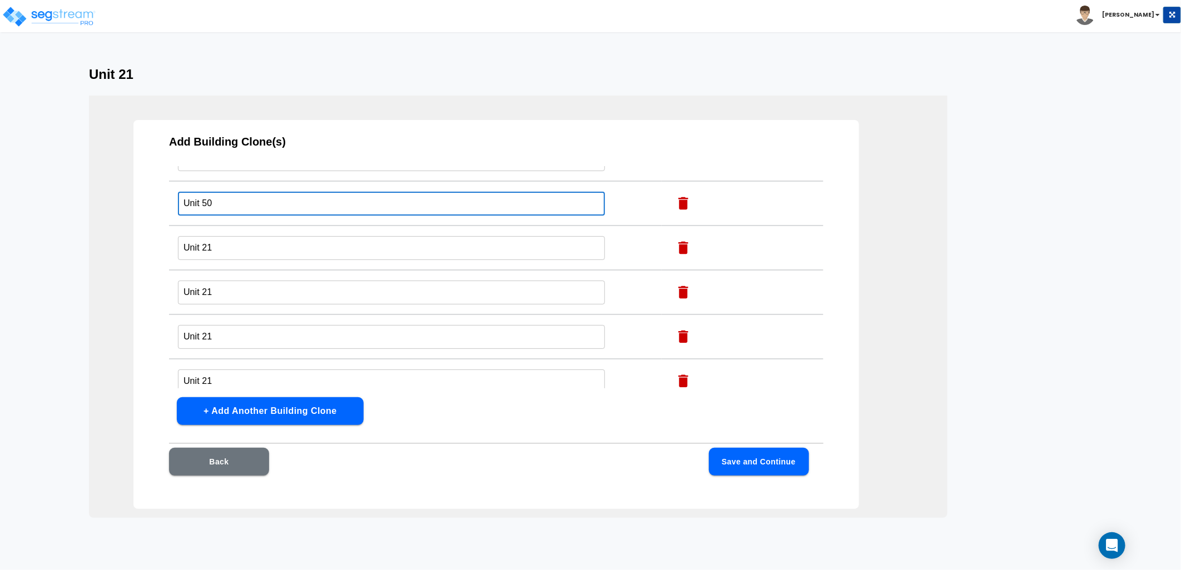
scroll to position [1235, 0]
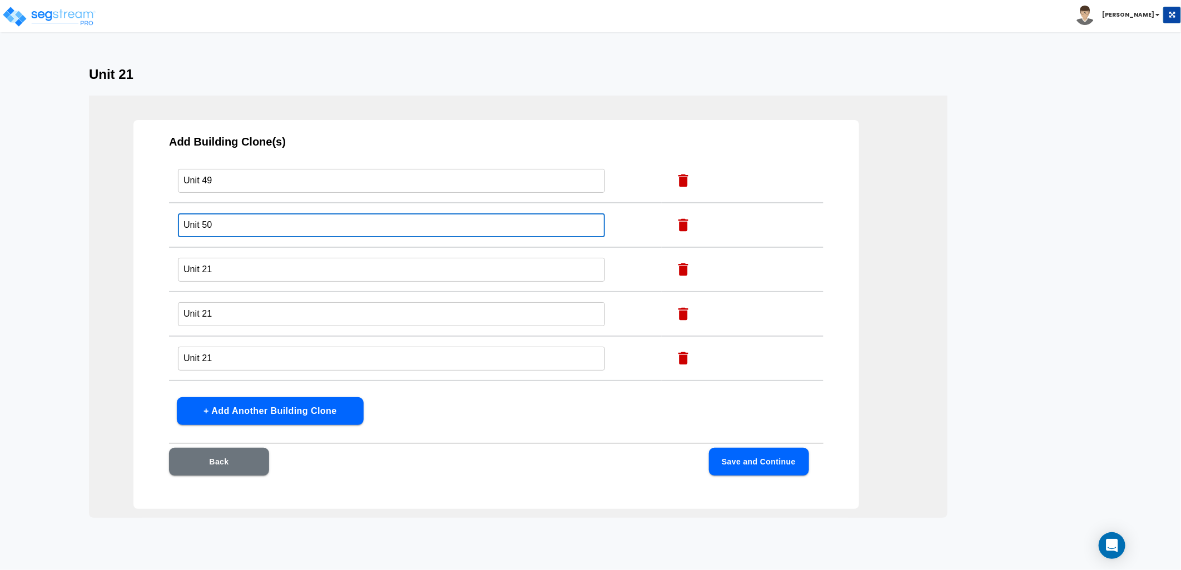
type input "Unit 50"
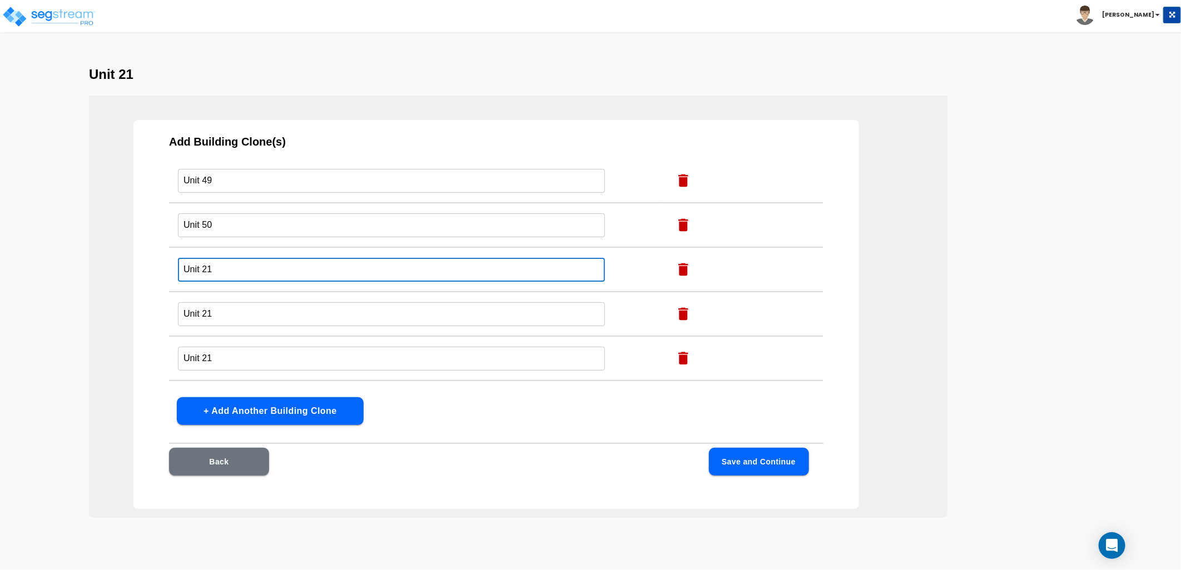
click at [235, 258] on input "Unit 21" at bounding box center [391, 270] width 427 height 24
type input "Unit 51"
click at [221, 302] on input "Unit 21" at bounding box center [391, 314] width 427 height 24
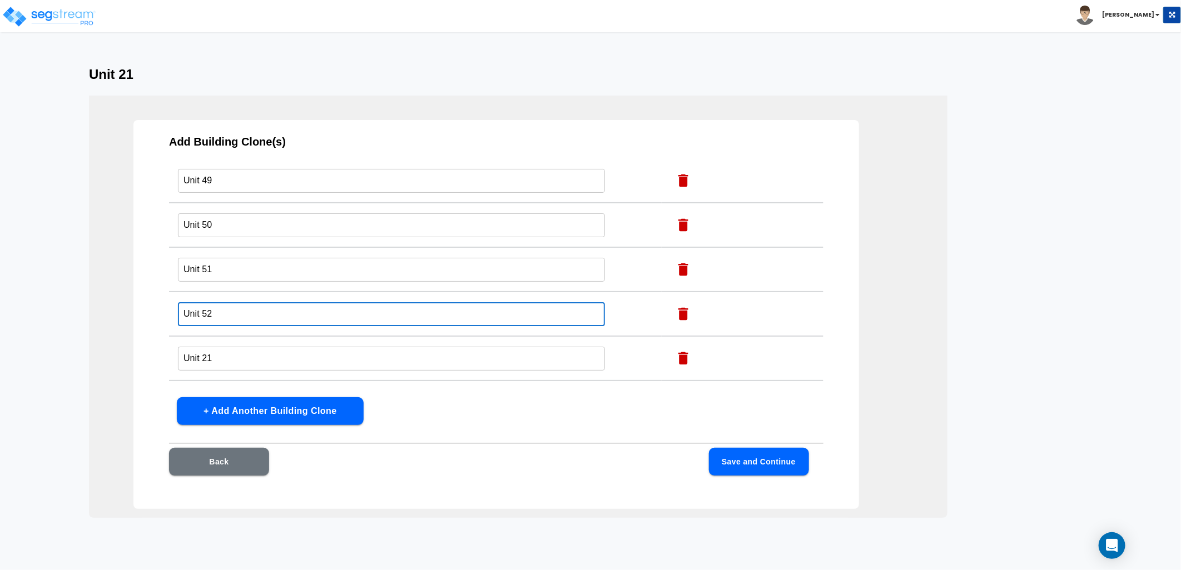
type input "Unit 52"
click at [226, 348] on input "Unit 21" at bounding box center [391, 359] width 427 height 24
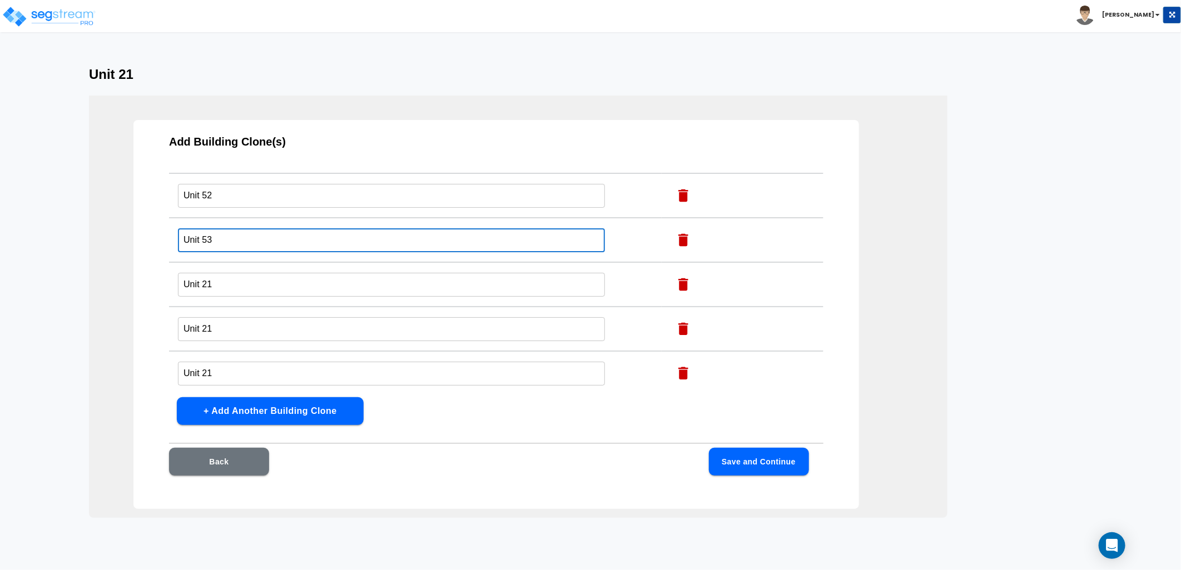
scroll to position [1359, 0]
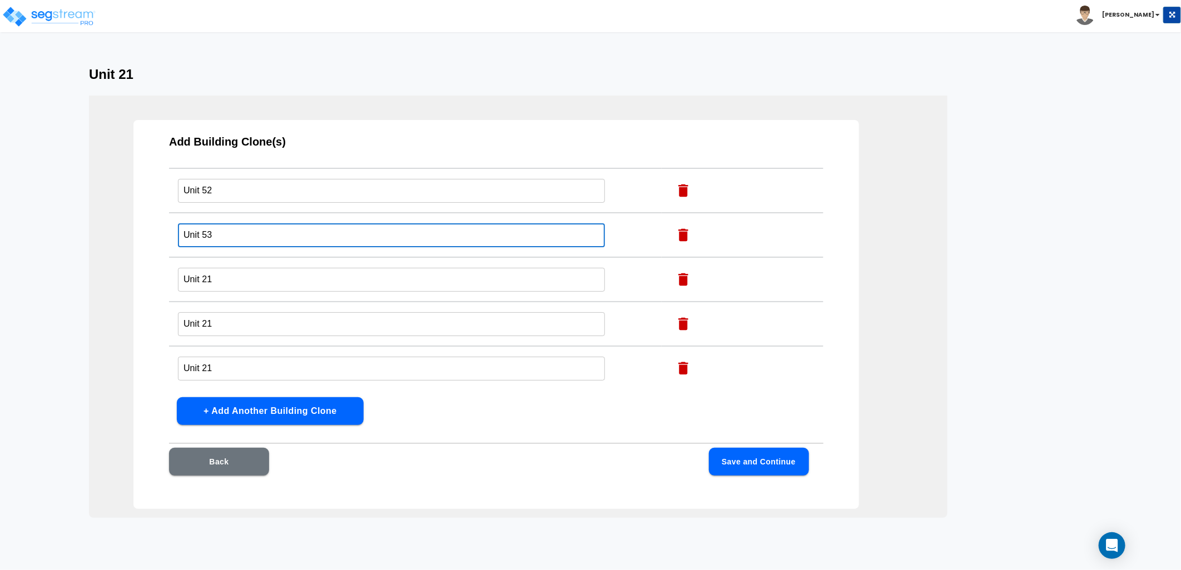
type input "Unit 53"
click at [225, 268] on input "Unit 21" at bounding box center [391, 280] width 427 height 24
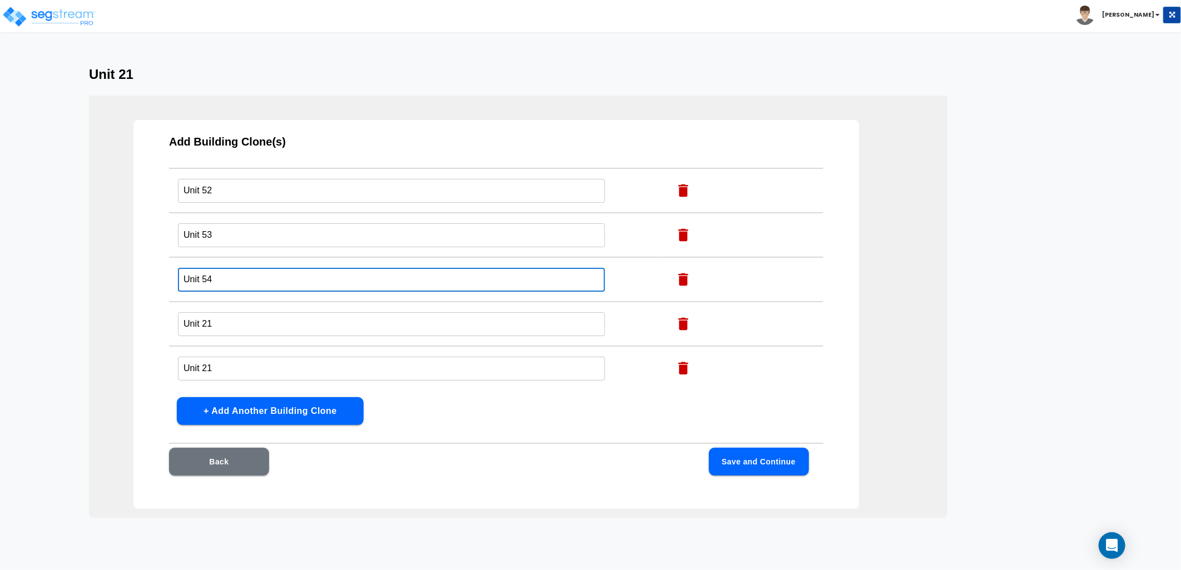
type input "Unit 54"
click at [247, 312] on input "Unit 21" at bounding box center [391, 324] width 427 height 24
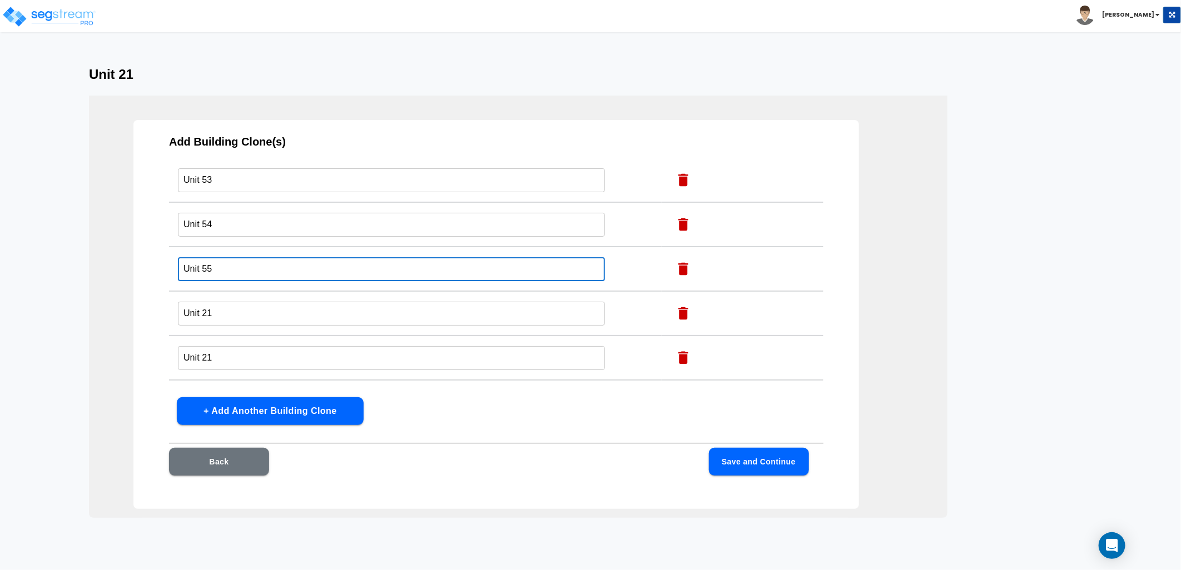
scroll to position [1482, 0]
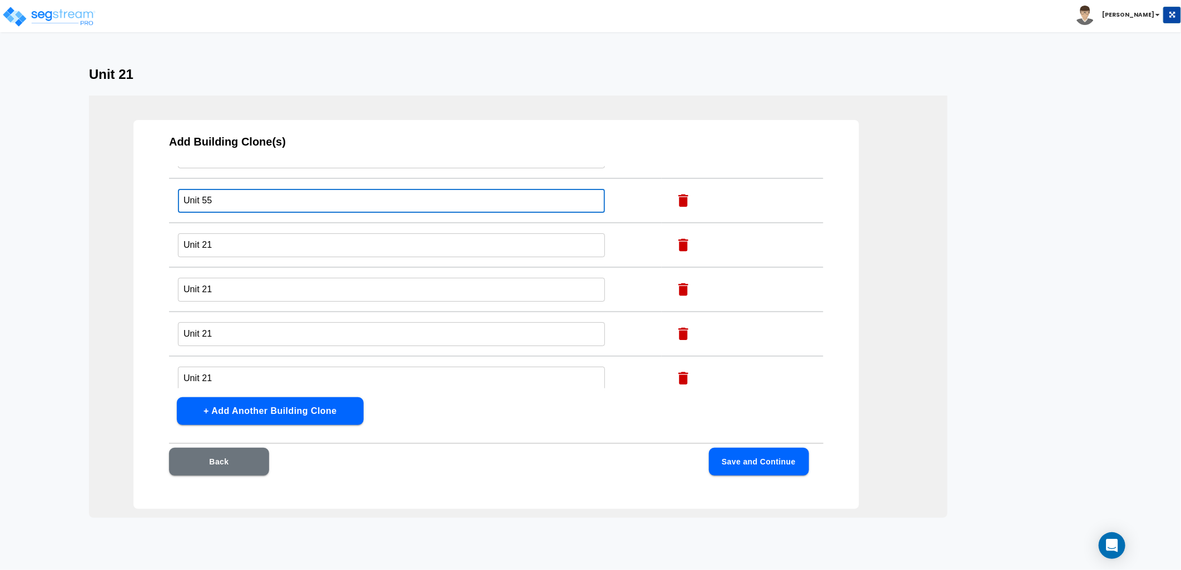
type input "Unit 55"
click at [226, 233] on input "Unit 21" at bounding box center [391, 245] width 427 height 24
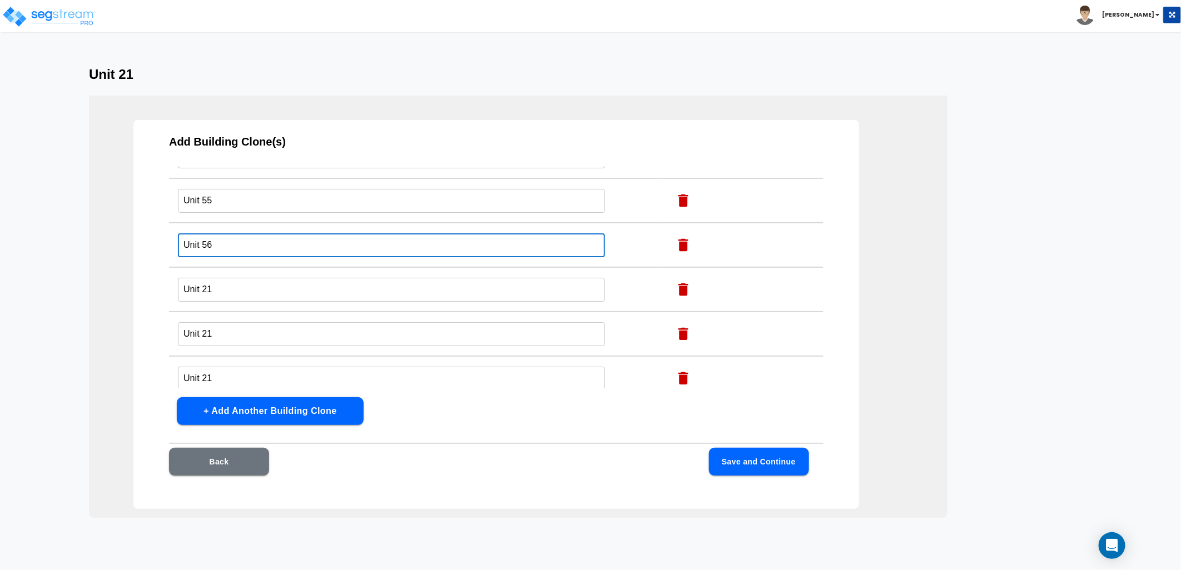
type input "Unit 56"
click at [237, 278] on input "Unit 21" at bounding box center [391, 290] width 427 height 24
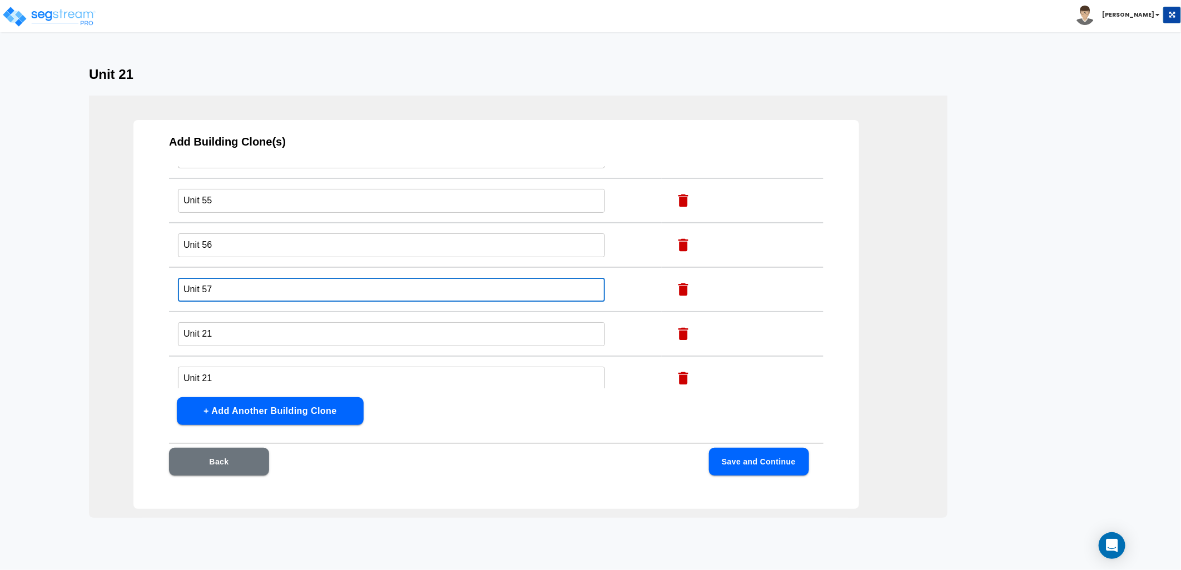
type input "Unit 57"
click at [241, 322] on input "Unit 21" at bounding box center [391, 334] width 427 height 24
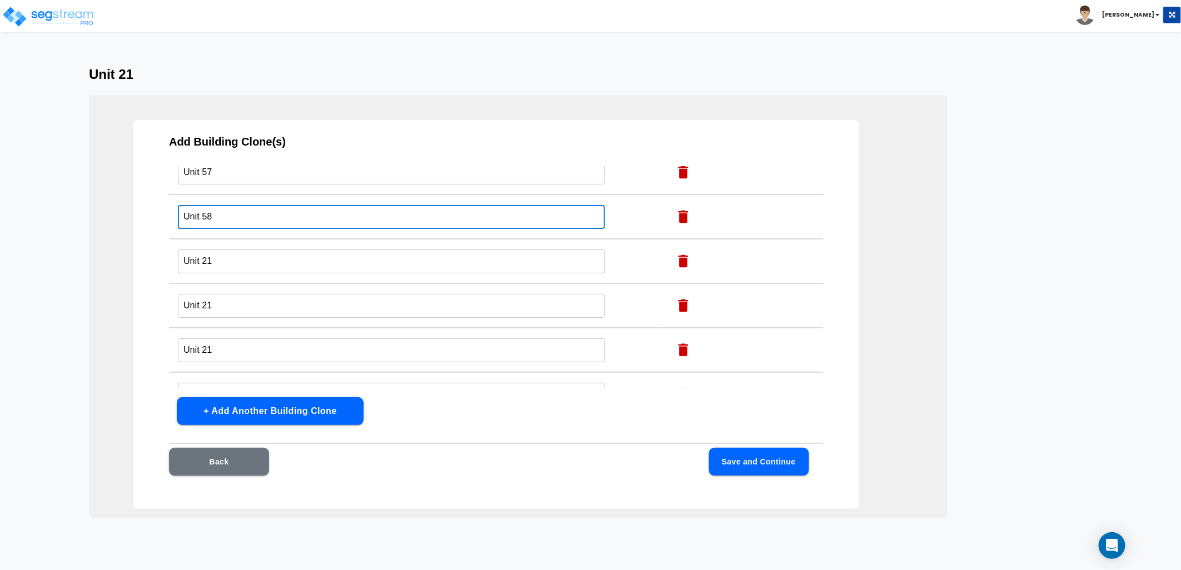
scroll to position [1606, 0]
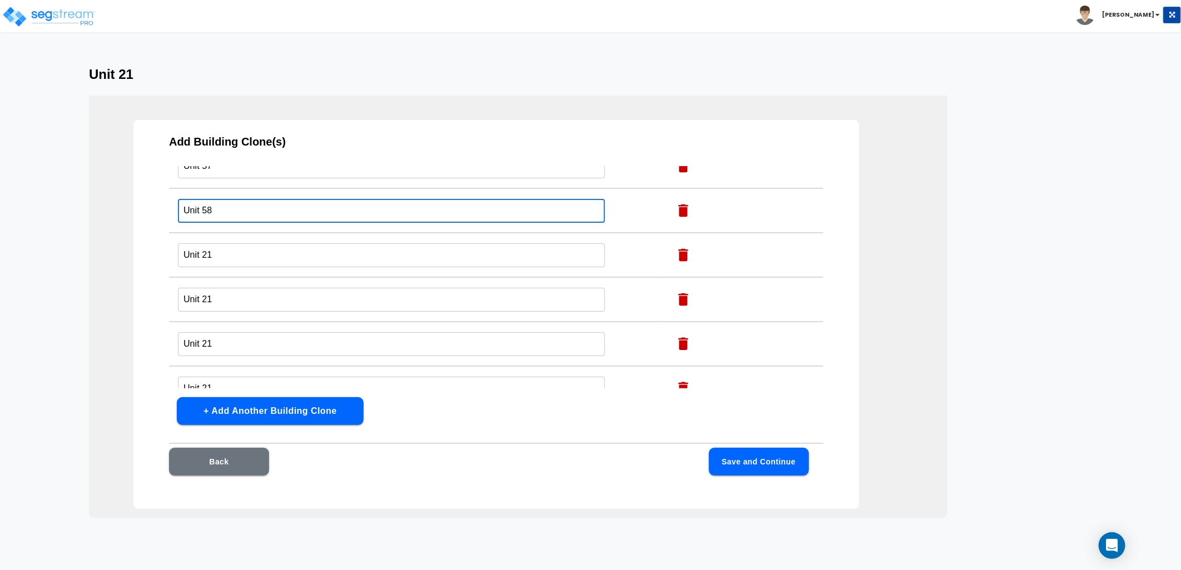
type input "Unit 58"
click at [234, 245] on input "Unit 21" at bounding box center [391, 256] width 427 height 24
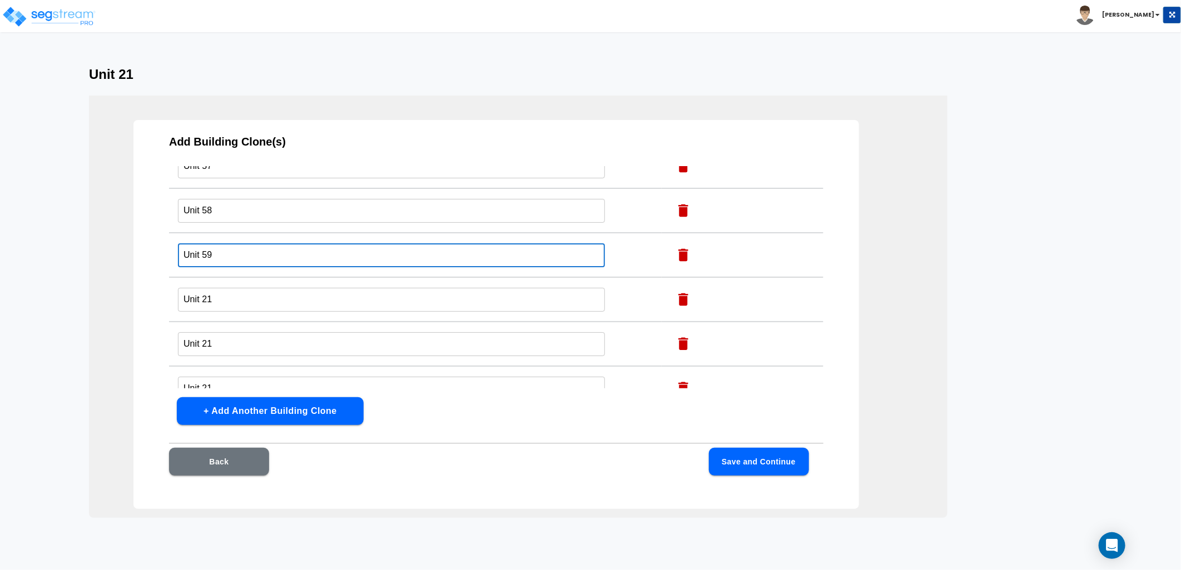
type input "Unit 59"
click at [232, 288] on input "Unit 21" at bounding box center [391, 300] width 427 height 24
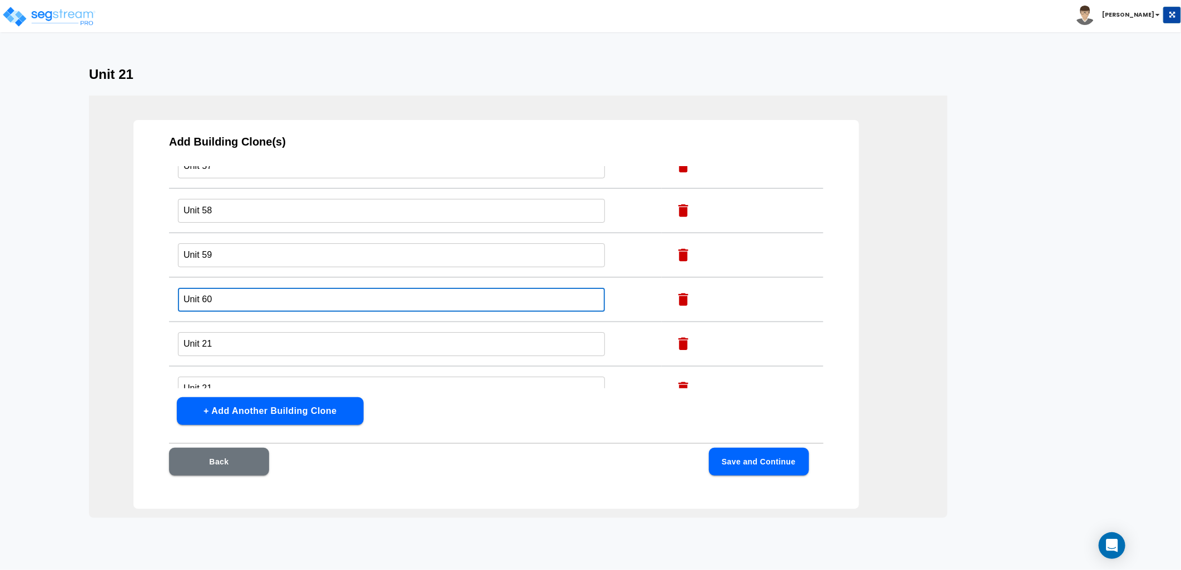
type input "Unit 60"
click at [217, 332] on input "Unit 21" at bounding box center [391, 344] width 427 height 24
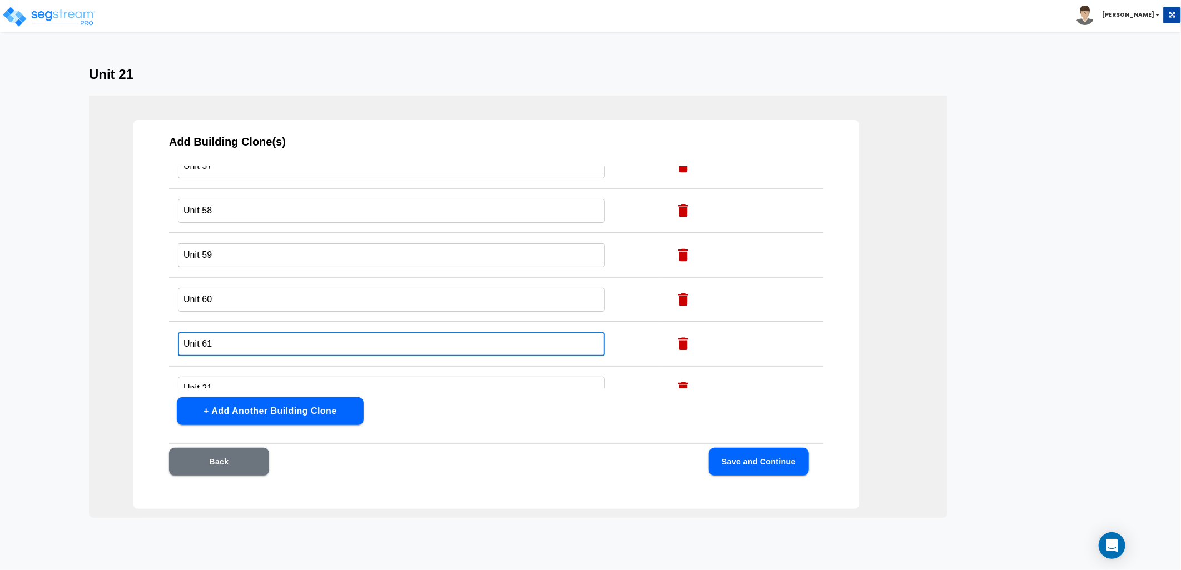
scroll to position [1668, 0]
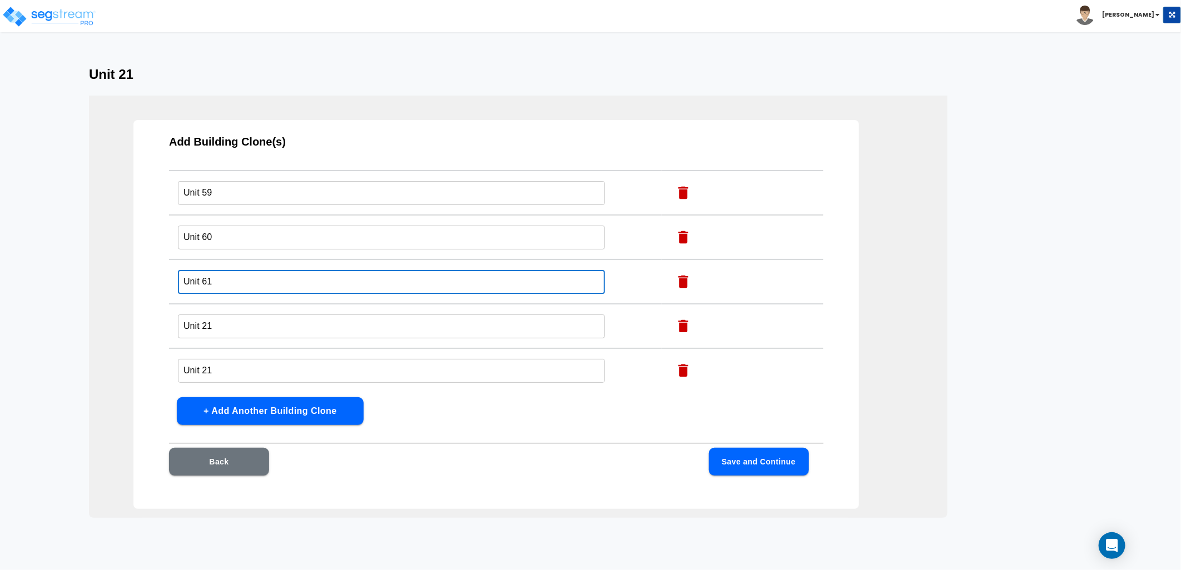
type input "Unit 61"
click at [229, 315] on input "Unit 21" at bounding box center [391, 327] width 427 height 24
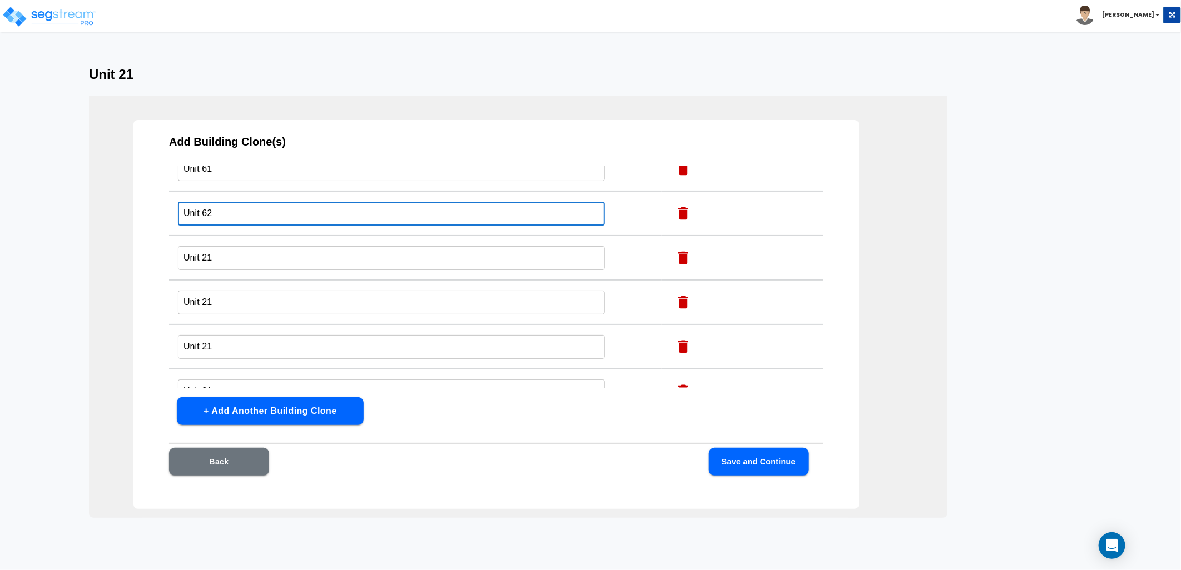
scroll to position [1791, 0]
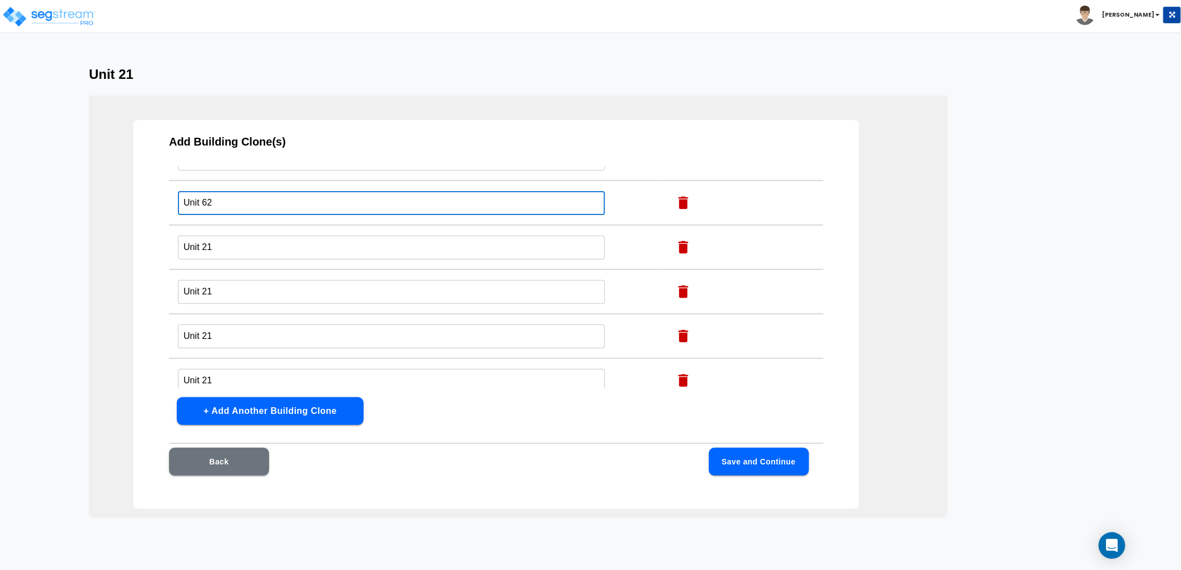
type input "Unit 62"
click at [224, 236] on input "Unit 21" at bounding box center [391, 248] width 427 height 24
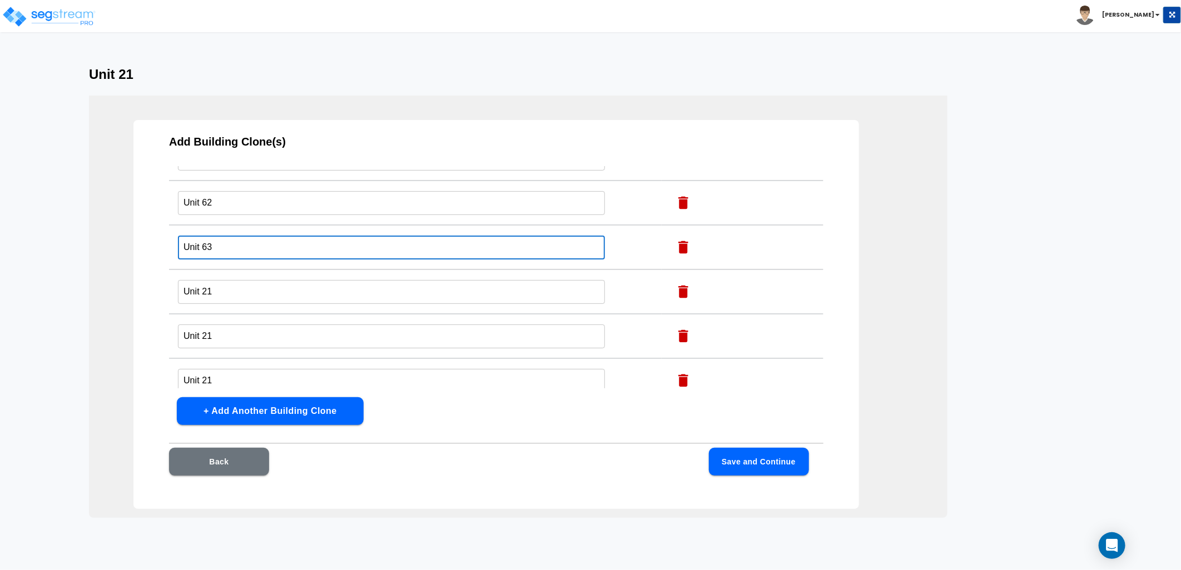
type input "Unit 63"
click at [216, 280] on input "Unit 21" at bounding box center [391, 292] width 427 height 24
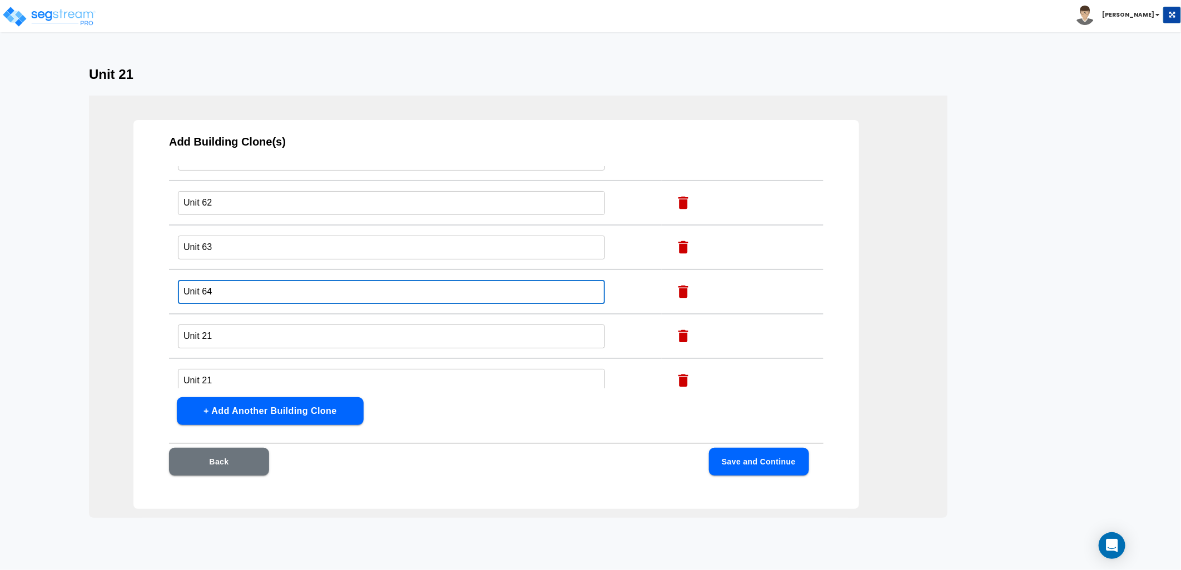
type input "Unit 64"
click at [229, 325] on input "Unit 21" at bounding box center [391, 337] width 427 height 24
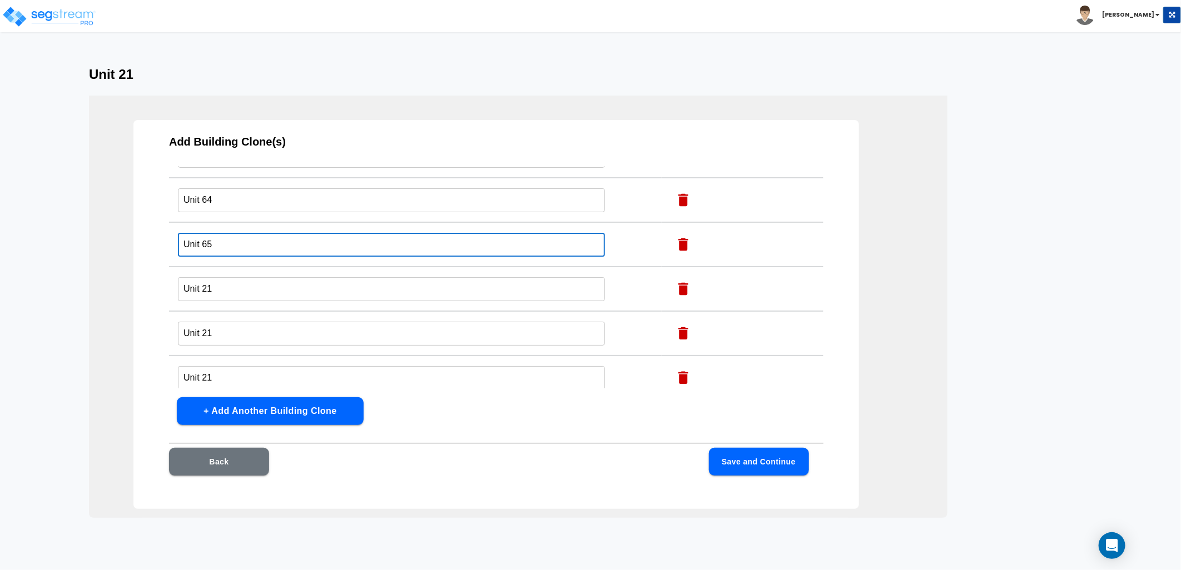
scroll to position [1915, 0]
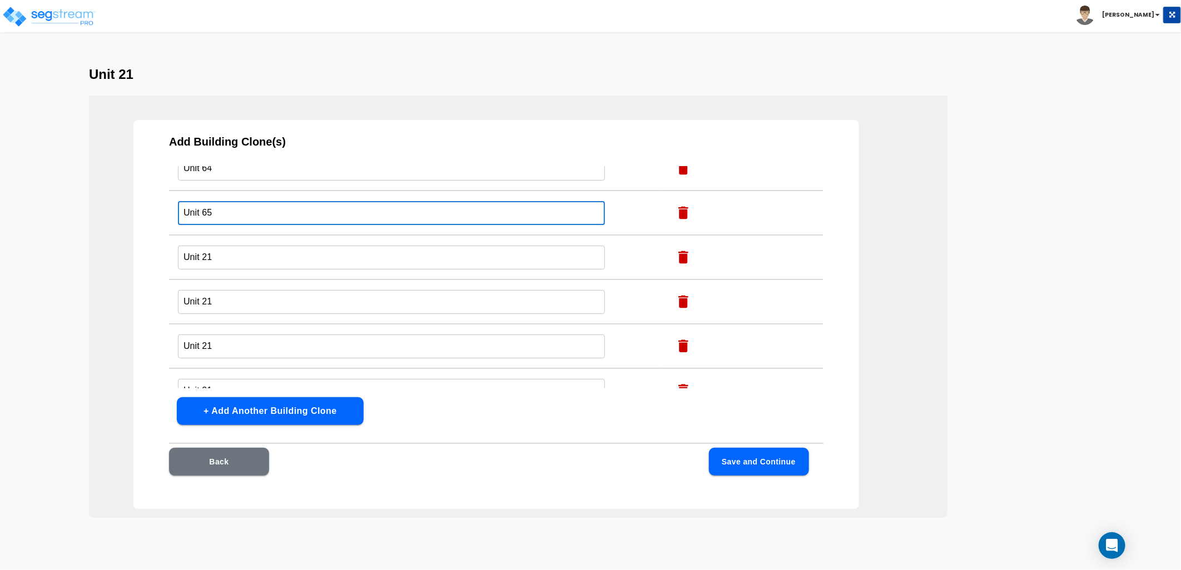
type input "Unit 65"
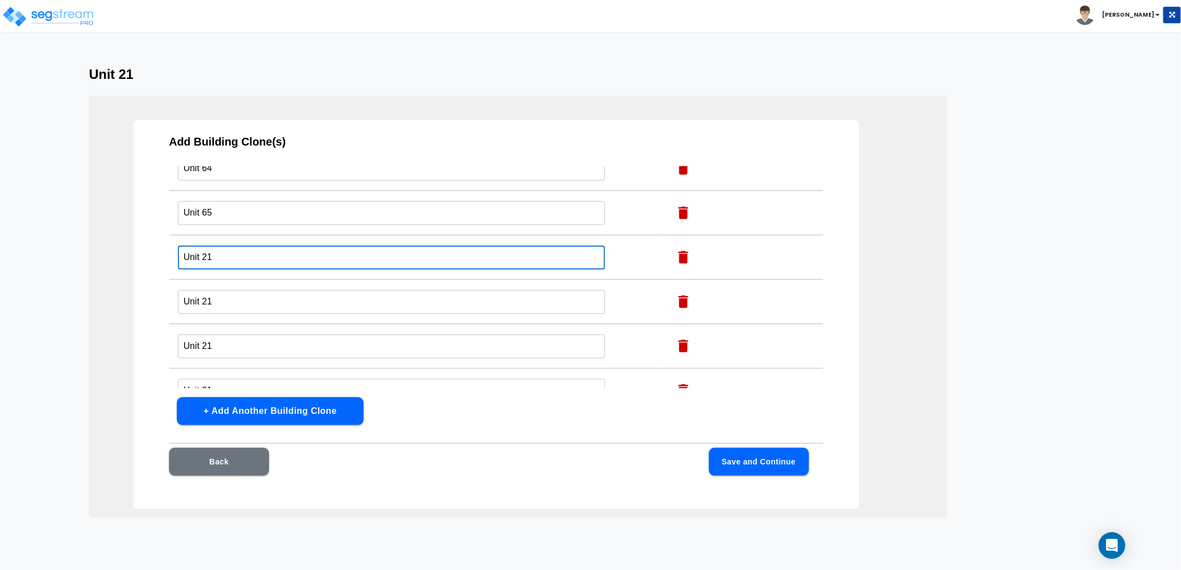
click at [220, 246] on input "Unit 21" at bounding box center [391, 258] width 427 height 24
type input "Unit 66"
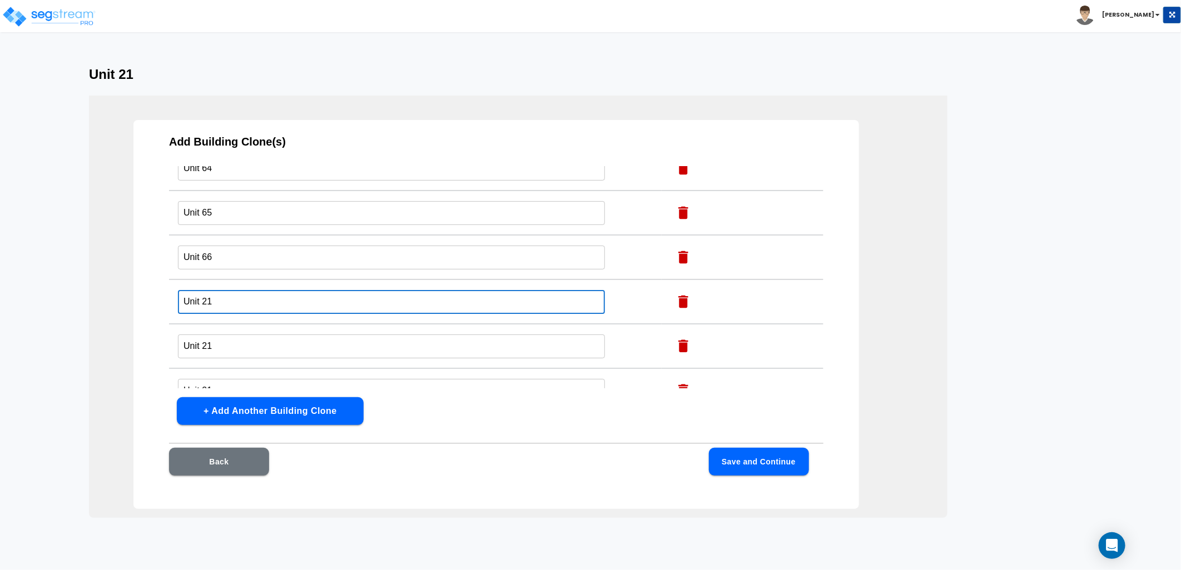
click at [221, 290] on input "Unit 21" at bounding box center [391, 302] width 427 height 24
type input "Unit 67"
click at [240, 335] on input "Unit 21" at bounding box center [391, 347] width 427 height 24
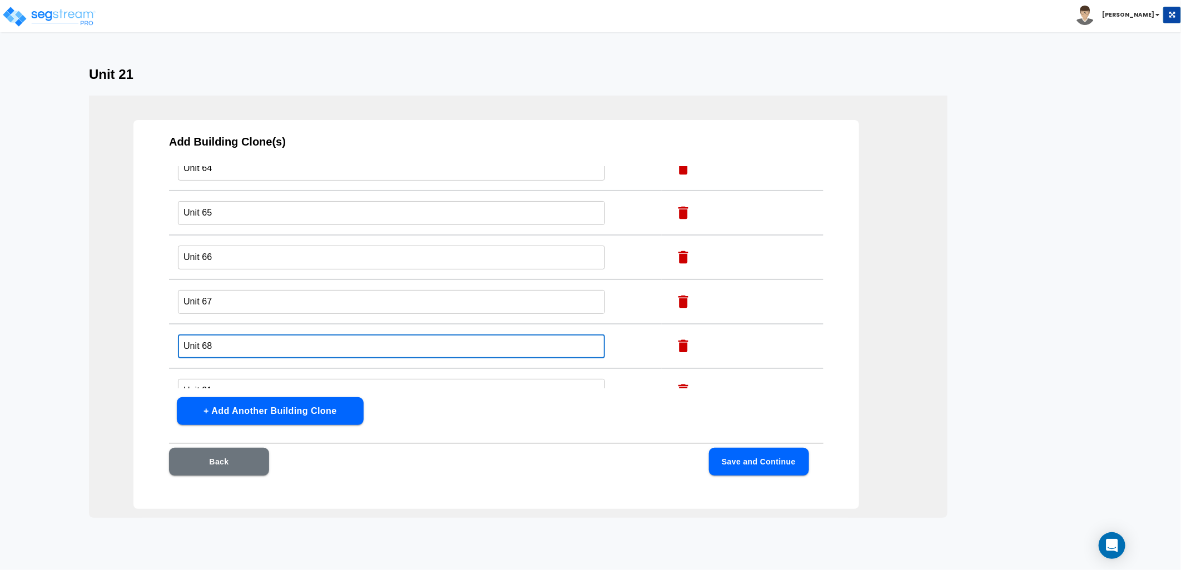
type input "Unit 68"
click at [248, 369] on td "Unit 21 ​" at bounding box center [415, 391] width 493 height 44
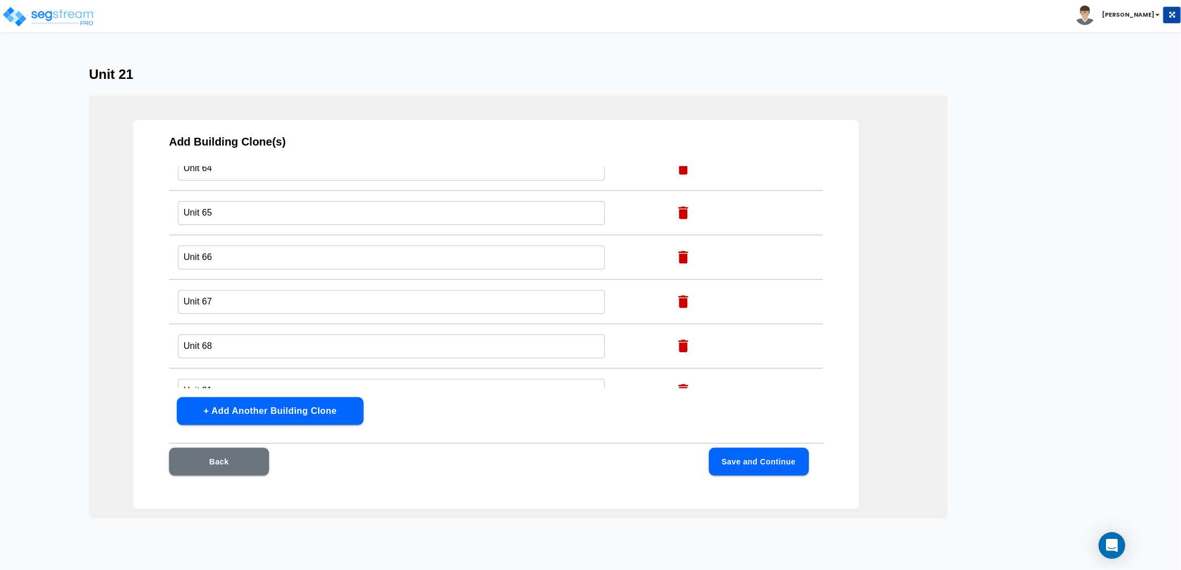
click at [245, 379] on input "Unit 21" at bounding box center [391, 391] width 427 height 24
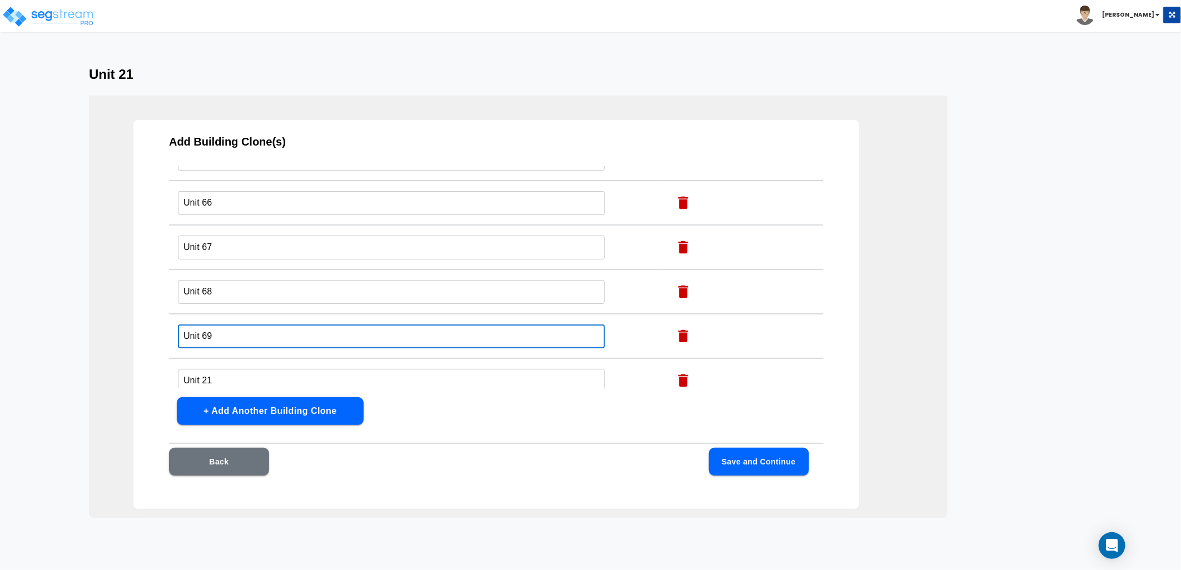
scroll to position [2100, 0]
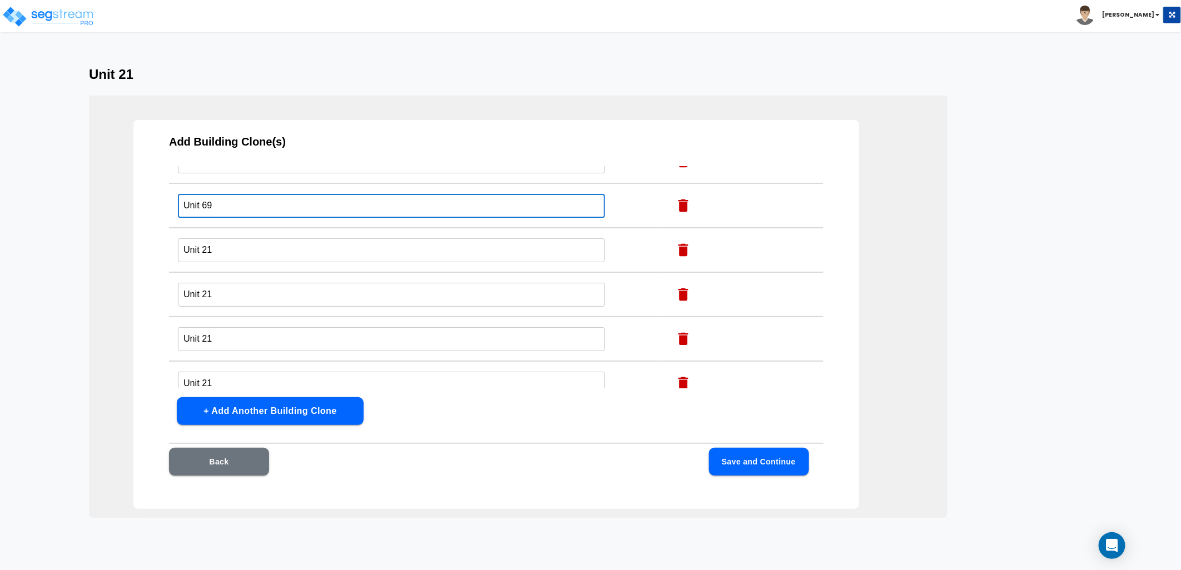
type input "Unit 69"
click at [225, 238] on input "Unit 21" at bounding box center [391, 250] width 427 height 24
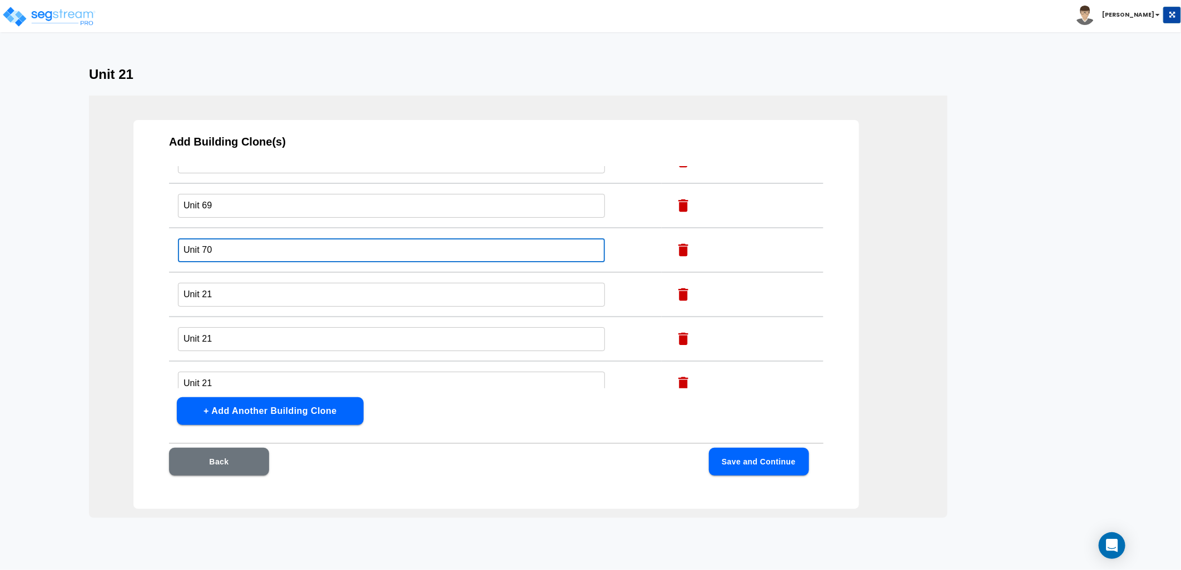
type input "Unit 70"
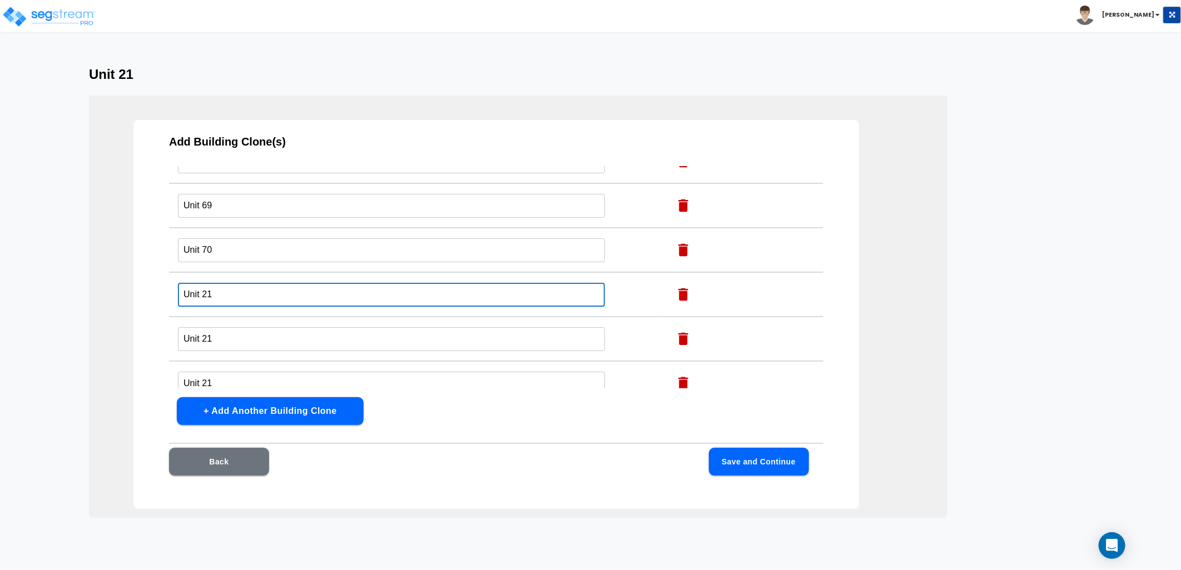
click at [221, 283] on input "Unit 21" at bounding box center [391, 295] width 427 height 24
type input "Unit 71"
click at [236, 327] on input "Unit 21" at bounding box center [391, 339] width 427 height 24
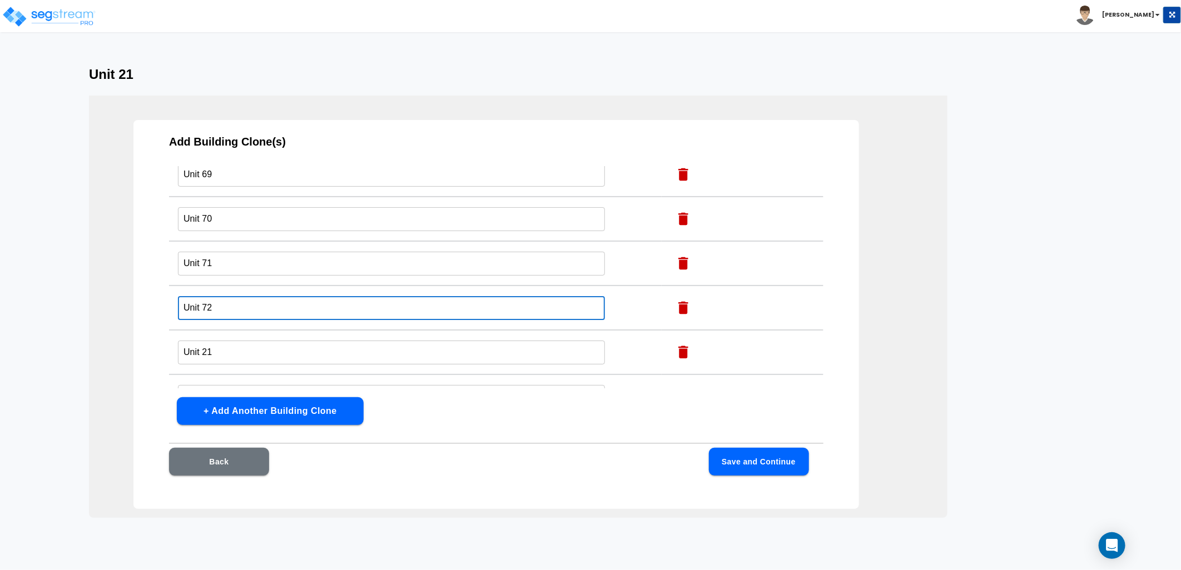
scroll to position [2162, 0]
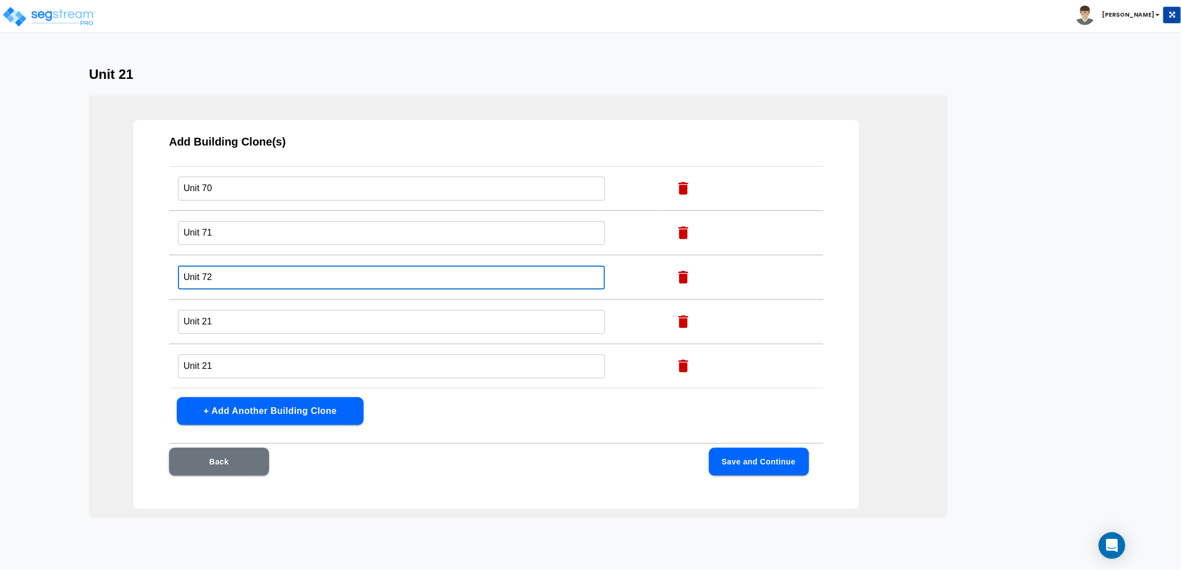
type input "Unit 72"
click at [234, 310] on input "Unit 21" at bounding box center [391, 322] width 427 height 24
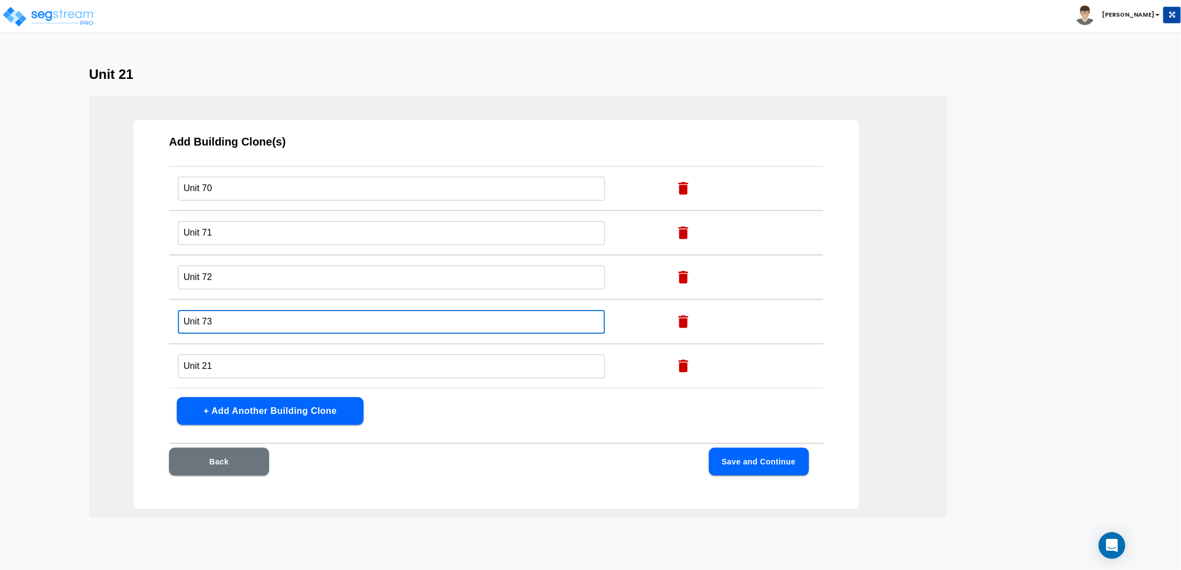
type input "Unit 73"
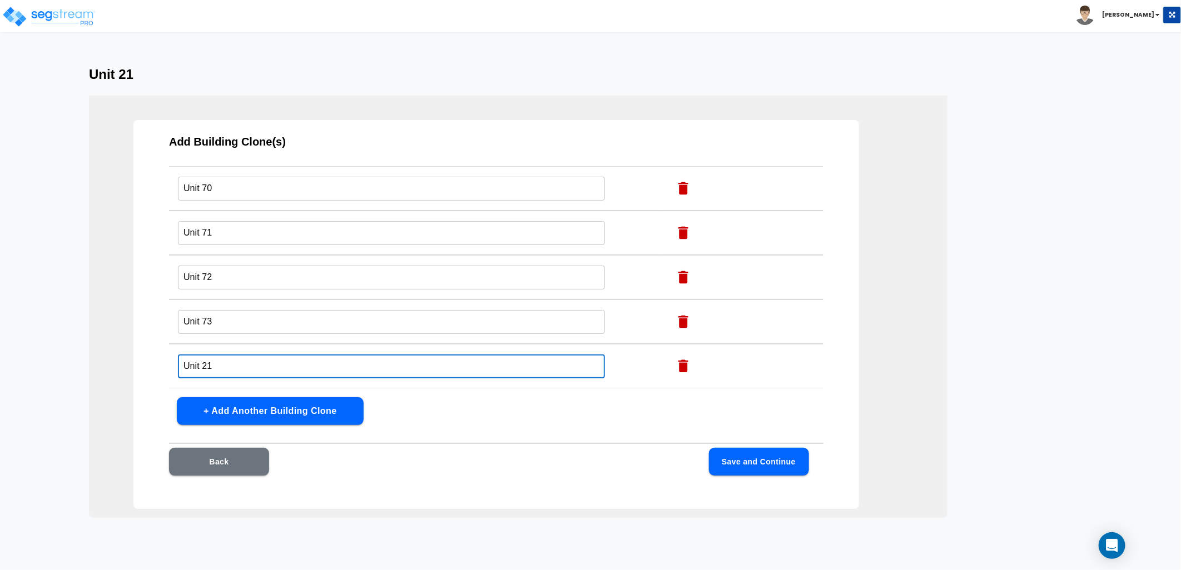
click at [226, 355] on input "Unit 21" at bounding box center [391, 367] width 427 height 24
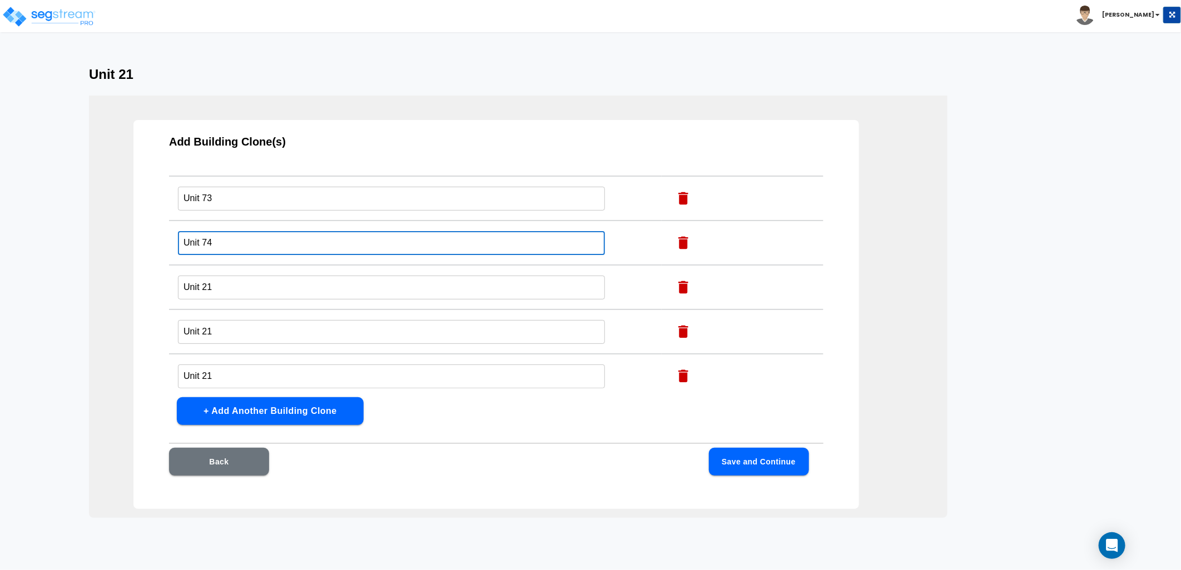
scroll to position [2285, 0]
type input "Unit 74"
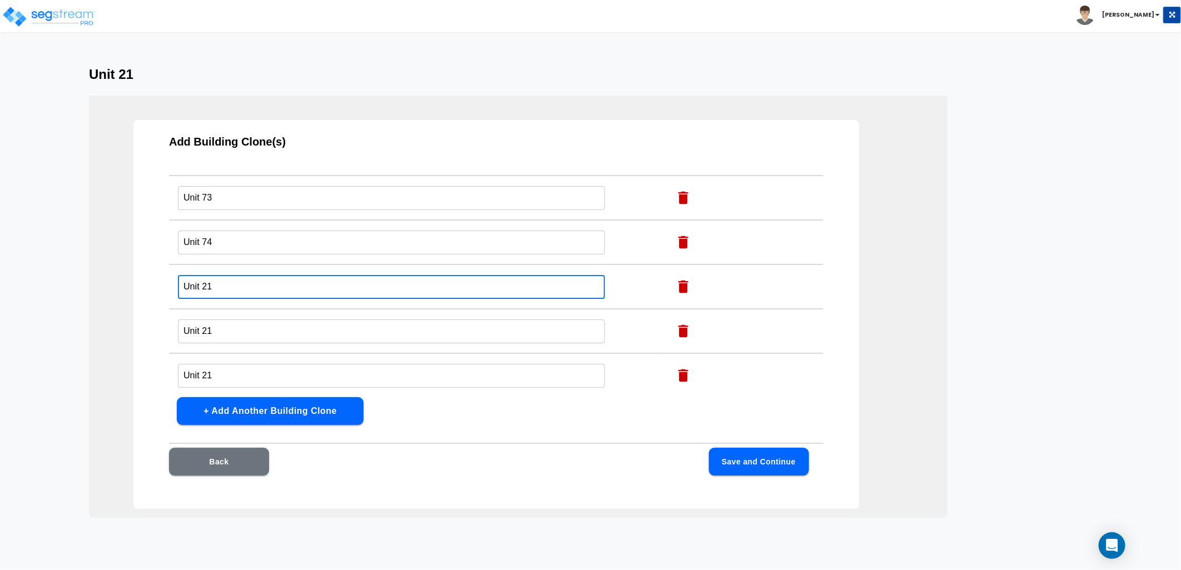
click at [269, 275] on input "Unit 21" at bounding box center [391, 287] width 427 height 24
type input "Unit 75"
click at [241, 320] on input "Unit 21" at bounding box center [391, 332] width 427 height 24
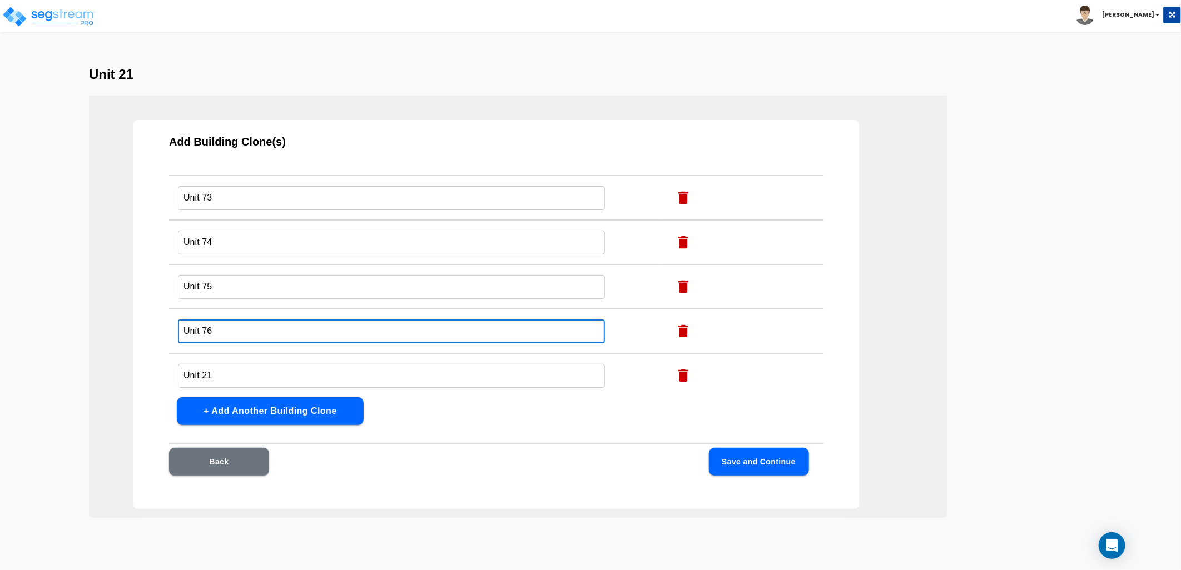
type input "Unit 76"
click at [225, 364] on input "Unit 21" at bounding box center [391, 376] width 427 height 24
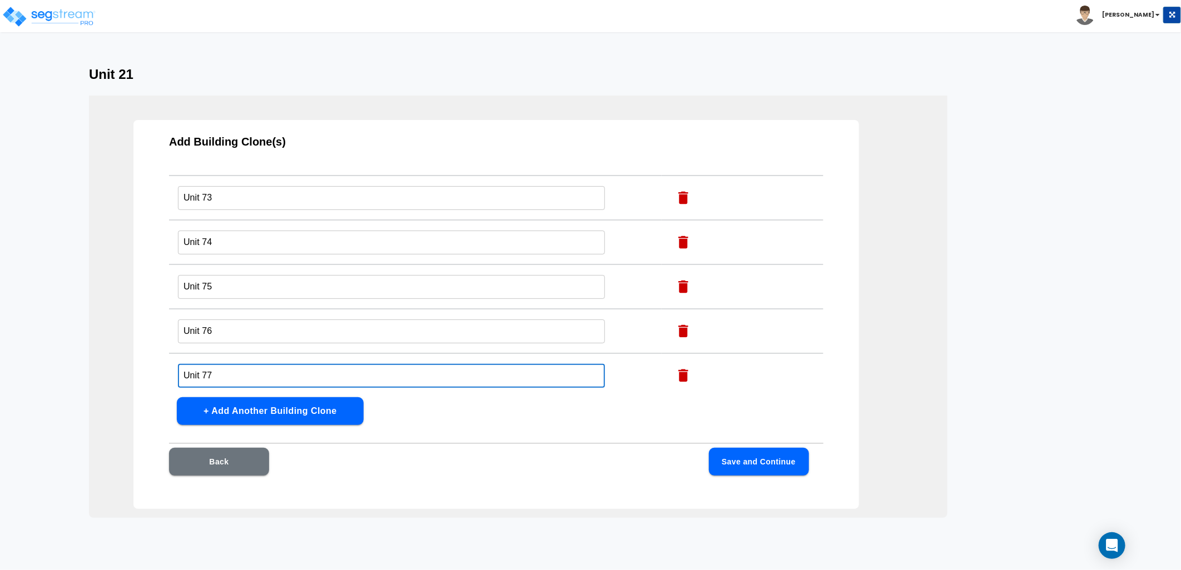
scroll to position [2347, 0]
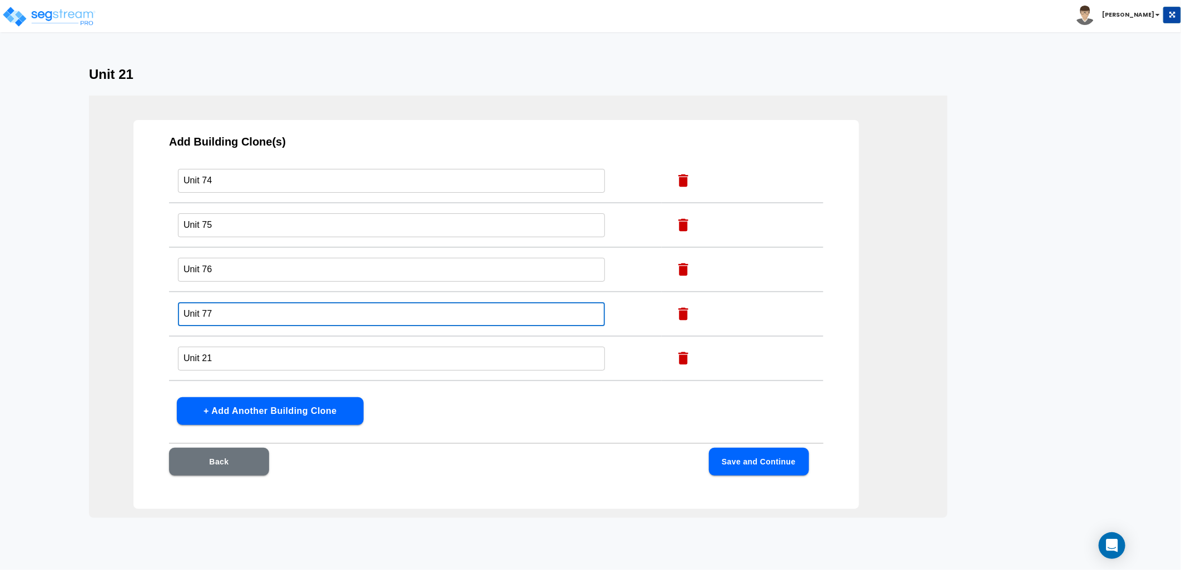
type input "Unit 77"
click at [235, 347] on input "Unit 21" at bounding box center [391, 359] width 427 height 24
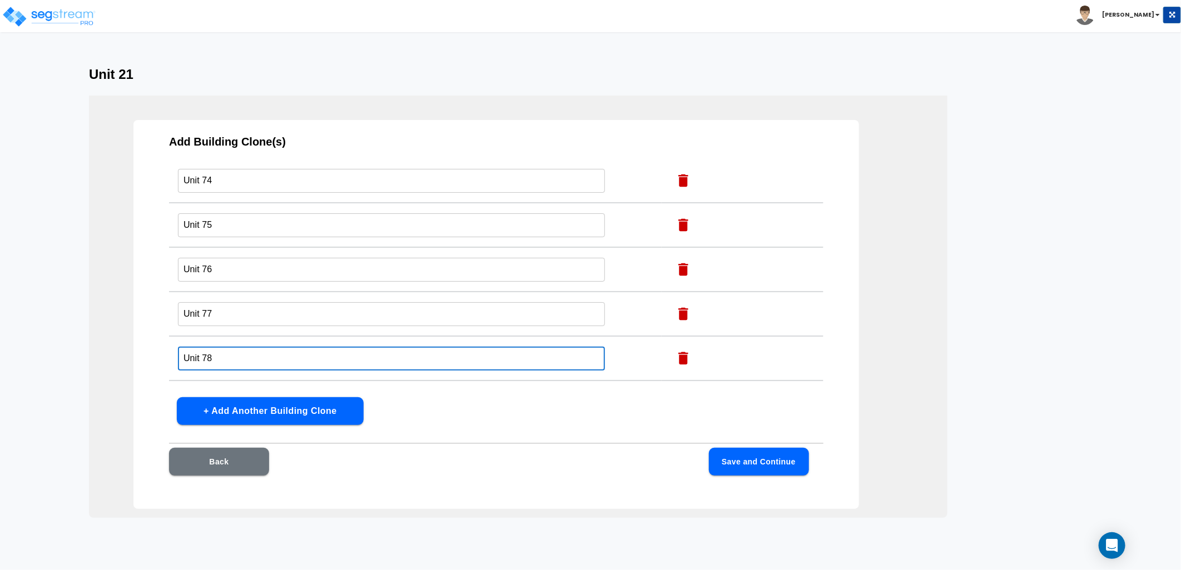
scroll to position [2409, 0]
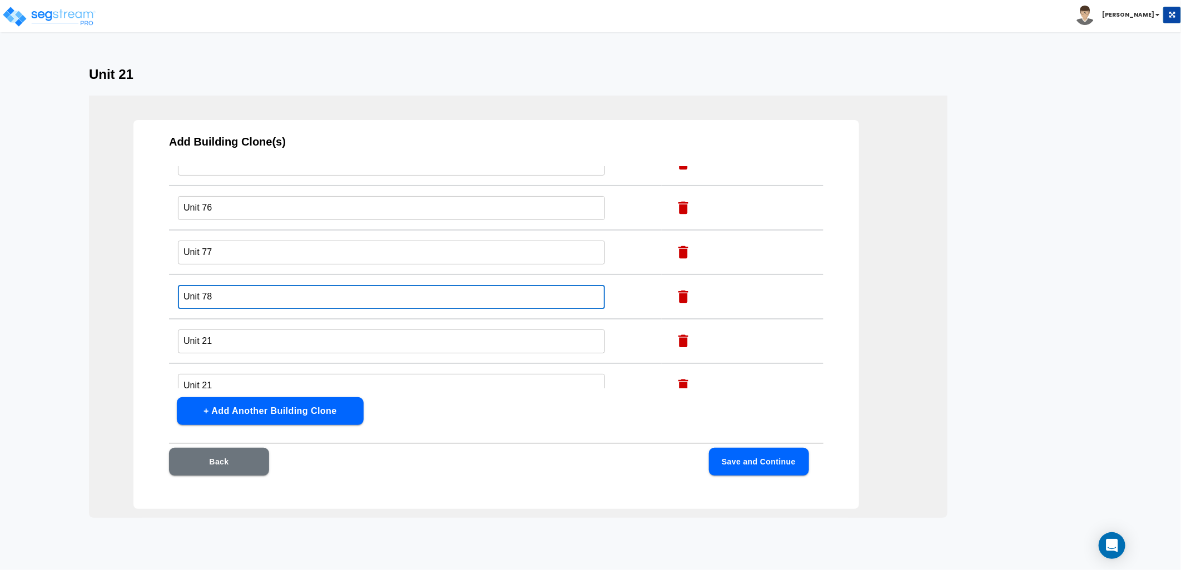
type input "Unit 78"
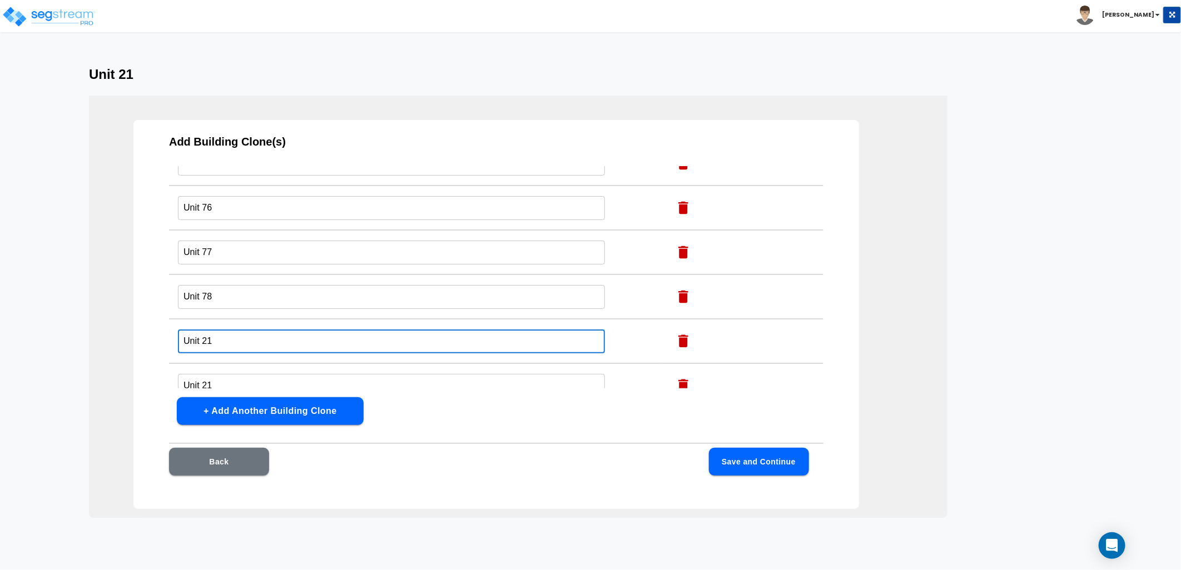
click at [232, 330] on input "Unit 21" at bounding box center [391, 342] width 427 height 24
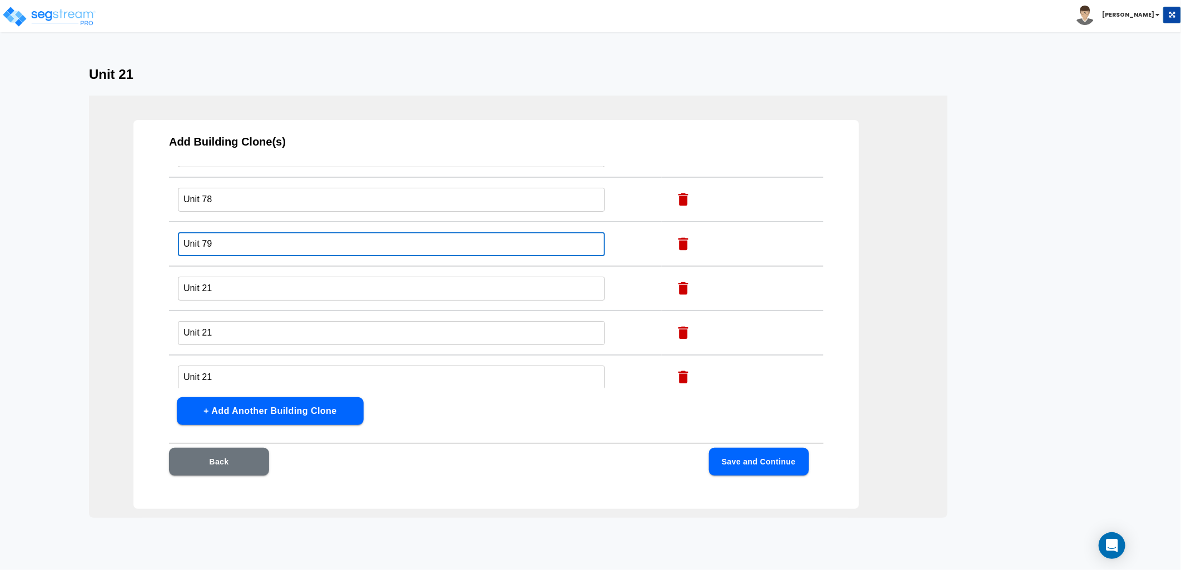
scroll to position [2532, 0]
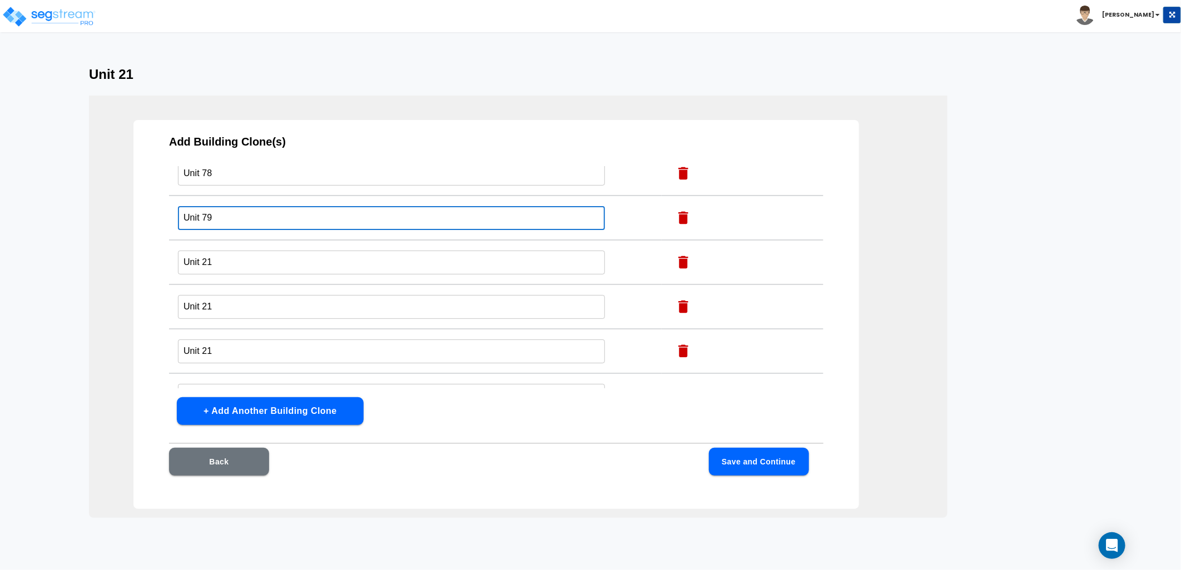
type input "Unit 79"
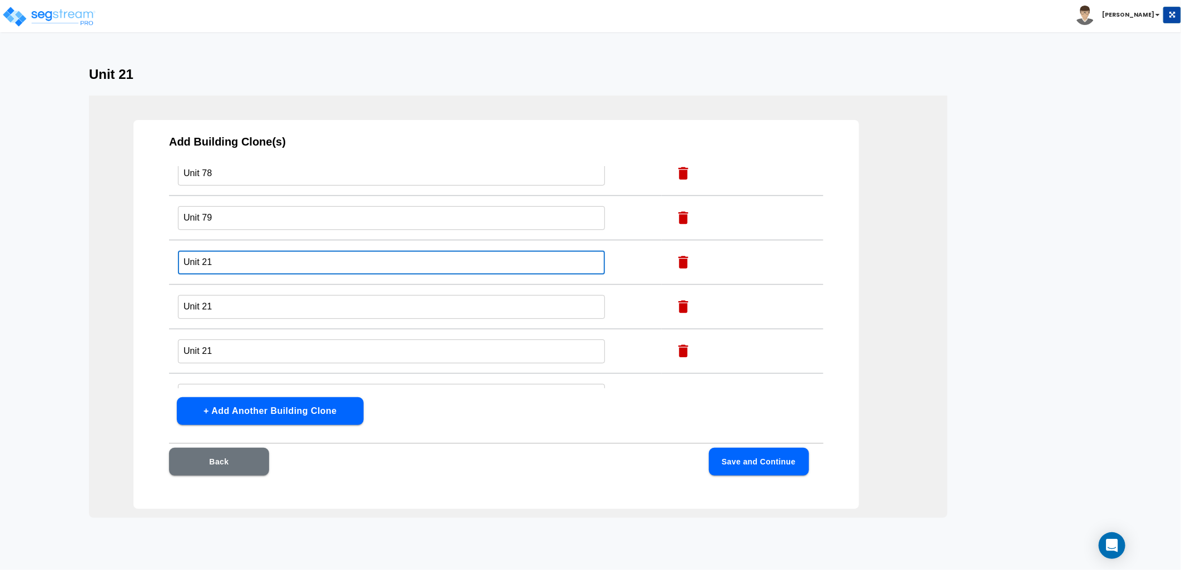
click at [227, 251] on input "Unit 21" at bounding box center [391, 263] width 427 height 24
type input "Unit 80"
click at [219, 295] on input "Unit 21" at bounding box center [391, 307] width 427 height 24
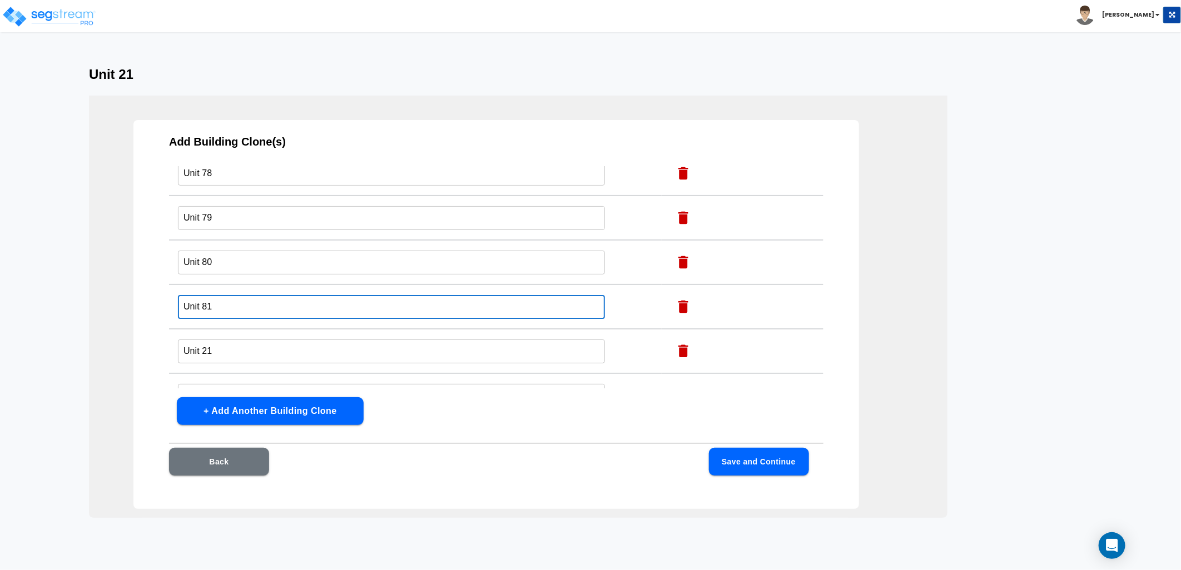
type input "Unit 81"
click at [228, 340] on input "Unit 21" at bounding box center [391, 352] width 427 height 24
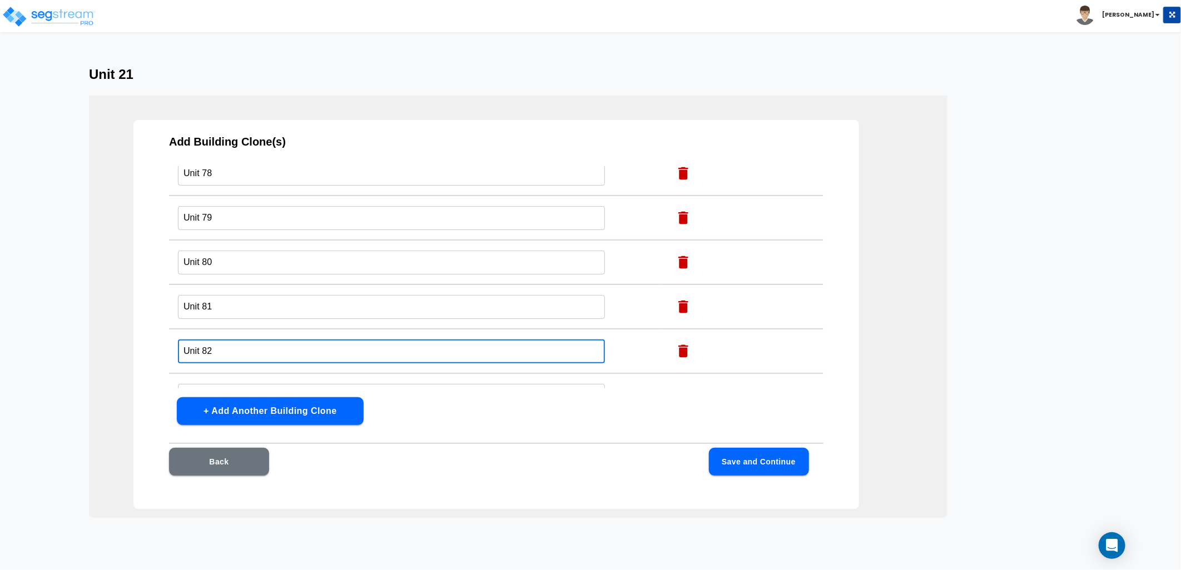
type input "Unit 82"
click at [236, 384] on input "Unit 21" at bounding box center [391, 396] width 427 height 24
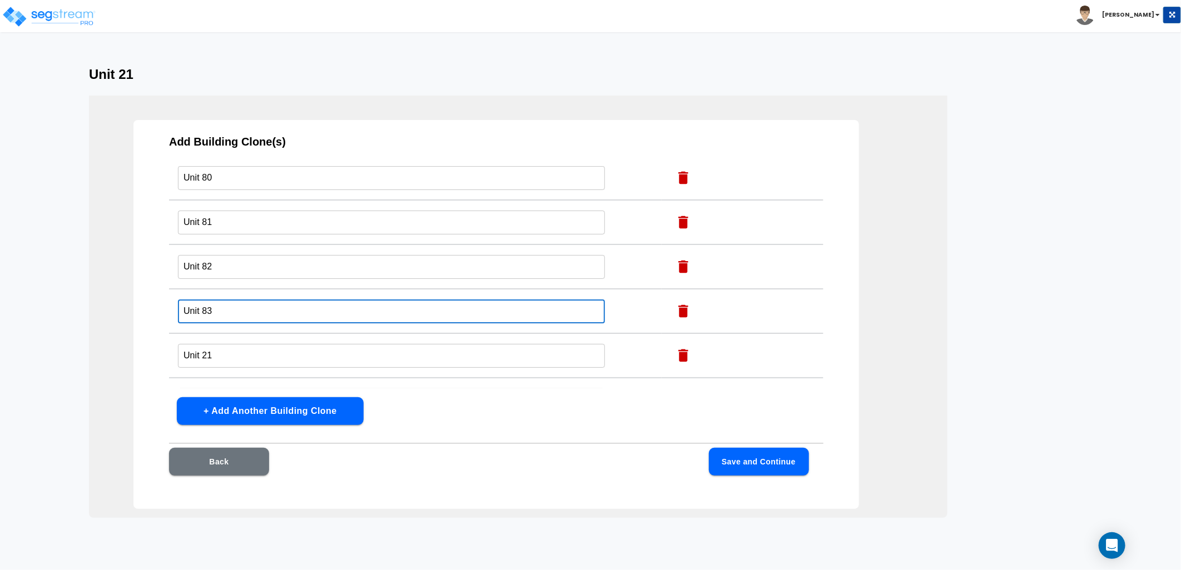
scroll to position [2656, 0]
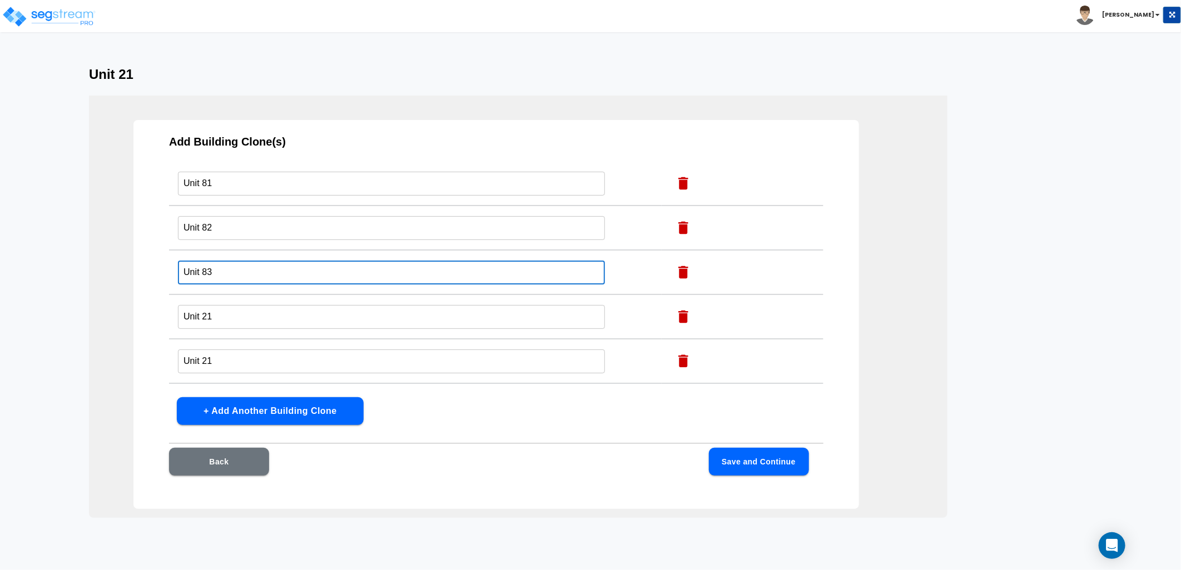
type input "Unit 83"
click at [233, 305] on input "Unit 21" at bounding box center [391, 317] width 427 height 24
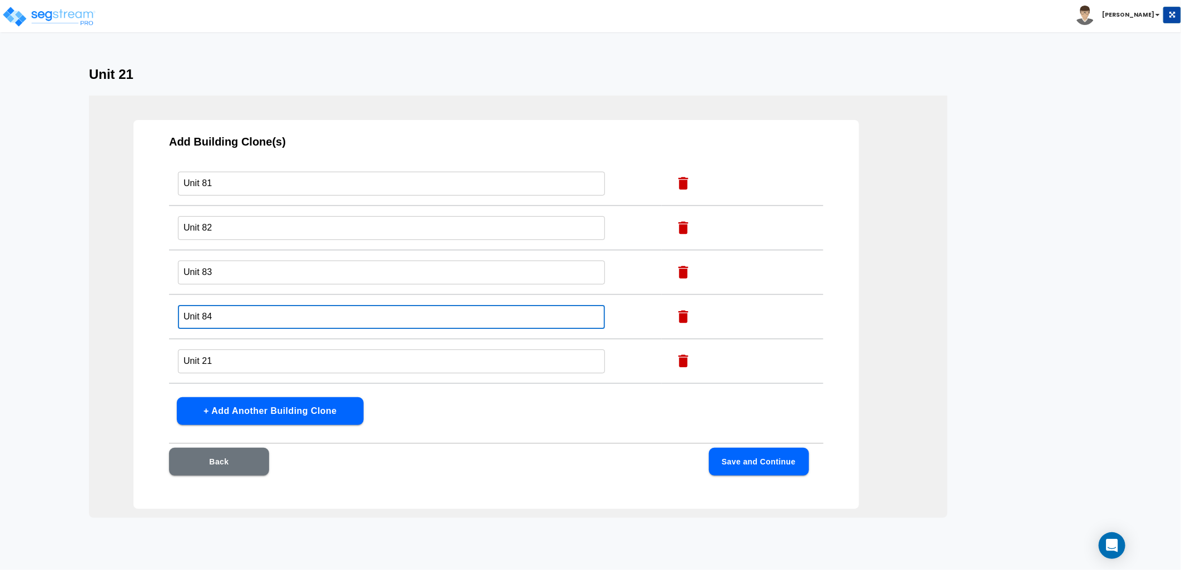
type input "Unit 84"
click at [218, 350] on input "Unit 21" at bounding box center [391, 362] width 427 height 24
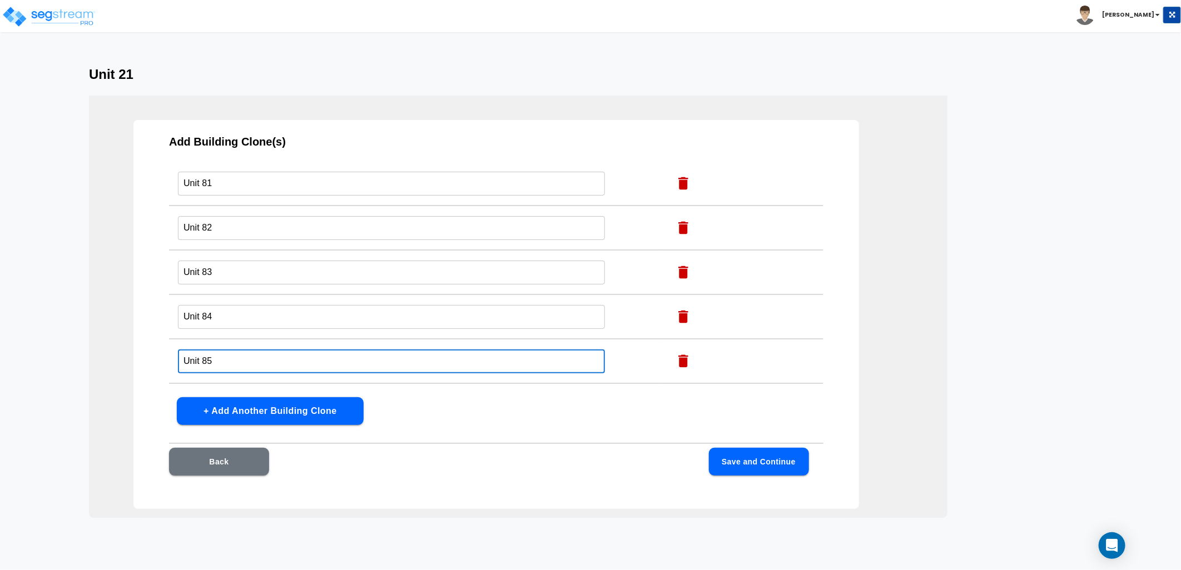
type input "Unit 85"
click at [219, 394] on input "Unit 21" at bounding box center [391, 406] width 427 height 24
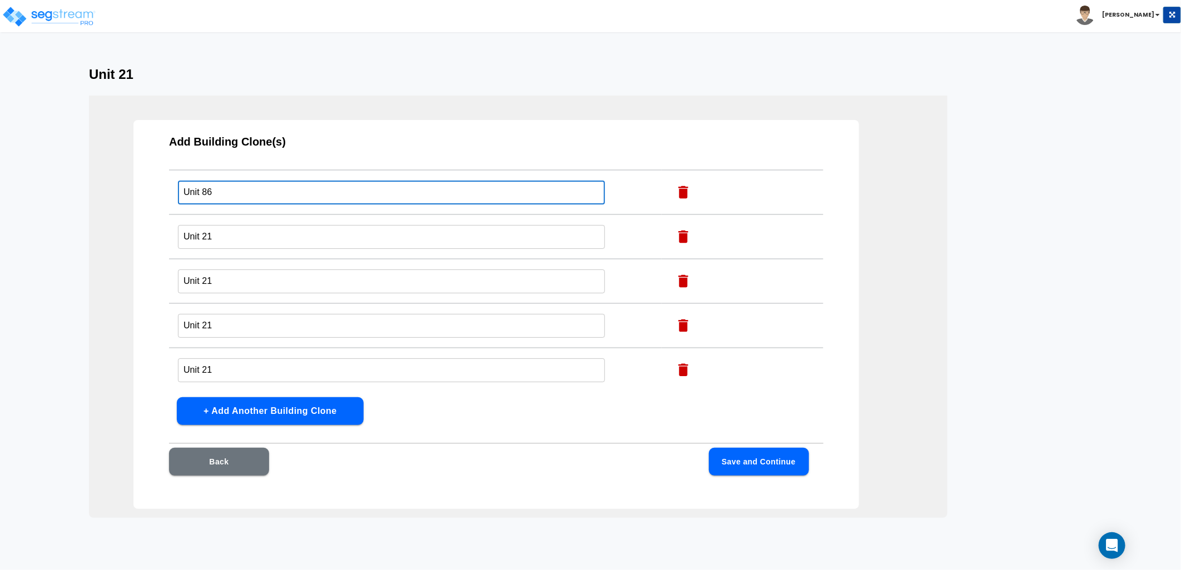
scroll to position [2841, 0]
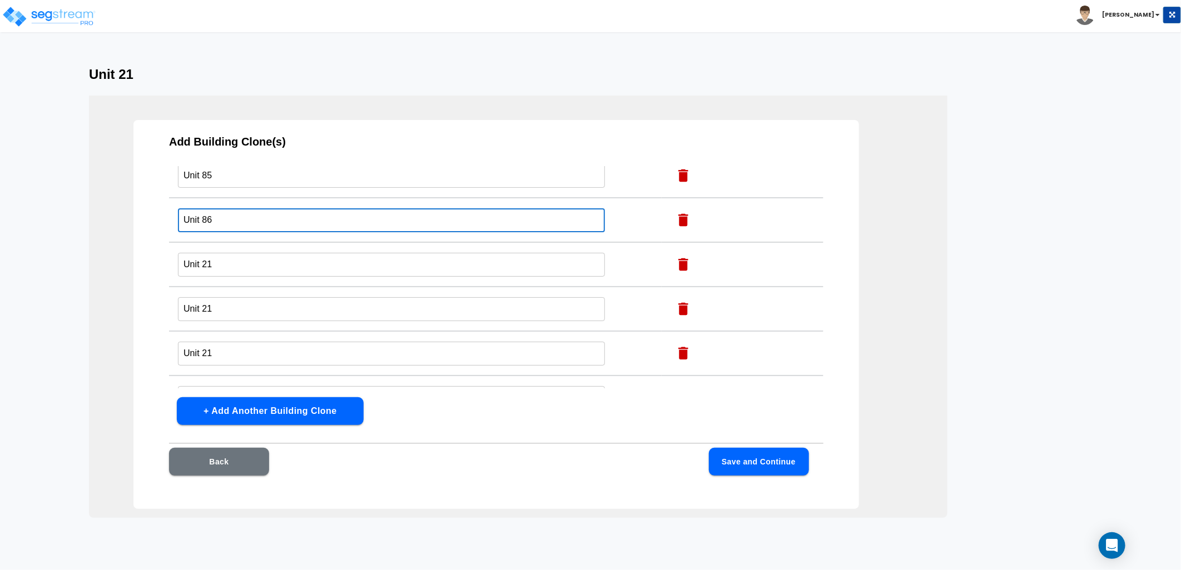
type input "Unit 86"
click at [220, 253] on input "Unit 21" at bounding box center [391, 265] width 427 height 24
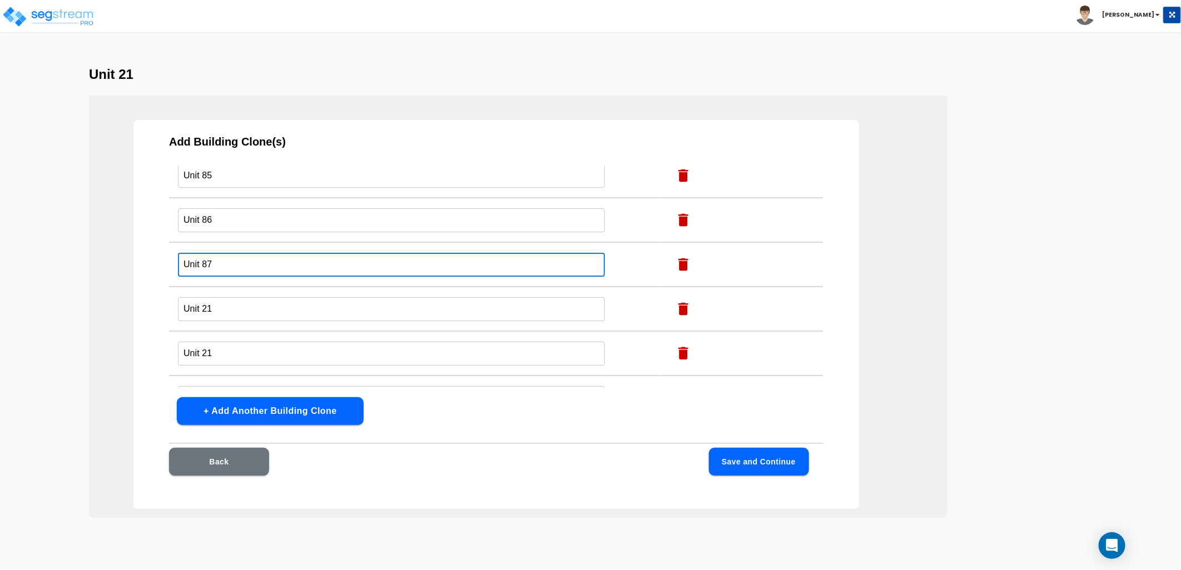
type input "Unit 87"
click at [215, 297] on input "Unit 21" at bounding box center [391, 309] width 427 height 24
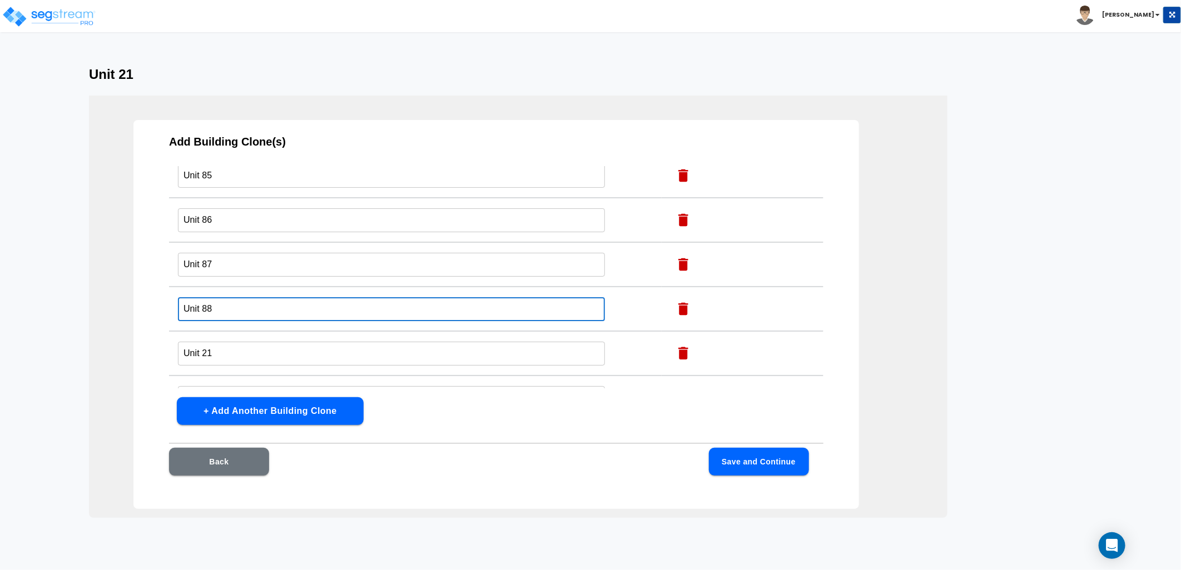
type input "Unit 88"
click at [217, 342] on input "Unit 21" at bounding box center [391, 354] width 427 height 24
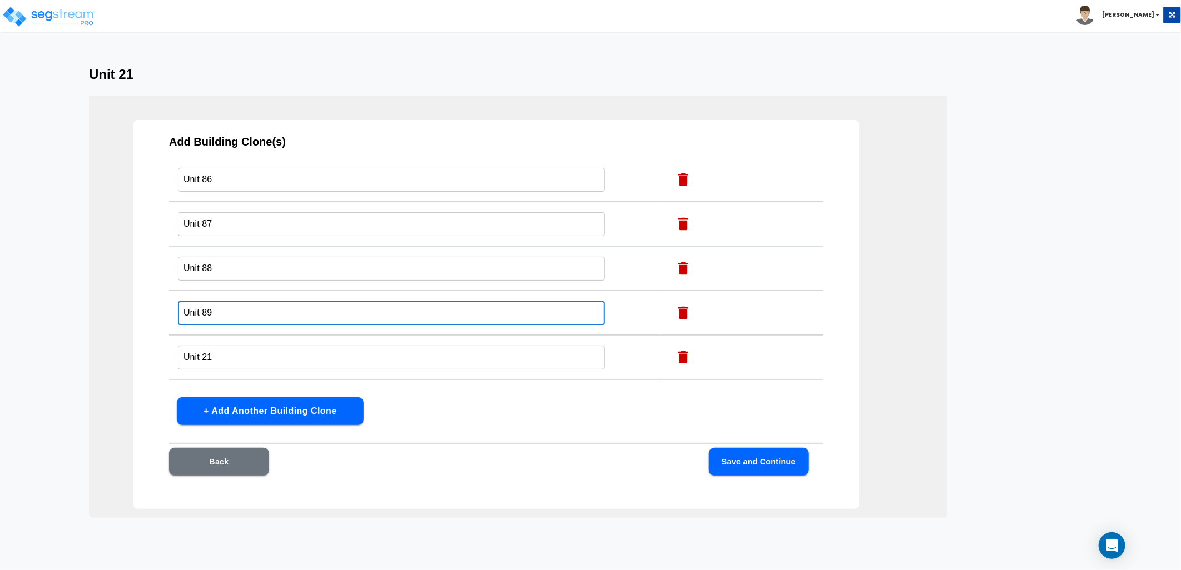
scroll to position [2903, 0]
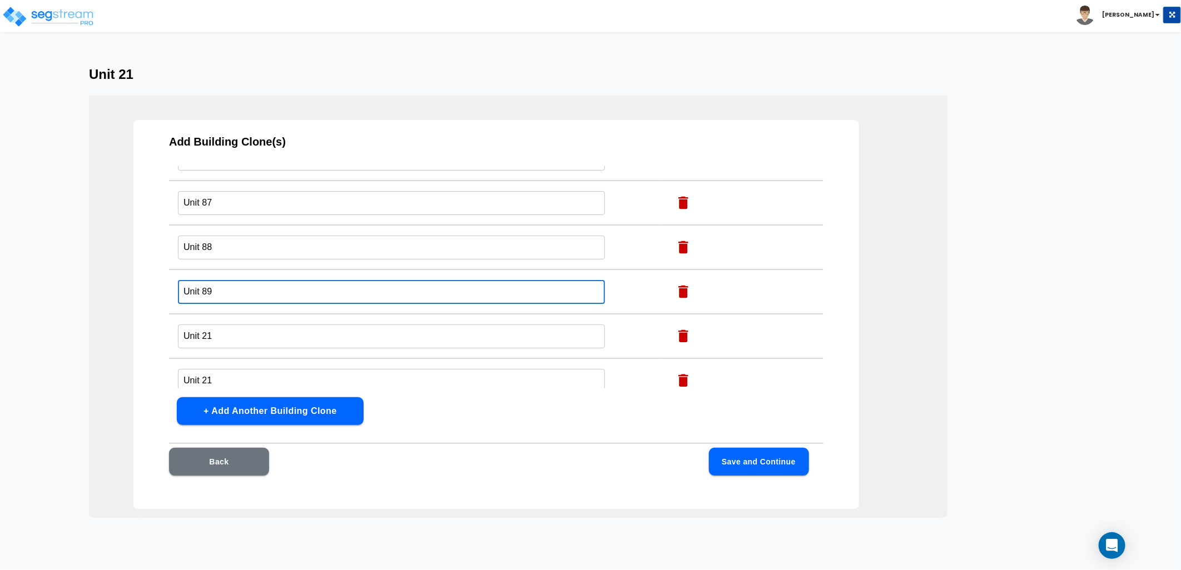
type input "Unit 89"
click at [216, 325] on input "Unit 21" at bounding box center [391, 337] width 427 height 24
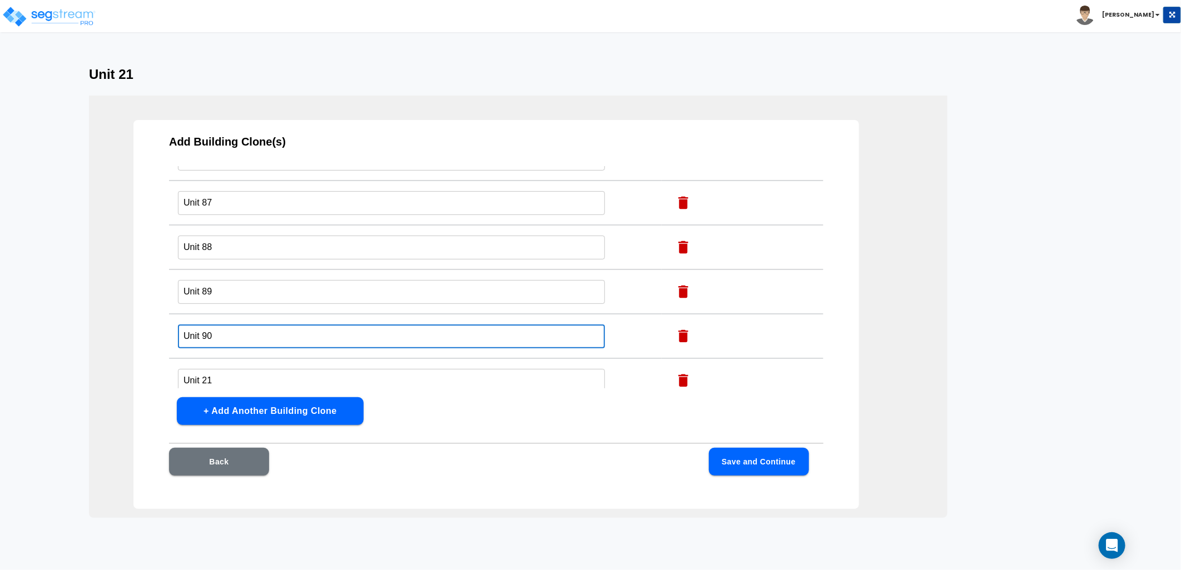
type input "Unit 90"
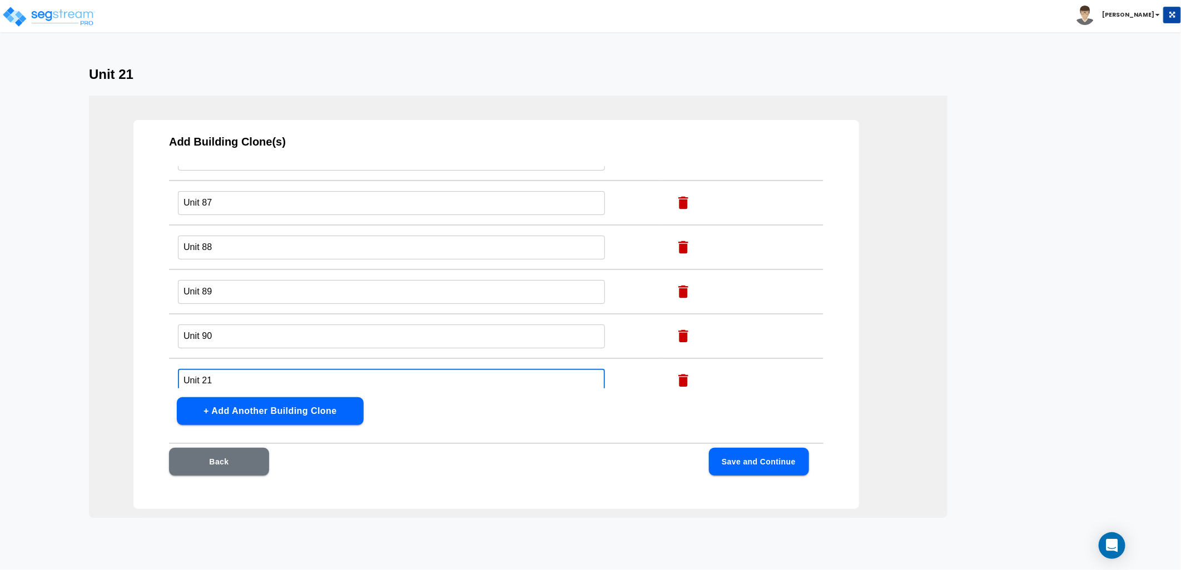
click at [214, 369] on input "Unit 21" at bounding box center [391, 381] width 427 height 24
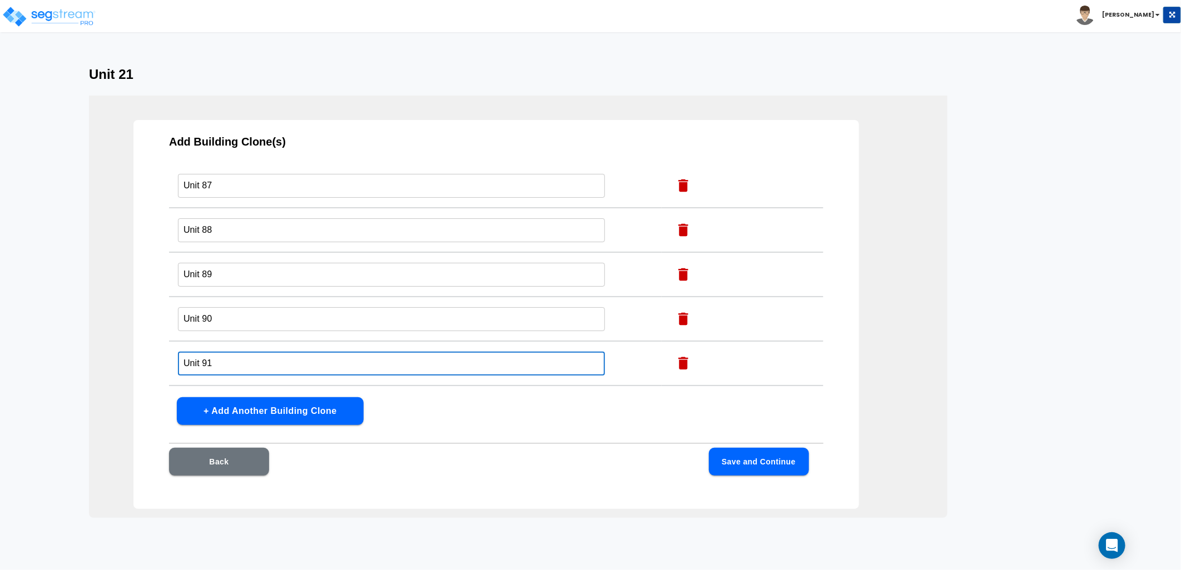
scroll to position [2925, 0]
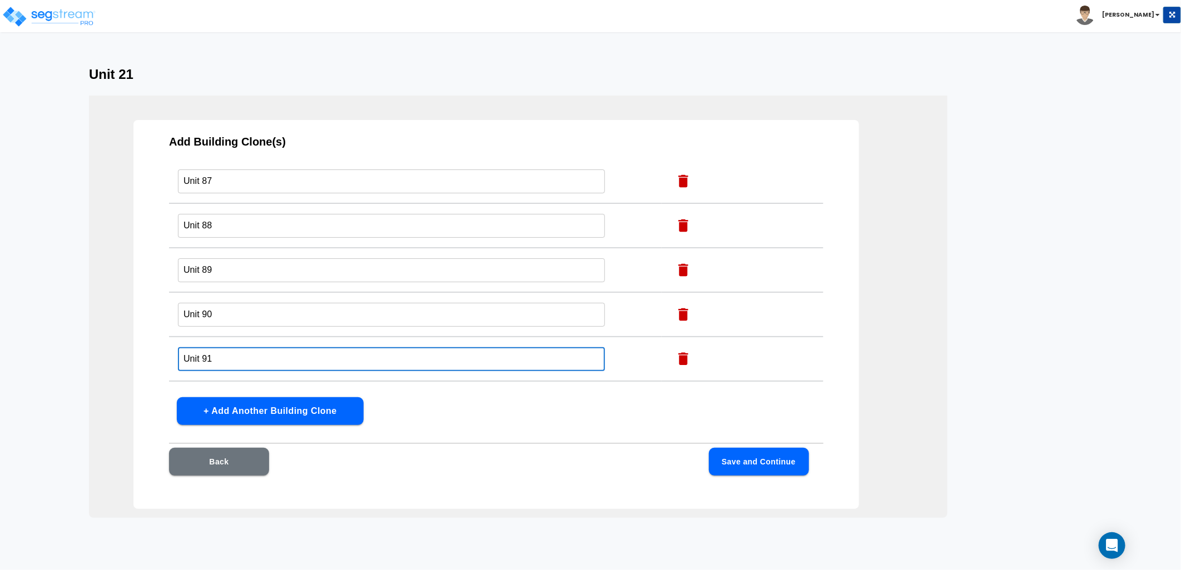
type input "Unit 91"
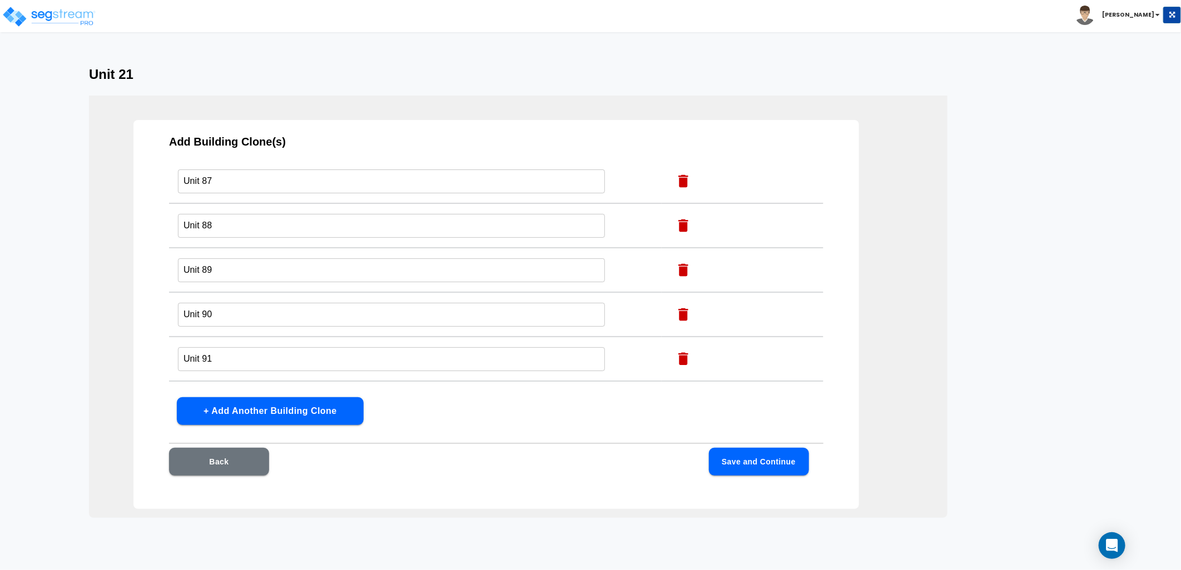
click at [217, 392] on input "Unit 21" at bounding box center [391, 404] width 427 height 24
type input "Unit 92"
click at [729, 463] on button "Save and Continue" at bounding box center [759, 462] width 100 height 28
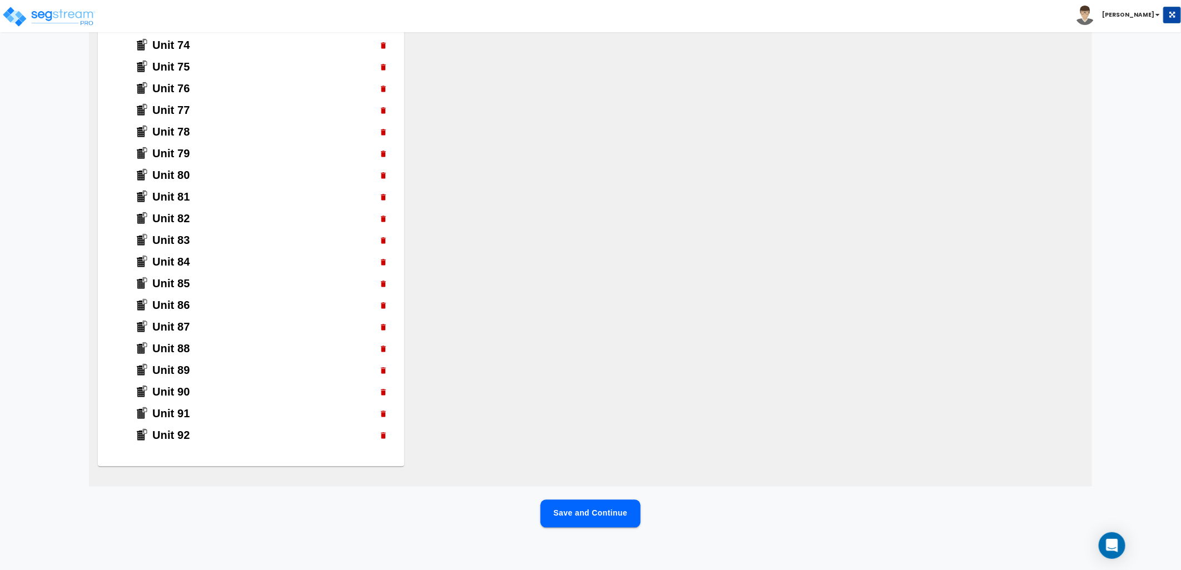
scroll to position [1315, 0]
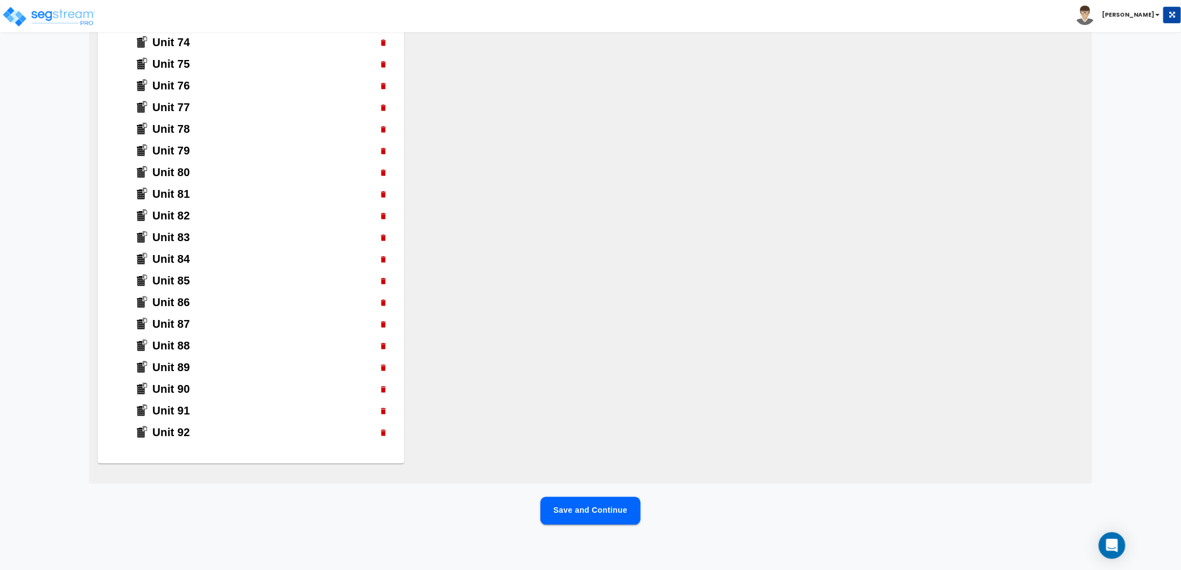
click at [572, 513] on button "Save and Continue" at bounding box center [590, 512] width 100 height 28
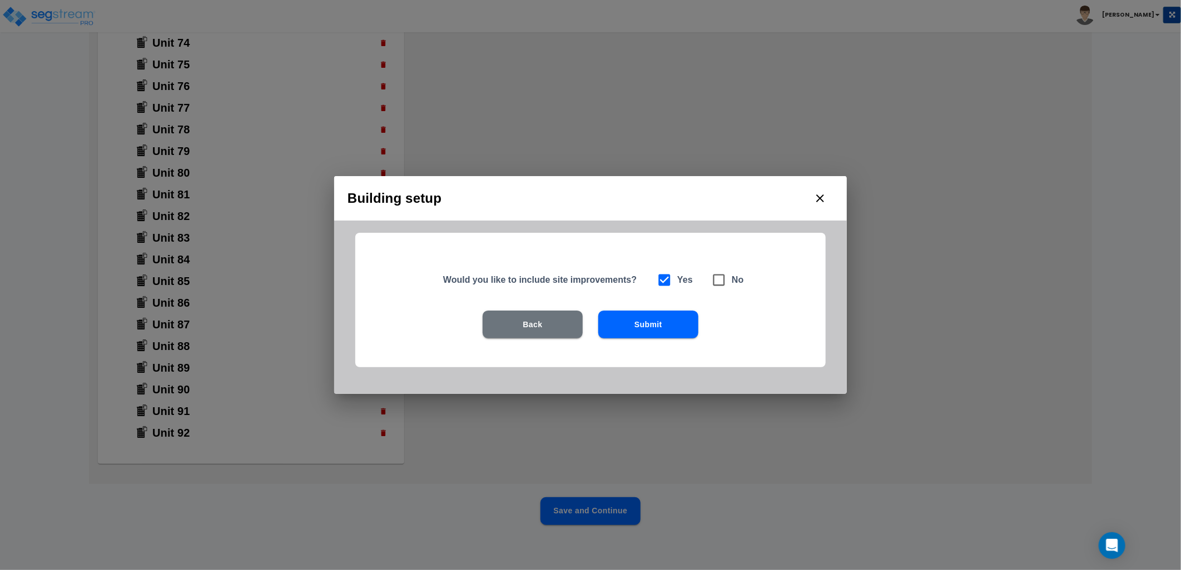
click at [644, 325] on button "Submit" at bounding box center [648, 325] width 100 height 28
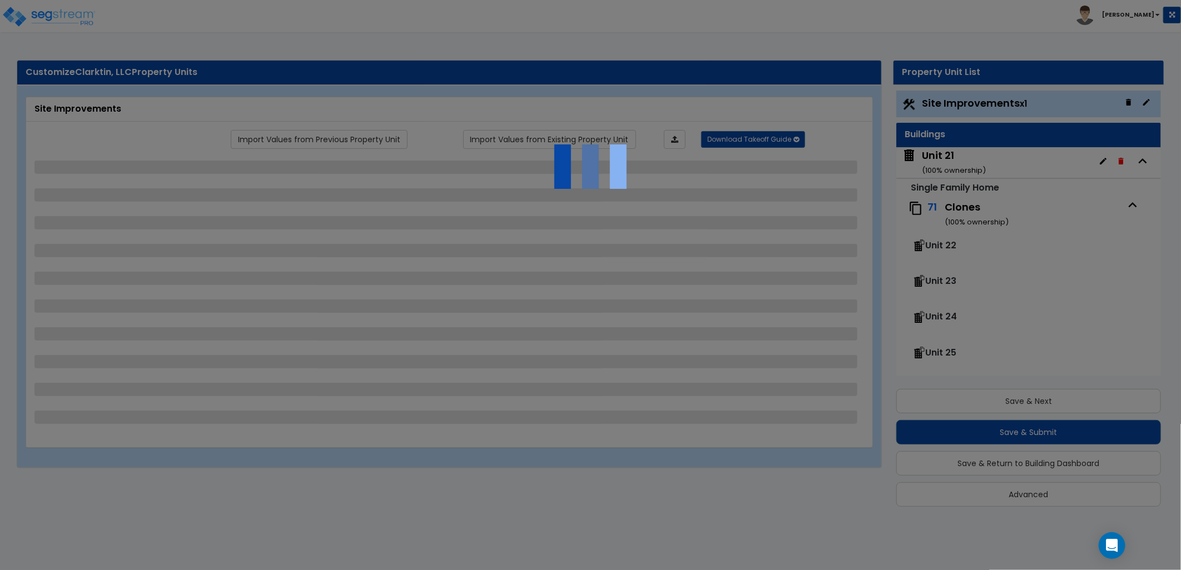
scroll to position [1, 0]
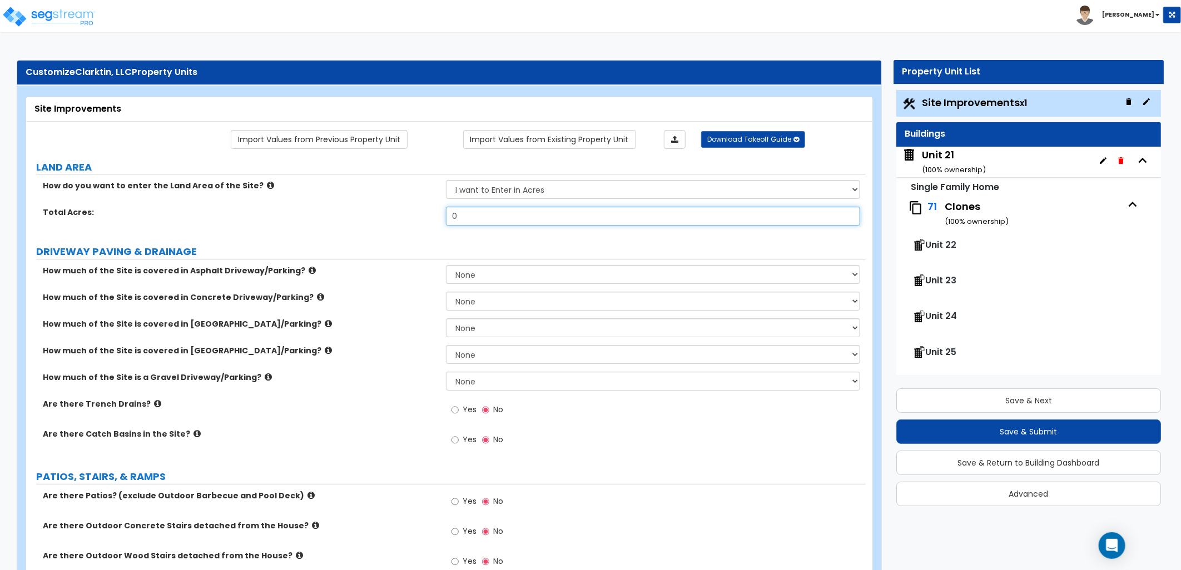
click at [419, 209] on div "Total Acres: 0" at bounding box center [445, 220] width 839 height 27
type input "15.89"
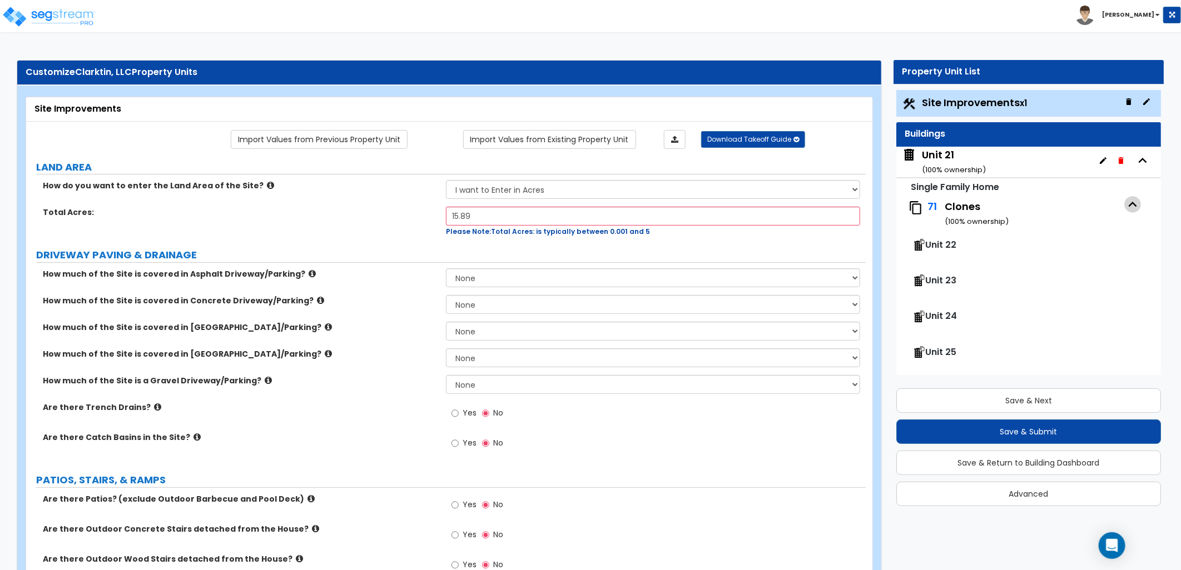
click at [1124, 206] on icon "button" at bounding box center [1132, 204] width 17 height 17
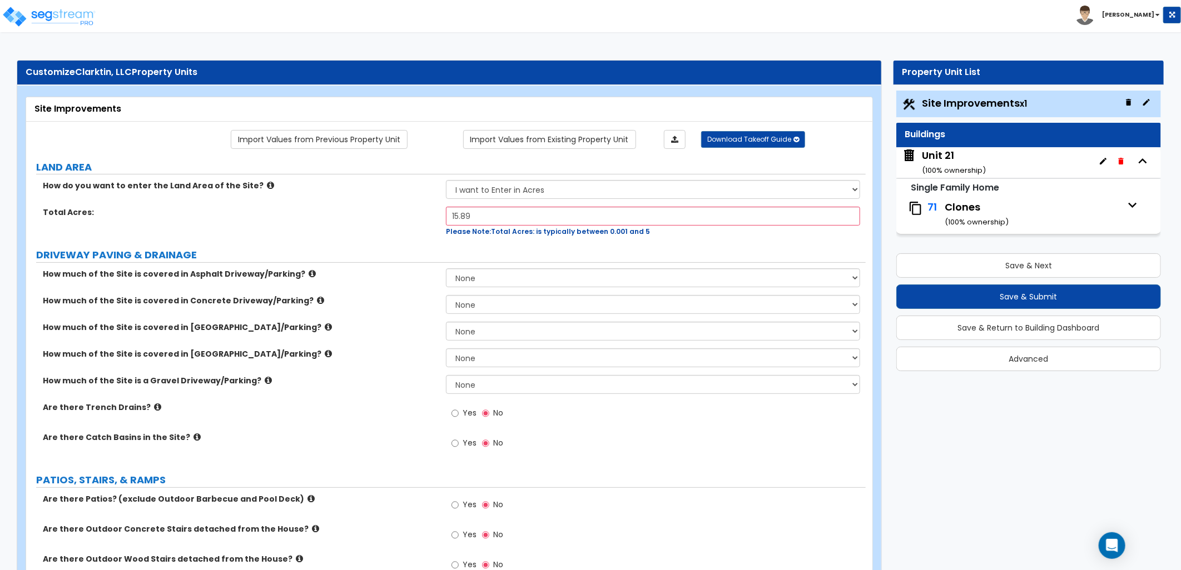
click at [1129, 211] on icon "button" at bounding box center [1132, 205] width 17 height 17
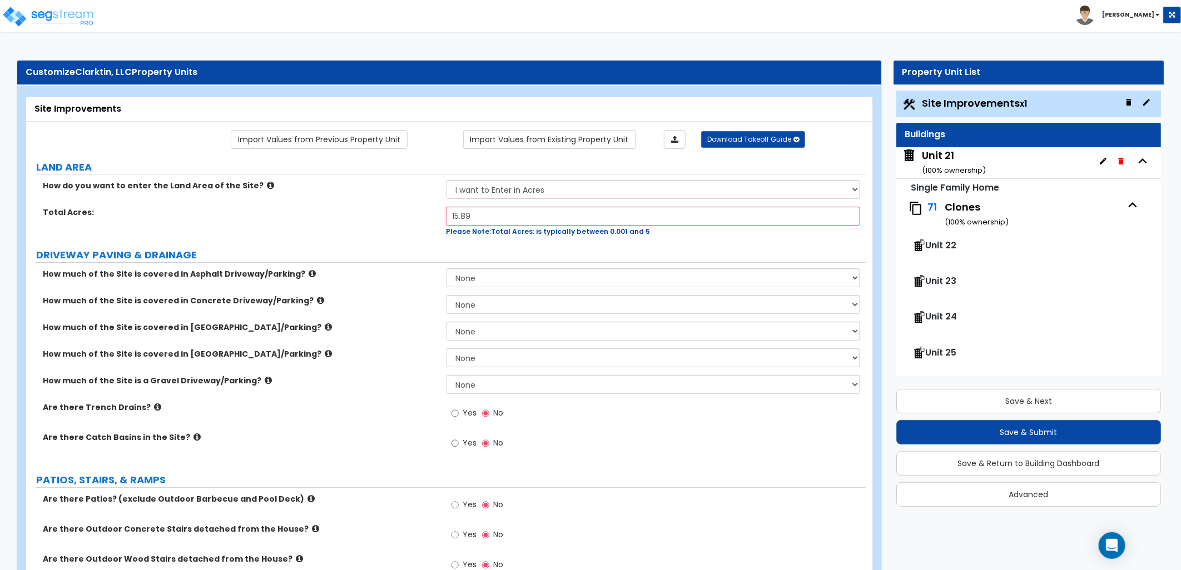
click at [935, 244] on span "Unit 22" at bounding box center [940, 245] width 31 height 13
click at [1124, 207] on icon "button" at bounding box center [1132, 205] width 17 height 17
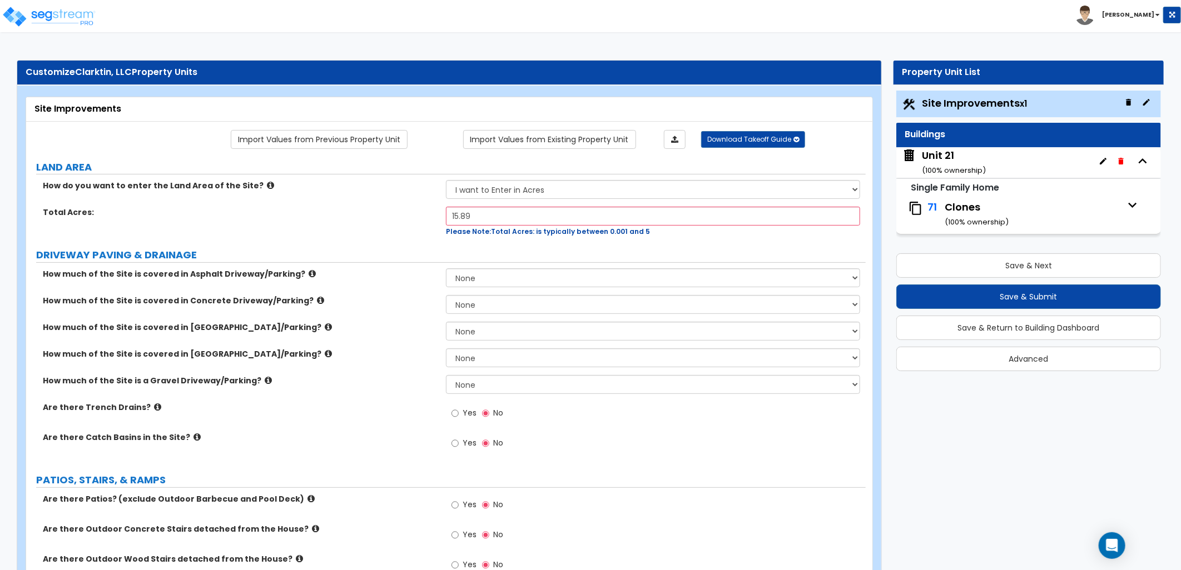
click at [403, 251] on label "DRIVEWAY PAVING & DRAINAGE" at bounding box center [450, 255] width 829 height 14
